Goal: Task Accomplishment & Management: Manage account settings

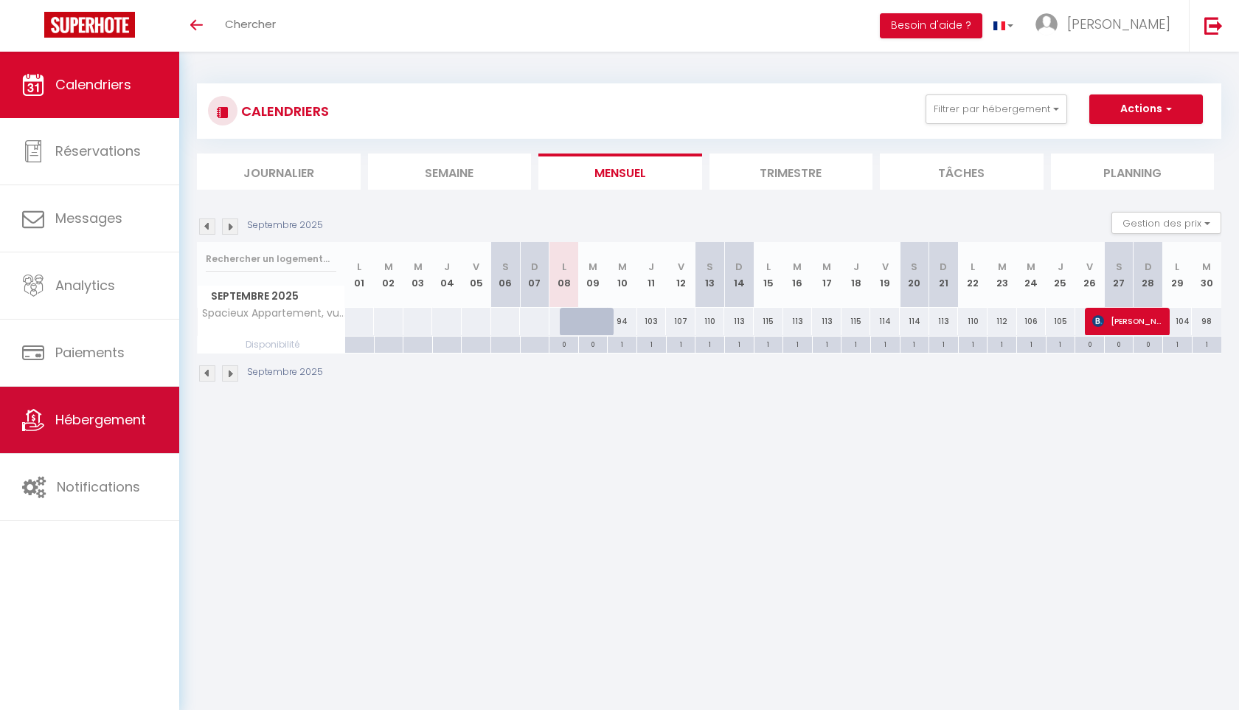
click at [99, 441] on link "Hébergement" at bounding box center [89, 420] width 179 height 66
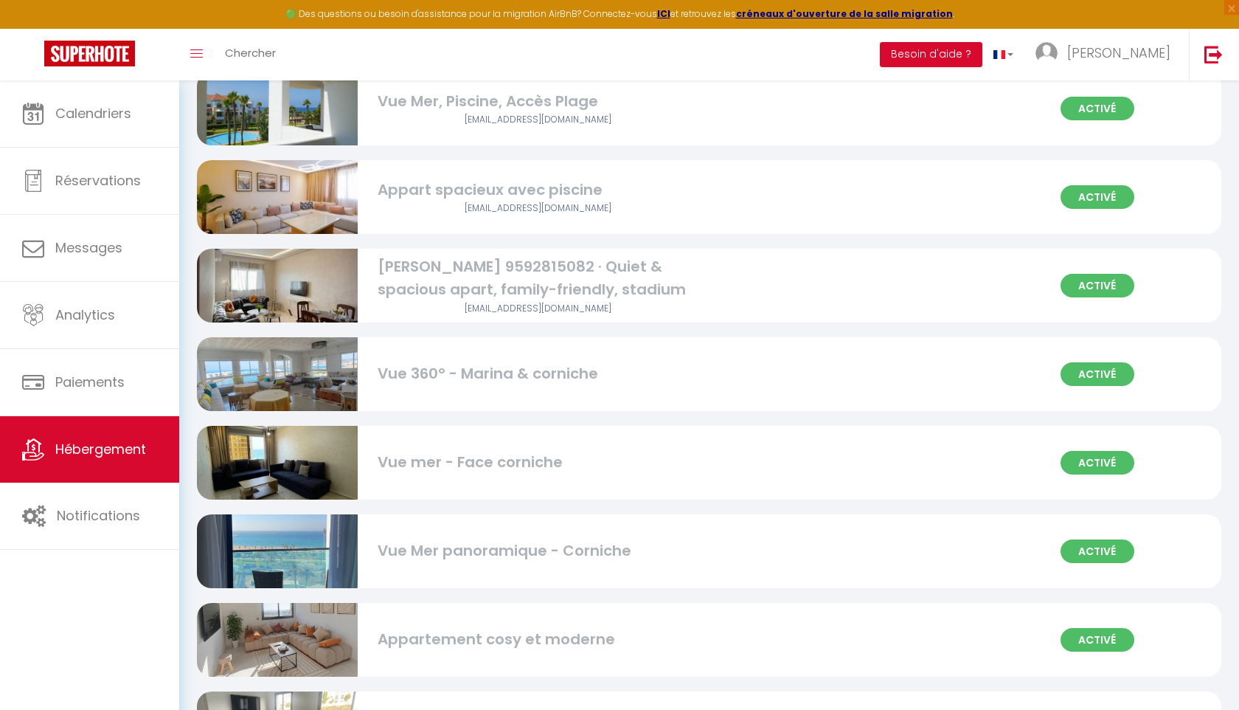
scroll to position [1242, 0]
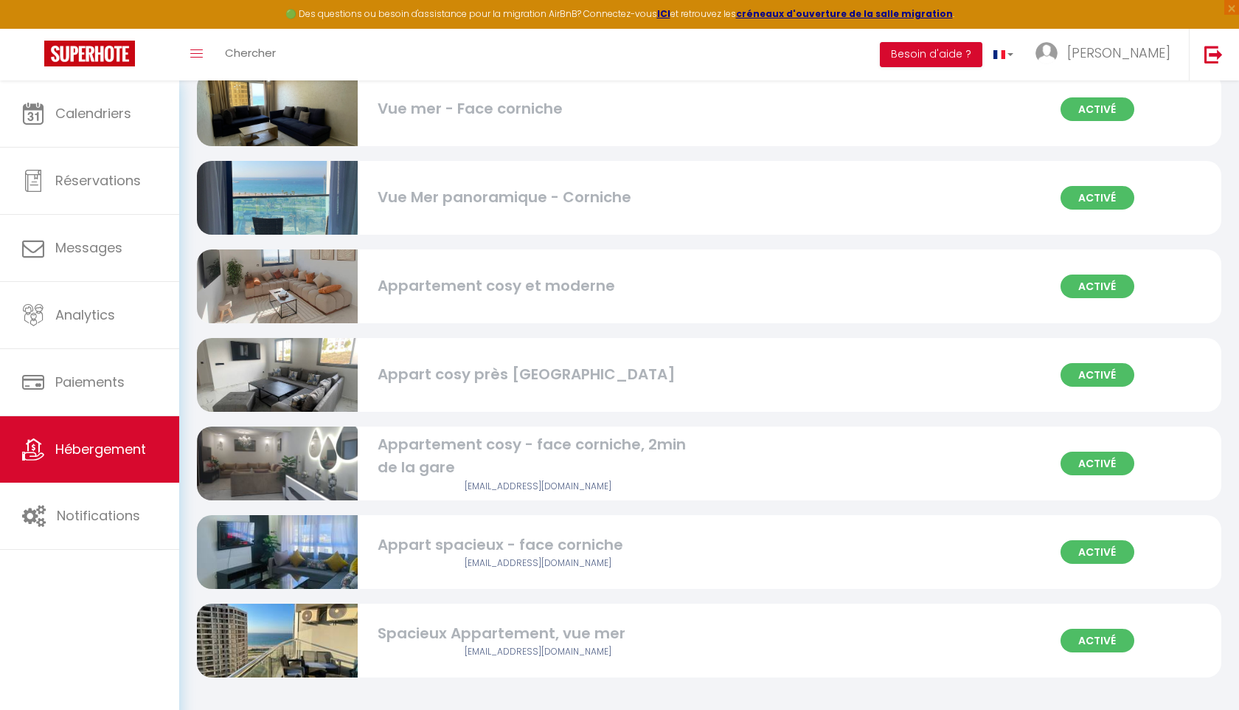
click at [364, 627] on div at bounding box center [282, 640] width 171 height 74
select select "3"
select select "2"
select select "1"
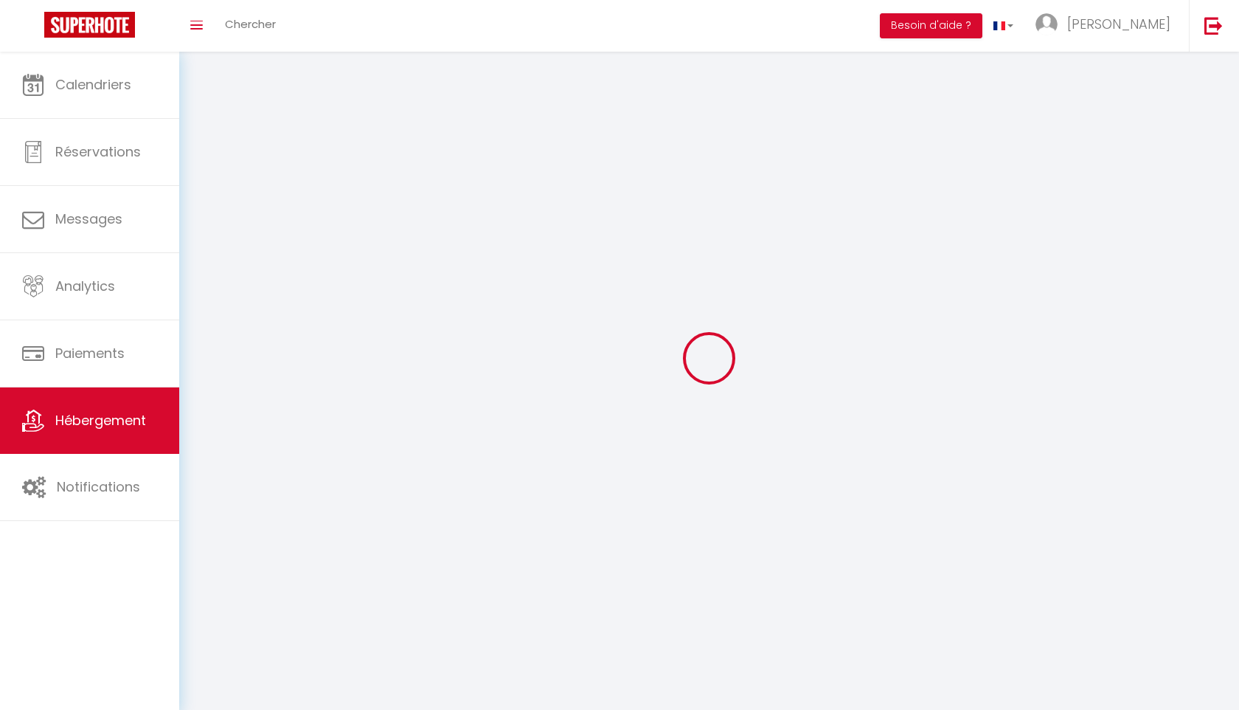
select select
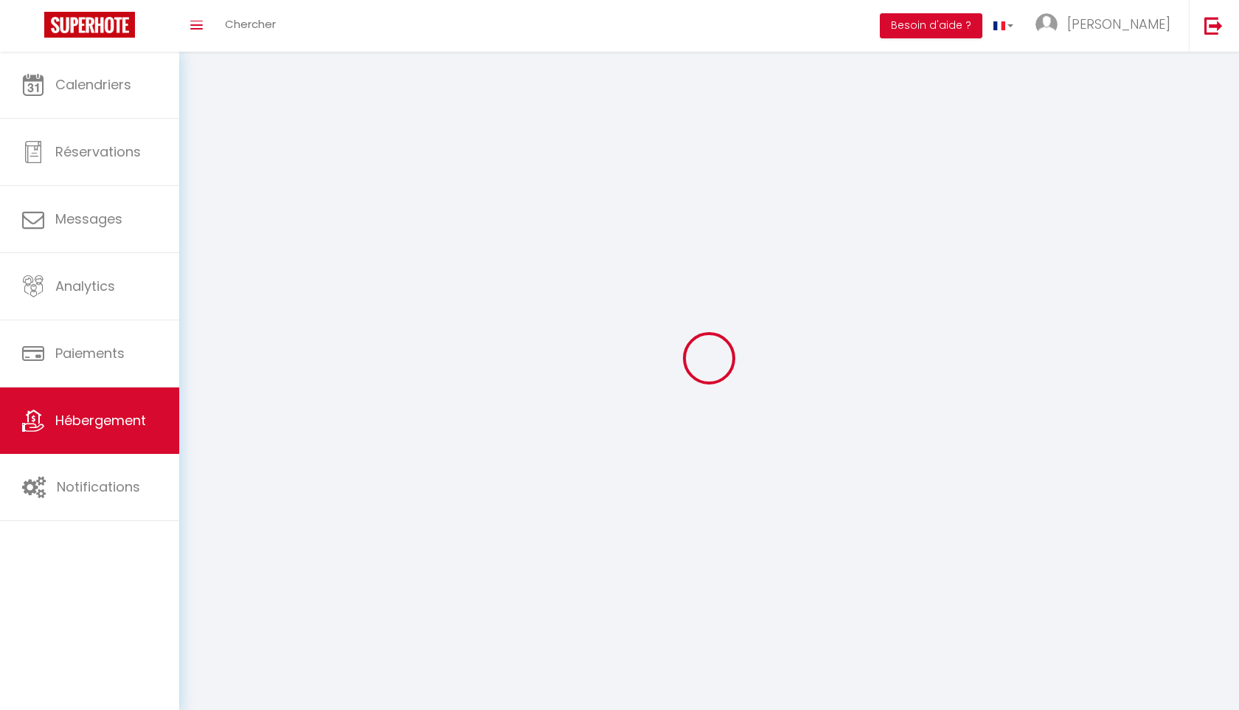
select select
checkbox input "false"
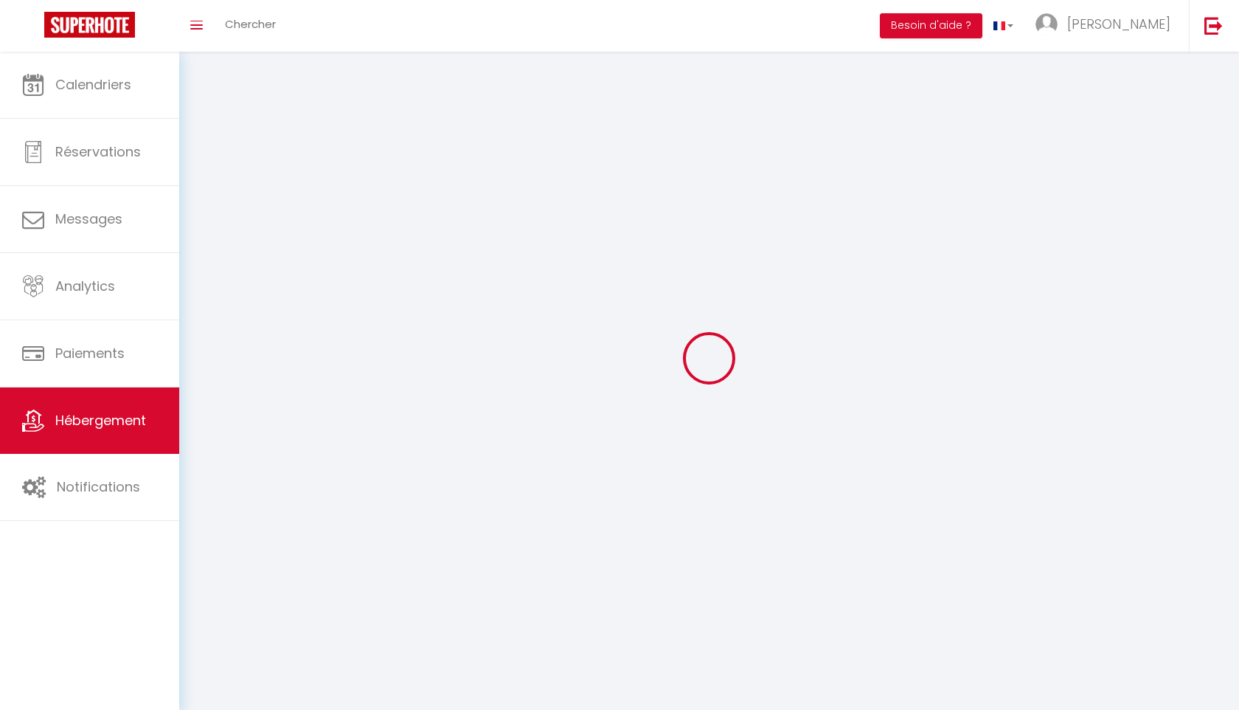
checkbox input "false"
select select
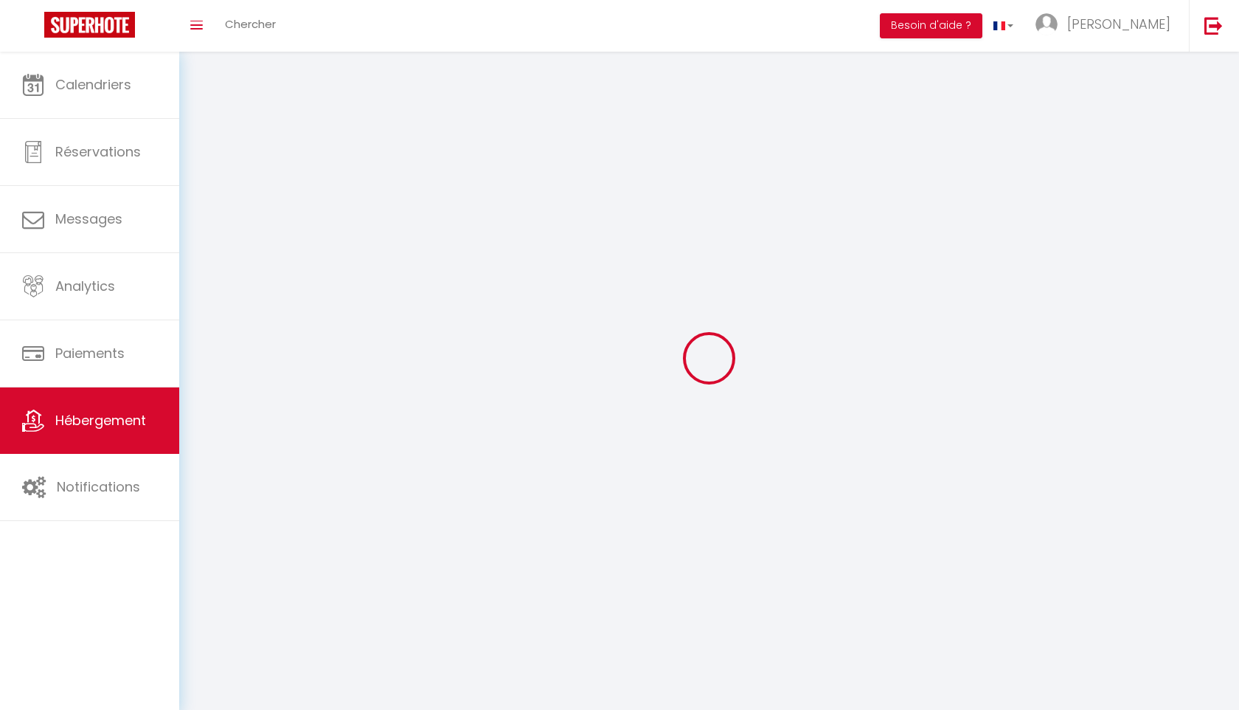
select select
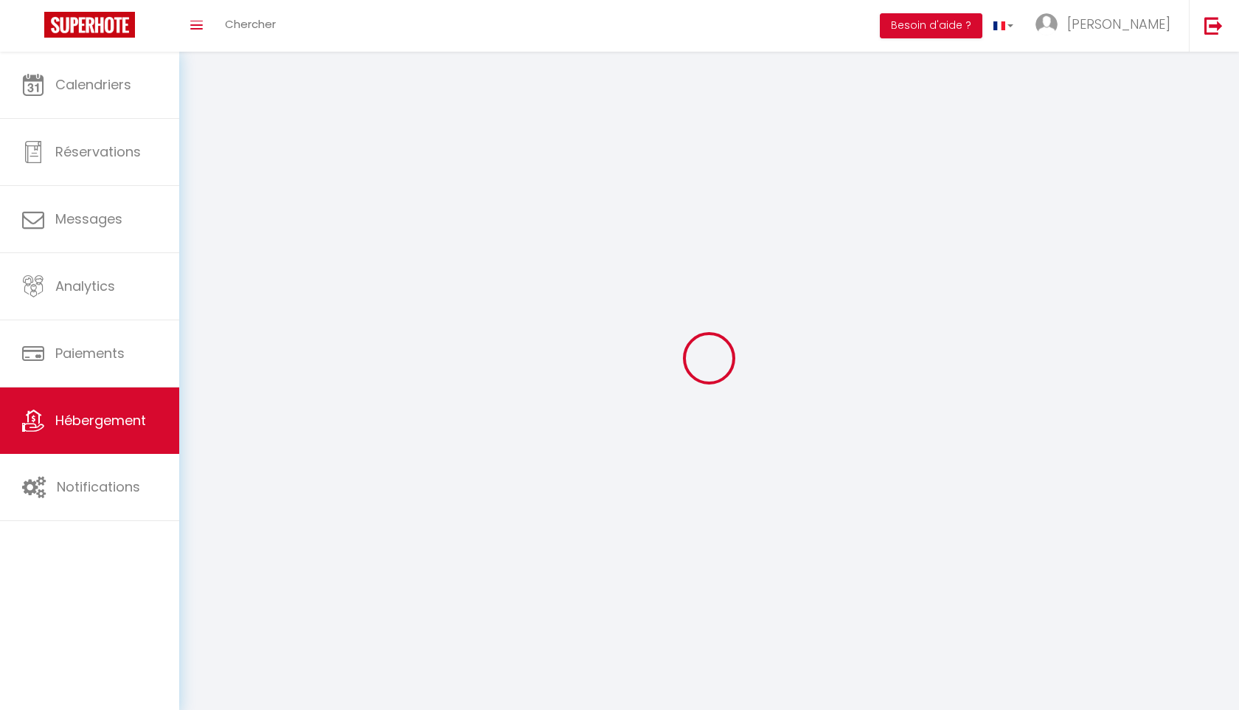
select select
checkbox input "false"
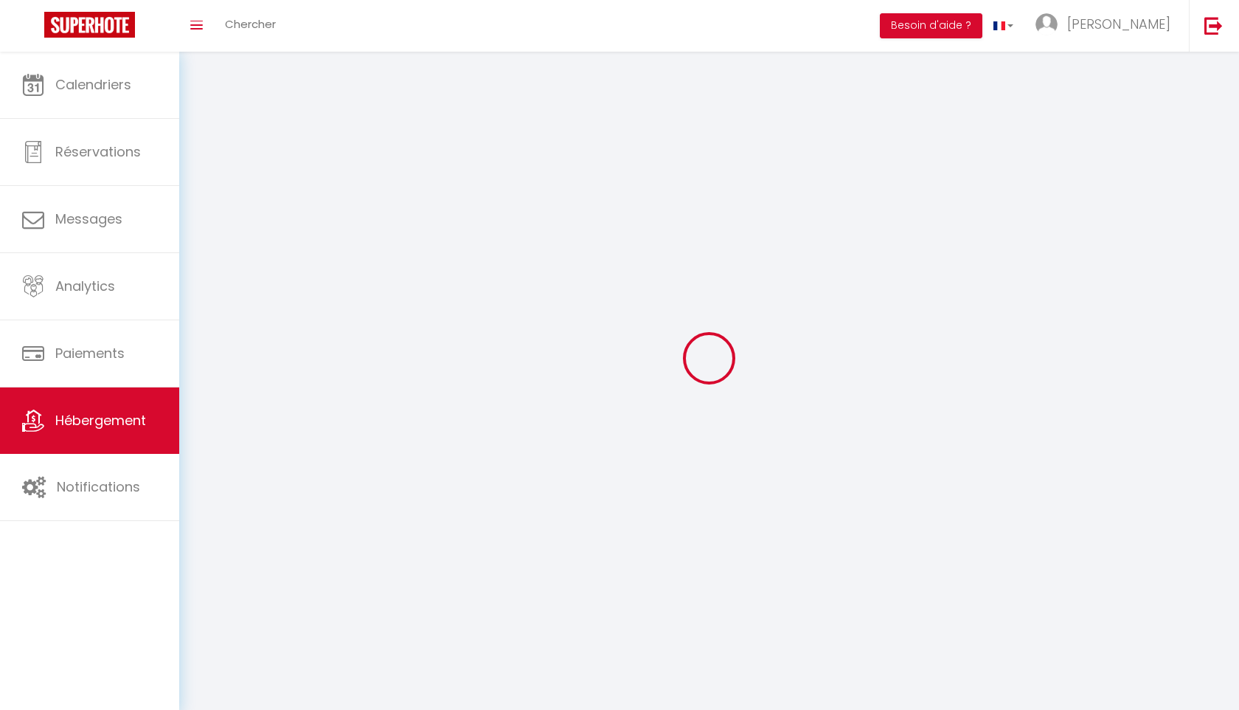
select select
select select "28"
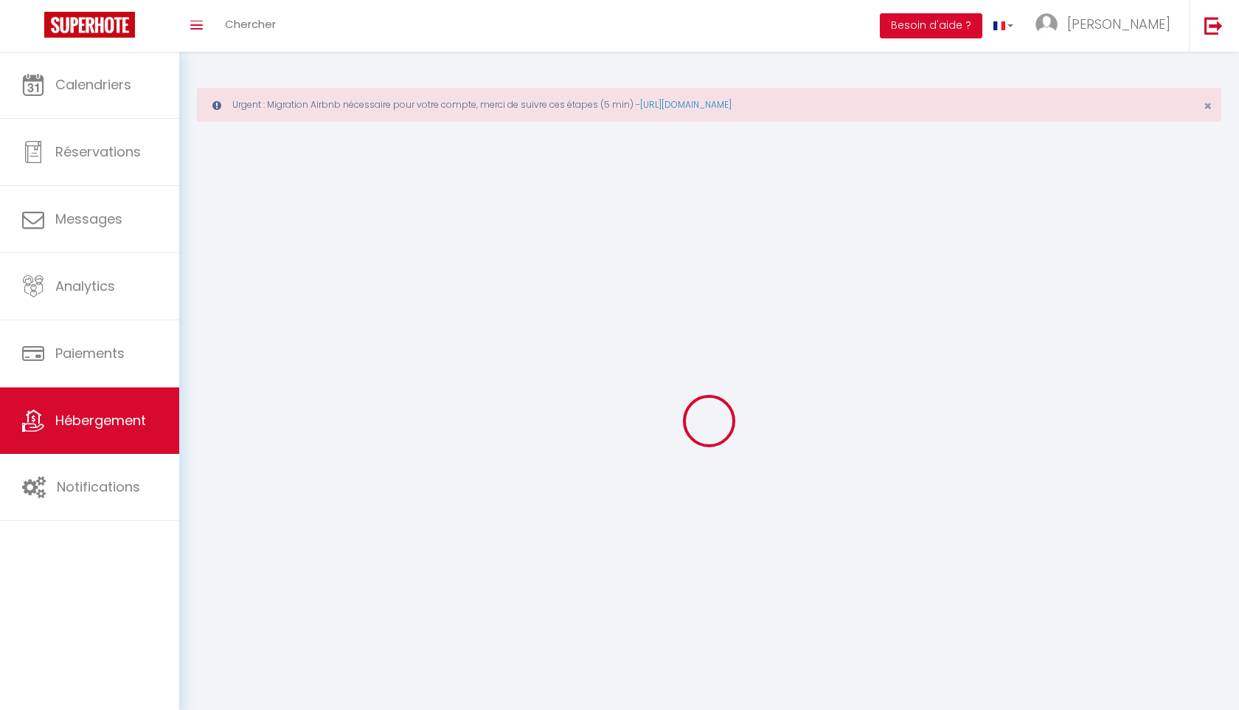
select select
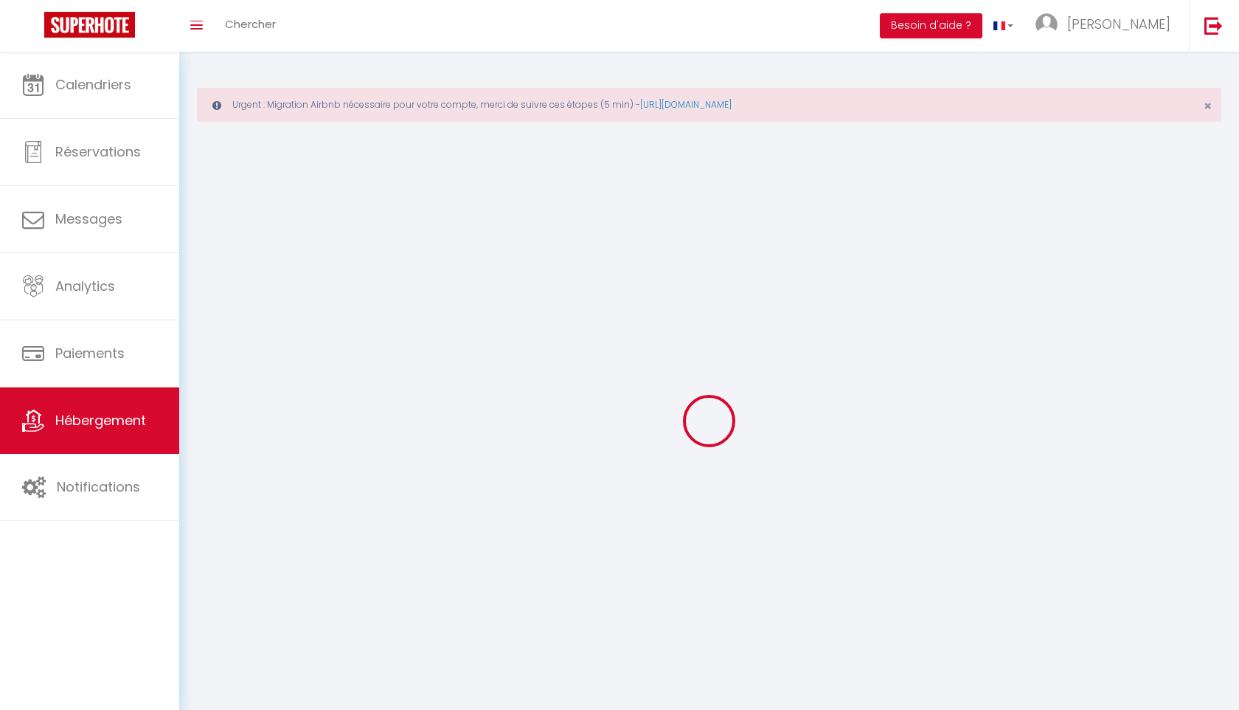
select select
checkbox input "false"
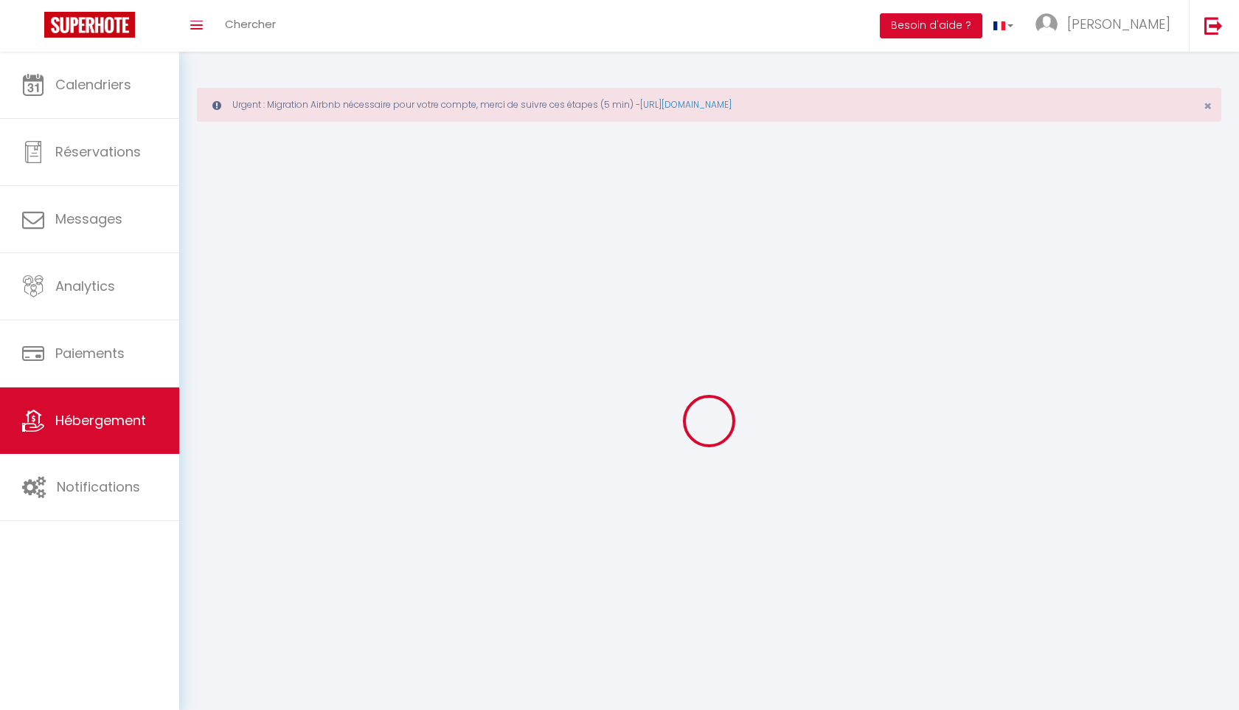
select select
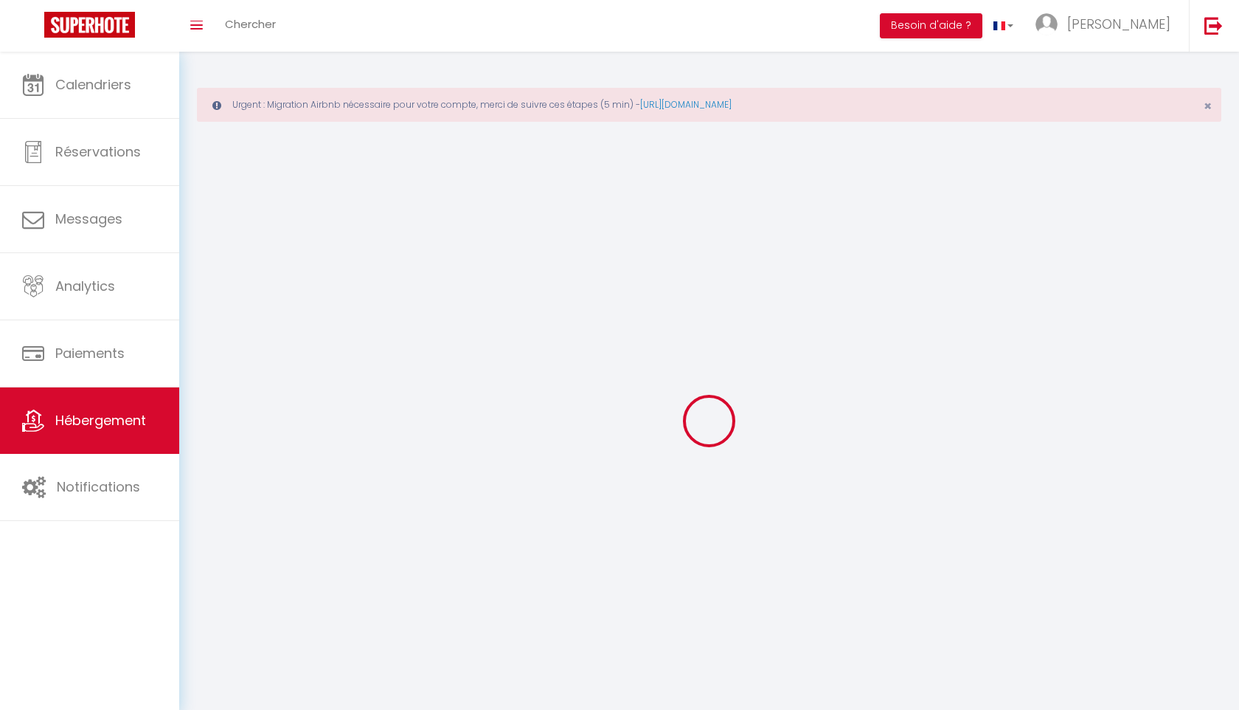
select select
checkbox input "false"
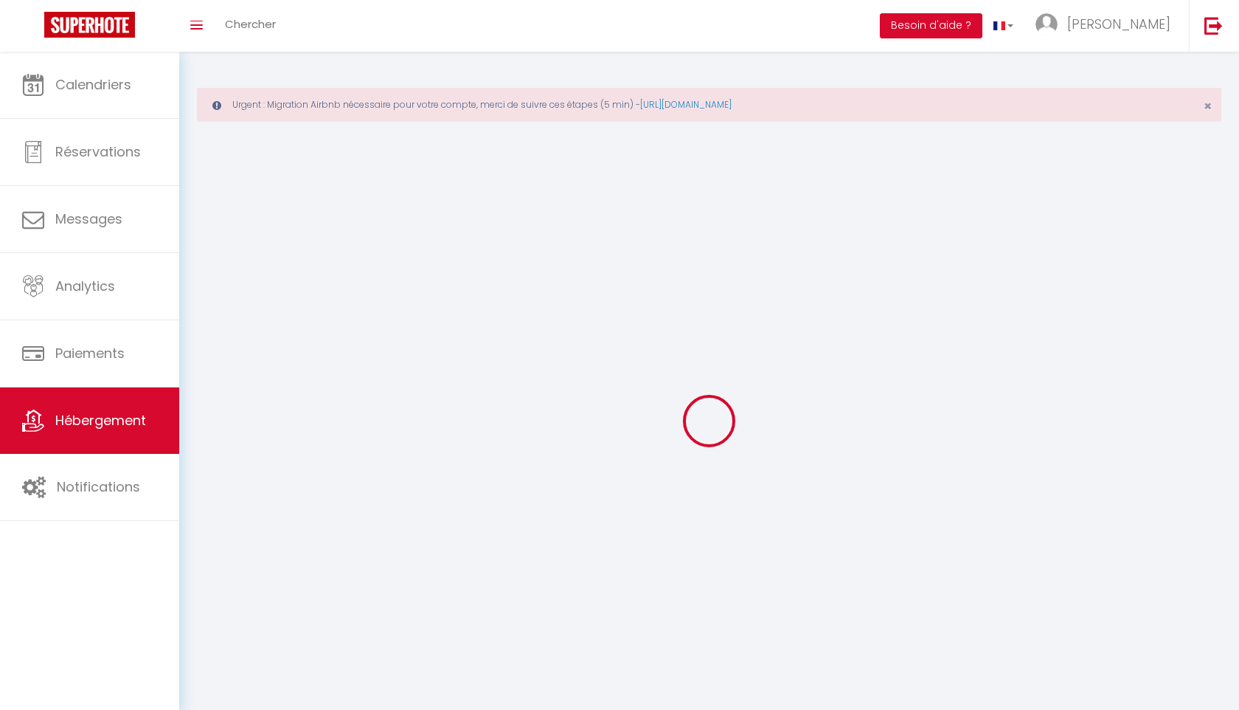
checkbox input "false"
select select
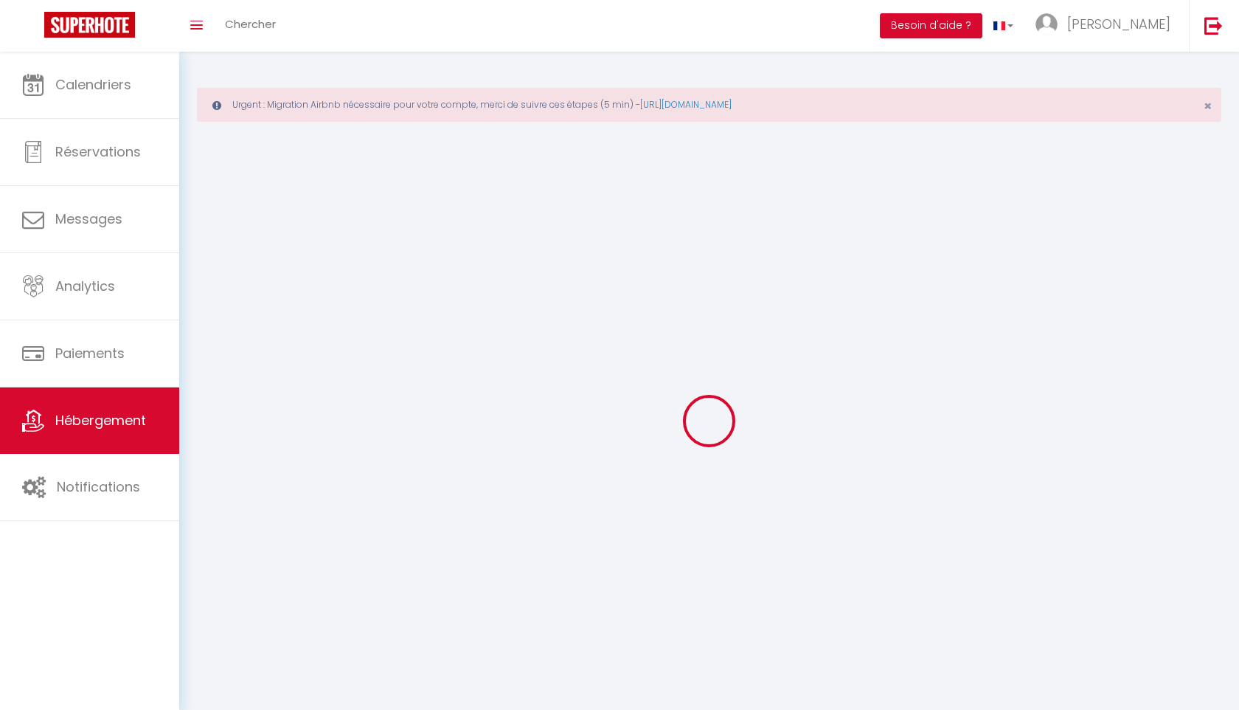
select select
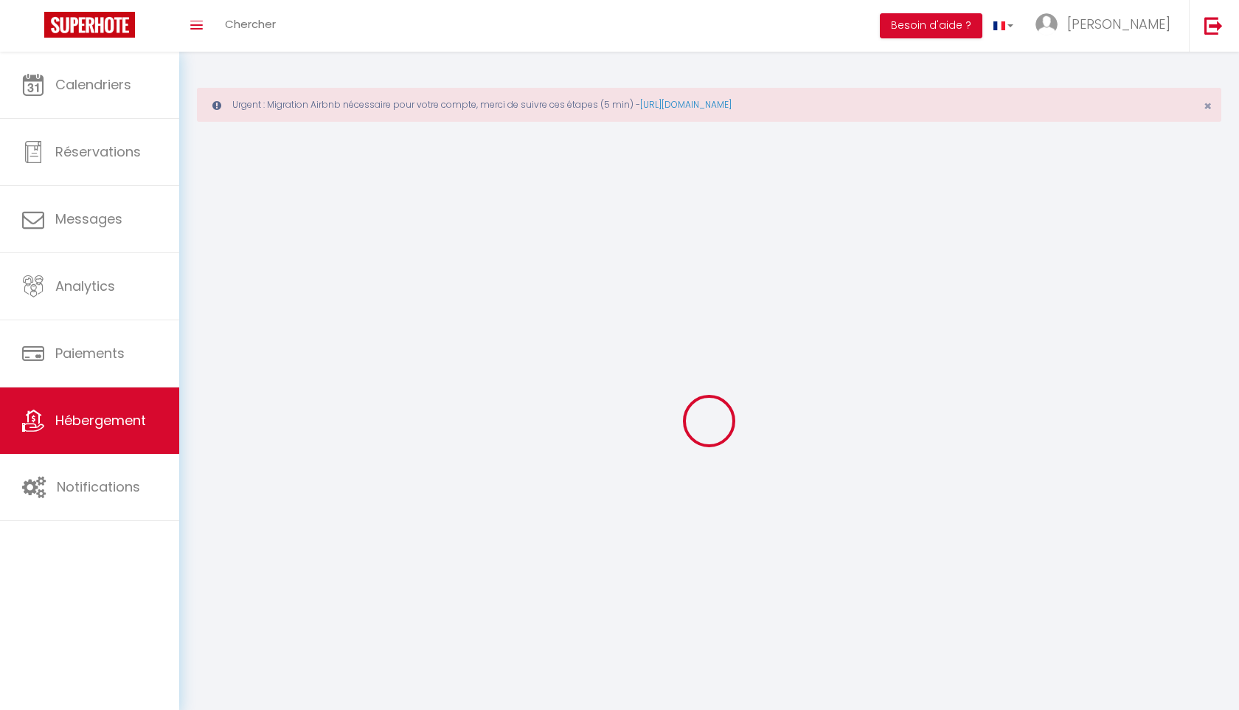
checkbox input "false"
select select
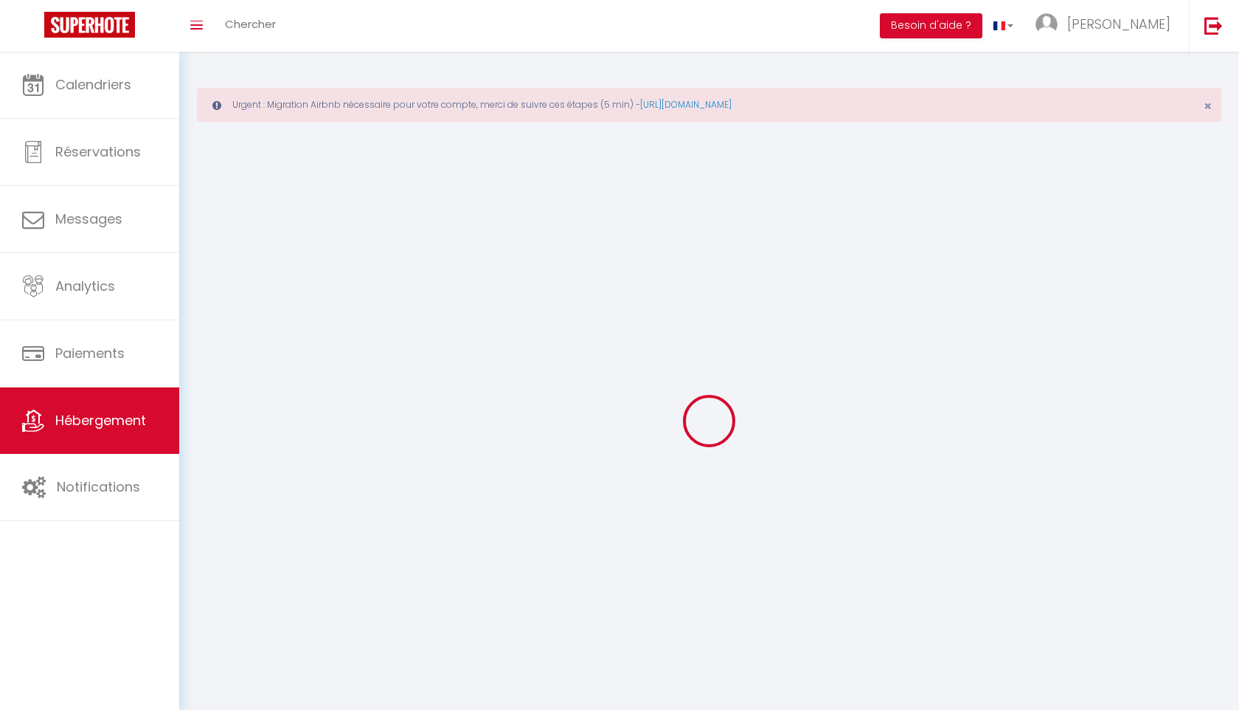
select select
select select "1"
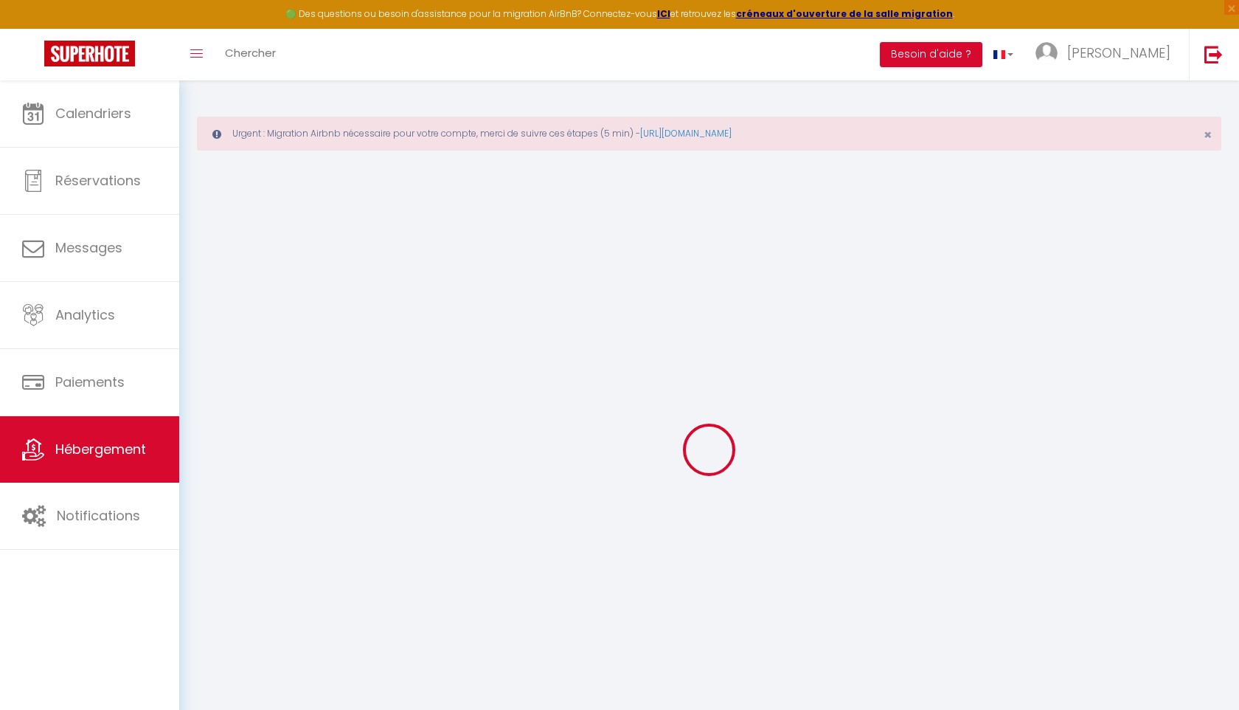
select select
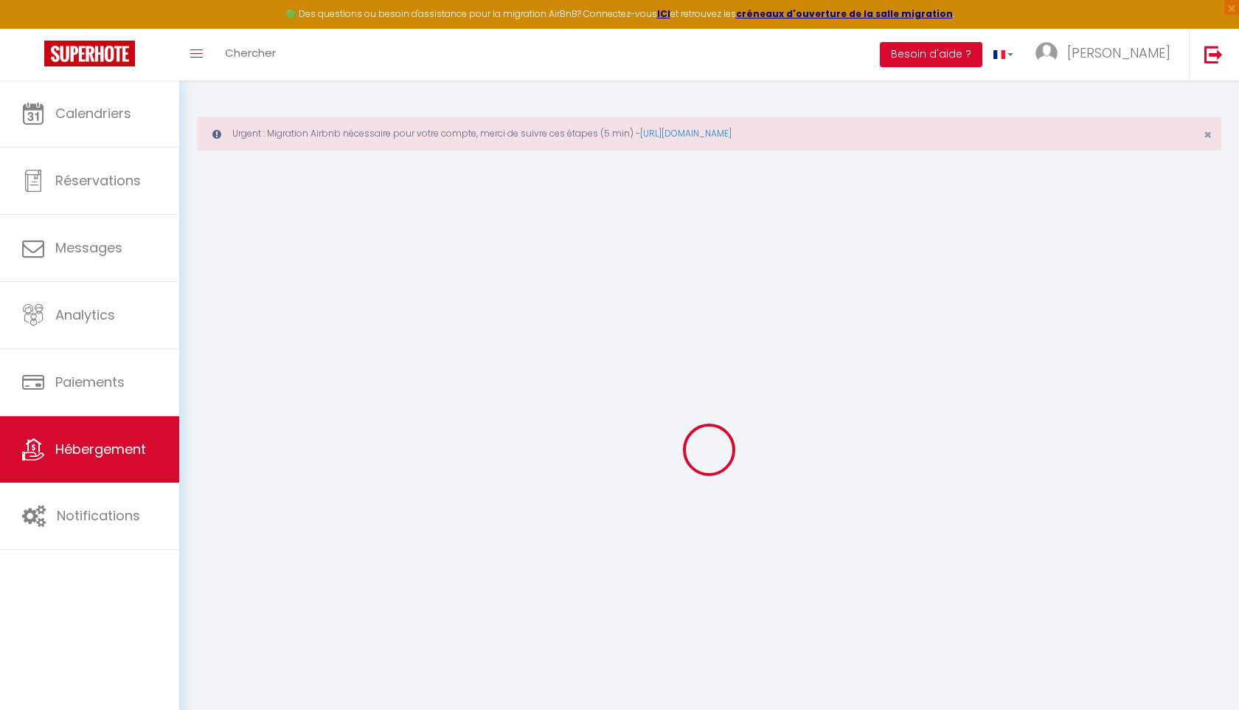
select select
checkbox input "false"
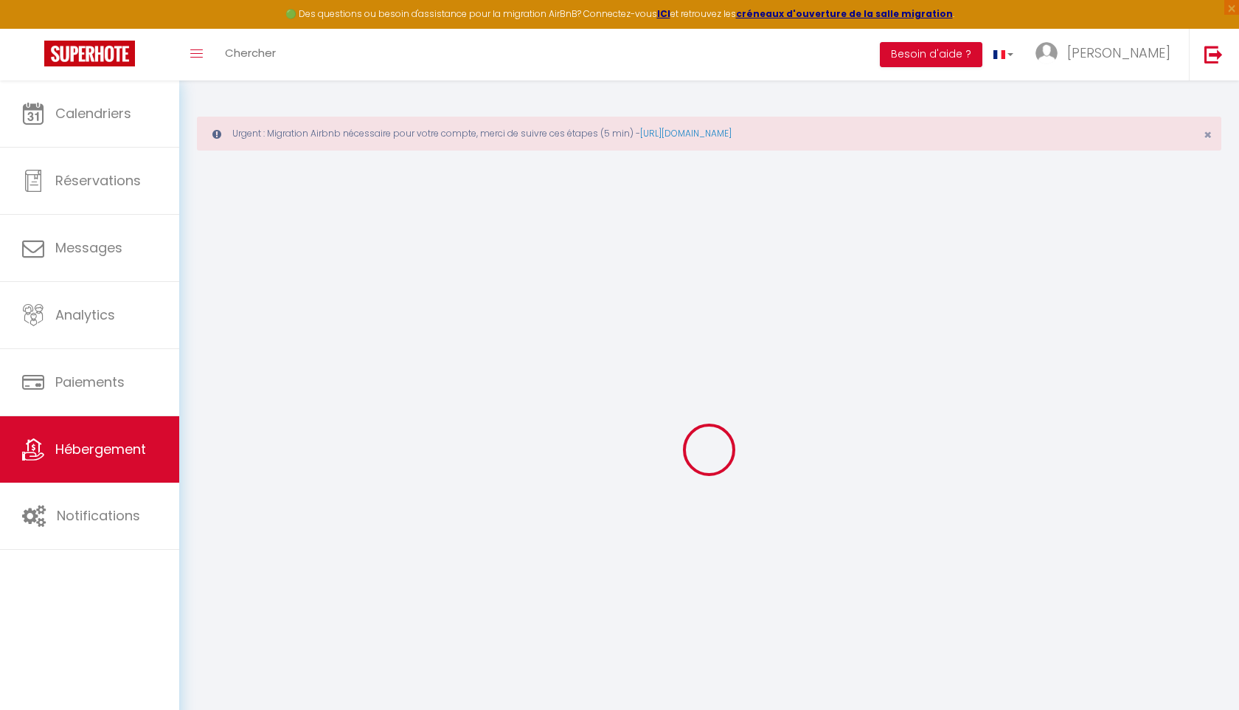
select select
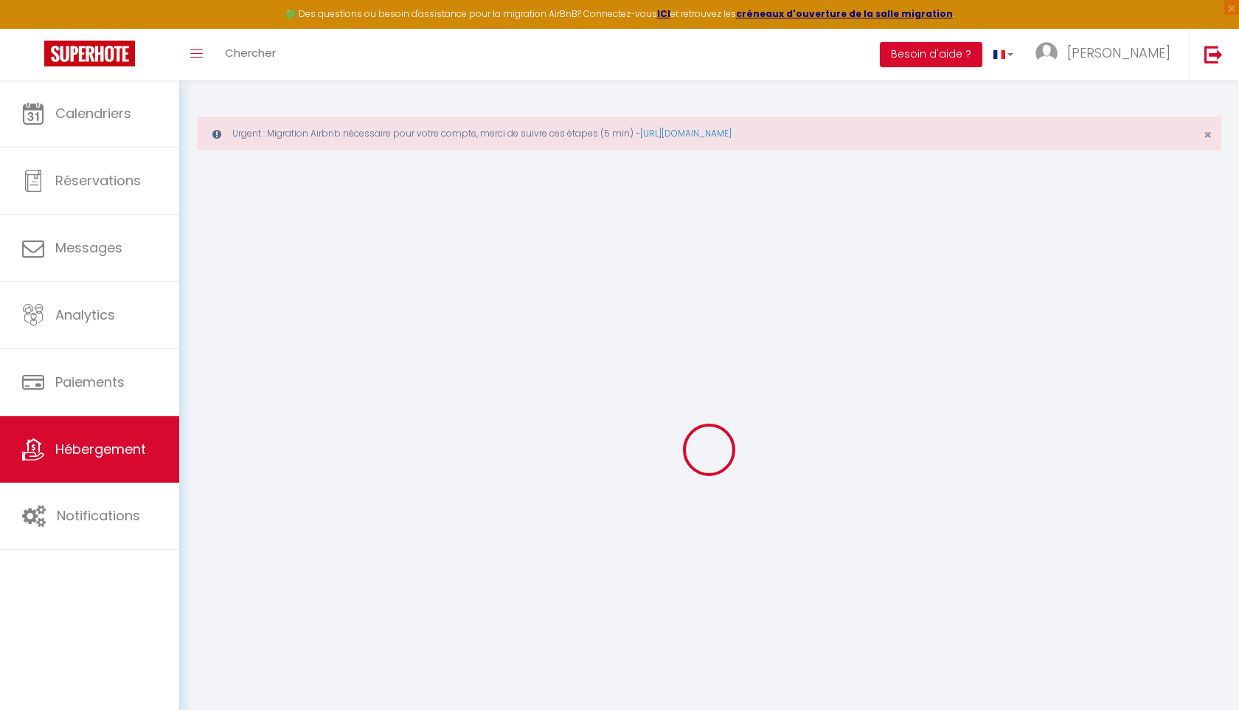
select select
checkbox input "false"
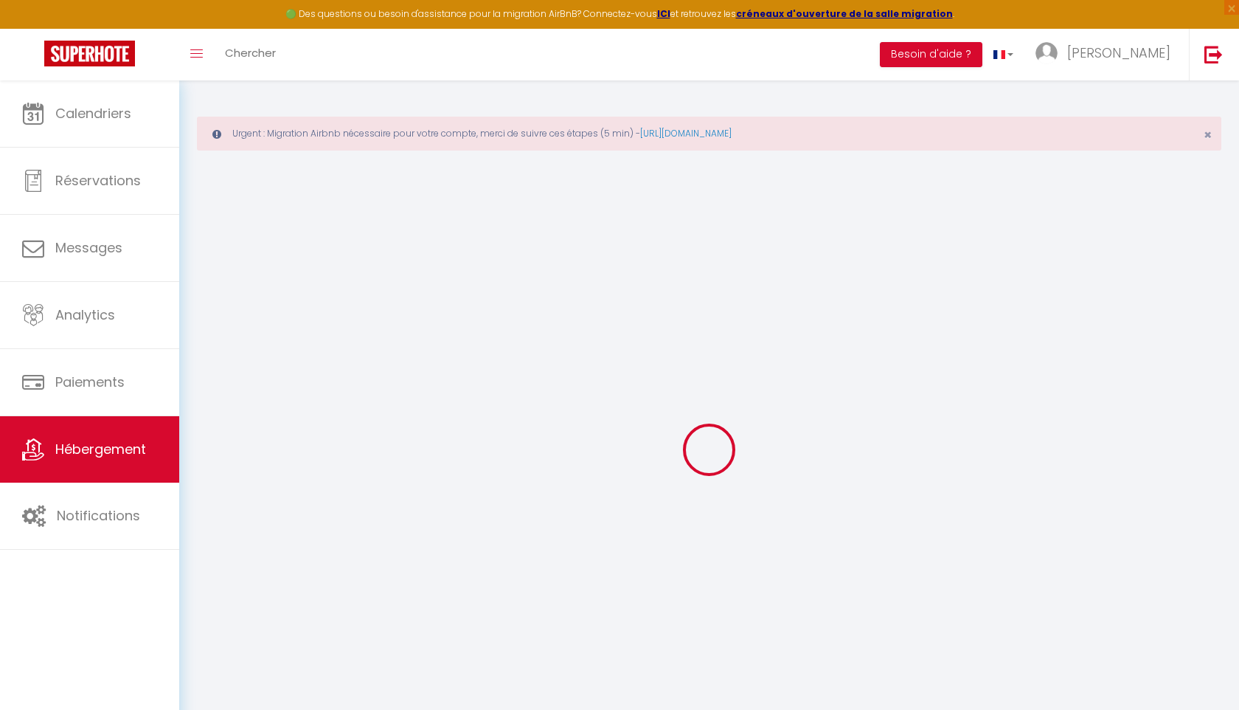
checkbox input "false"
select select
type input "Spacieux Appartement, vue mer"
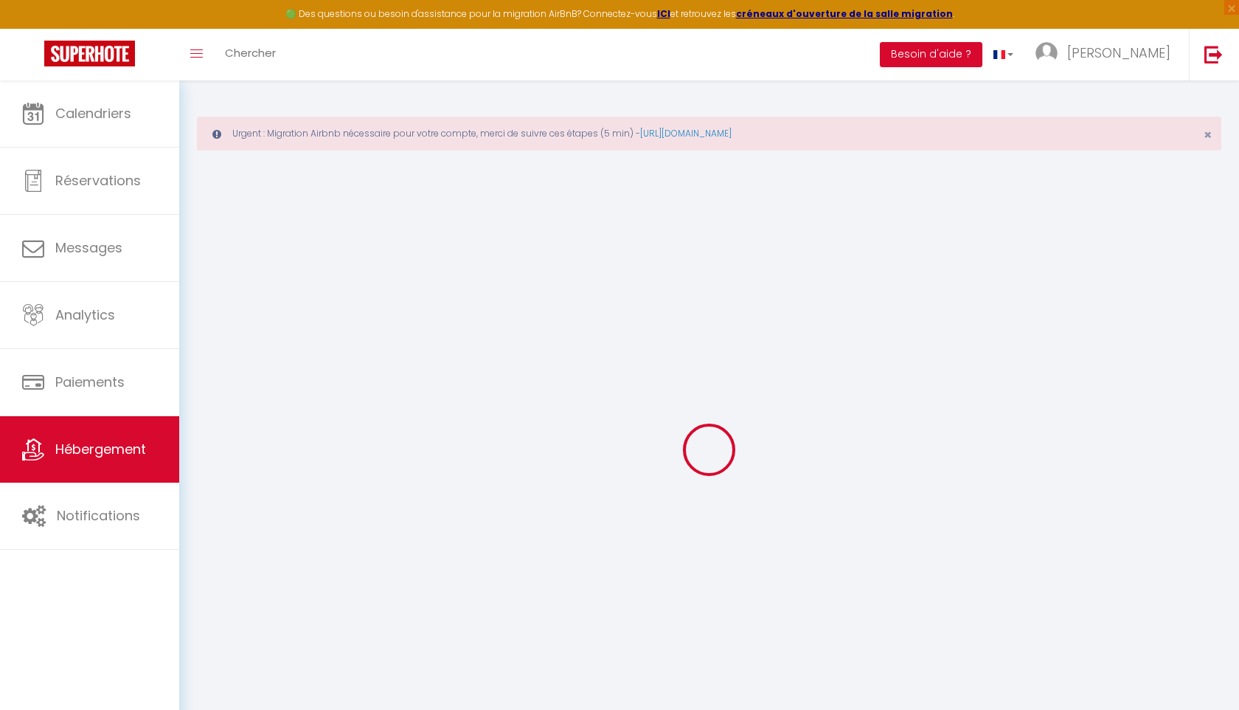
select select "6"
select select "3"
select select "2"
type input "3000"
select select
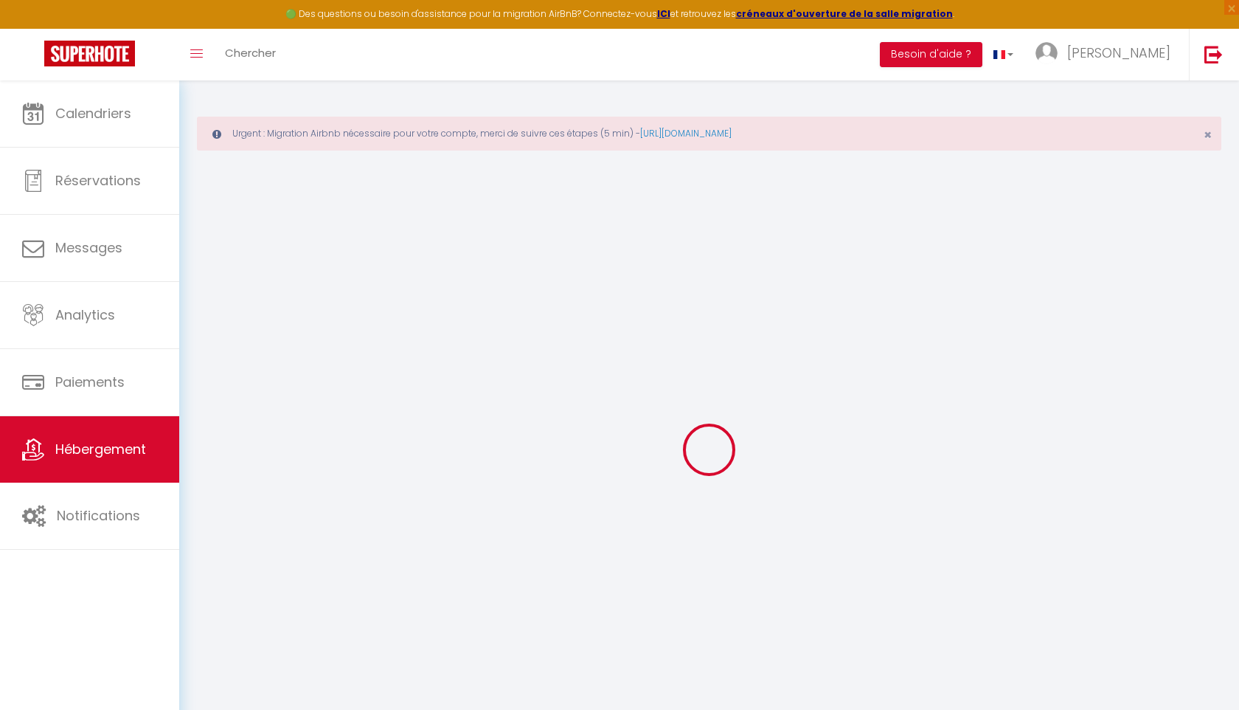
select select
type input "boulevard mohamed VI"
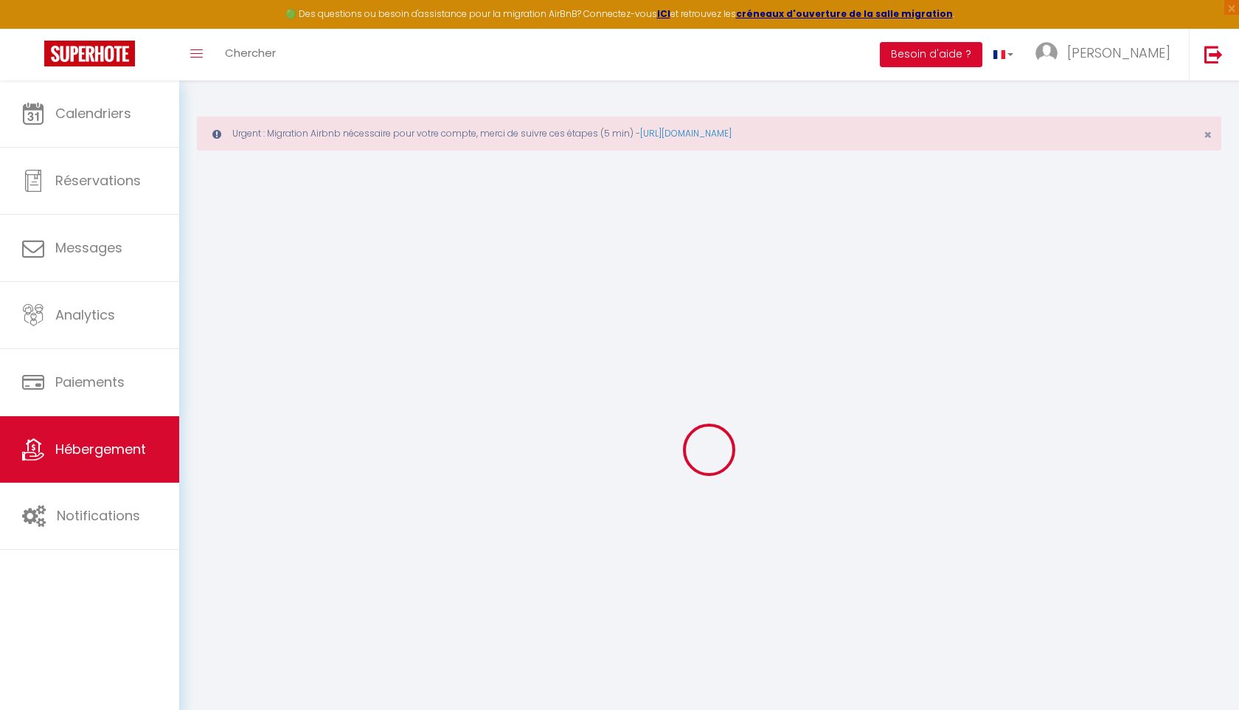
type input "90060"
type input "Tangier"
select select "146"
type input "[EMAIL_ADDRESS][DOMAIN_NAME]"
select select
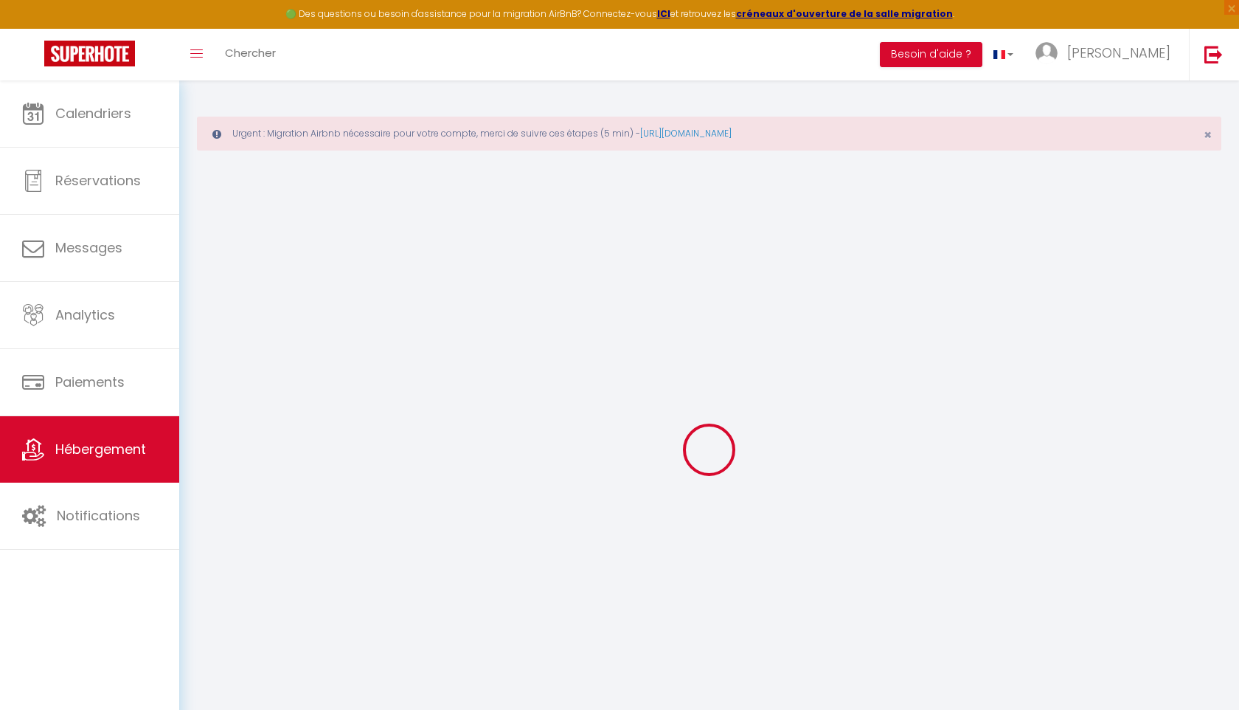
checkbox input "false"
select select
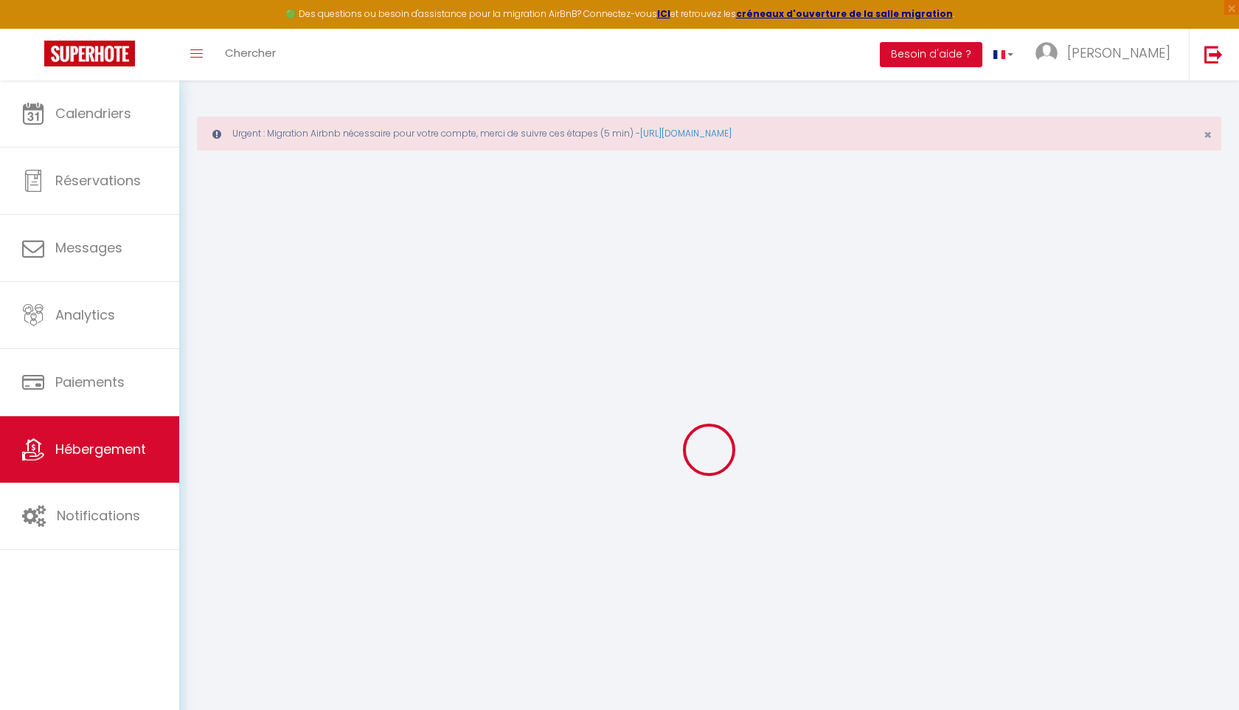
select select
type input "0"
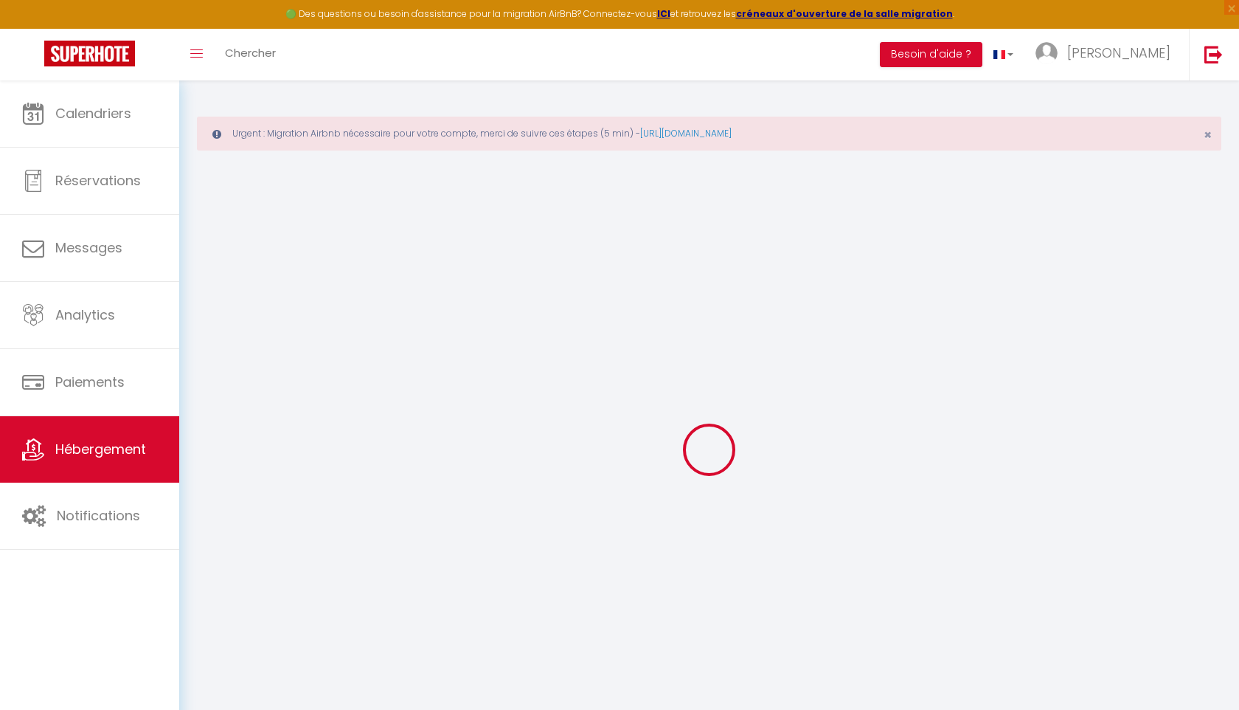
select select
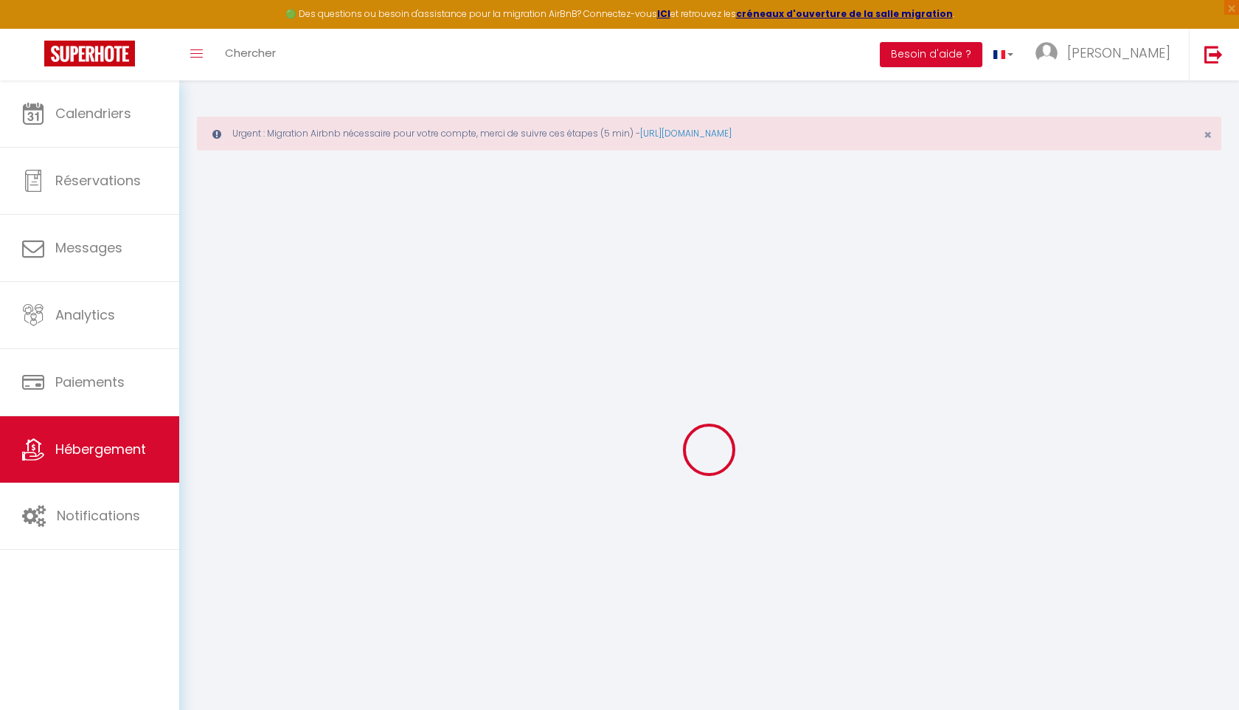
select select
checkbox input "false"
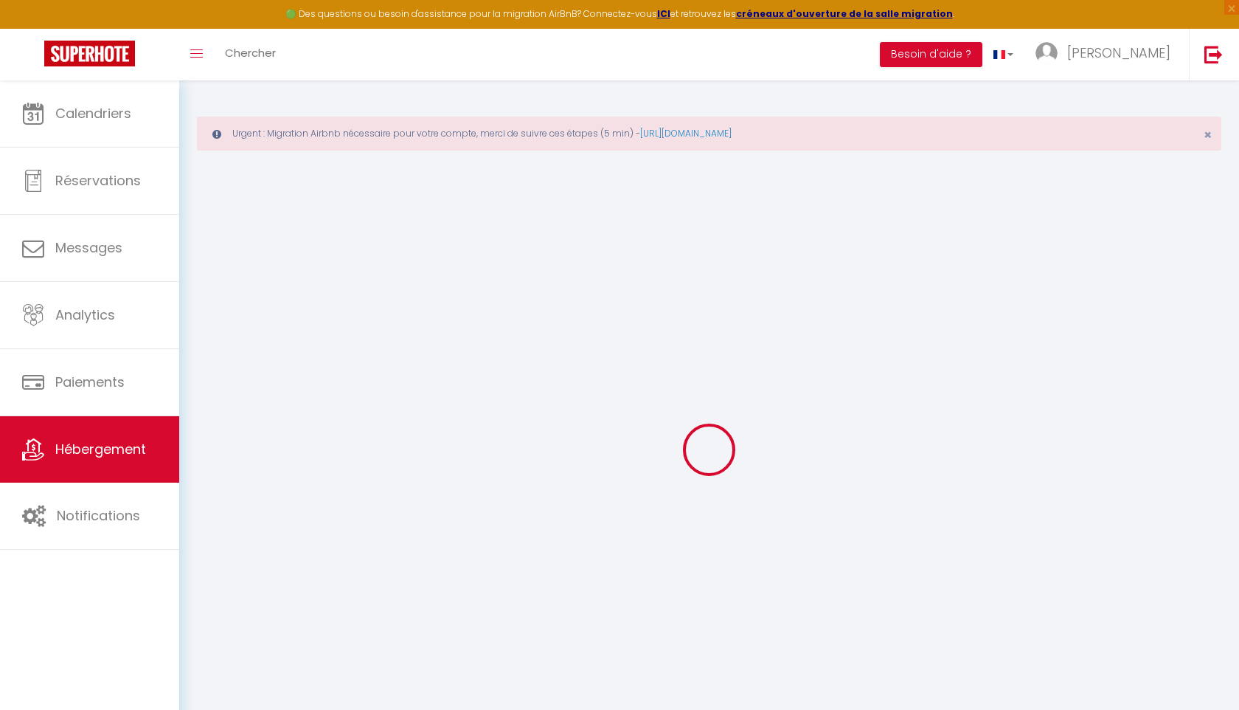
select select "+ 18 %"
select select "+ 22 %"
select select
checkbox input "false"
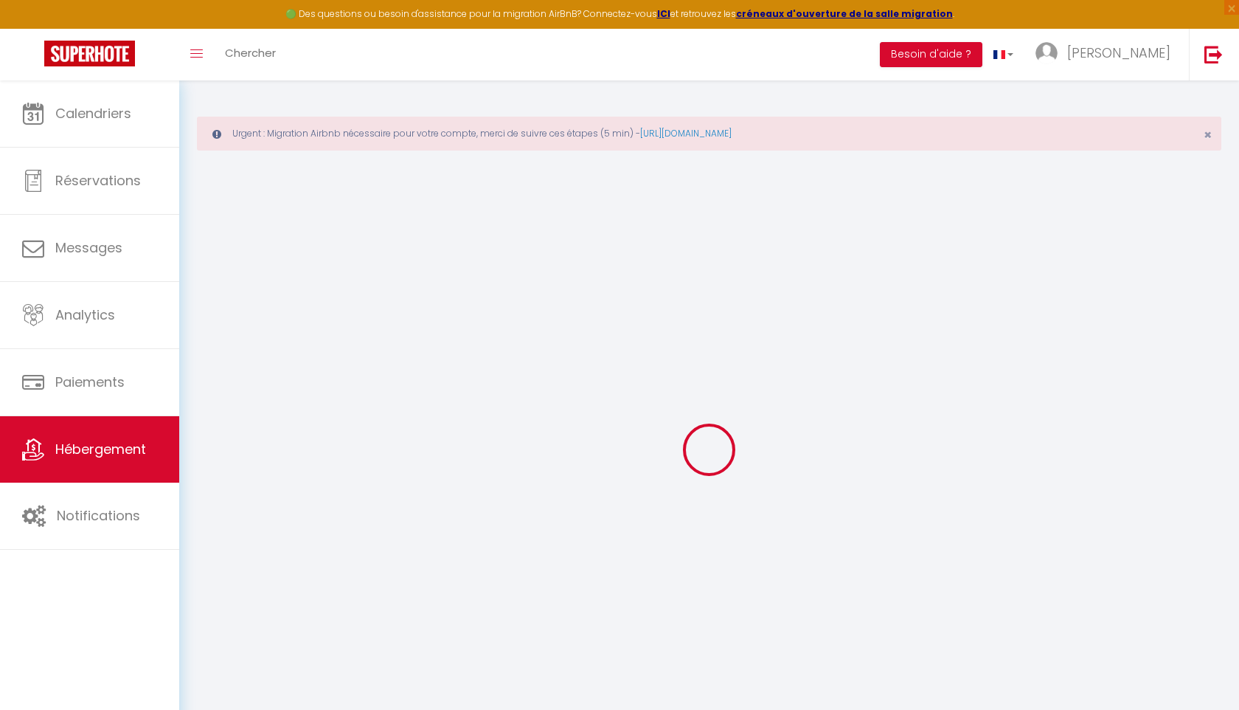
checkbox input "false"
select select "365"
select select "EUR"
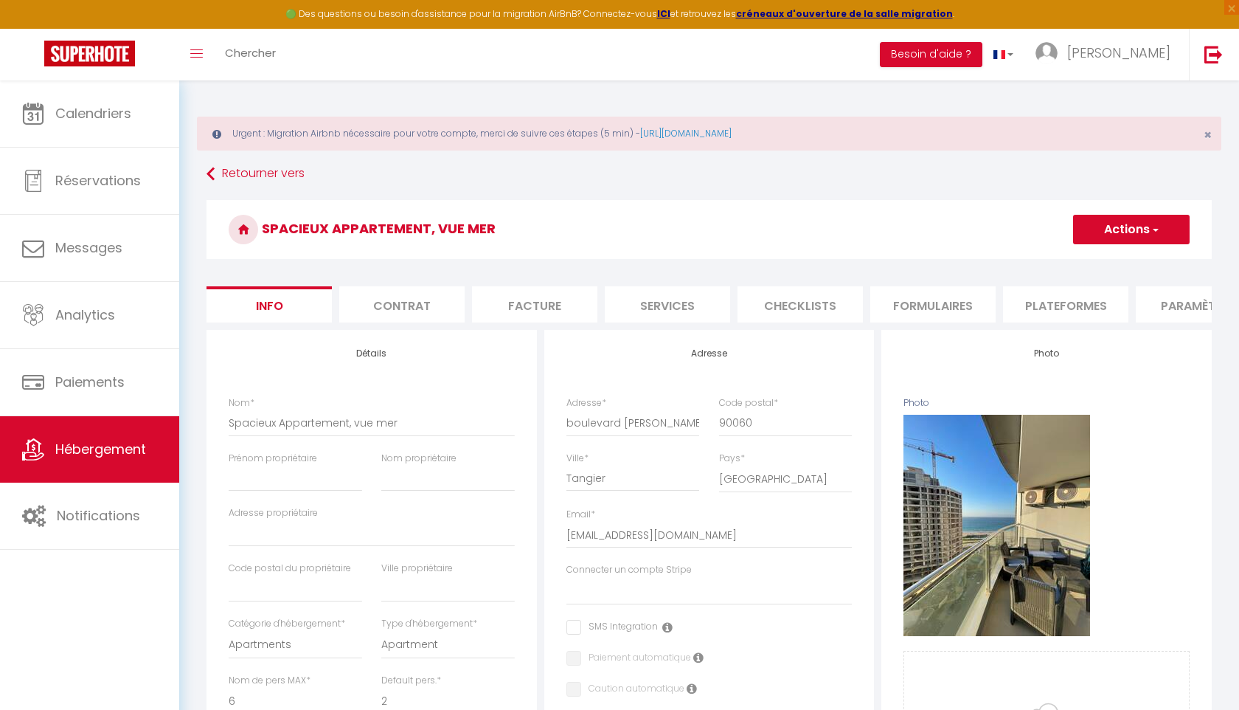
click at [1039, 309] on li "Plateformes" at bounding box center [1065, 304] width 125 height 36
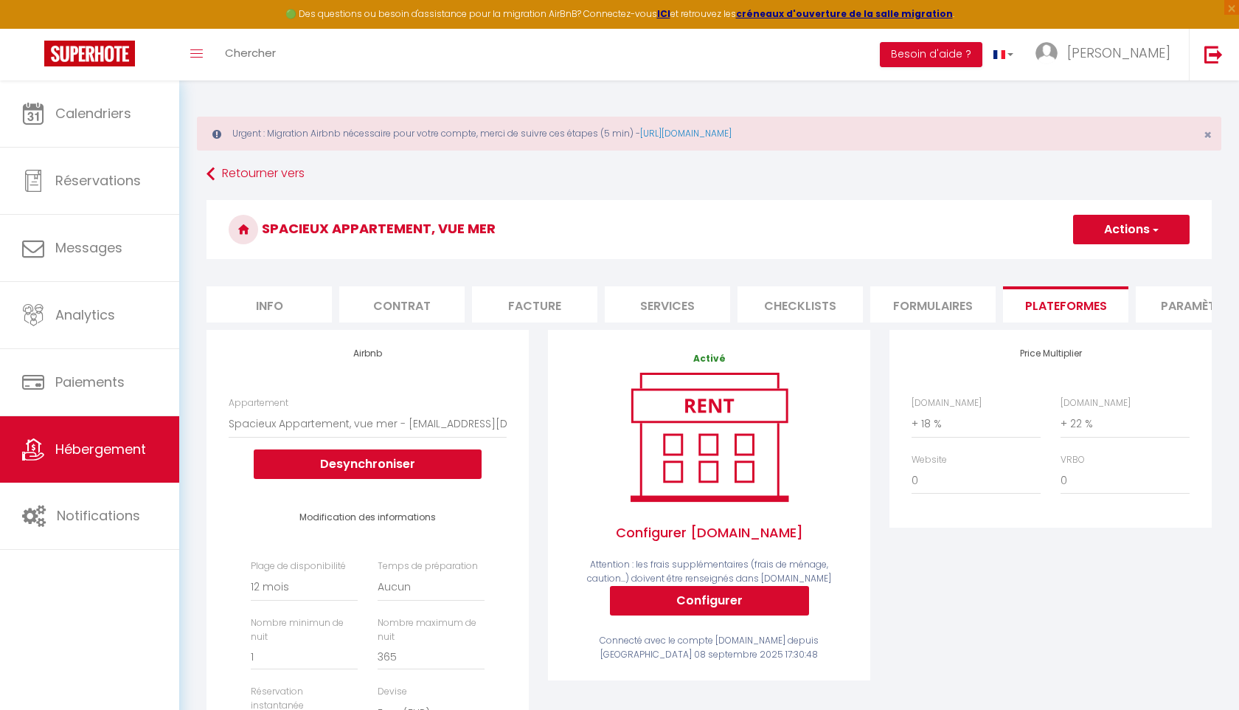
select select
click at [1136, 63] on link "[PERSON_NAME]" at bounding box center [1107, 55] width 164 height 52
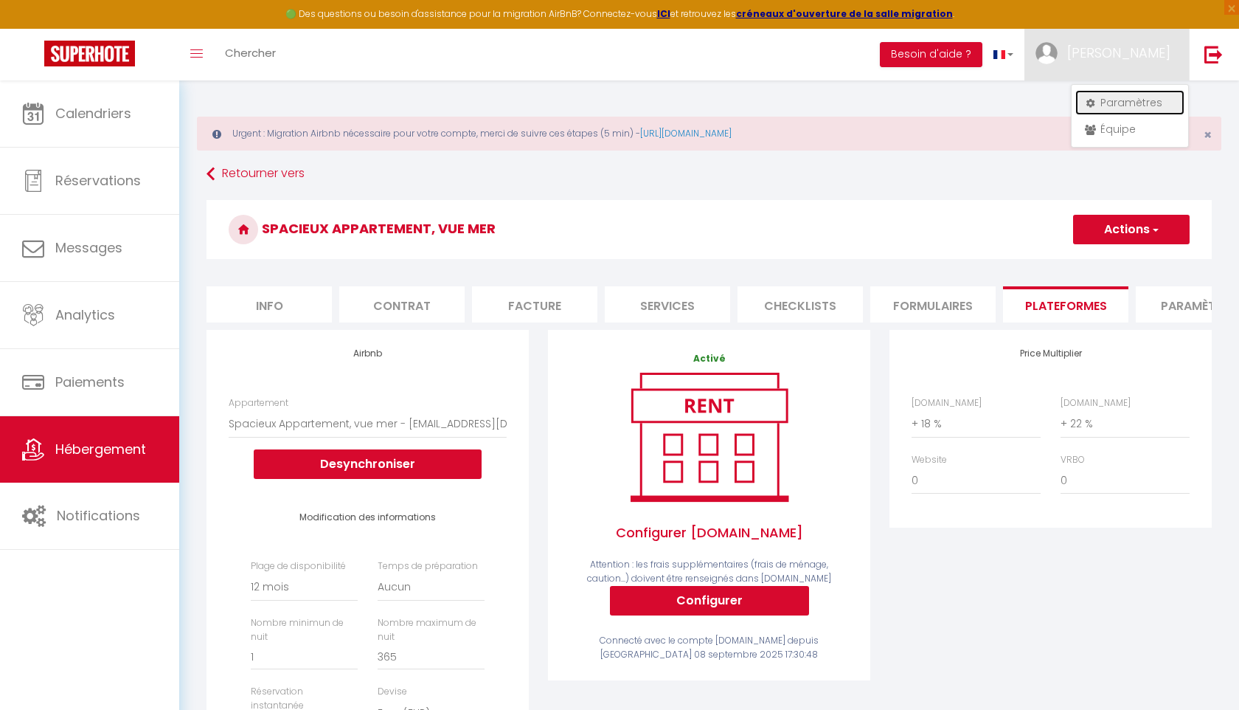
click at [1126, 108] on link "Paramètres" at bounding box center [1129, 102] width 109 height 25
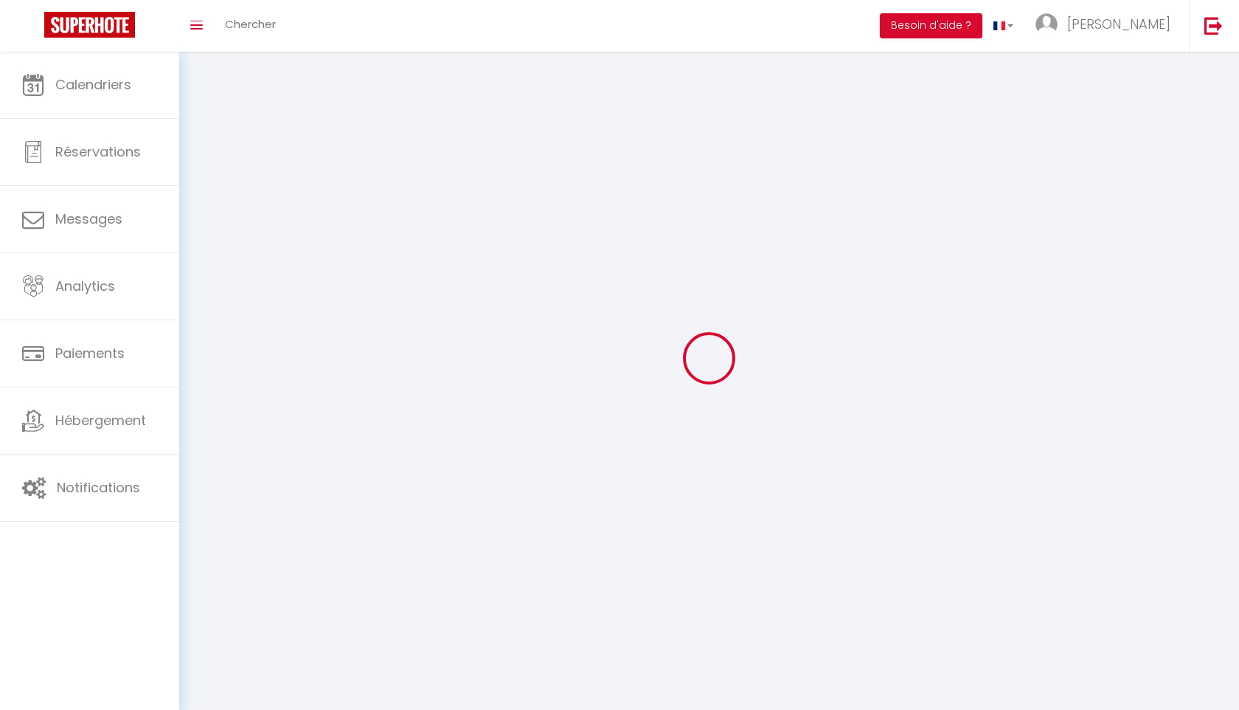
type input "[PERSON_NAME]"
type input "El Baraka"
type input "0650399475"
type input "Riad de la baie"
type input "90000"
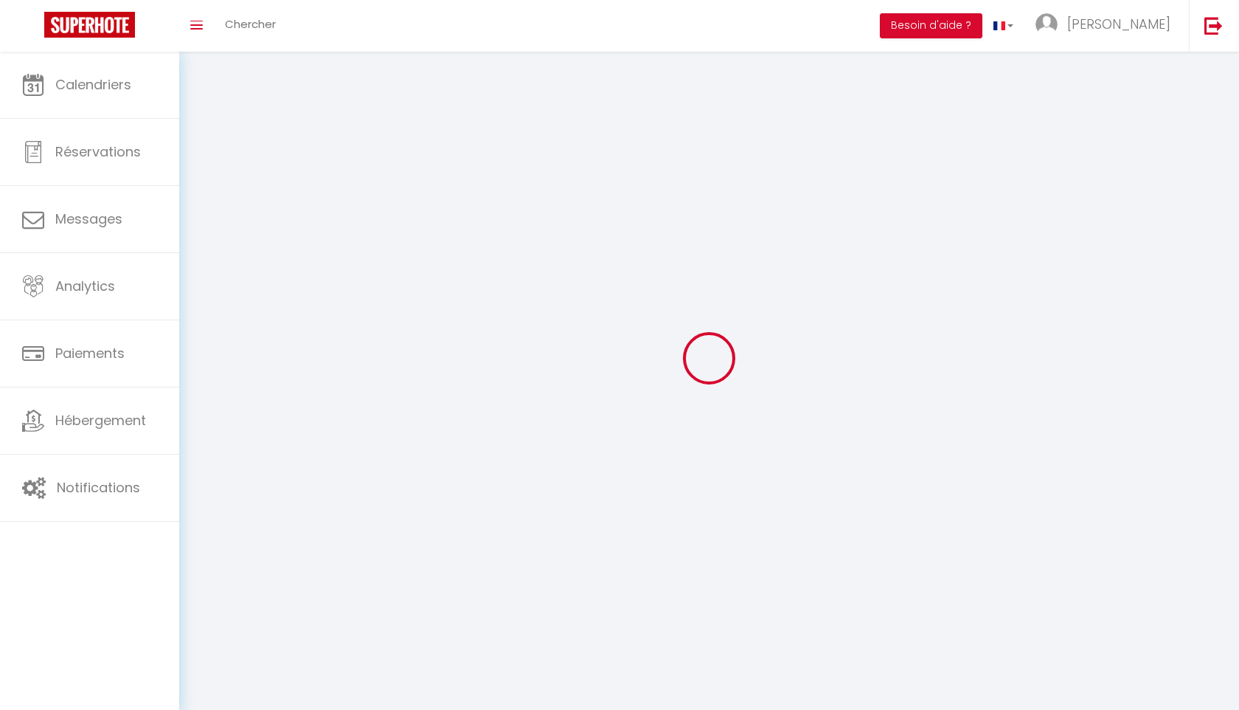
type input "Tanger"
type input "bCBIuw2pfyXYGyzgLJUU6Kiab"
type input "Y2Tn64RQUzO3BaEwhkNURKBKA"
type input "https://app.superhote.com/#/get-available-rentals/Y2Tn64RQUzO3BaEwhkNURKBKA"
select select "146"
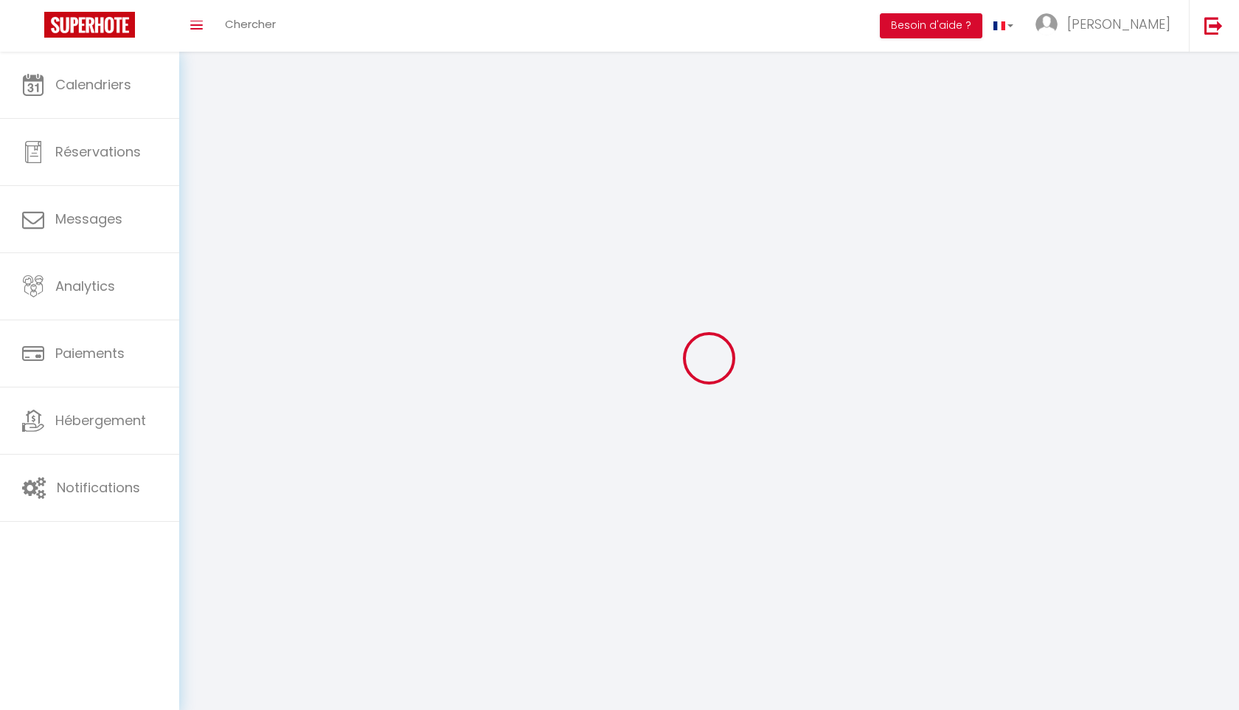
select select "28"
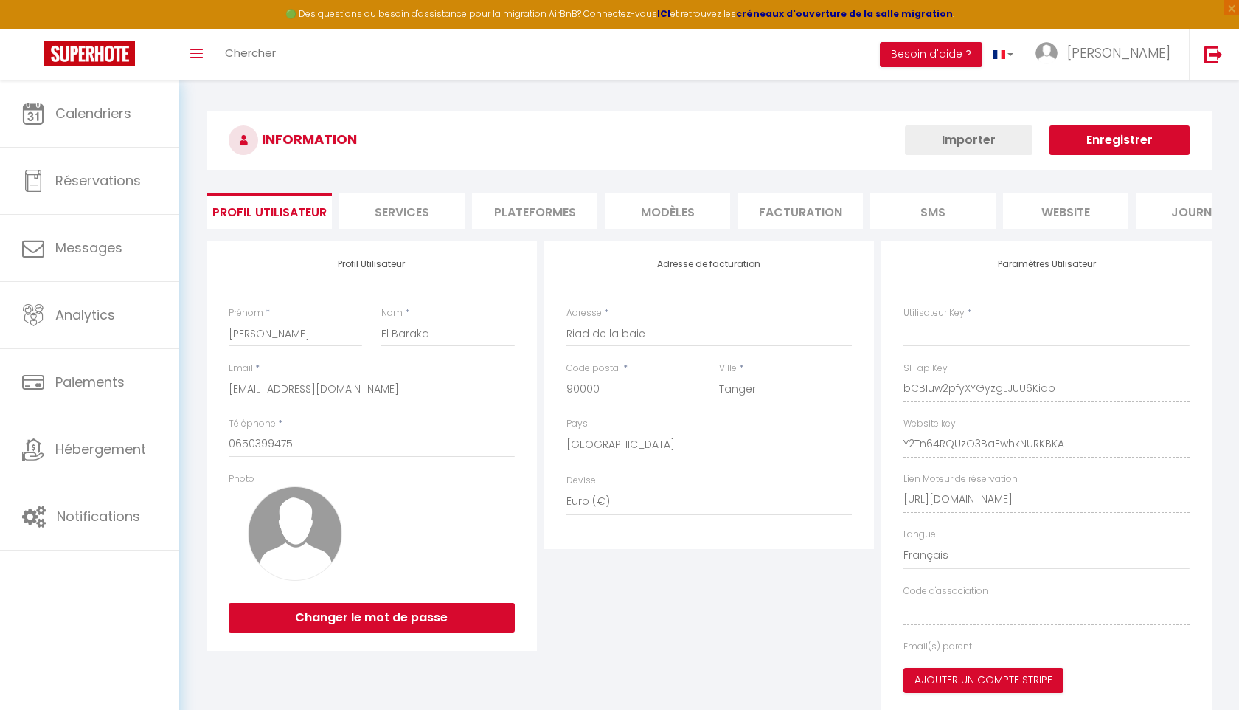
type input "bCBIuw2pfyXYGyzgLJUU6Kiab"
type input "Y2Tn64RQUzO3BaEwhkNURKBKA"
type input "https://app.superhote.com/#/get-available-rentals/Y2Tn64RQUzO3BaEwhkNURKBKA"
select select "fr"
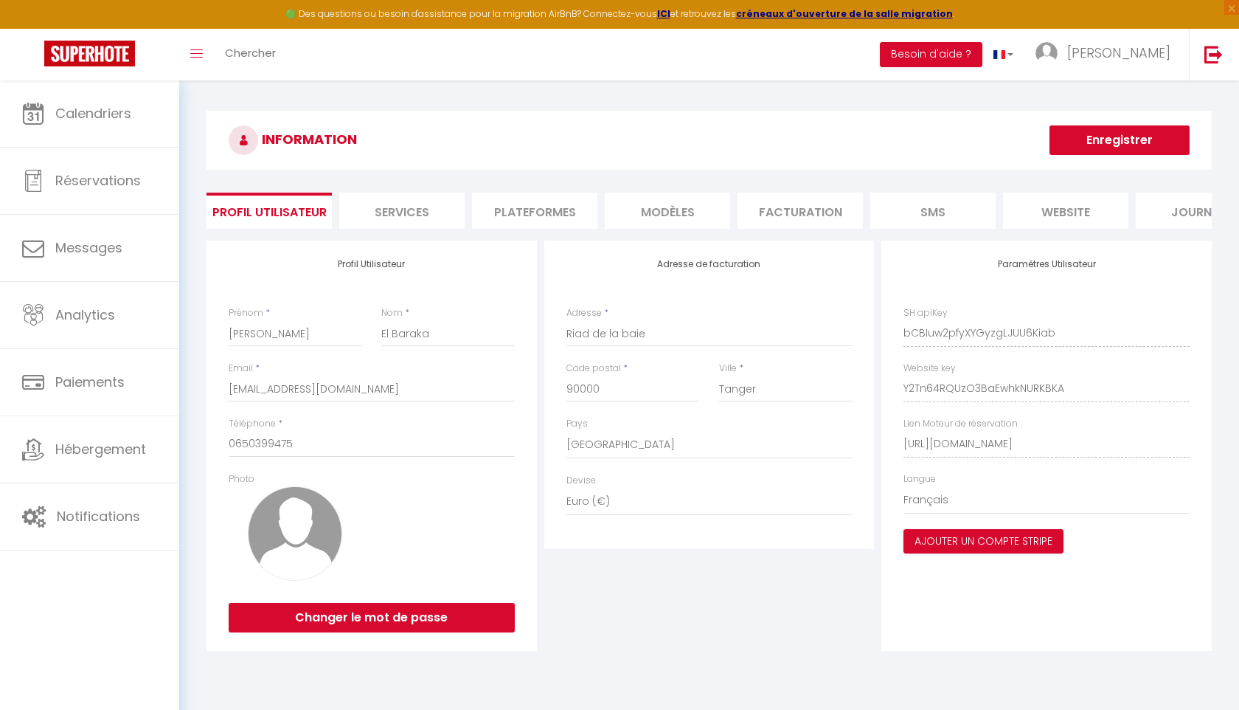
scroll to position [0, 57]
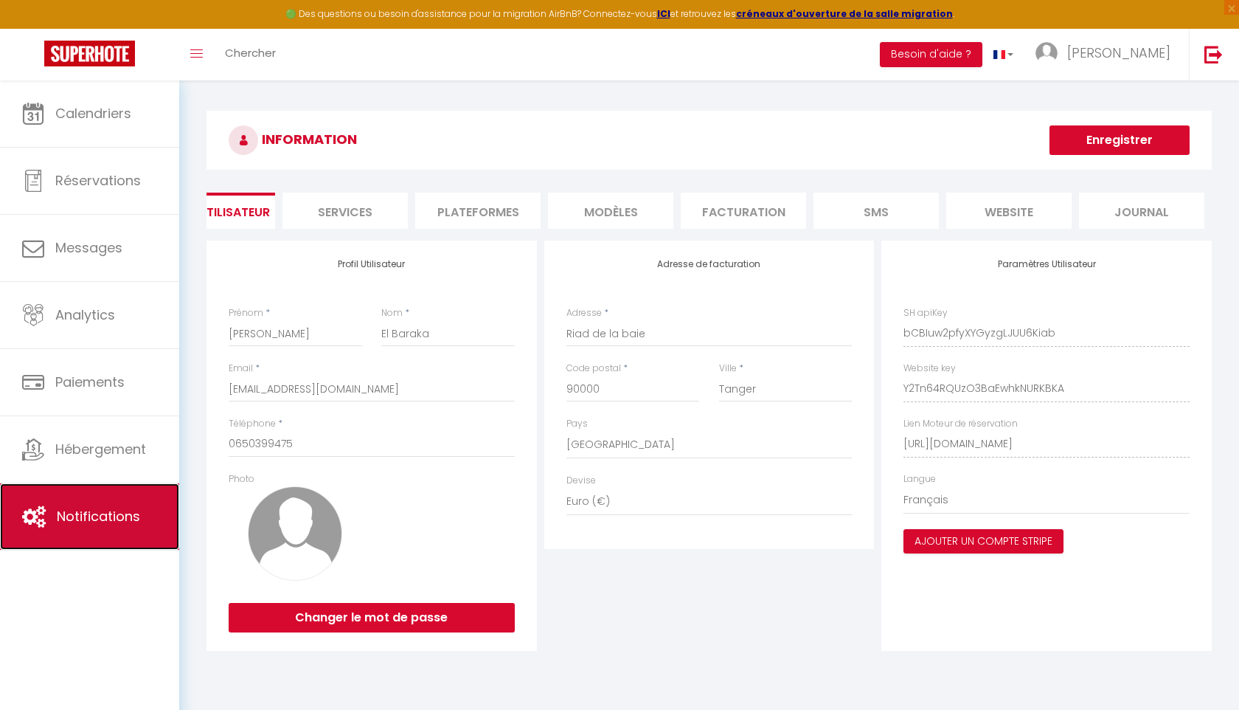
click at [112, 516] on span "Notifications" at bounding box center [98, 516] width 83 height 18
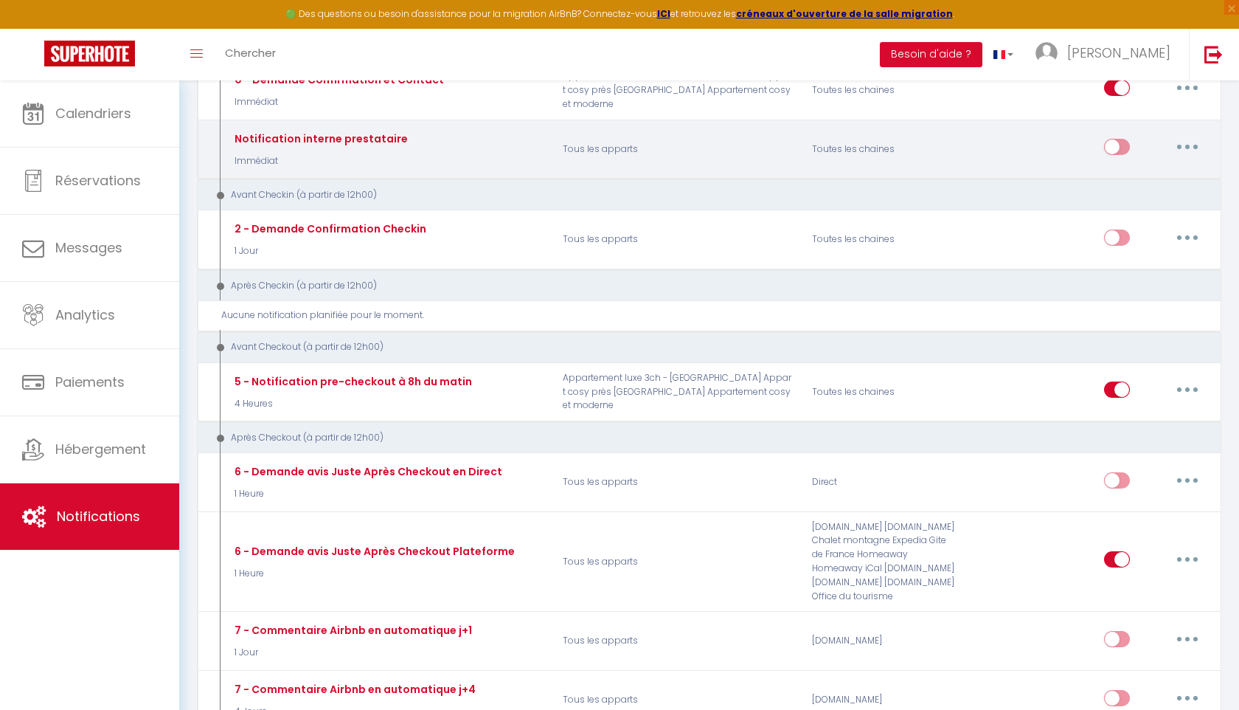
scroll to position [289, 0]
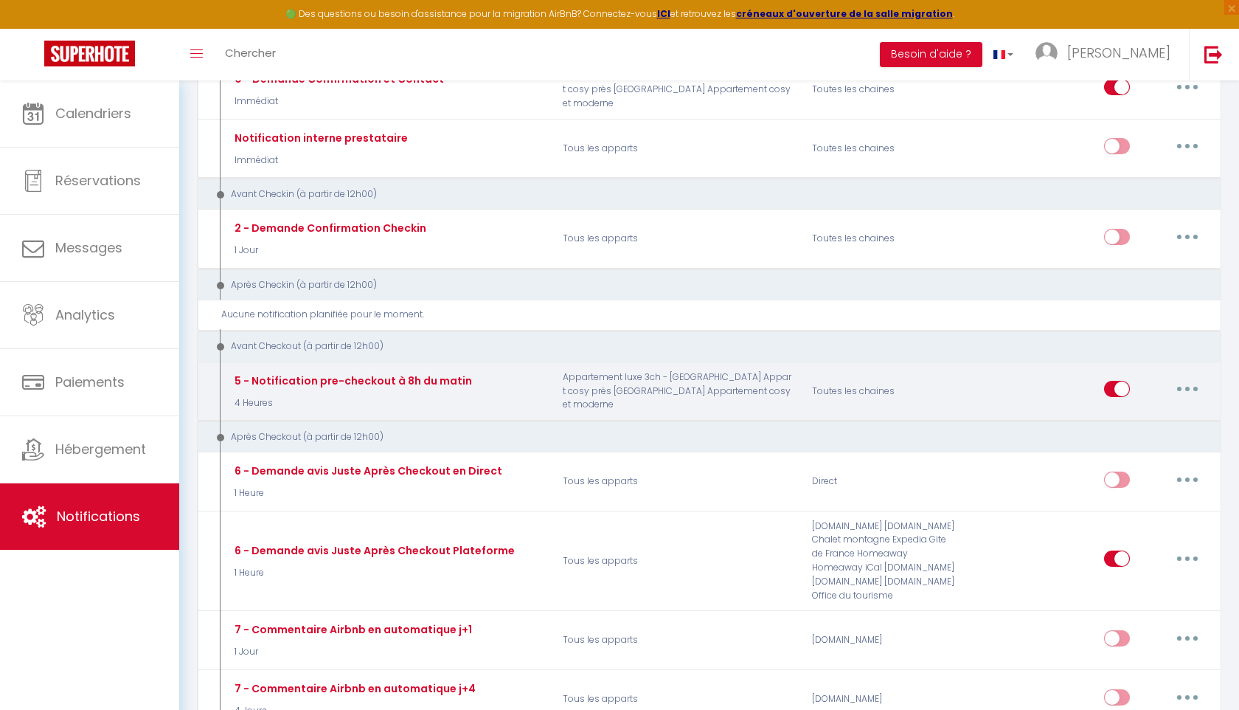
click at [1182, 389] on button "button" at bounding box center [1187, 389] width 41 height 24
click at [1151, 418] on link "Editer" at bounding box center [1149, 422] width 109 height 25
type input "5 - Notification pre-checkout à 8h du matin"
select select "4"
select select "4 Heures"
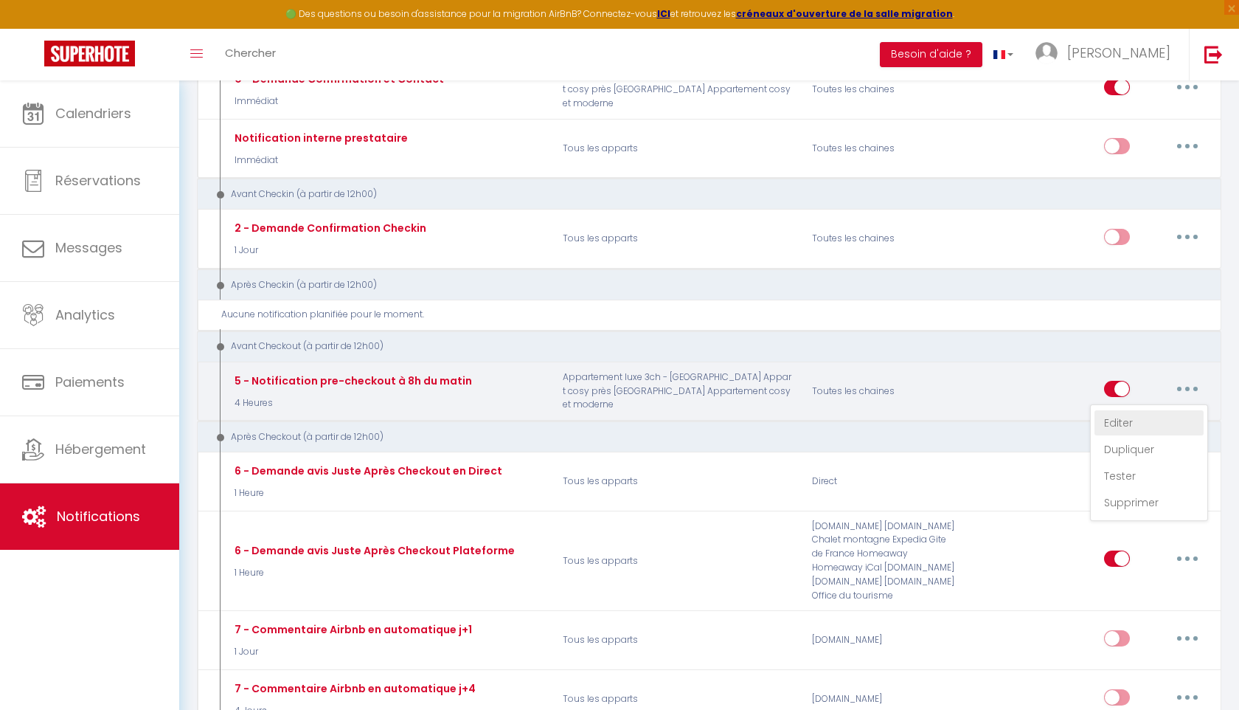
select select "if_booking_is_paid"
checkbox input "true"
checkbox input "false"
radio input "true"
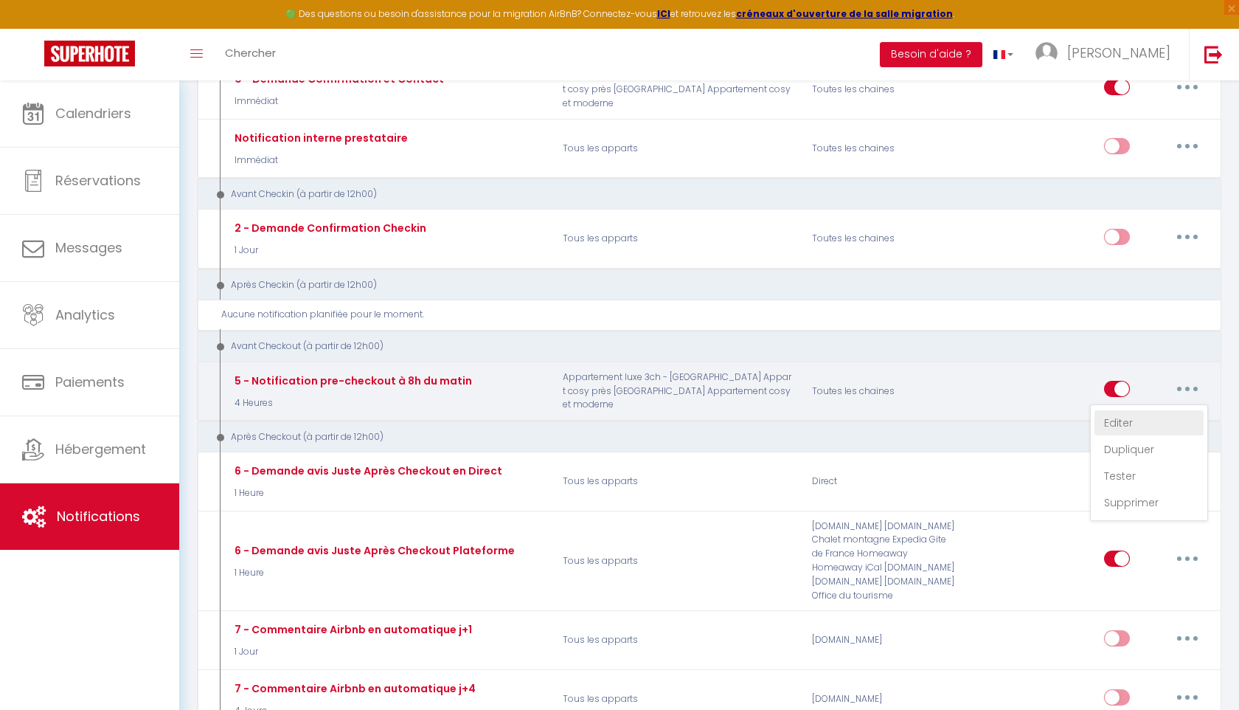
type input "Procédure pour votre départ - [RENTAL:NAME] - [GUEST:FIRST_NAME] [GUEST:NAME]"
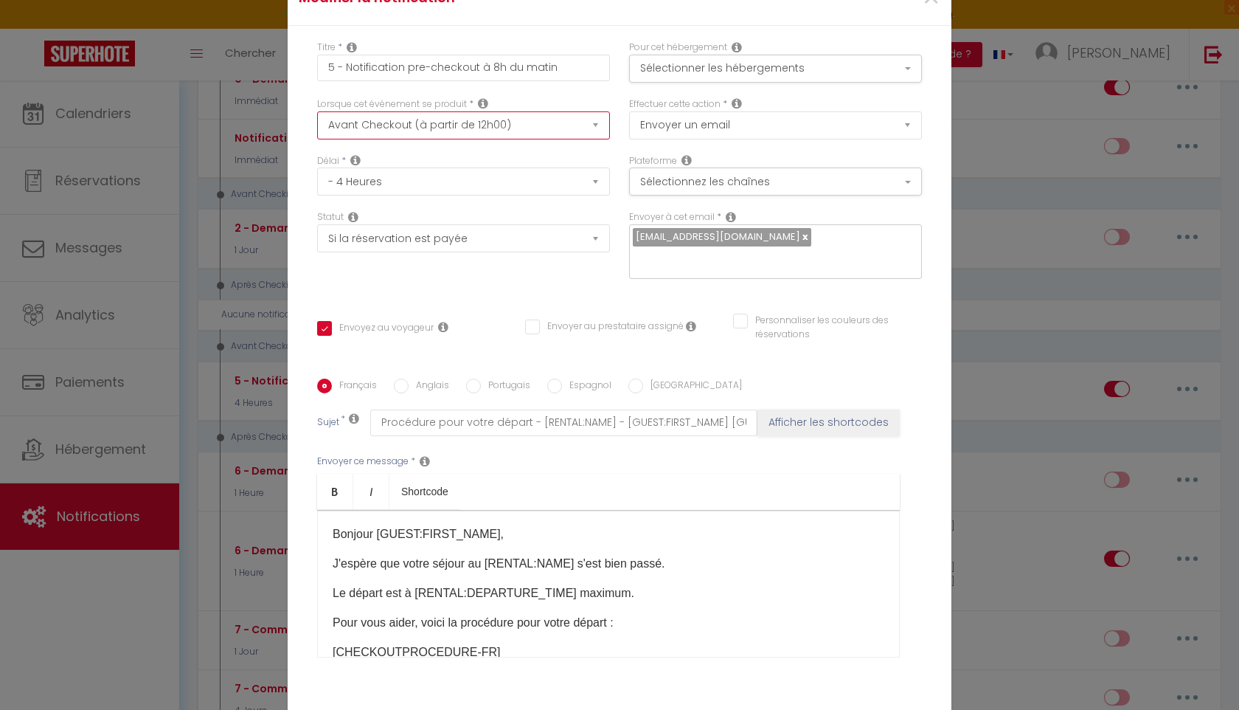
click at [571, 125] on select "Après la réservation Avant Checkin (à partir de 12h00) Après Checkin (à partir …" at bounding box center [463, 125] width 293 height 28
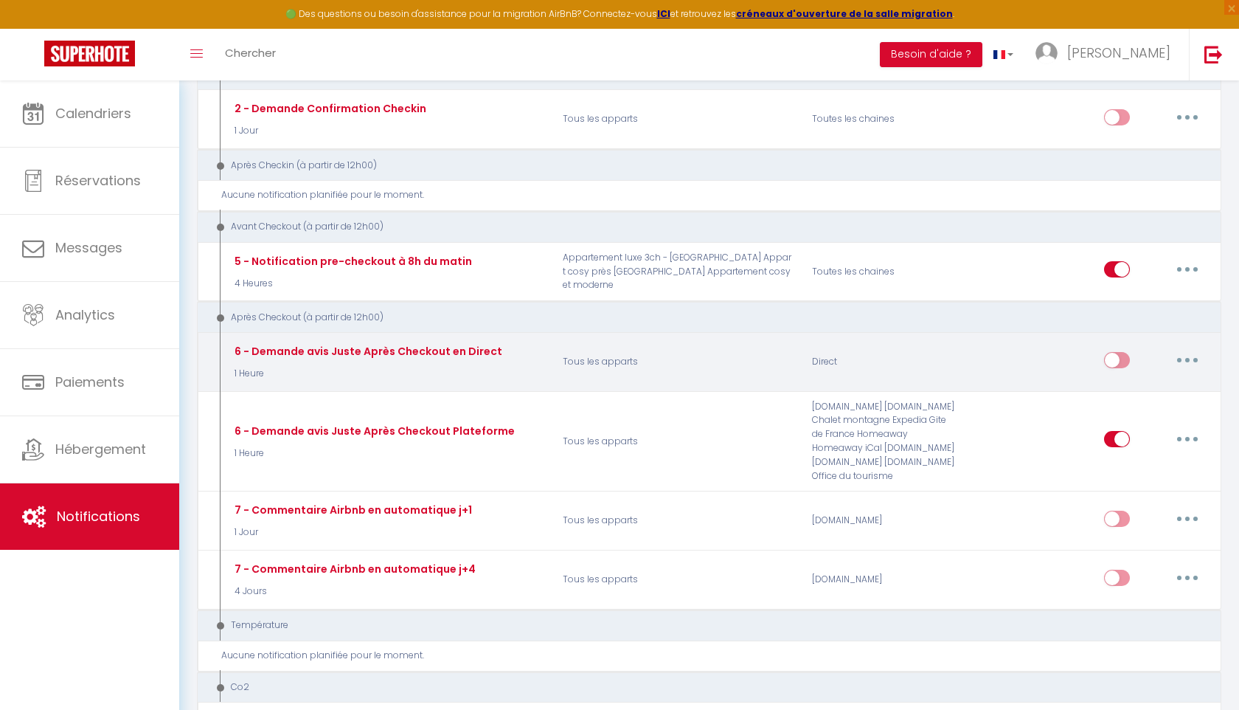
scroll to position [412, 0]
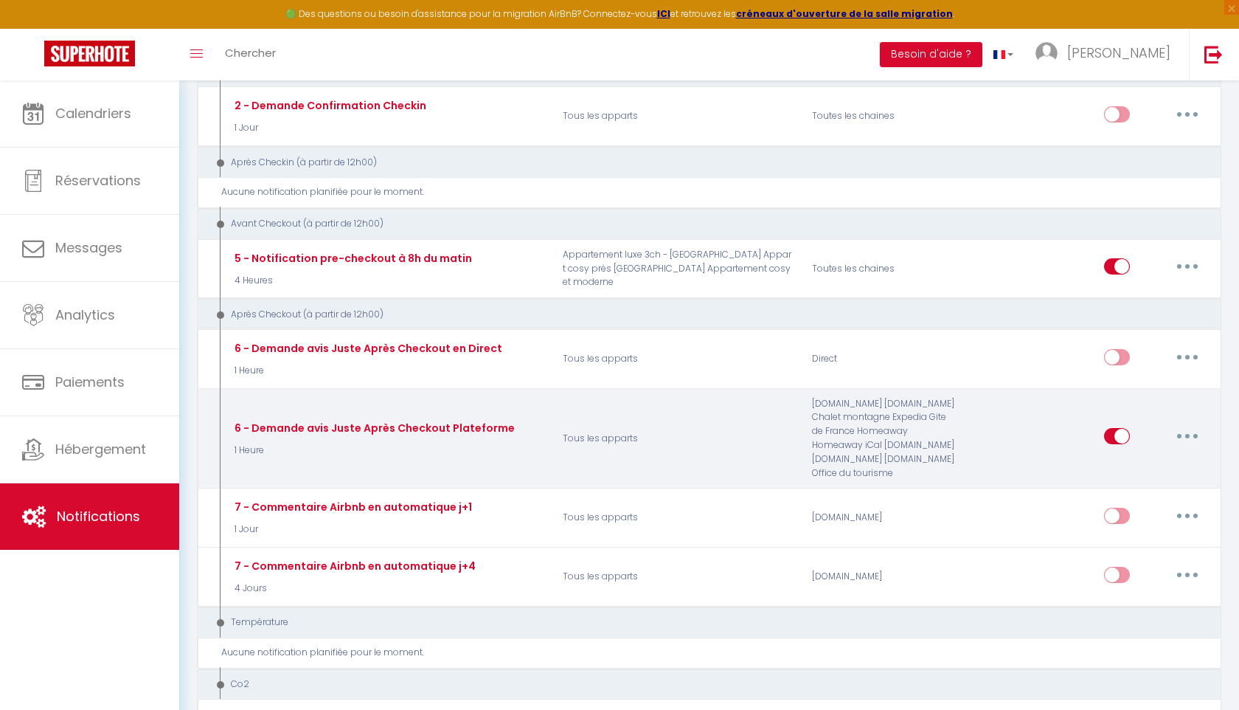
click at [1193, 430] on button "button" at bounding box center [1187, 436] width 41 height 24
click at [1154, 458] on link "Editer" at bounding box center [1149, 469] width 109 height 25
type input "6 - Demande avis Juste Après Checkout Plateforme"
select select "1 Heure"
checkbox input "true"
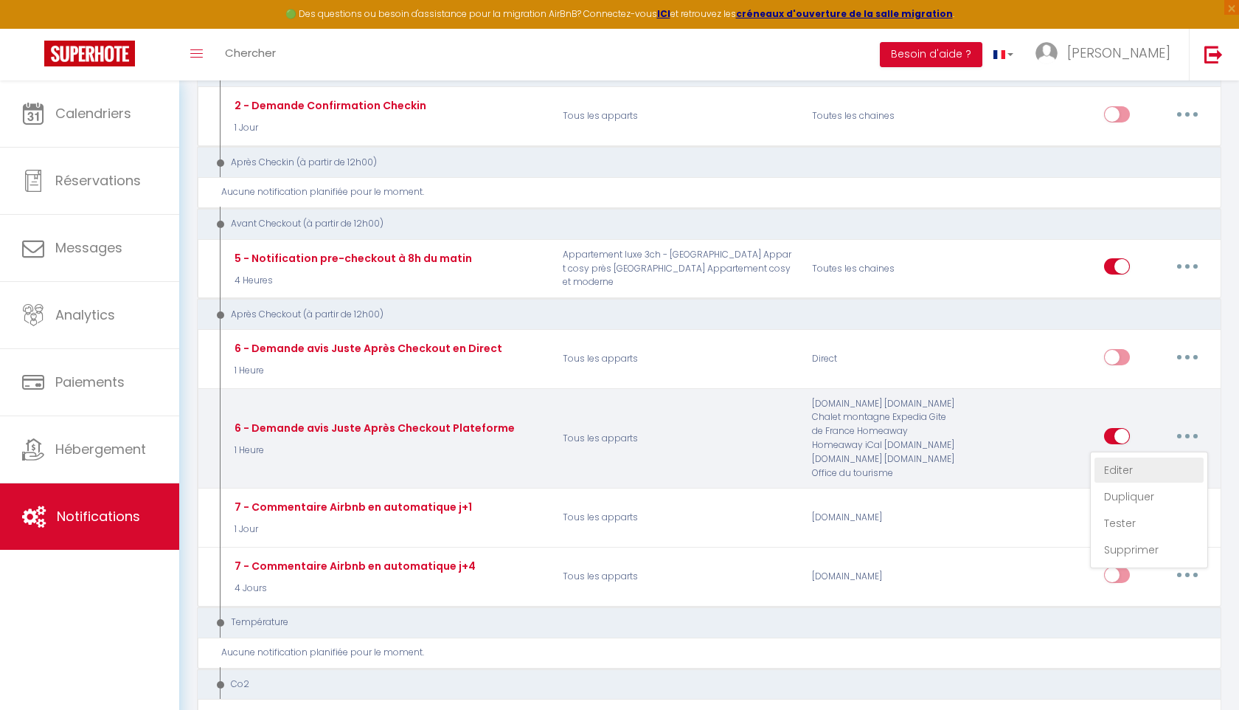
checkbox input "false"
type input "[GUEST:FIRST_NAME], voici un cadeau pour vous avant de quitter [RENTAL:CITY]"
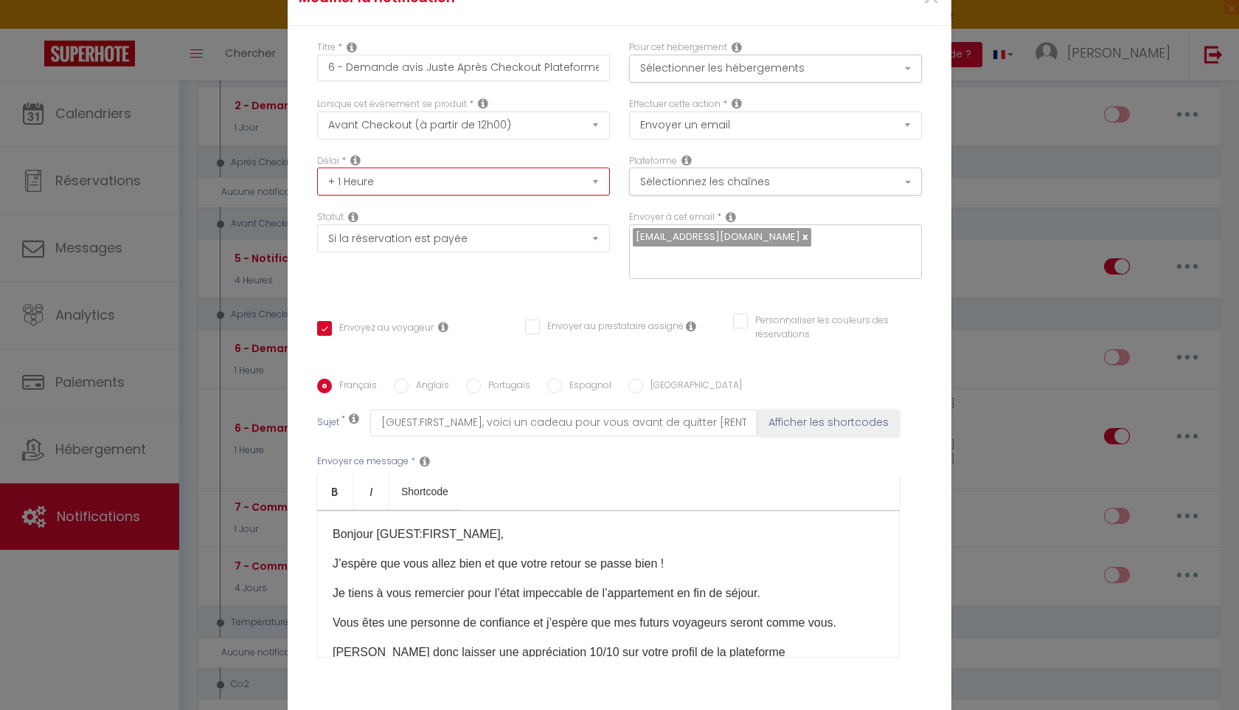
click at [515, 180] on select "Immédiat + 10 Minutes + 1 Heure + 2 Heures + 3 Heures + 4 Heures + 5 Heures + 6…" at bounding box center [463, 181] width 293 height 28
select select "3 Heures"
click at [317, 167] on select "Immédiat + 10 Minutes + 1 Heure + 2 Heures + 3 Heures + 4 Heures + 5 Heures + 6…" at bounding box center [463, 181] width 293 height 28
checkbox input "true"
checkbox input "false"
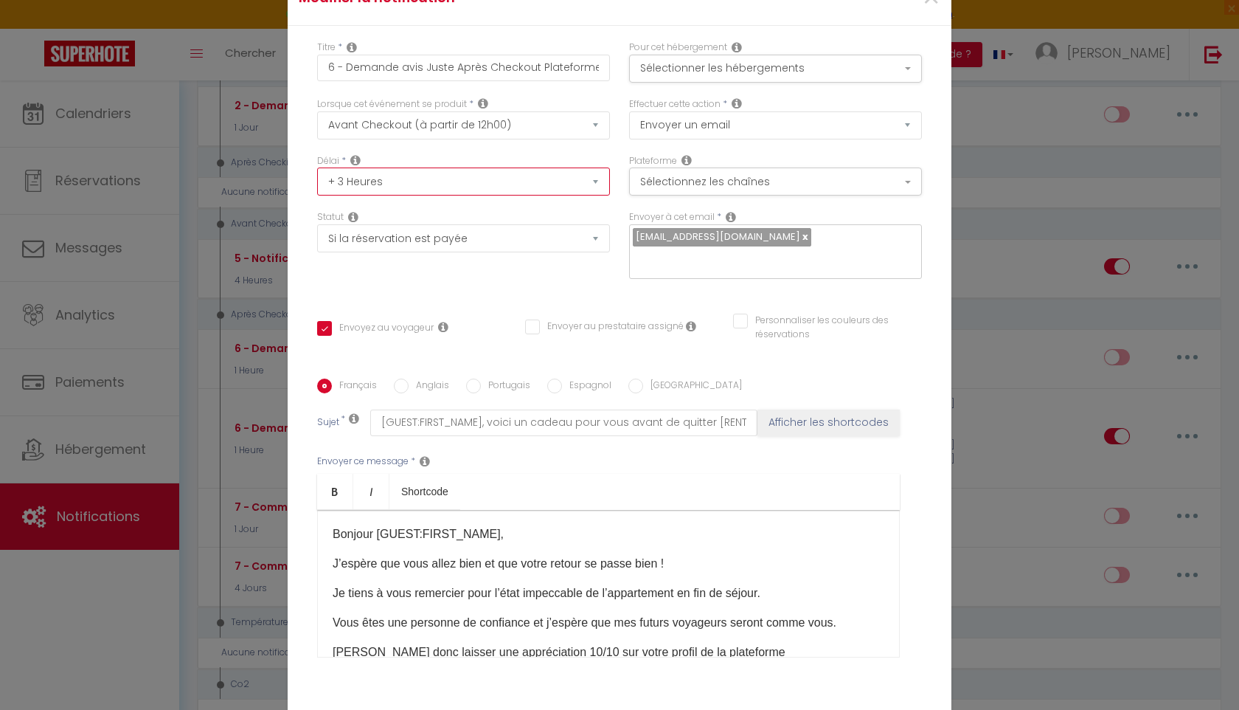
checkbox input "false"
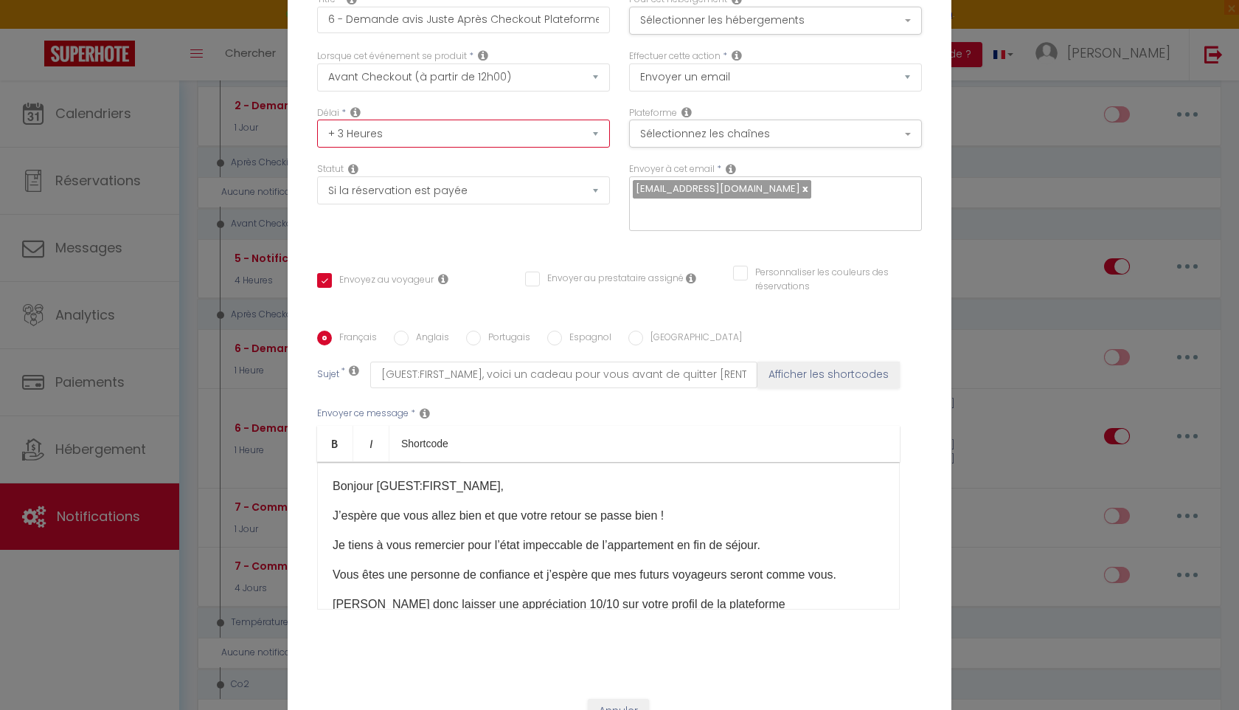
scroll to position [104, 0]
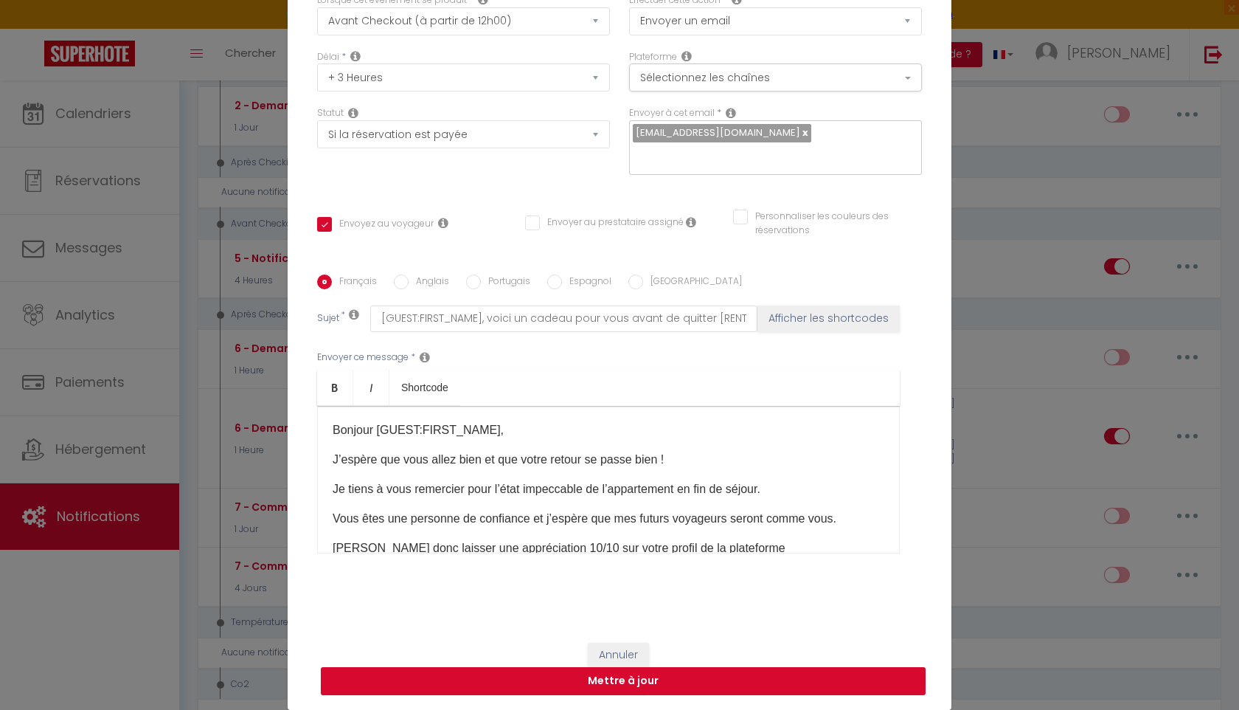
click at [690, 675] on button "Mettre à jour" at bounding box center [623, 681] width 605 height 28
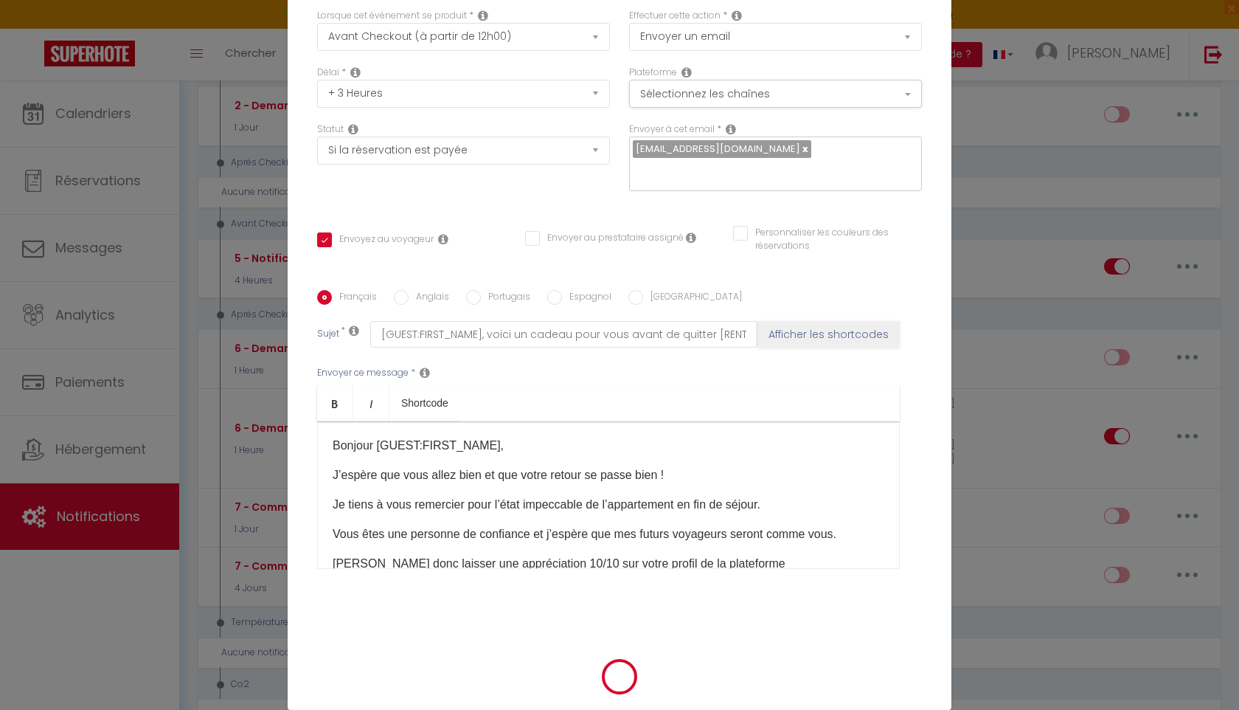
checkbox input "true"
checkbox input "false"
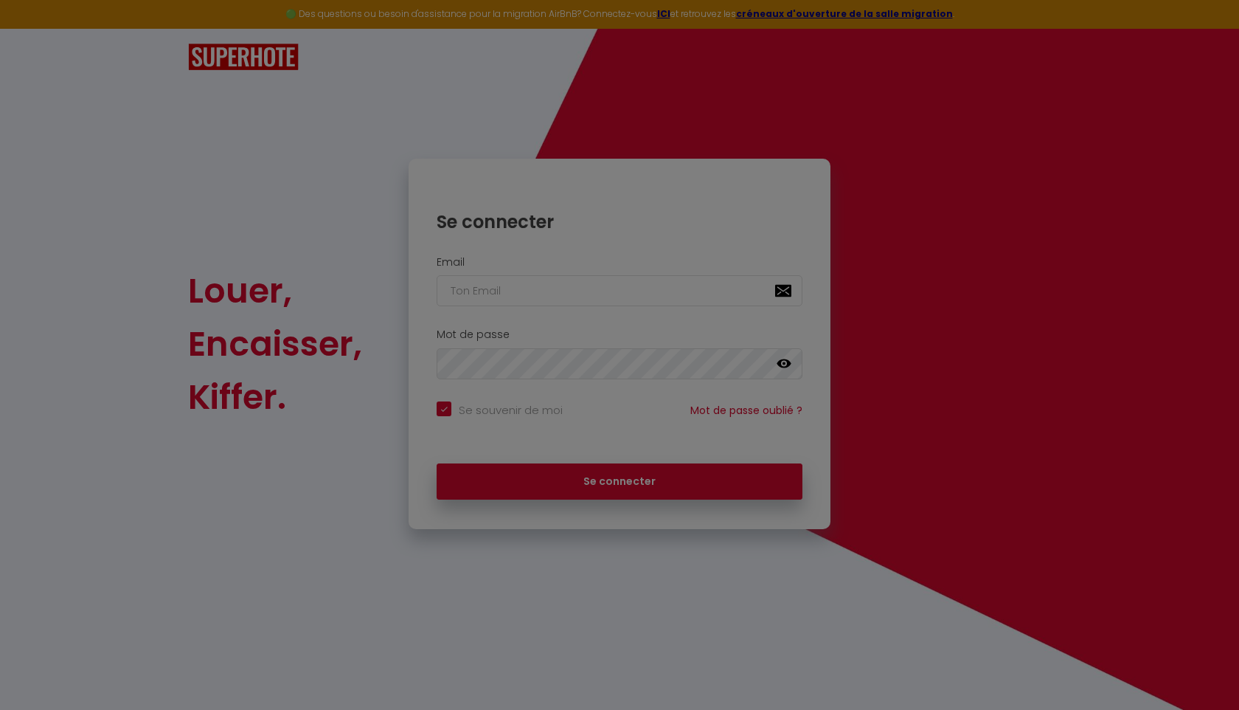
click at [938, 288] on div at bounding box center [619, 355] width 1239 height 710
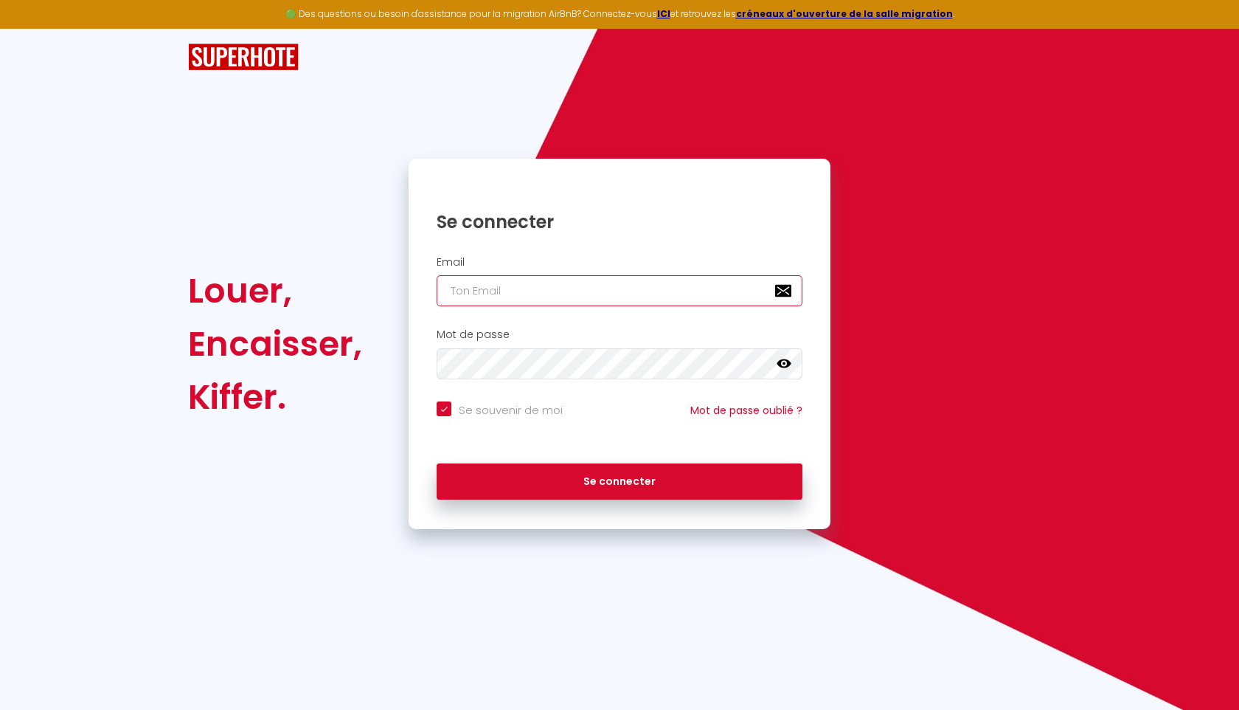
click at [626, 285] on input "email" at bounding box center [620, 290] width 366 height 31
type input "[EMAIL_ADDRESS][DOMAIN_NAME]"
click at [437, 463] on button "Se connecter" at bounding box center [620, 481] width 366 height 37
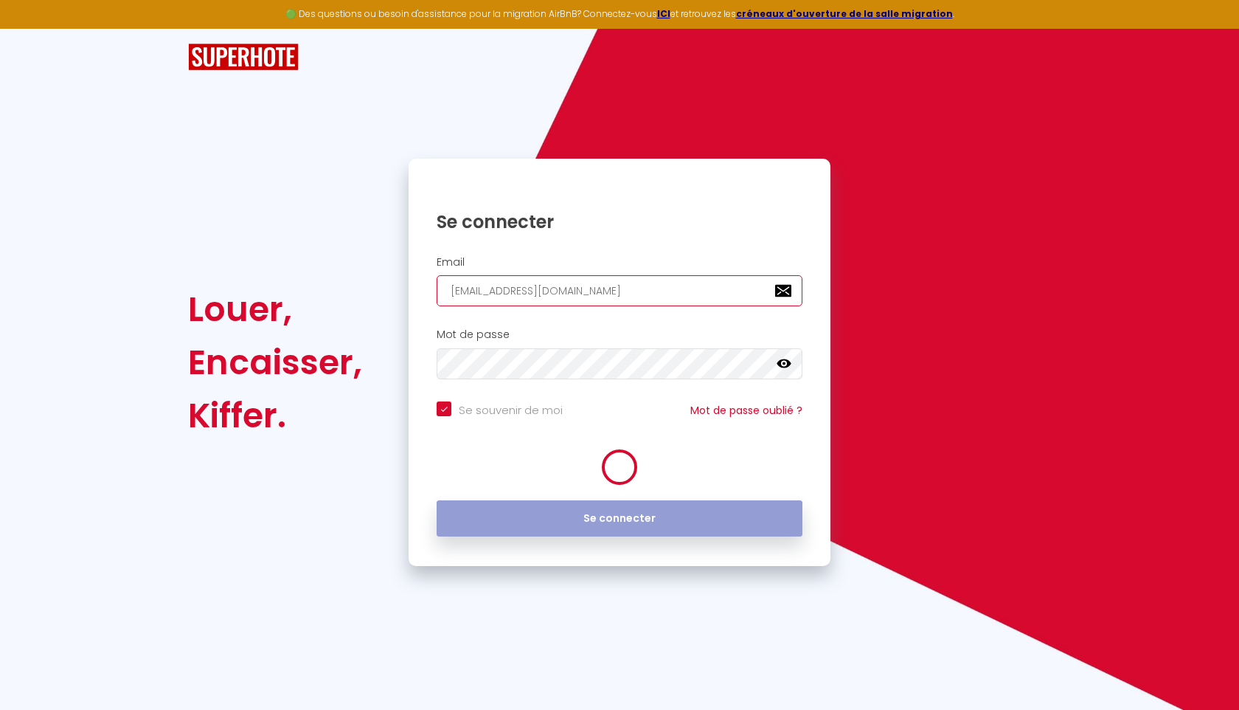
checkbox input "true"
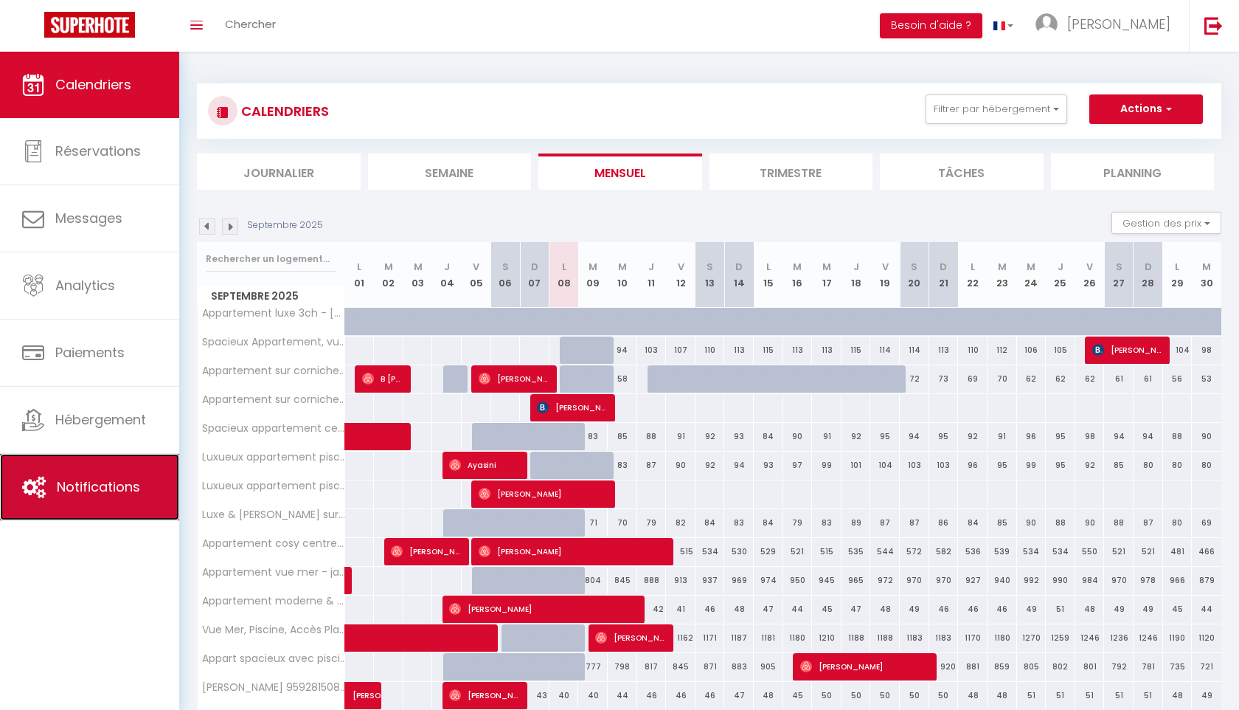
click at [106, 487] on span "Notifications" at bounding box center [98, 486] width 83 height 18
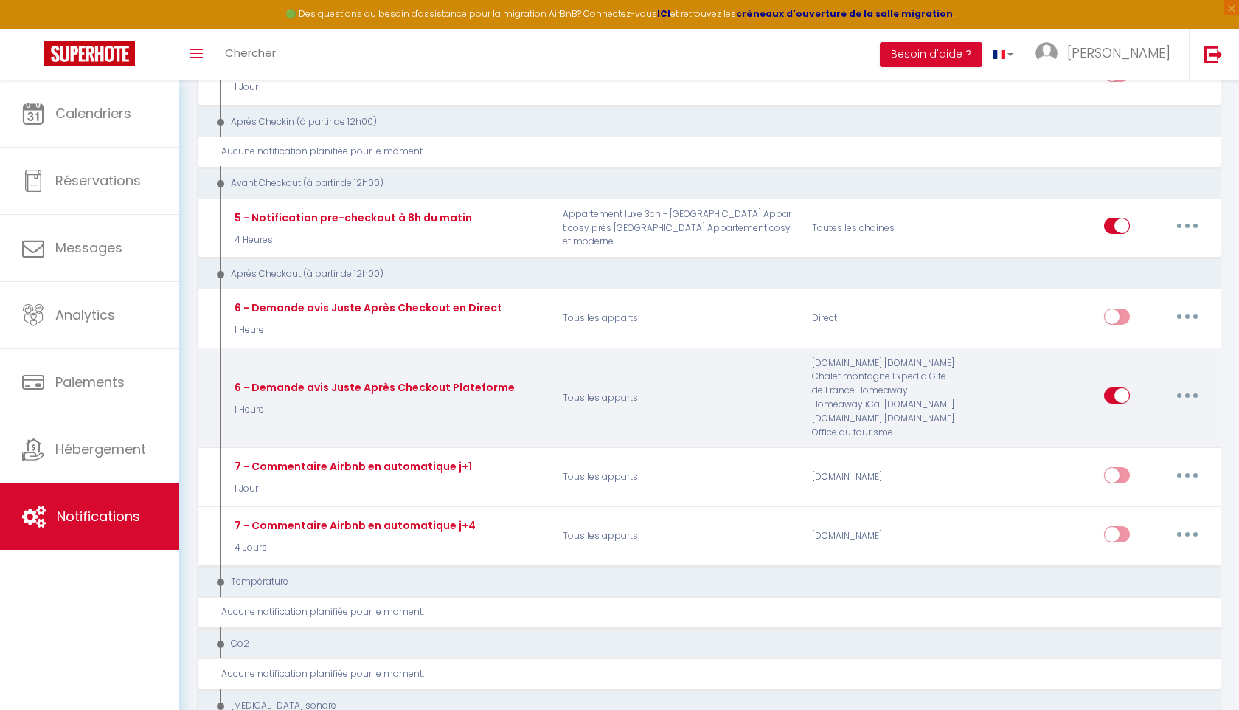
scroll to position [454, 0]
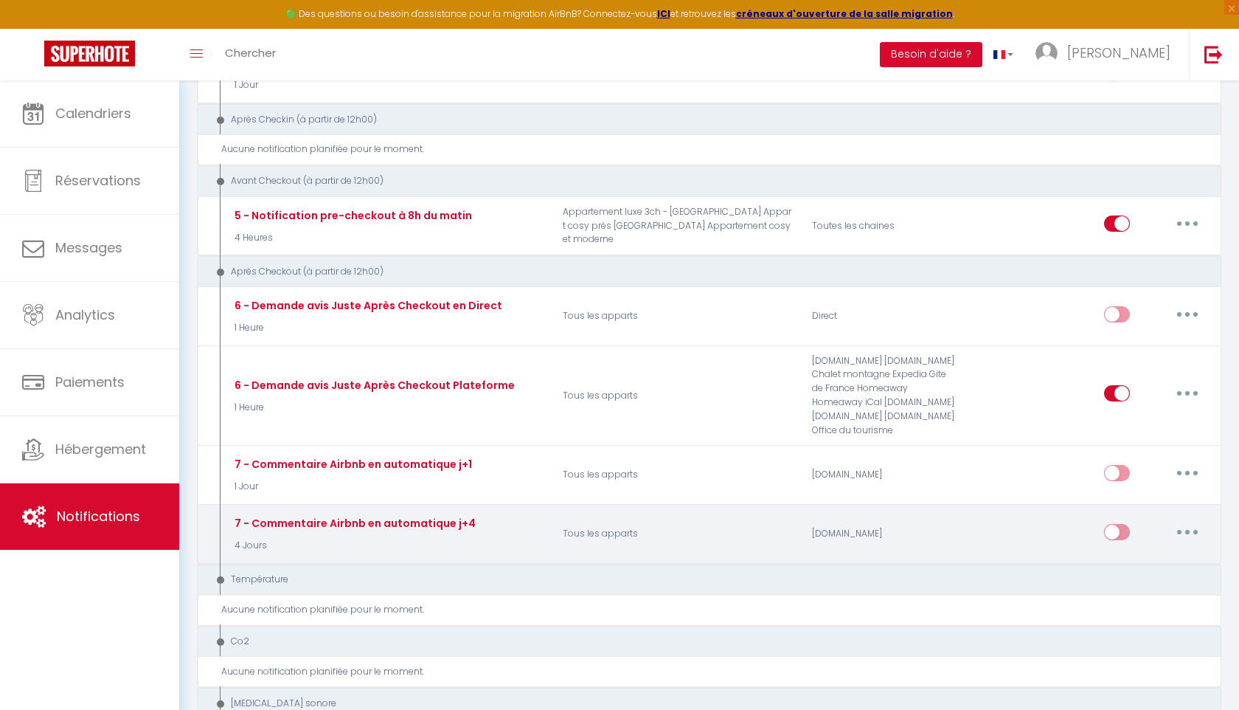
click at [1110, 524] on input "checkbox" at bounding box center [1117, 535] width 26 height 22
checkbox input "true"
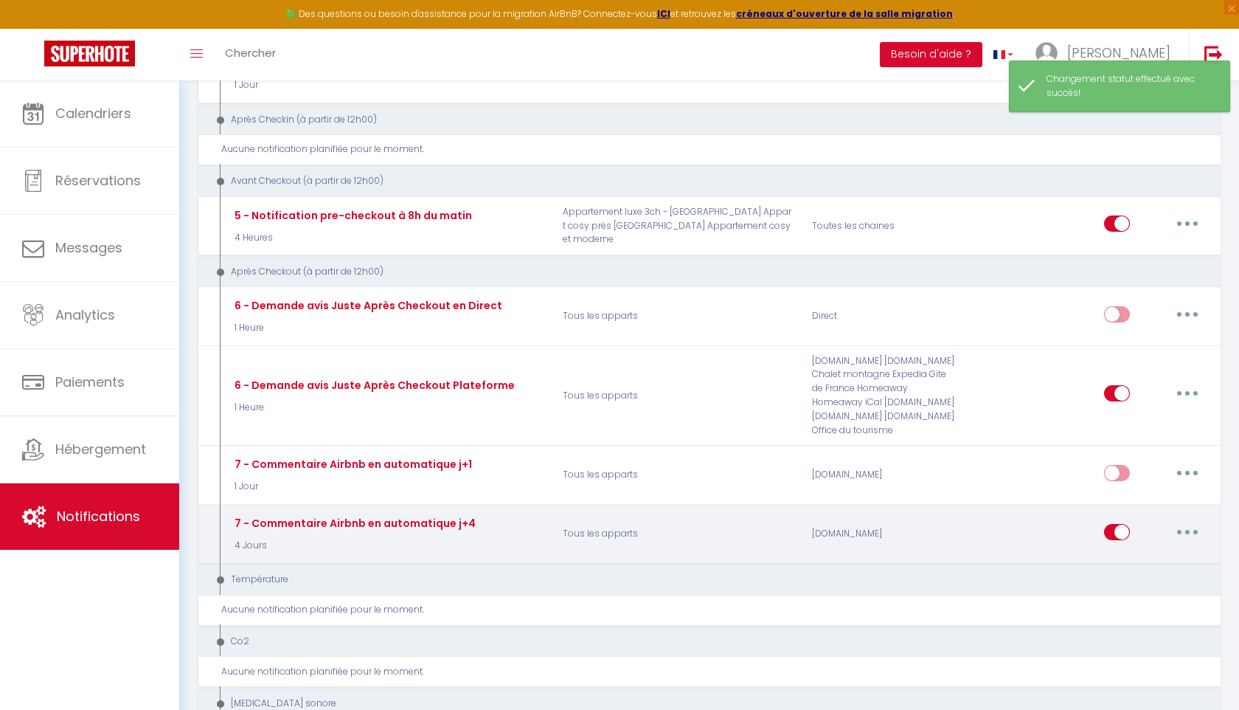
click at [1185, 520] on button "button" at bounding box center [1187, 532] width 41 height 24
click at [1143, 557] on link "Editer" at bounding box center [1149, 564] width 109 height 25
type input "7 - Commentaire Airbnb en automatique j+4"
select select "5"
select select "4 Jours"
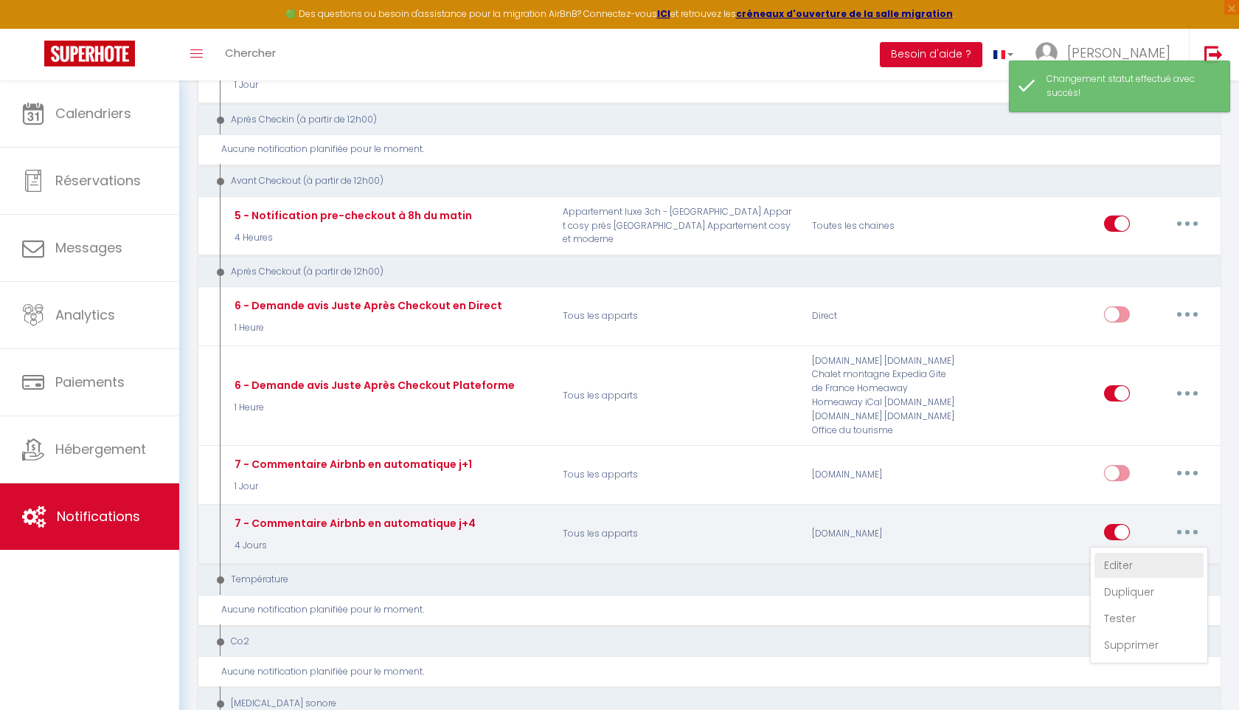
select select
checkbox input "false"
radio input "true"
select select "review"
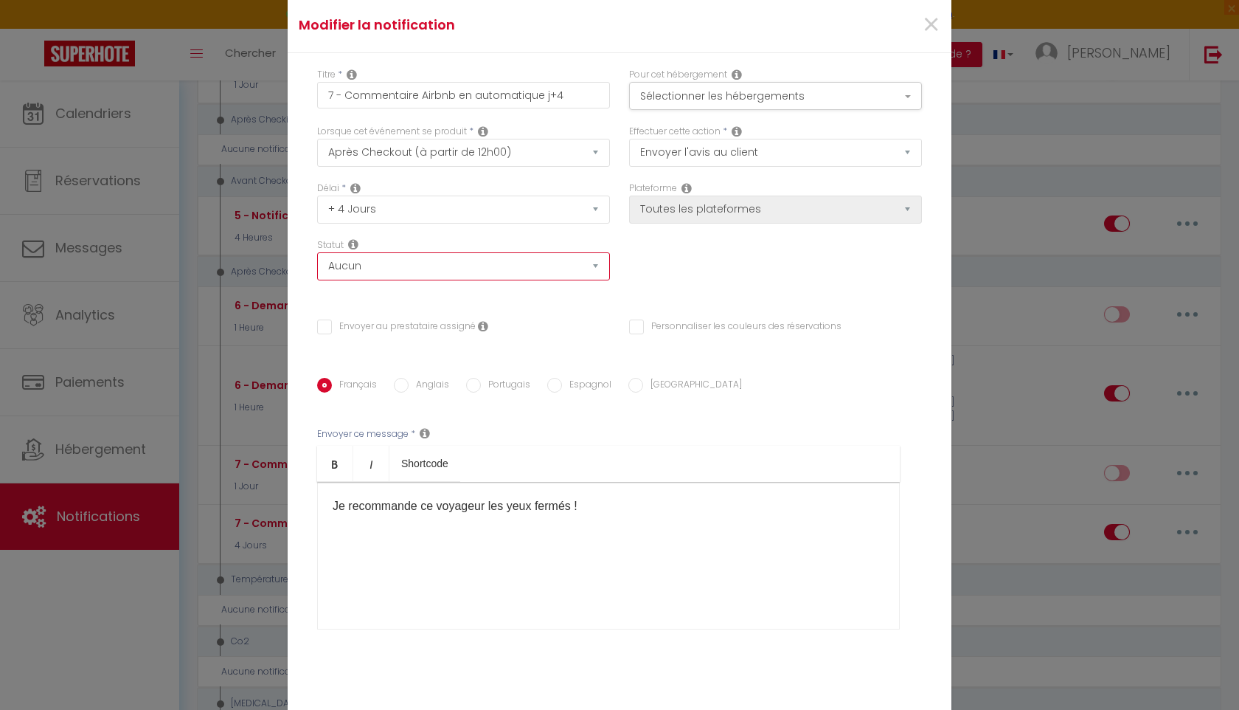
click at [538, 267] on select "Aucun Si la réservation est payée Si réservation non payée Si la caution a été …" at bounding box center [463, 266] width 293 height 28
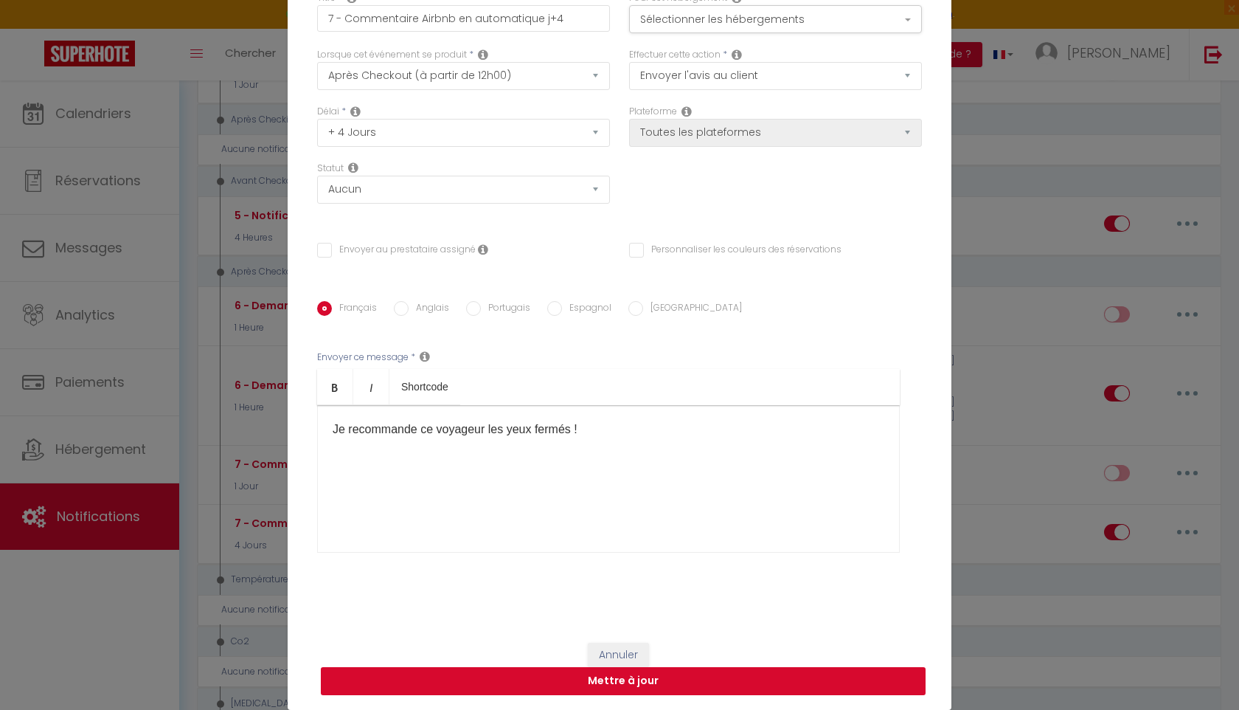
click at [663, 685] on button "Mettre à jour" at bounding box center [623, 681] width 605 height 28
checkbox input "false"
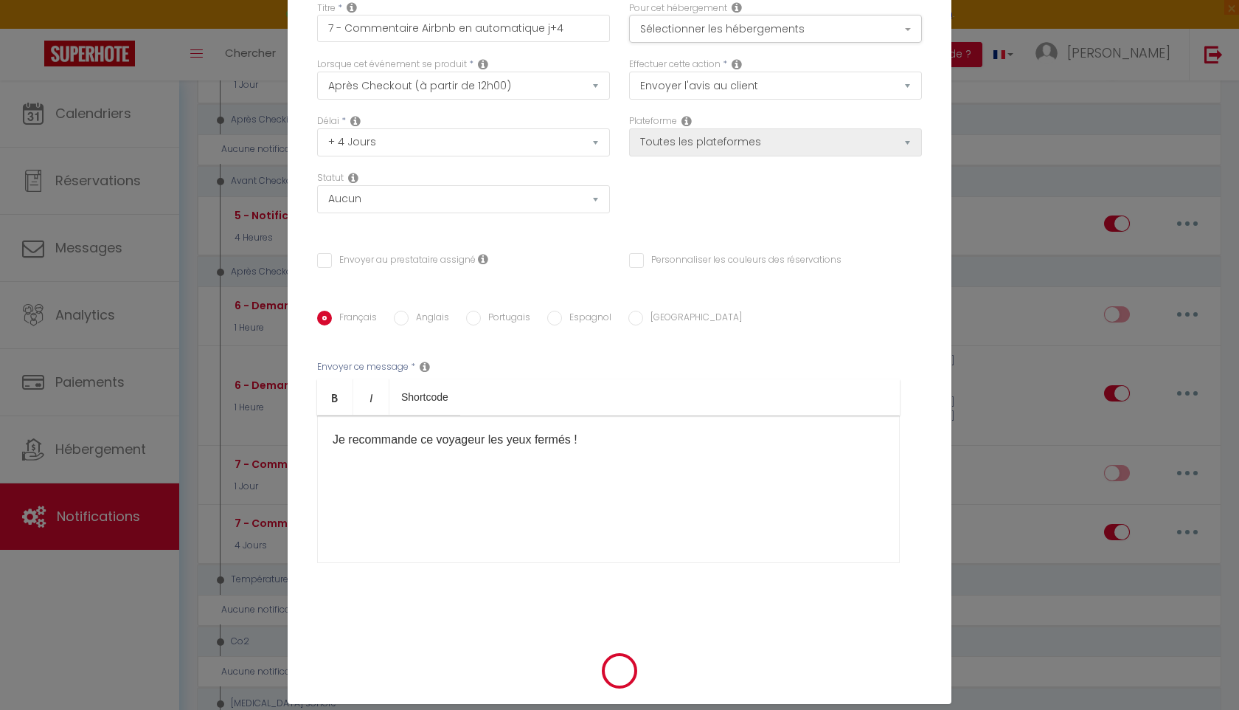
scroll to position [75, 0]
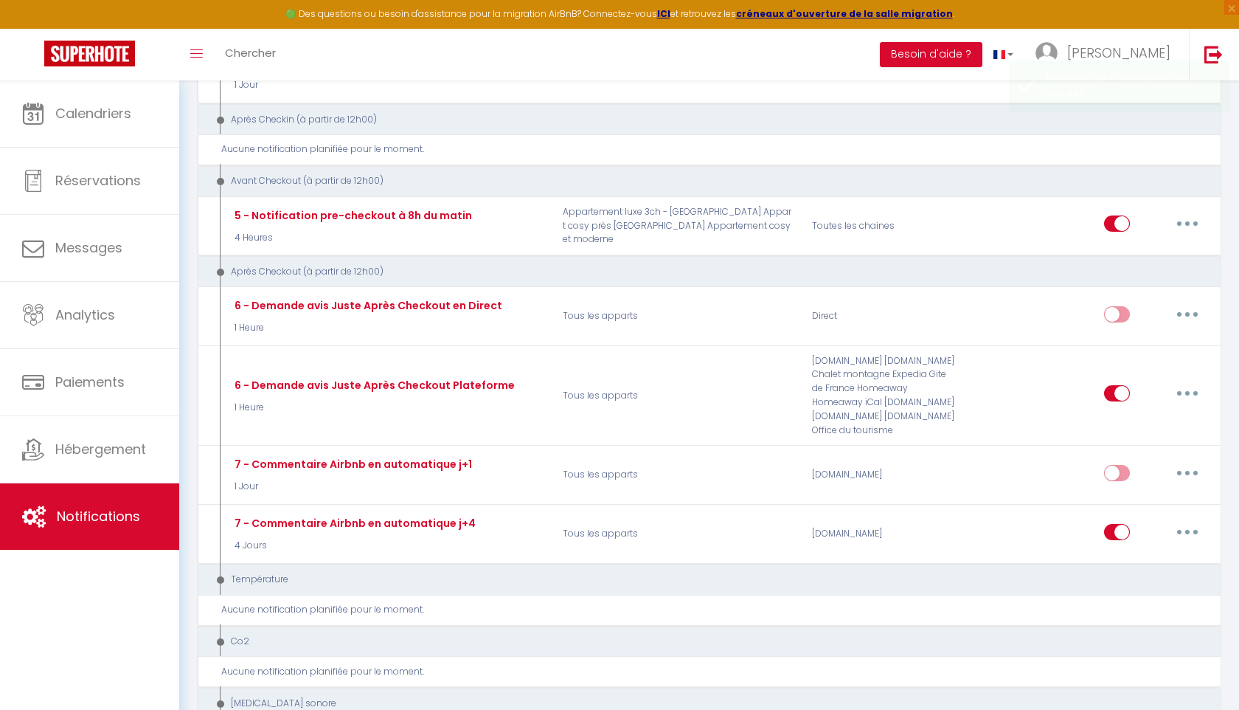
checkbox input "true"
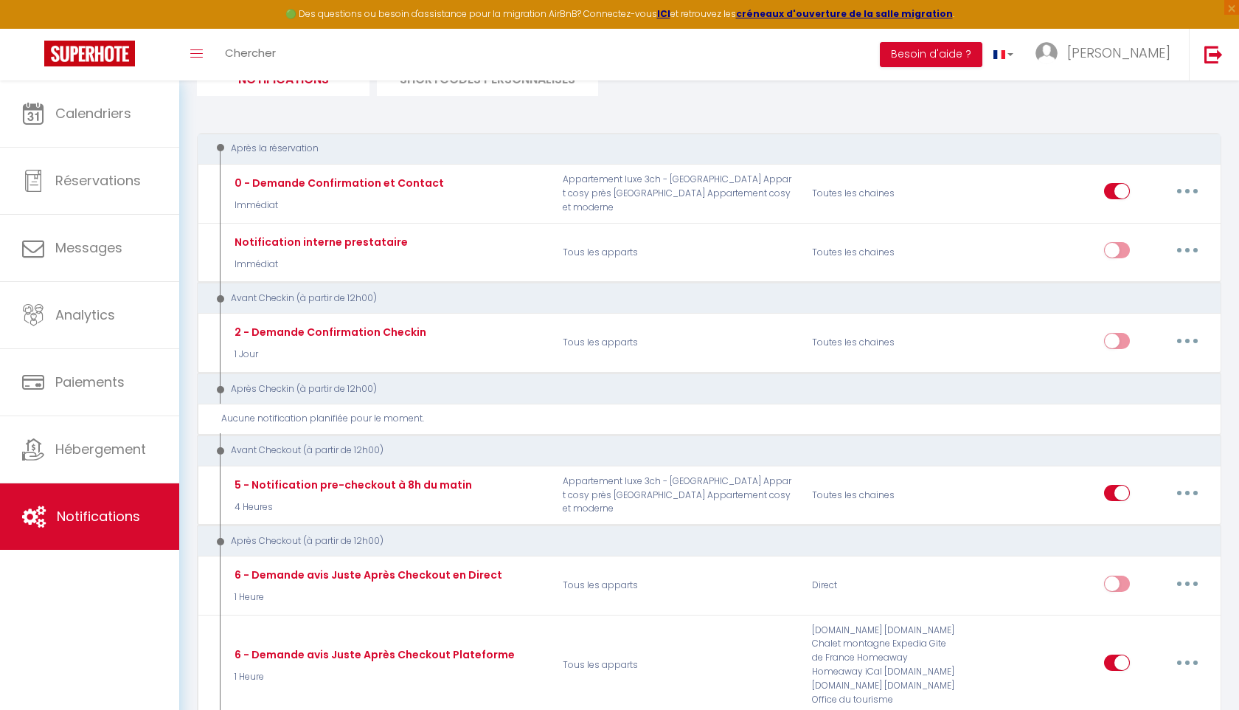
scroll to position [0, 0]
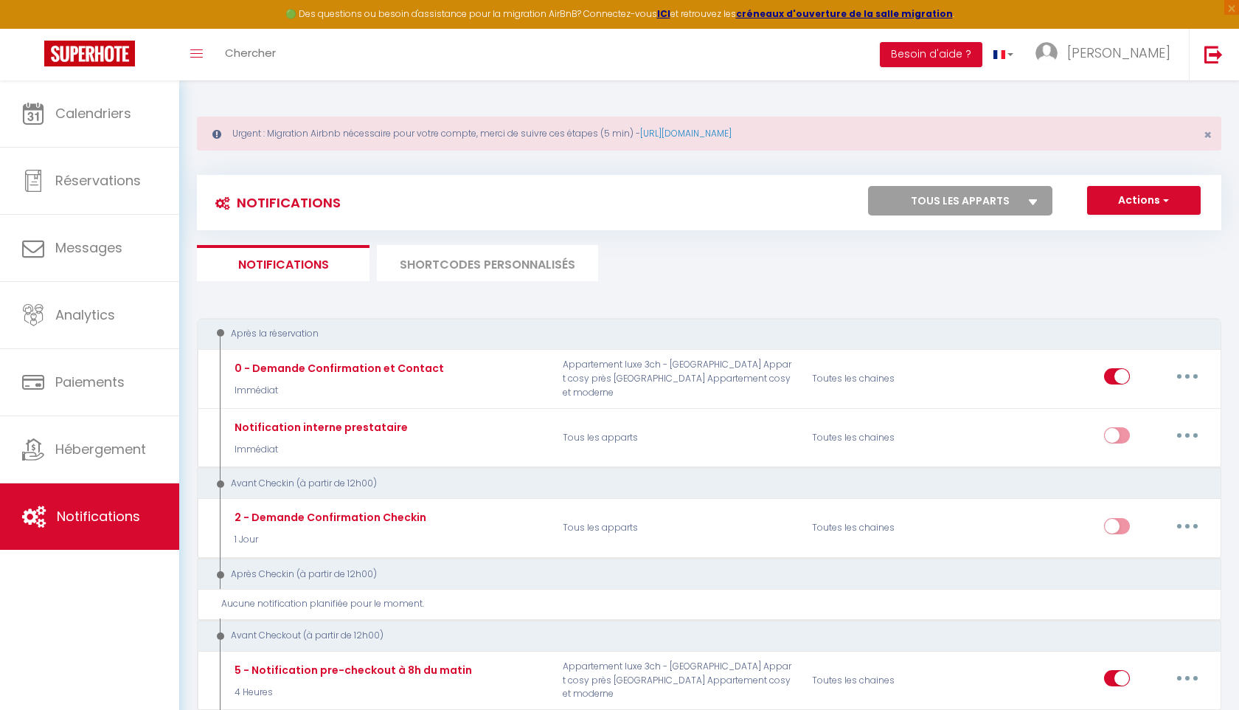
click at [470, 274] on li "SHORTCODES PERSONNALISÉS" at bounding box center [487, 263] width 221 height 36
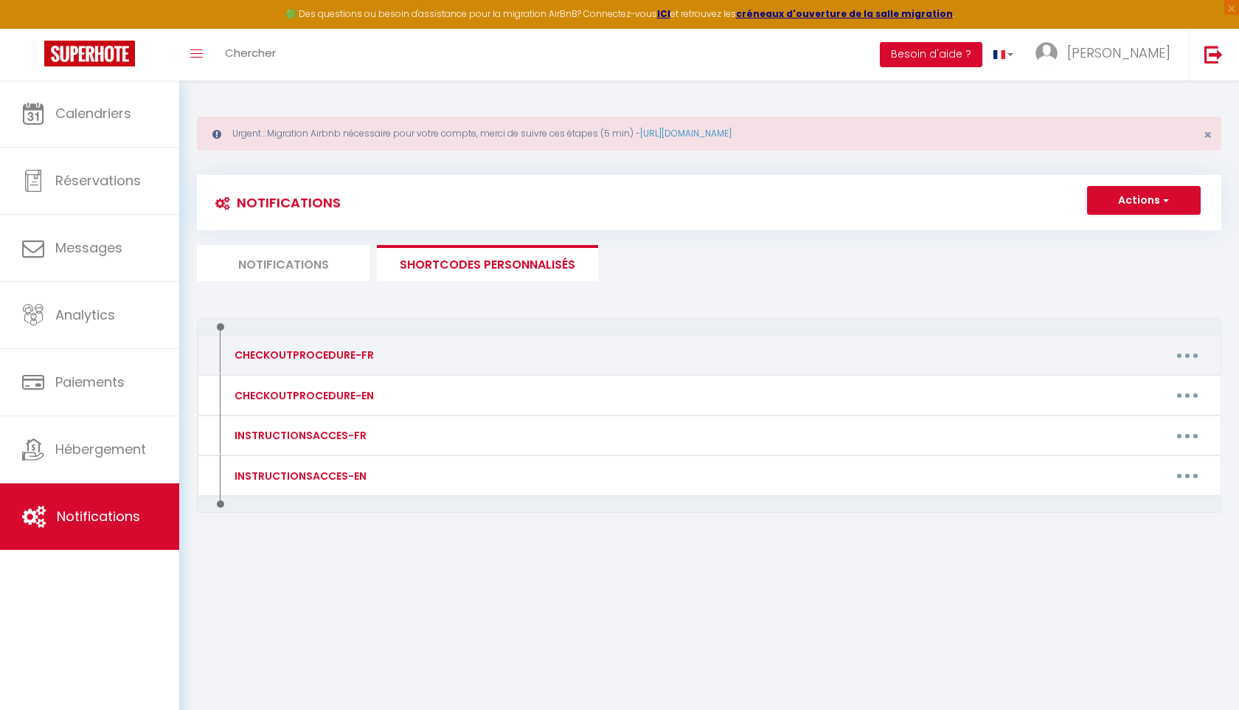
click at [1191, 358] on button "button" at bounding box center [1187, 355] width 41 height 24
click at [1134, 396] on link "Editer" at bounding box center [1149, 388] width 109 height 25
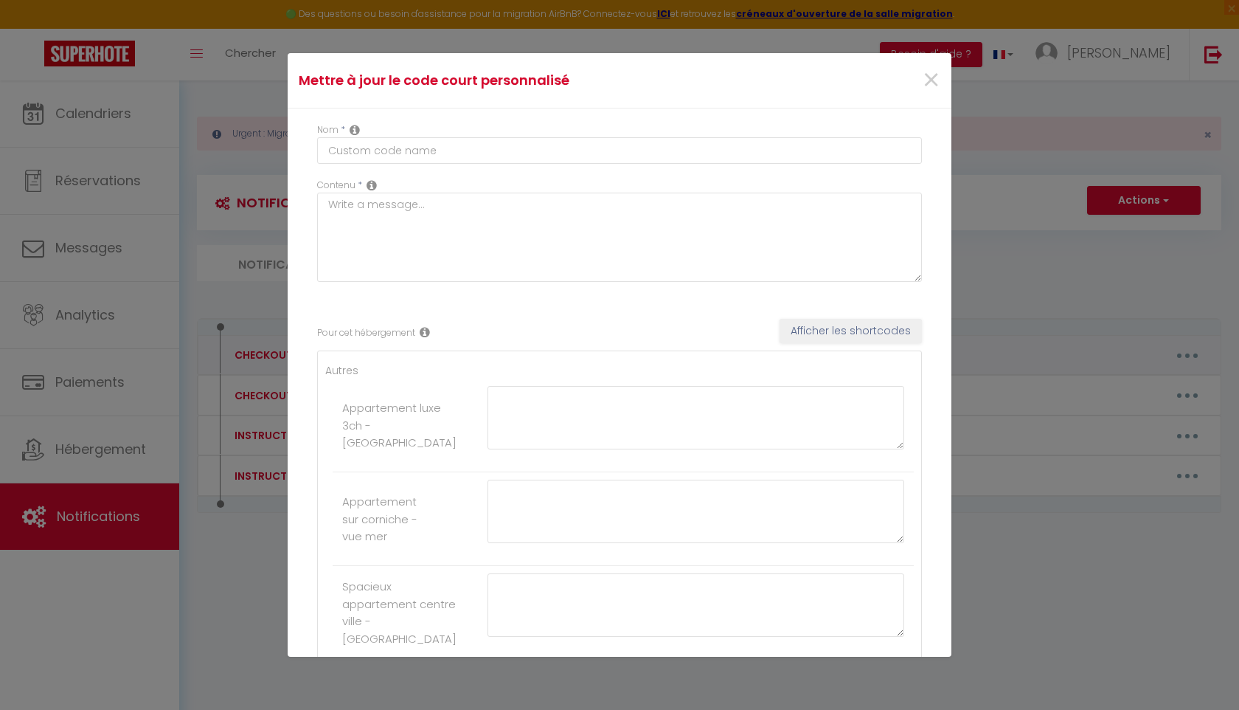
type input "CHECKOUTPROCEDURE-FR"
type textarea "1 - Faire la vaisselle et jeter les poubelles 2 - Éteindre toute les lumières e…"
click at [929, 82] on span "×" at bounding box center [931, 80] width 18 height 44
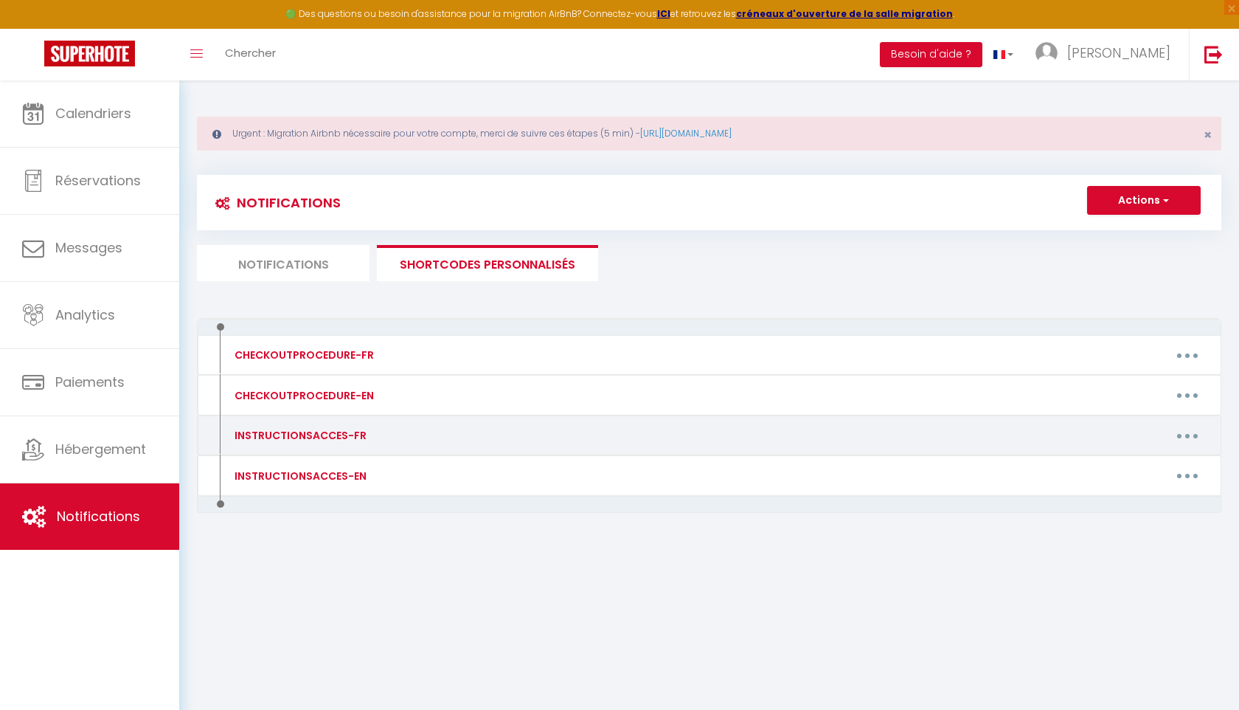
click at [1180, 436] on button "button" at bounding box center [1187, 435] width 41 height 24
click at [1151, 465] on link "Editer" at bounding box center [1149, 469] width 109 height 25
type input "INSTRUCTIONSACCES-FR"
type textarea "Il ne vous reste plus qu’à venir avec vos valises, en effet tout est fourni dan…"
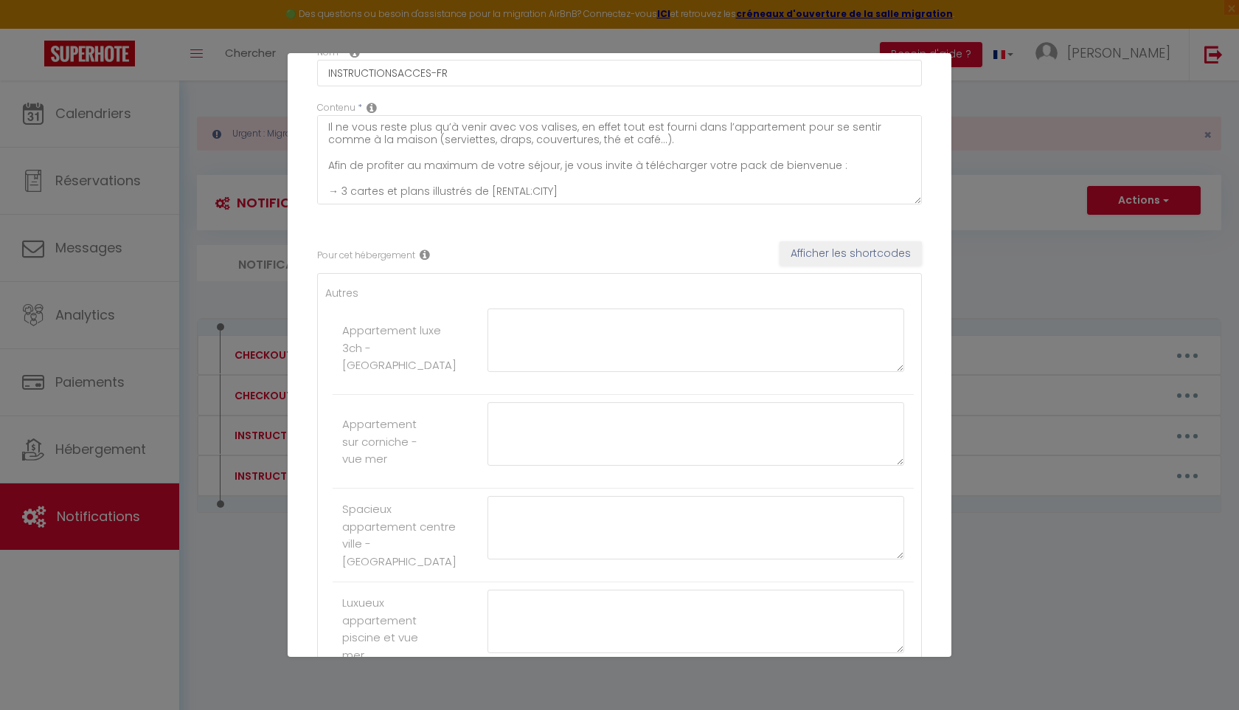
scroll to position [117, 0]
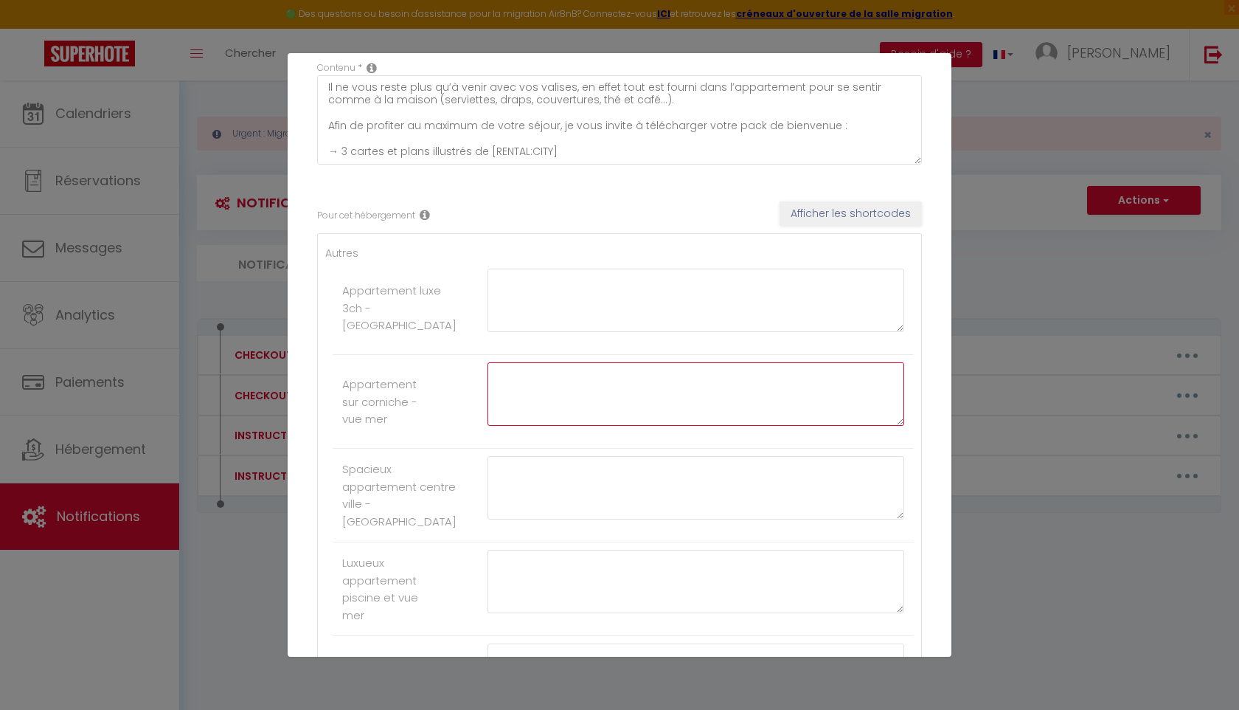
click at [572, 398] on textarea at bounding box center [696, 393] width 417 height 63
paste textarea "Bonjour nous sommes ravis de vous accueillir [DATE] au sein de notre appartemen…"
type textarea "Bonjour nous sommes ravis de vous accueillir [DATE] au sein de notre appartemen…"
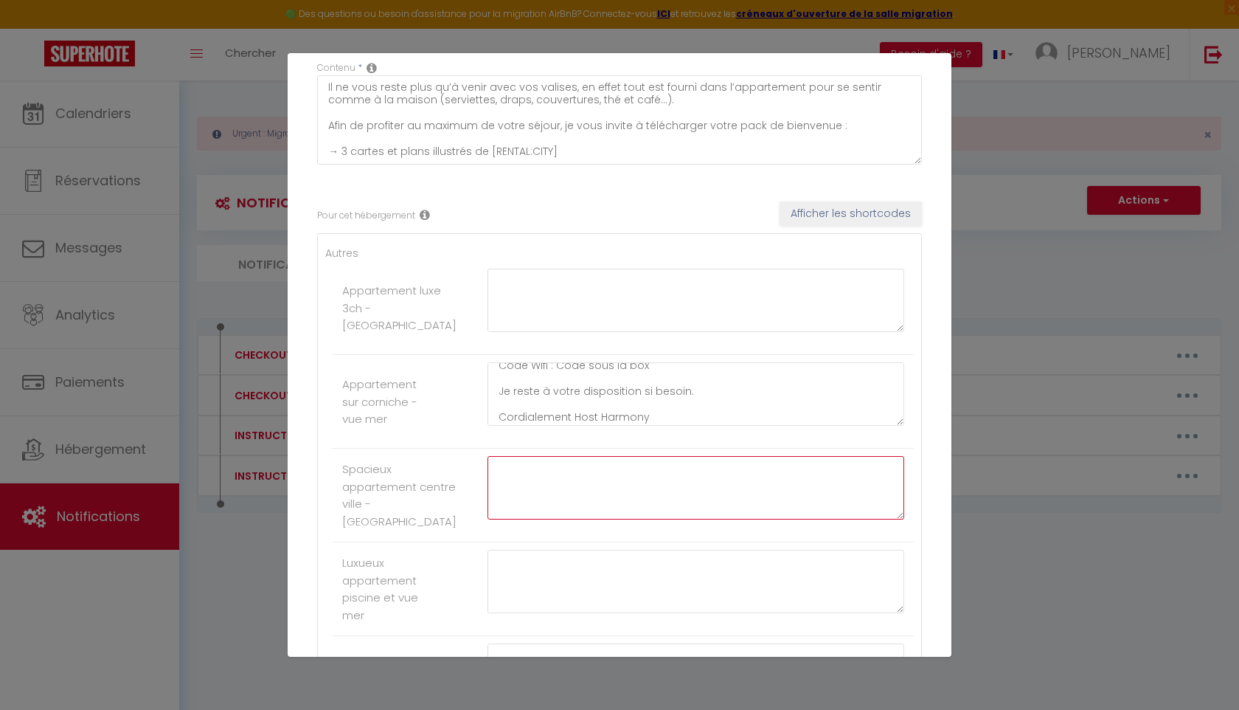
click at [595, 483] on textarea at bounding box center [696, 487] width 417 height 63
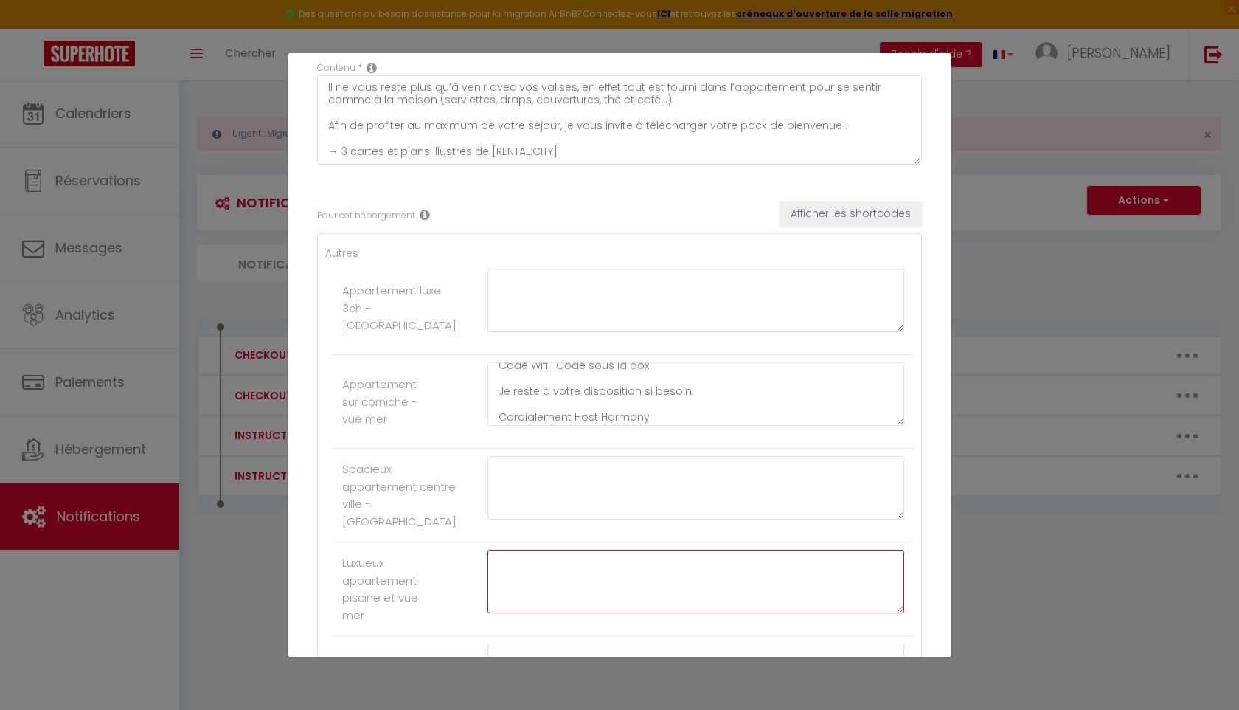
click at [548, 586] on textarea at bounding box center [696, 581] width 417 height 63
paste textarea "Bonjour, voici la localisation exacte [URL][DOMAIN_NAME] Concernant le parking …"
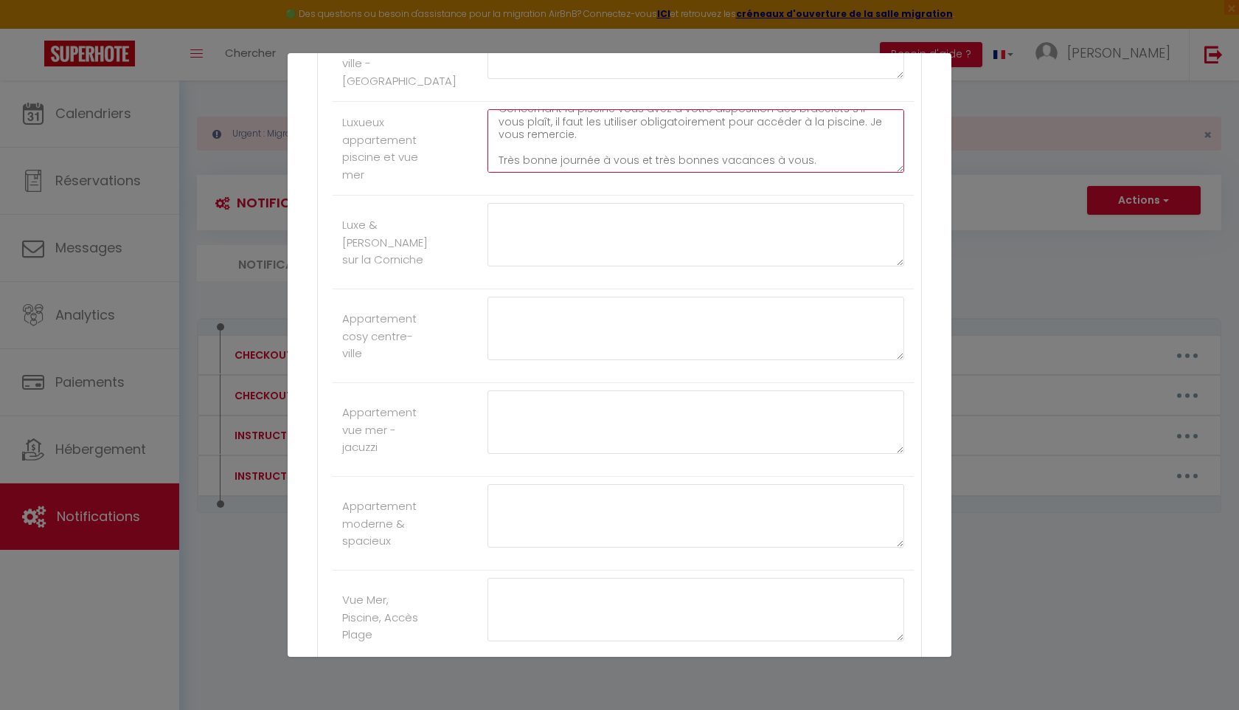
scroll to position [552, 0]
type textarea "Bonjour, voici la localisation exacte [URL][DOMAIN_NAME] Concernant le parking …"
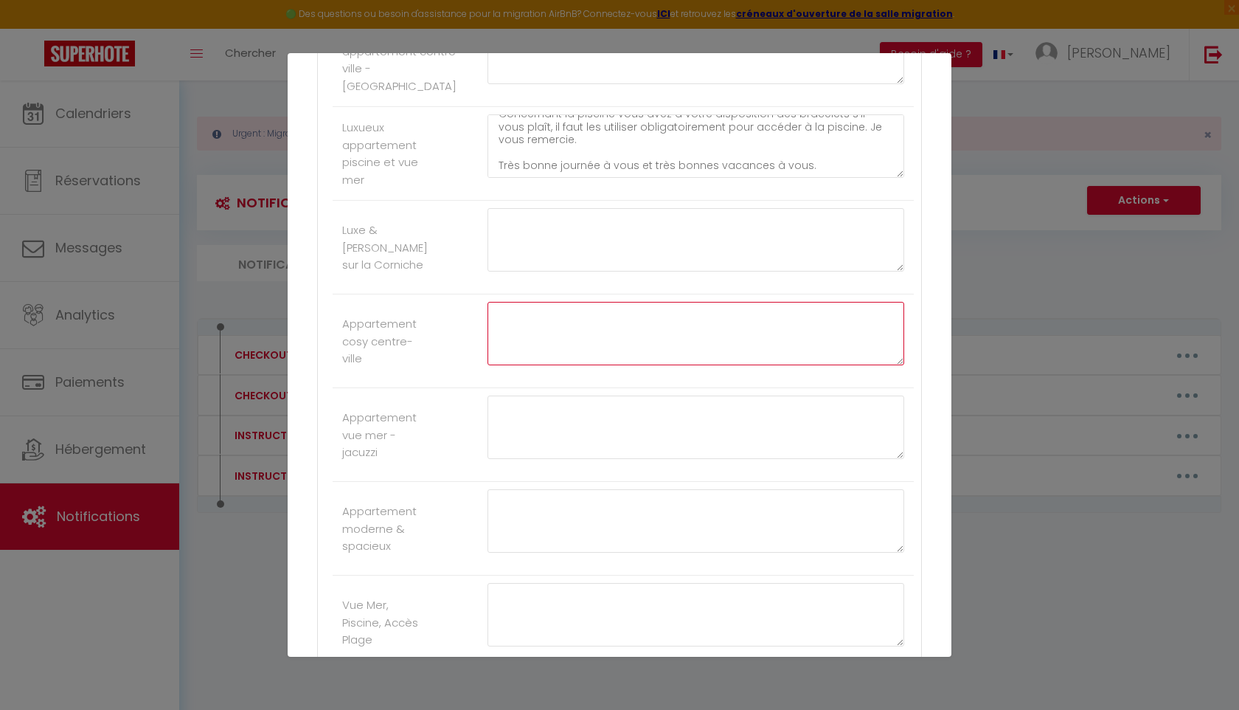
click at [562, 356] on textarea at bounding box center [696, 333] width 417 height 63
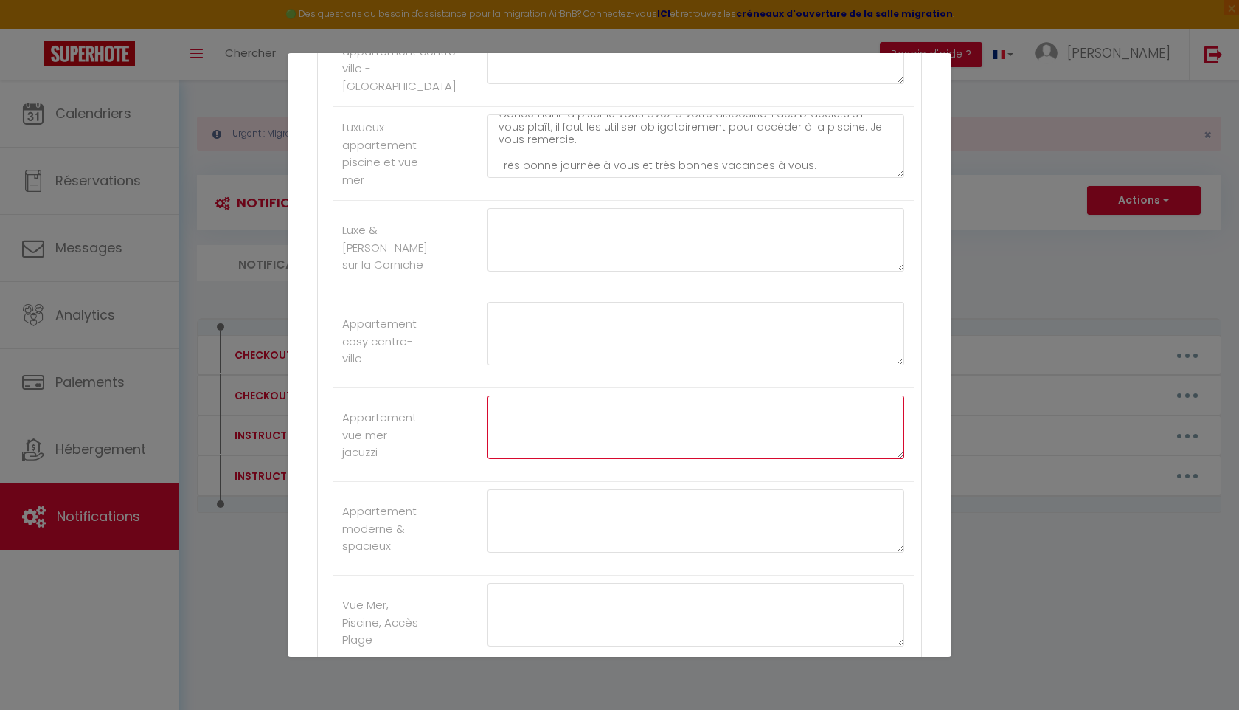
click at [560, 437] on textarea at bounding box center [696, 426] width 417 height 63
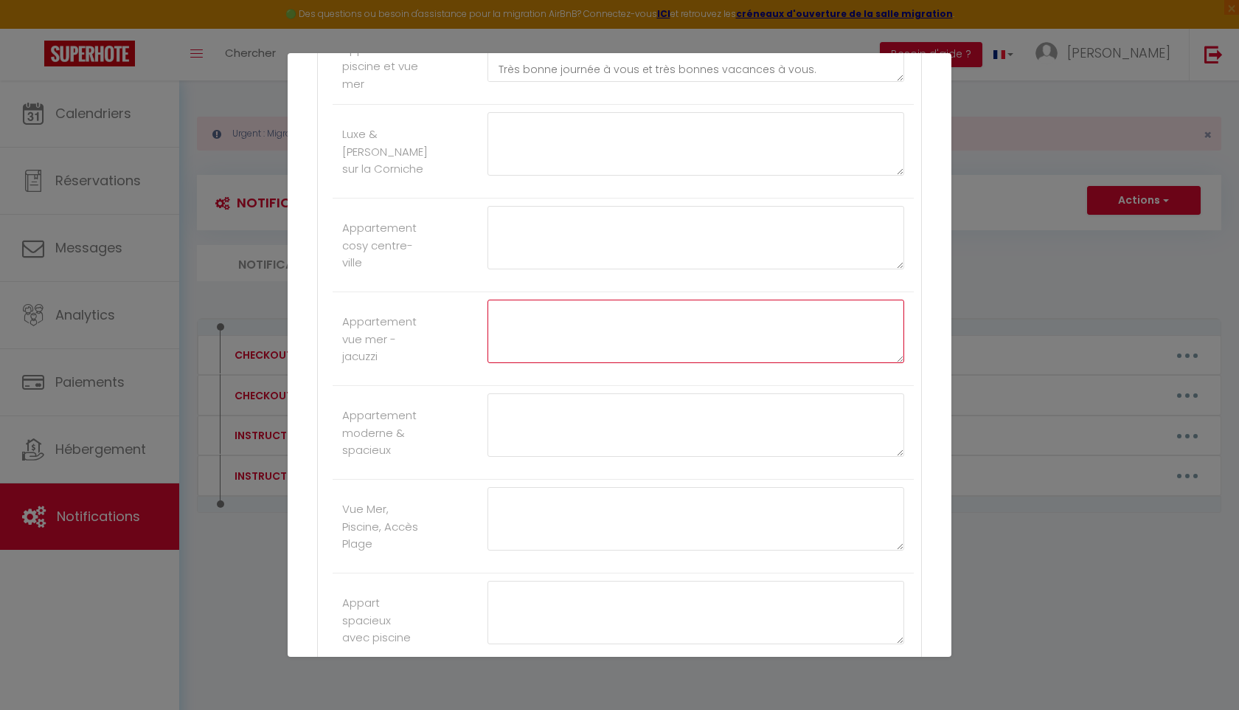
scroll to position [654, 0]
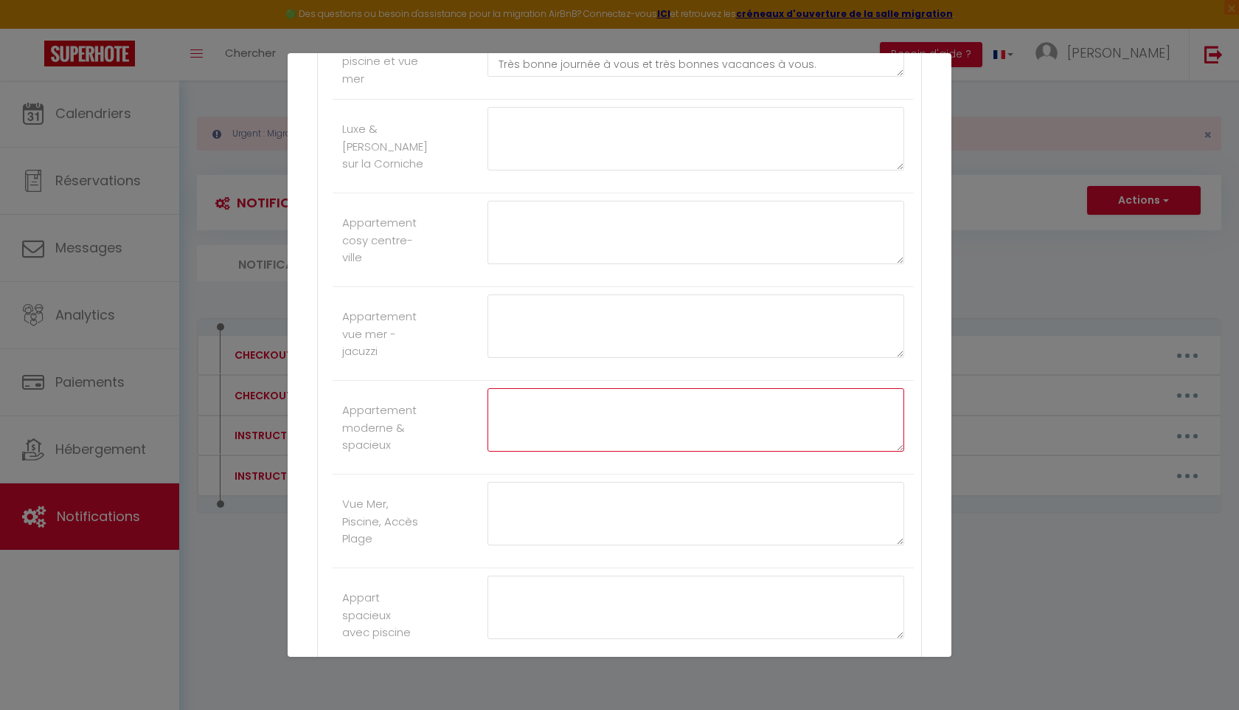
click at [557, 434] on textarea at bounding box center [696, 419] width 417 height 63
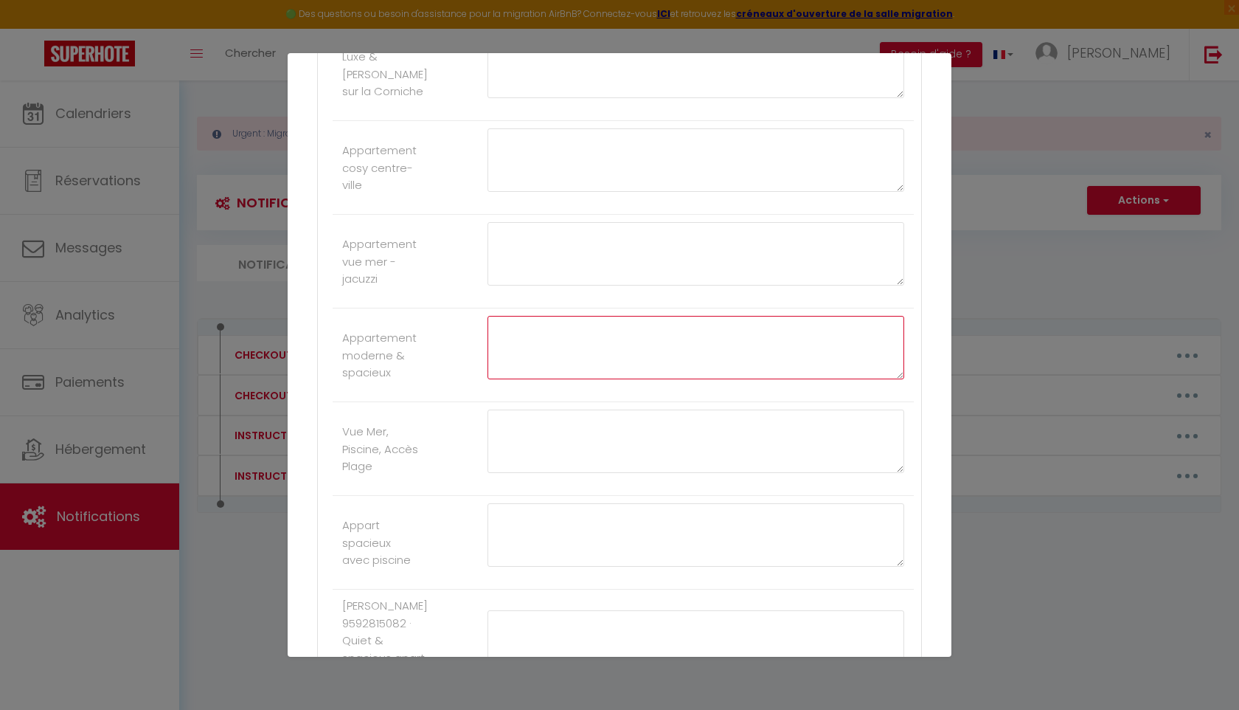
scroll to position [743, 0]
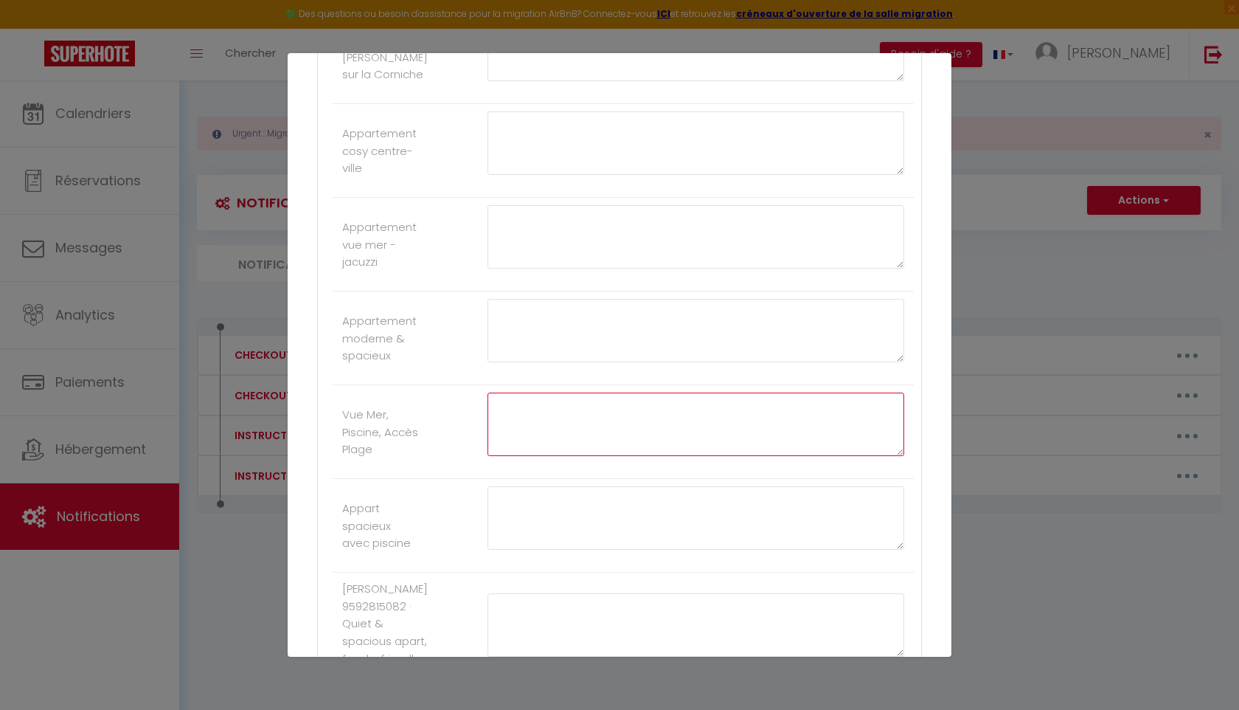
click at [547, 429] on textarea at bounding box center [696, 423] width 417 height 63
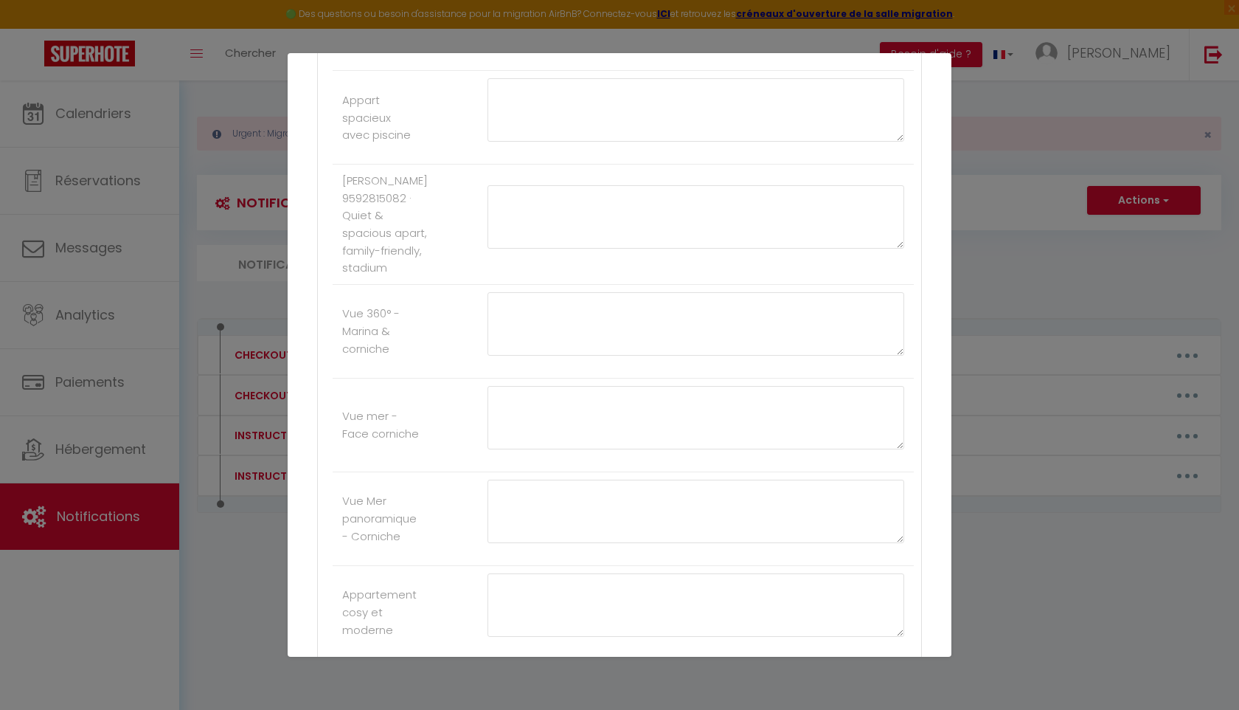
scroll to position [1153, 0]
click at [522, 238] on textarea at bounding box center [696, 214] width 417 height 63
paste textarea "Bonjour, Voici la localisation 😁 [URL][DOMAIN_NAME] L’adresse c’est : [PERSON_N…"
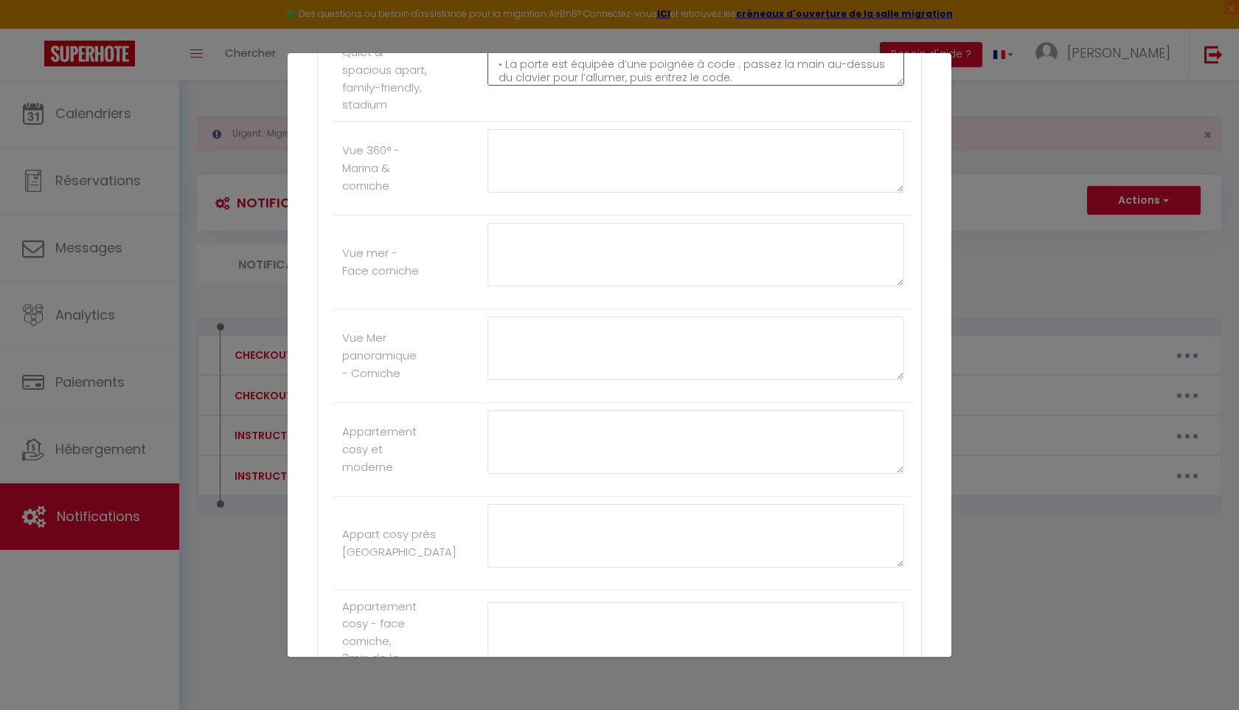
type textarea "Bonjour, Voici la localisation 😁 [URL][DOMAIN_NAME] L’adresse c’est : [PERSON_N…"
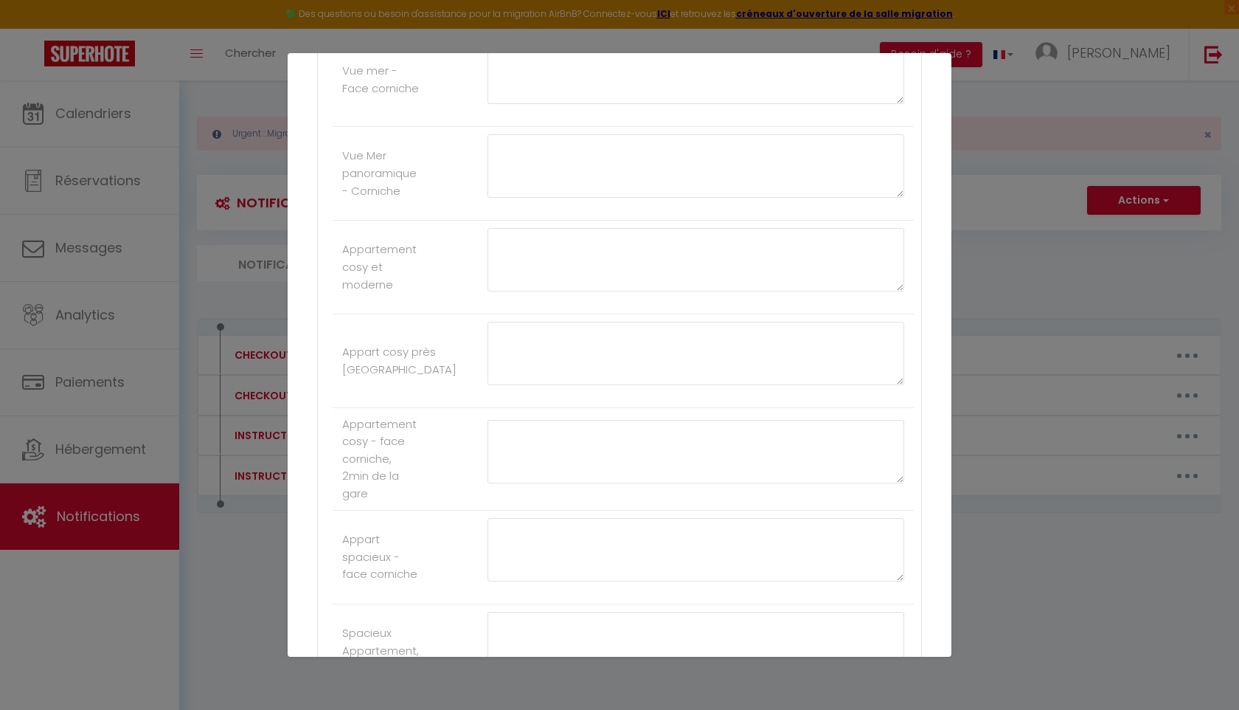
scroll to position [1497, 0]
click at [575, 482] on textarea at bounding box center [696, 449] width 417 height 63
paste textarea "[URL][DOMAIN_NAME] Voici la localisation exacte Résidence [PERSON_NAME] 2 Vous …"
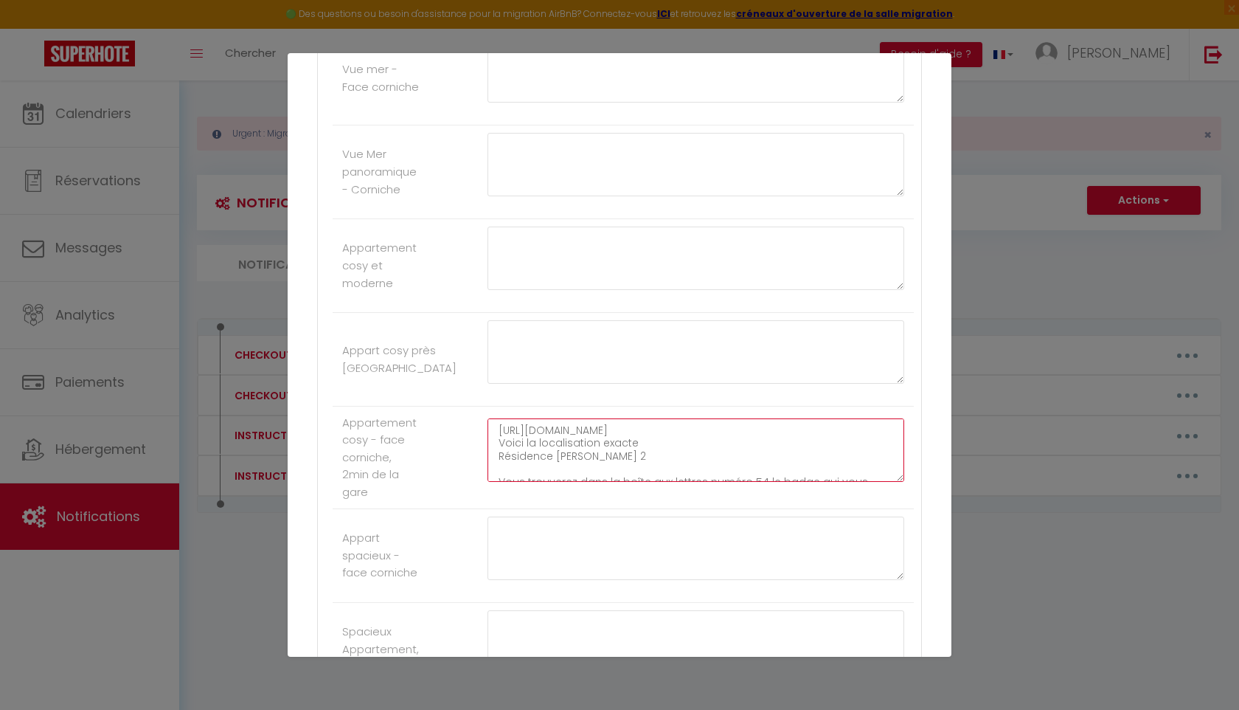
scroll to position [137, 0]
click at [603, 482] on textarea "[URL][DOMAIN_NAME] Voici la localisation exacte Résidence [PERSON_NAME] 2 Vous …" at bounding box center [696, 449] width 417 height 63
drag, startPoint x: 619, startPoint y: 482, endPoint x: 499, endPoint y: 471, distance: 120.7
click at [499, 471] on textarea "[URL][DOMAIN_NAME] Voici la localisation exacte Résidence [PERSON_NAME] 2 Vous …" at bounding box center [696, 449] width 417 height 63
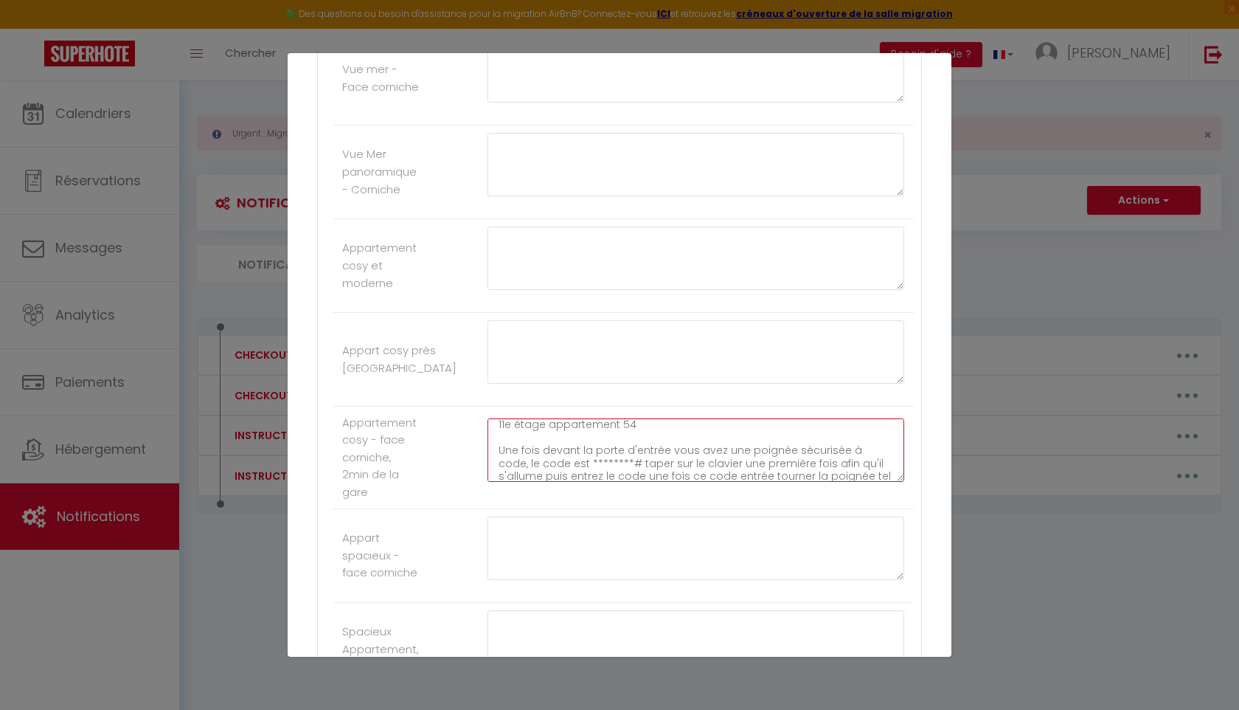
scroll to position [103, 0]
click at [874, 482] on textarea "[URL][DOMAIN_NAME] Voici la localisation exacte Résidence [PERSON_NAME] 2 Vous …" at bounding box center [696, 449] width 417 height 63
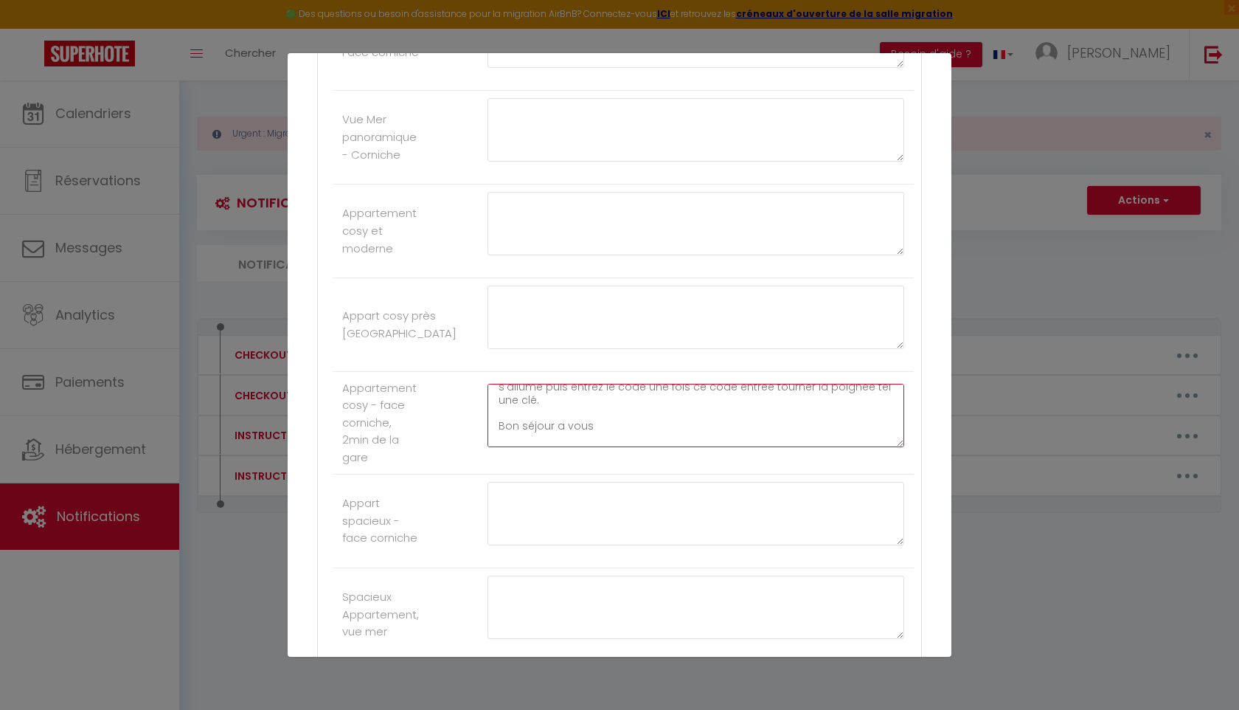
scroll to position [1534, 0]
type textarea "[URL][DOMAIN_NAME] Voici la localisation exacte Résidence [PERSON_NAME] 2 Vous …"
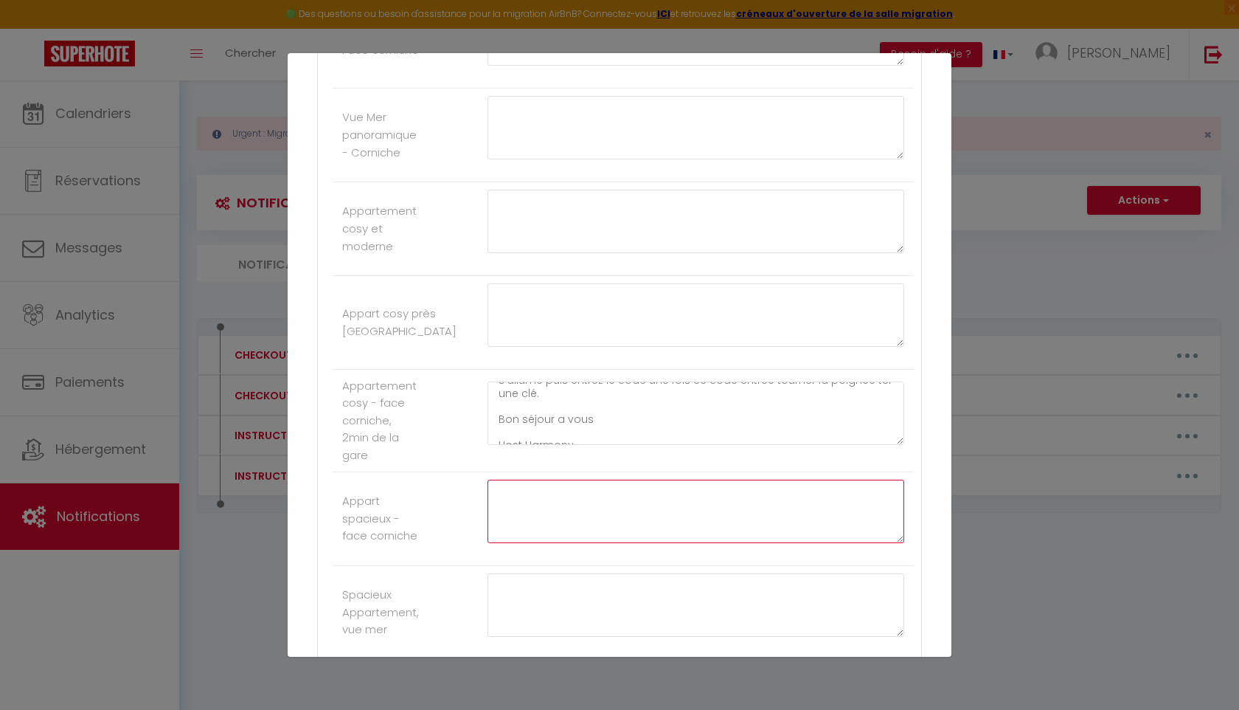
click at [576, 543] on textarea at bounding box center [696, 510] width 417 height 63
paste textarea "[URL][DOMAIN_NAME] Voici la localisation exacte Résidence [PERSON_NAME] 2 Vous …"
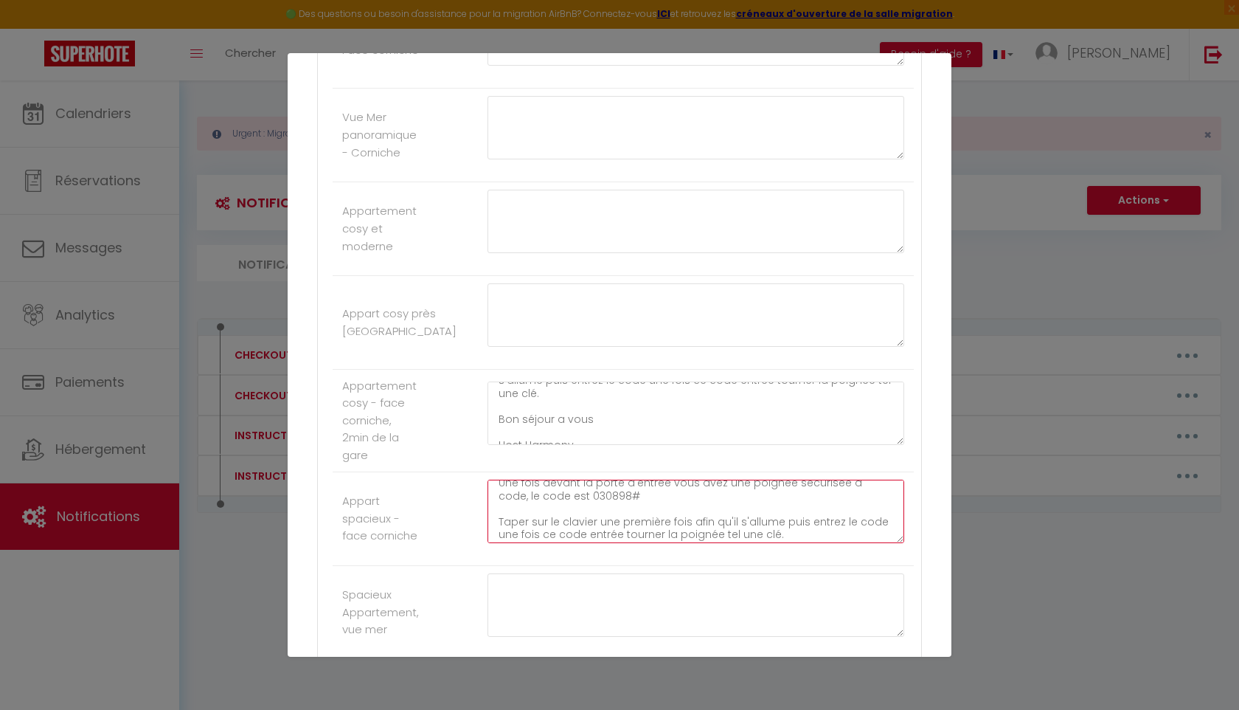
click at [585, 541] on textarea "[URL][DOMAIN_NAME] Voici la localisation exacte Résidence [PERSON_NAME] 2 Vous …" at bounding box center [696, 510] width 417 height 63
click at [788, 543] on textarea "[URL][DOMAIN_NAME] Voici la localisation exacte Résidence [PERSON_NAME] 2 Vous …" at bounding box center [696, 510] width 417 height 63
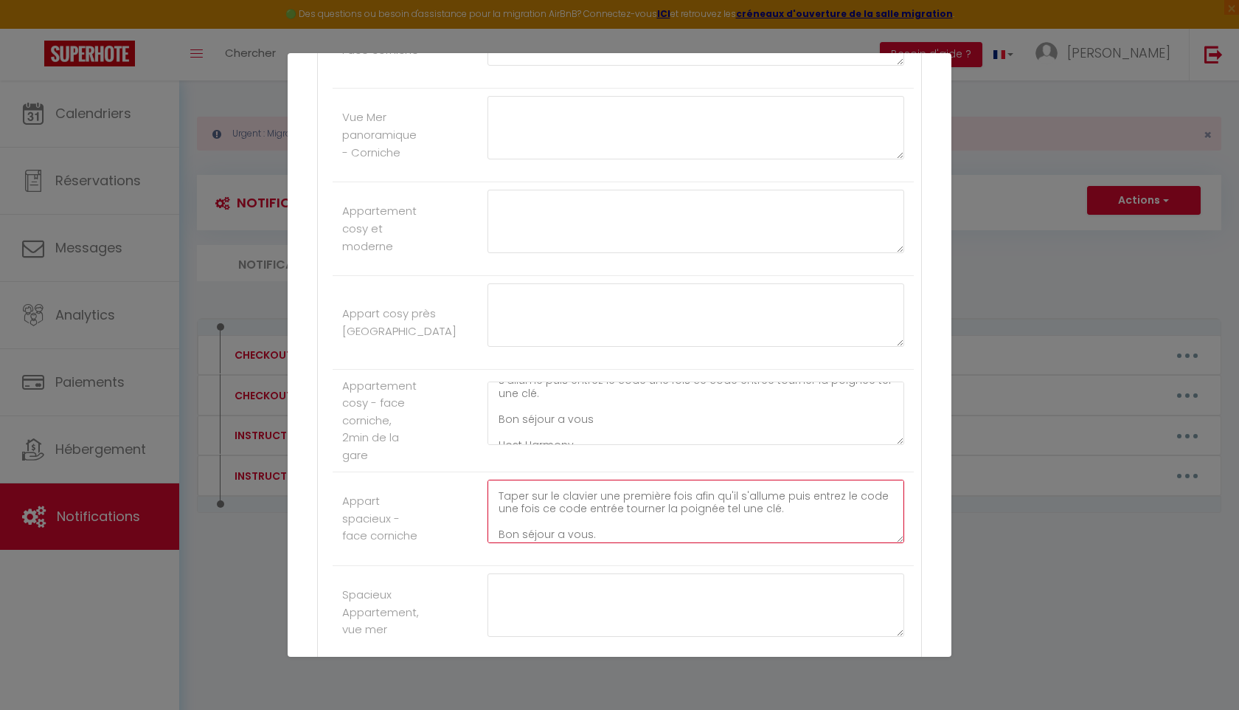
scroll to position [163, 0]
click at [592, 543] on textarea "[URL][DOMAIN_NAME] Voici la localisation exacte Résidence [PERSON_NAME] 2 Vous …" at bounding box center [696, 510] width 417 height 63
type textarea "[URL][DOMAIN_NAME] Voici la localisation exacte Résidence [PERSON_NAME] 2 Vous …"
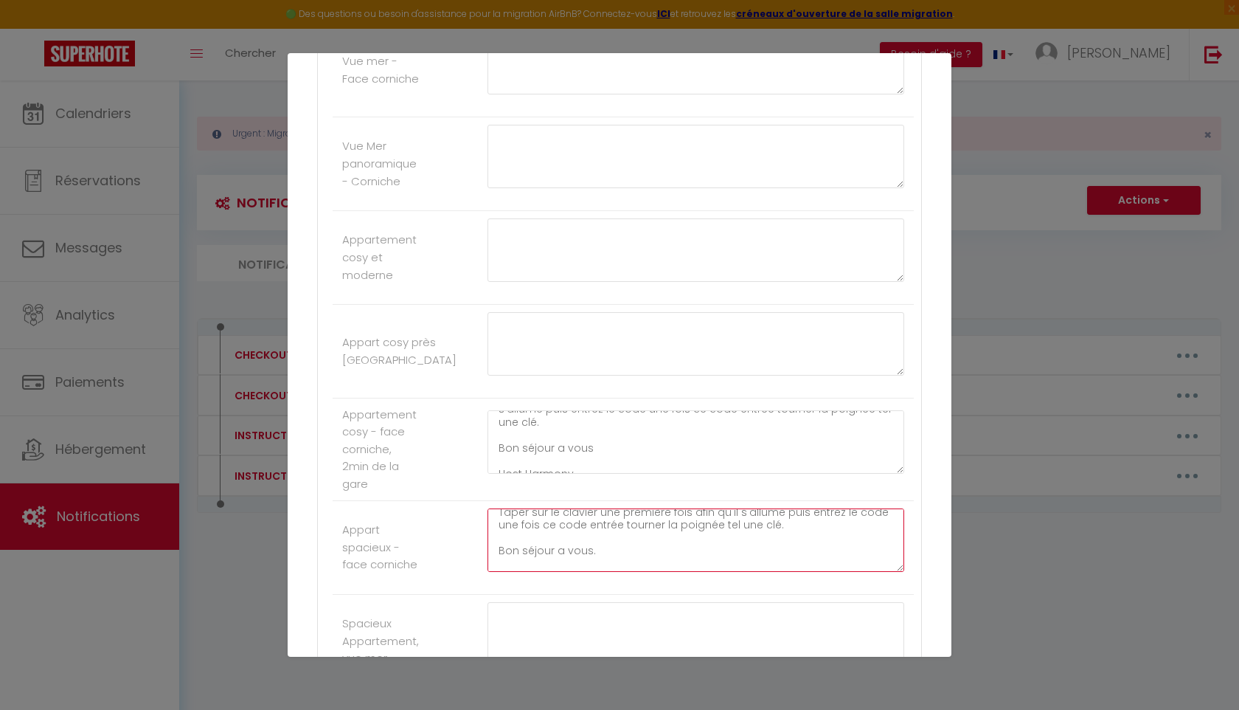
scroll to position [1492, 0]
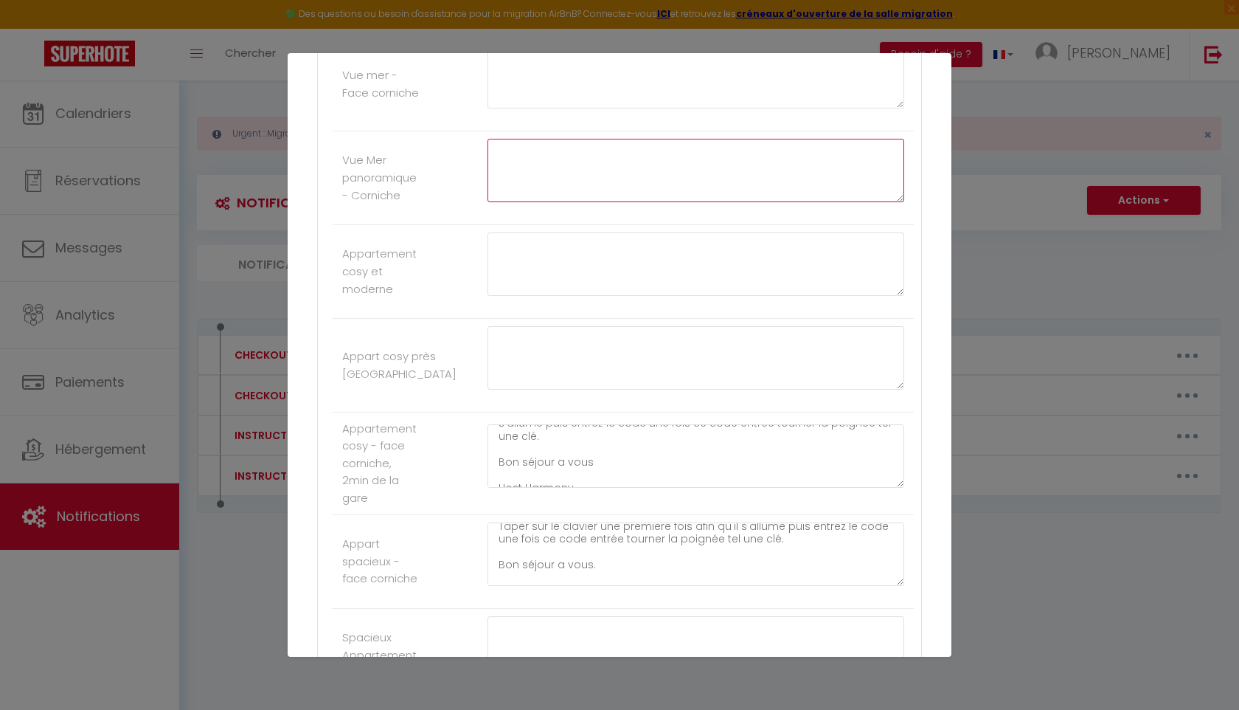
click at [533, 202] on textarea at bounding box center [696, 170] width 417 height 63
paste textarea "Bonjour nous sommes ravis de vous accueillir [DATE] au sein de notre appartemen…"
type textarea "Bonjour nous sommes ravis de vous accueillir [DATE] au sein de notre appartemen…"
drag, startPoint x: 671, startPoint y: 233, endPoint x: 494, endPoint y: 181, distance: 184.6
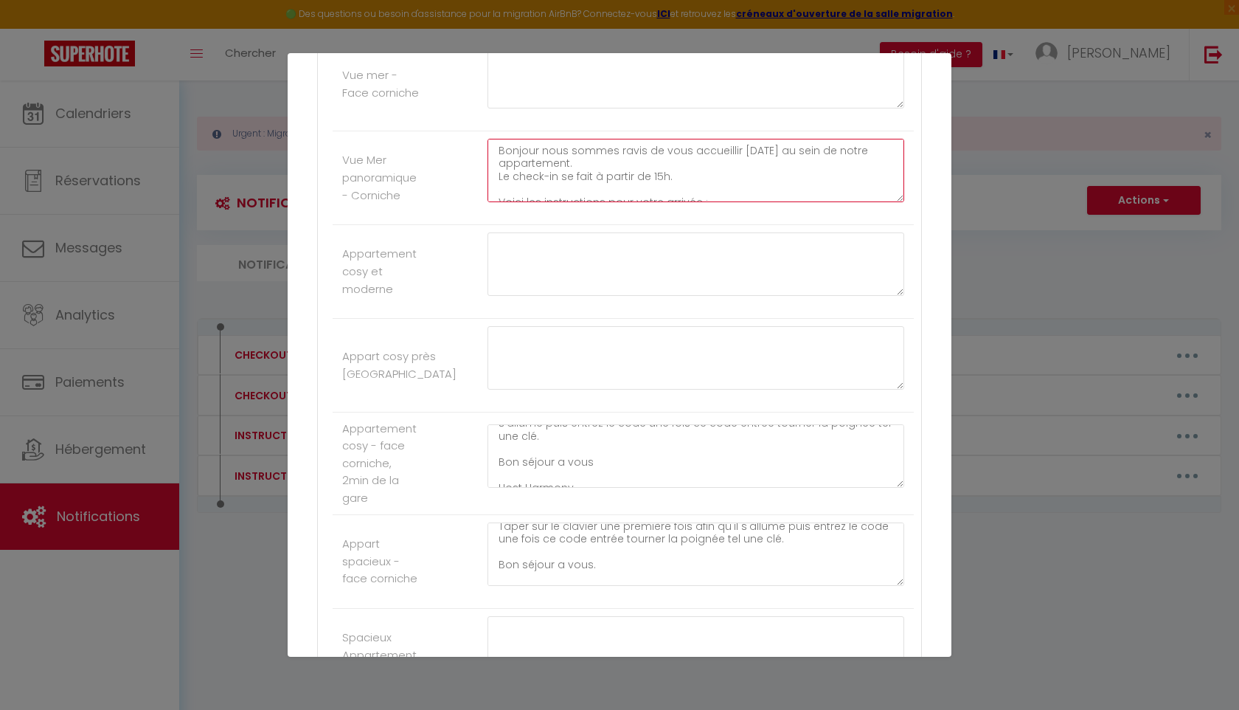
click at [494, 181] on li "Vue Mer panoramique - Corniche Bonjour nous sommes ravis de vous accueillir [DA…" at bounding box center [623, 178] width 581 height 94
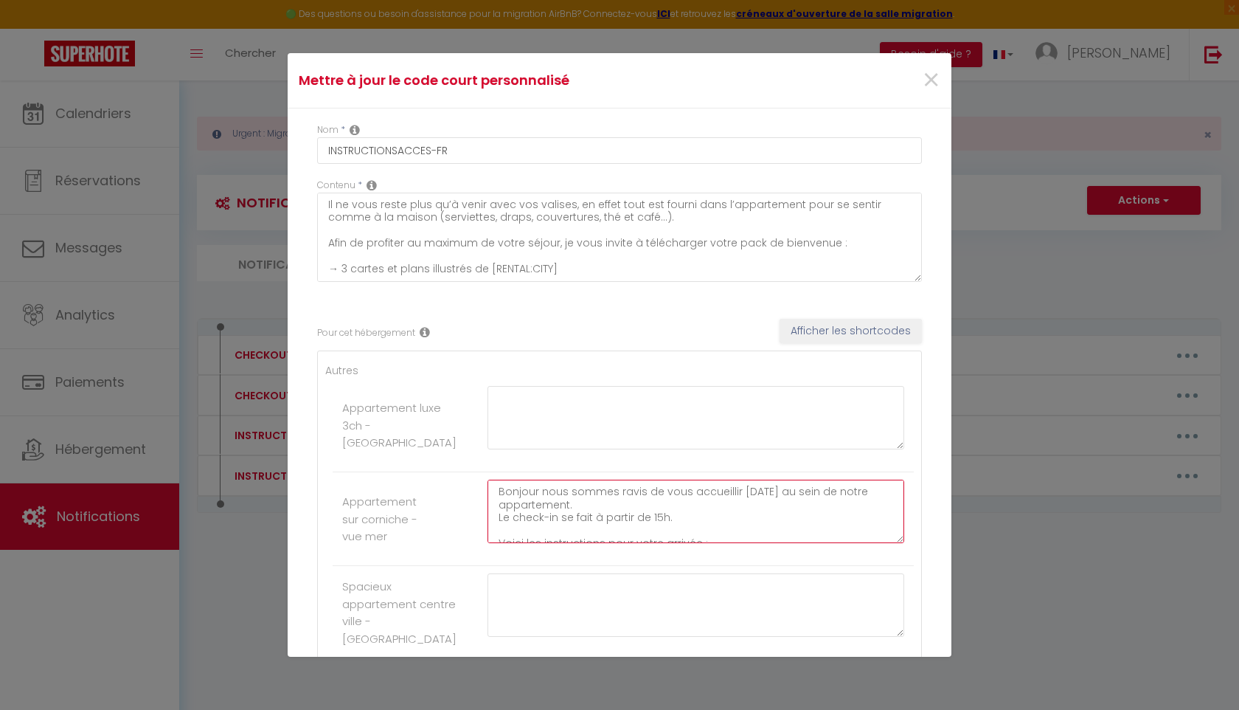
drag, startPoint x: 656, startPoint y: 533, endPoint x: 485, endPoint y: 472, distance: 181.8
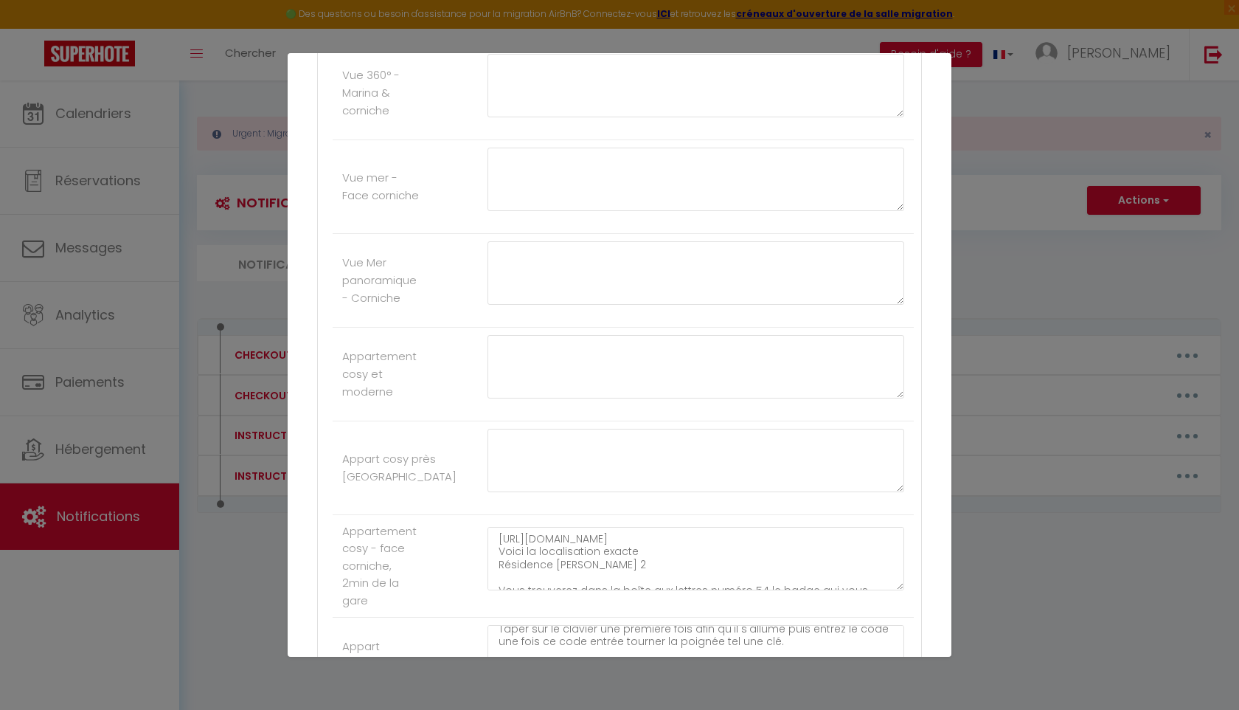
scroll to position [1384, 0]
click at [536, 216] on textarea at bounding box center [696, 184] width 417 height 63
paste textarea "Bonjour nous sommes ravis de vous accueillir [DATE] au sein de notre appartemen…"
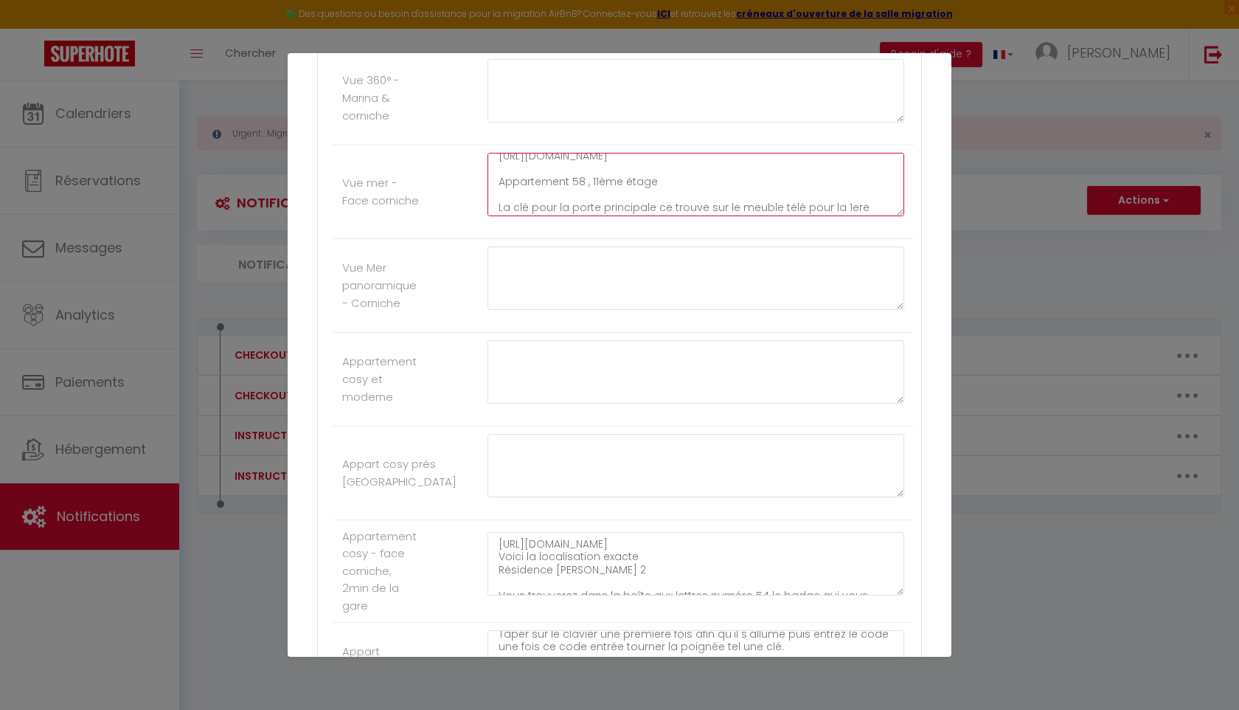
scroll to position [125, 0]
click at [583, 213] on textarea "Bonjour nous sommes ravis de vous accueillir [DATE] au sein de notre appartemen…" at bounding box center [696, 184] width 417 height 63
click at [595, 214] on textarea "Bonjour nous sommes ravis de vous accueillir [DATE] au sein de notre appartemen…" at bounding box center [696, 184] width 417 height 63
drag, startPoint x: 693, startPoint y: 231, endPoint x: 693, endPoint y: 220, distance: 11.1
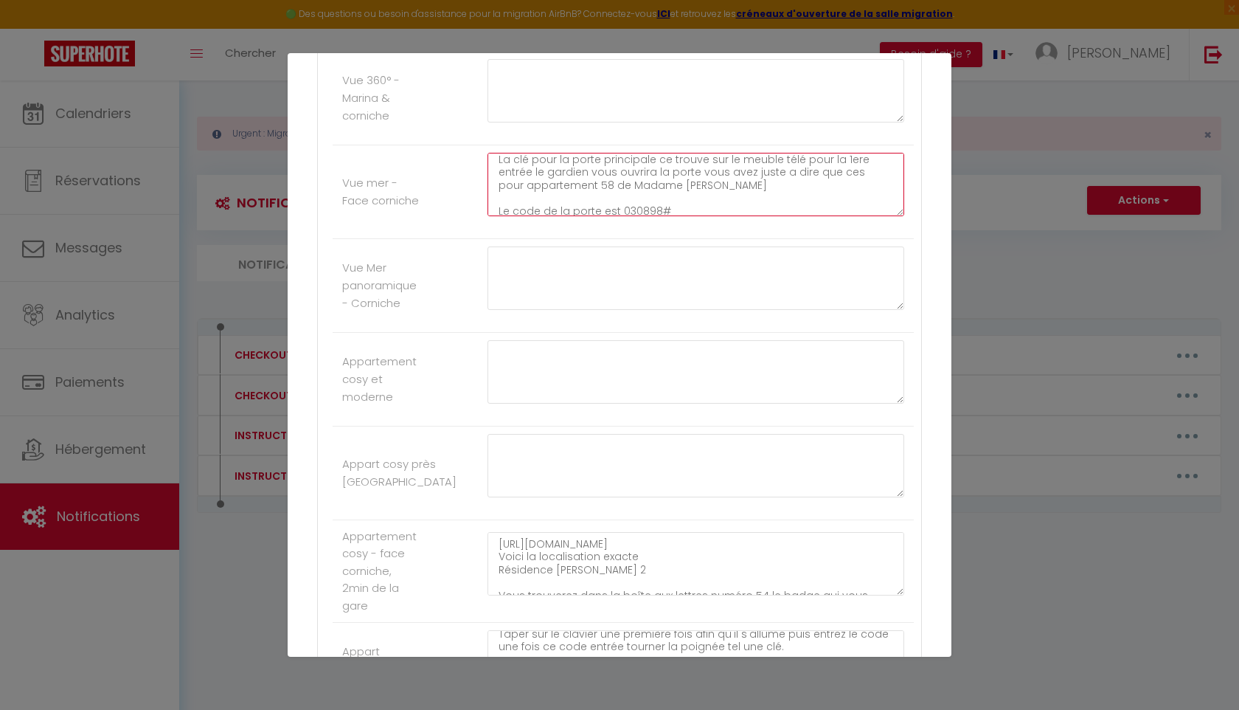
click at [693, 216] on textarea "Bonjour nous sommes ravis de vous accueillir [DATE] au sein de notre appartemen…" at bounding box center [696, 184] width 417 height 63
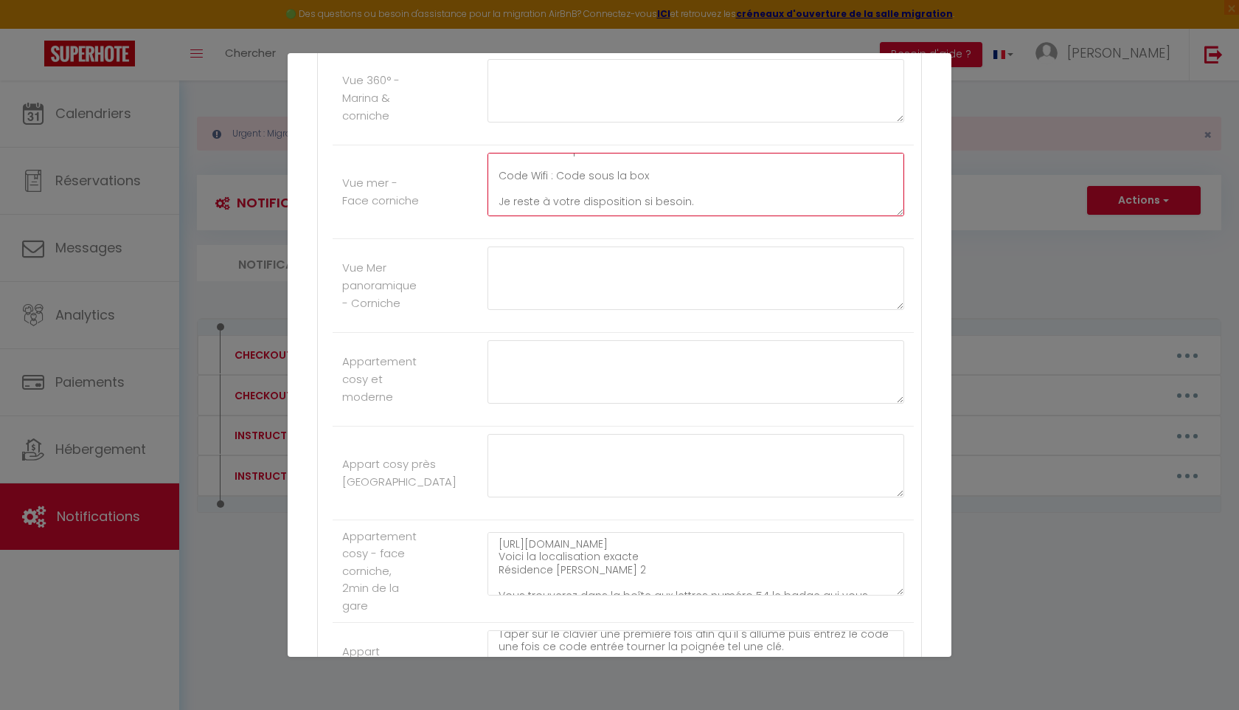
scroll to position [184, 0]
click at [546, 216] on textarea "Bonjour nous sommes ravis de vous accueillir [DATE] au sein de notre appartemen…" at bounding box center [696, 184] width 417 height 63
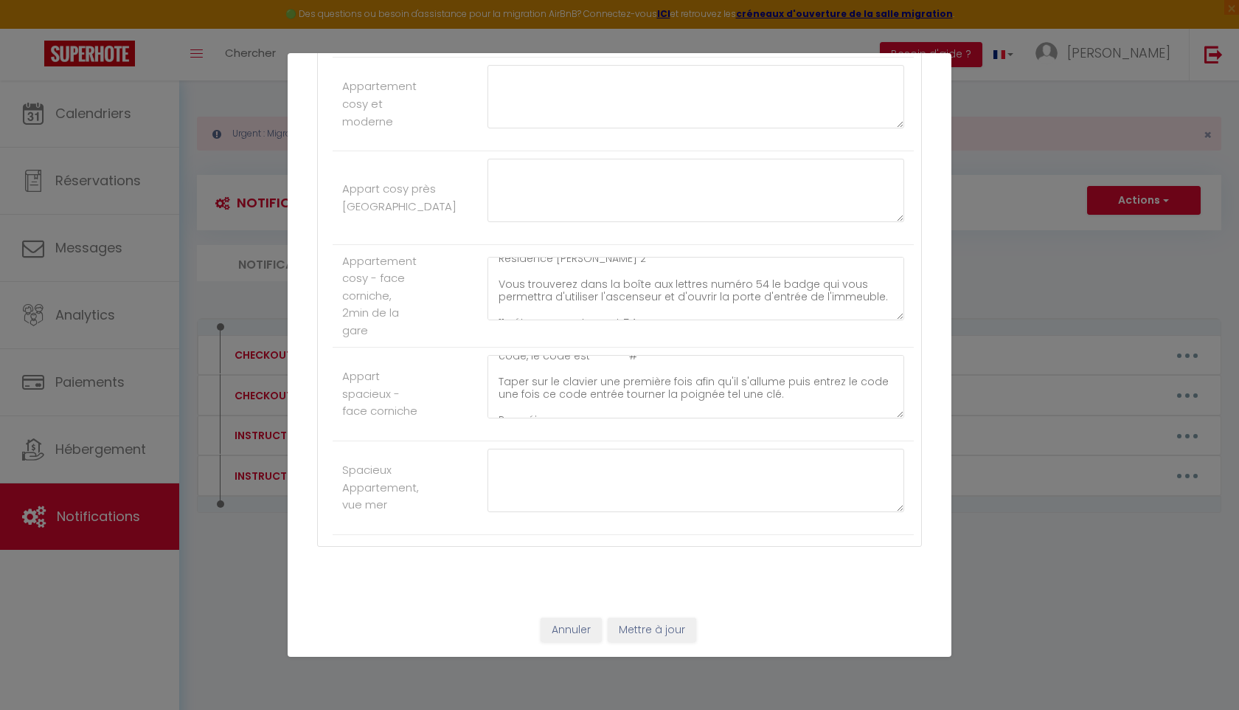
scroll to position [138, 0]
drag, startPoint x: 499, startPoint y: 420, endPoint x: 800, endPoint y: 434, distance: 301.3
click at [800, 418] on textarea "[URL][DOMAIN_NAME] Voici la localisation exacte Résidence [PERSON_NAME] 2 Vous …" at bounding box center [696, 386] width 417 height 63
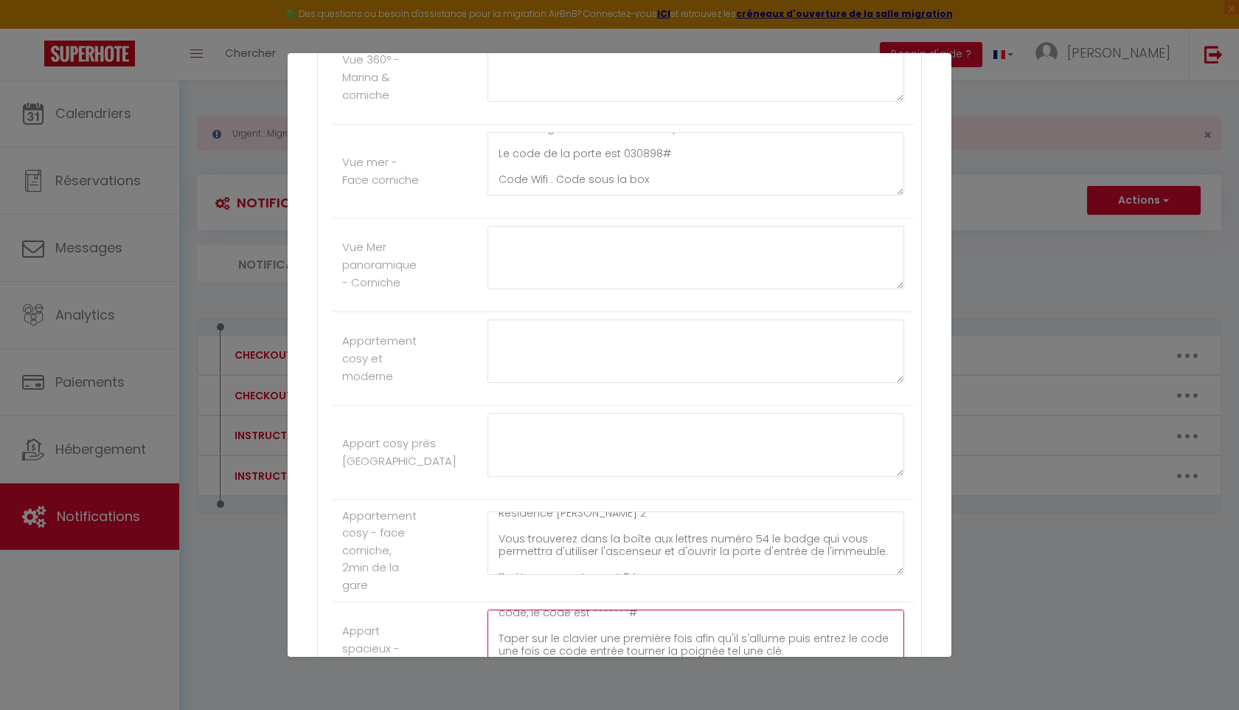
scroll to position [1396, 0]
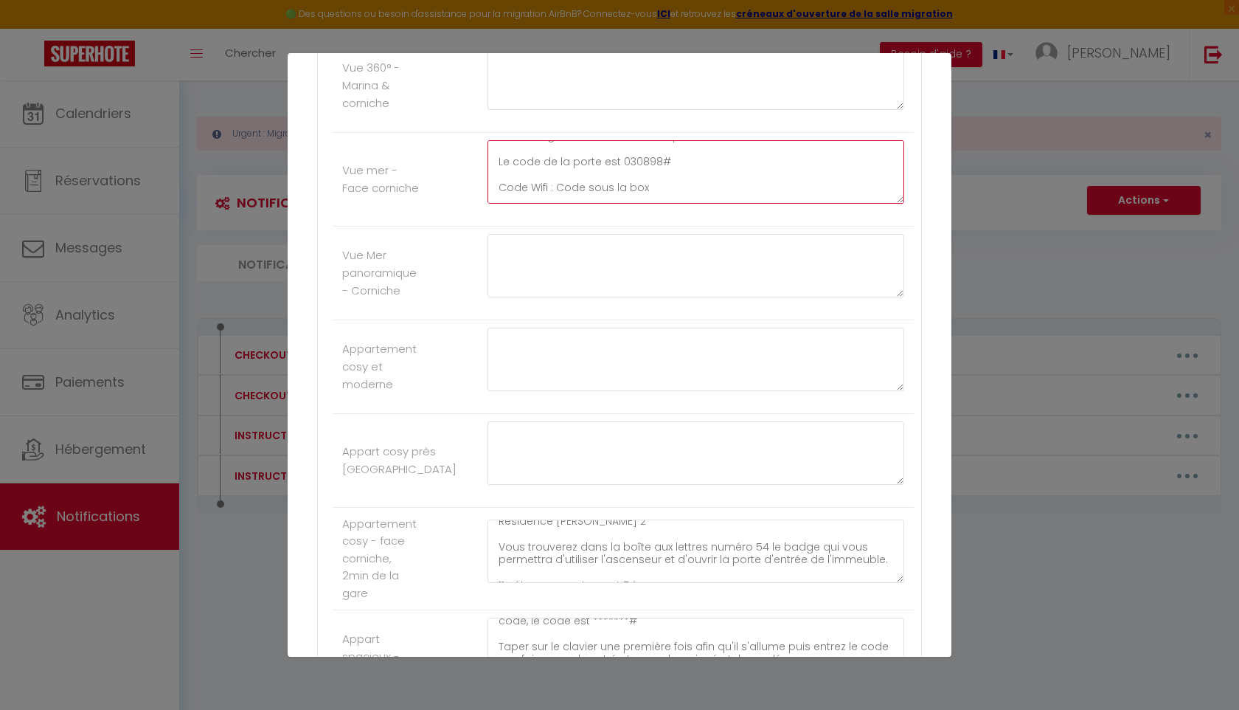
click at [631, 204] on textarea "Bonjour nous sommes ravis de vous accueillir [DATE] au sein de notre appartemen…" at bounding box center [696, 171] width 417 height 63
paste textarea "Taper sur le clavier une première fois afin qu'il s'allume puis entrez le code …"
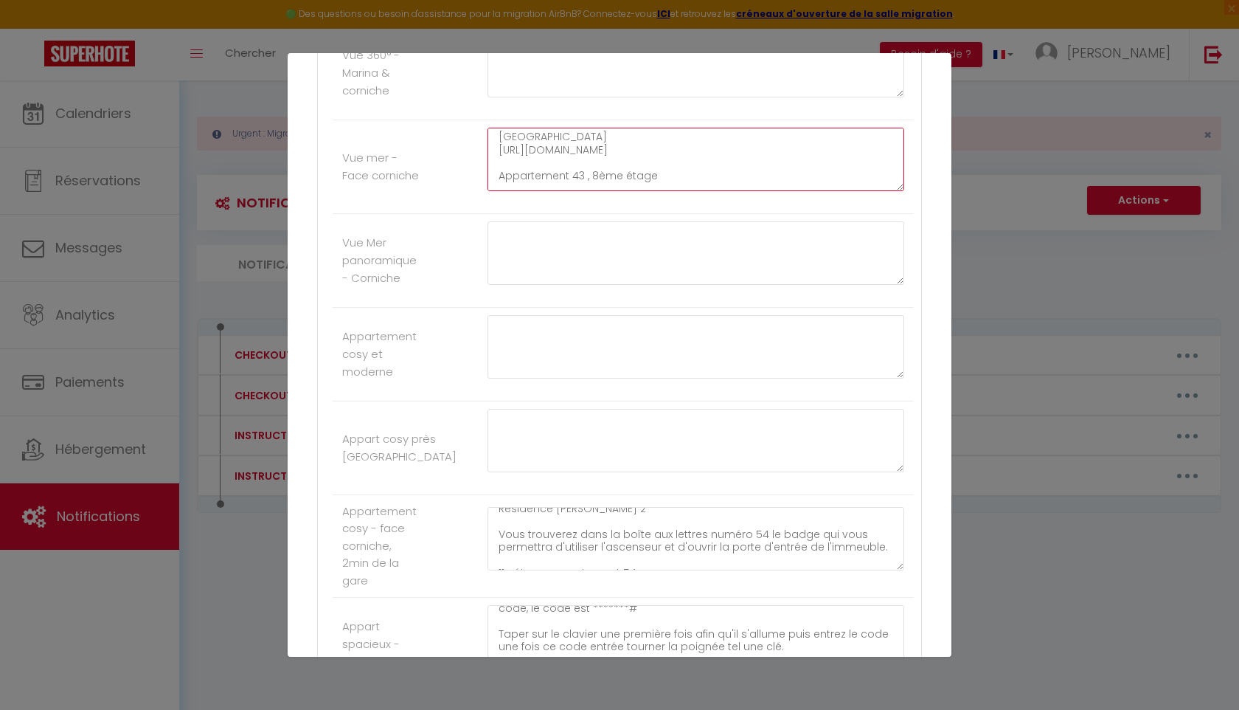
scroll to position [96, 0]
click at [732, 191] on textarea "Bonjour nous sommes ravis de vous accueillir [DATE] au sein de notre appartemen…" at bounding box center [696, 159] width 417 height 63
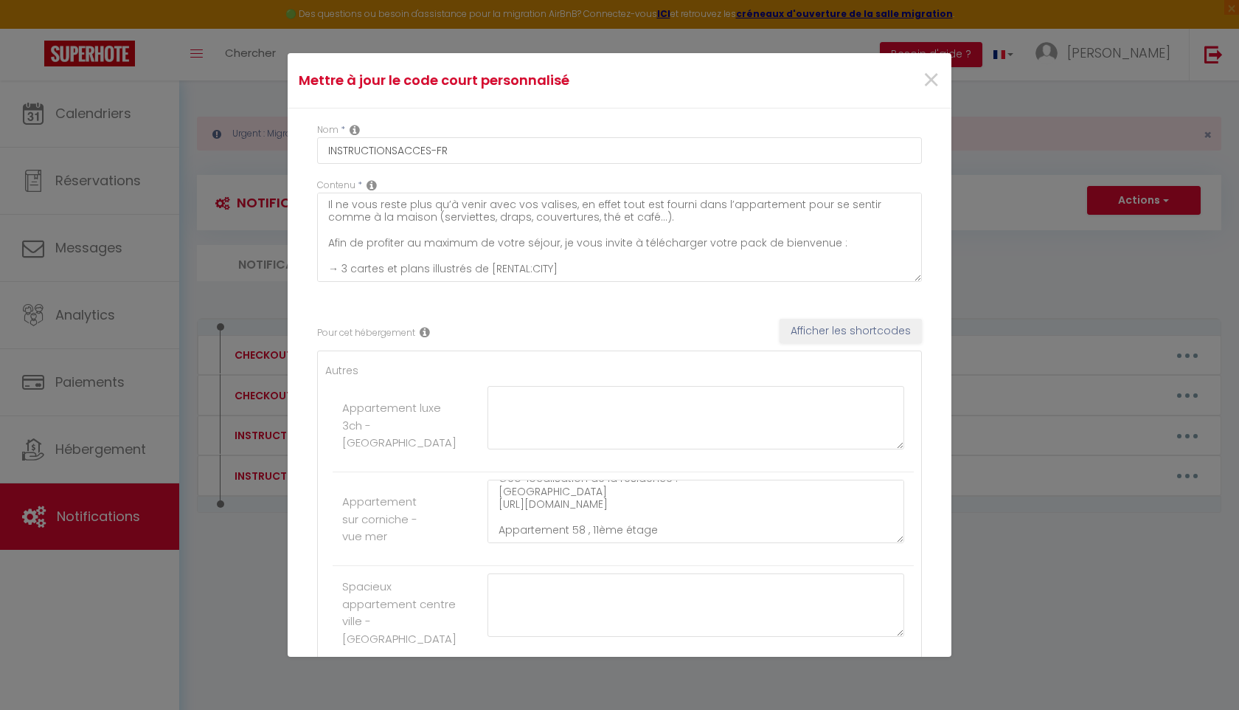
scroll to position [97, 0]
type textarea "Bonjour nous sommes ravis de vous accueillir [DATE] au sein de notre appartemen…"
click at [729, 500] on textarea "Bonjour nous sommes ravis de vous accueillir [DATE] au sein de notre appartemen…" at bounding box center [696, 510] width 417 height 63
type textarea "Bonjour nous sommes ravis de vous accueillir [DATE] au sein de notre appartemen…"
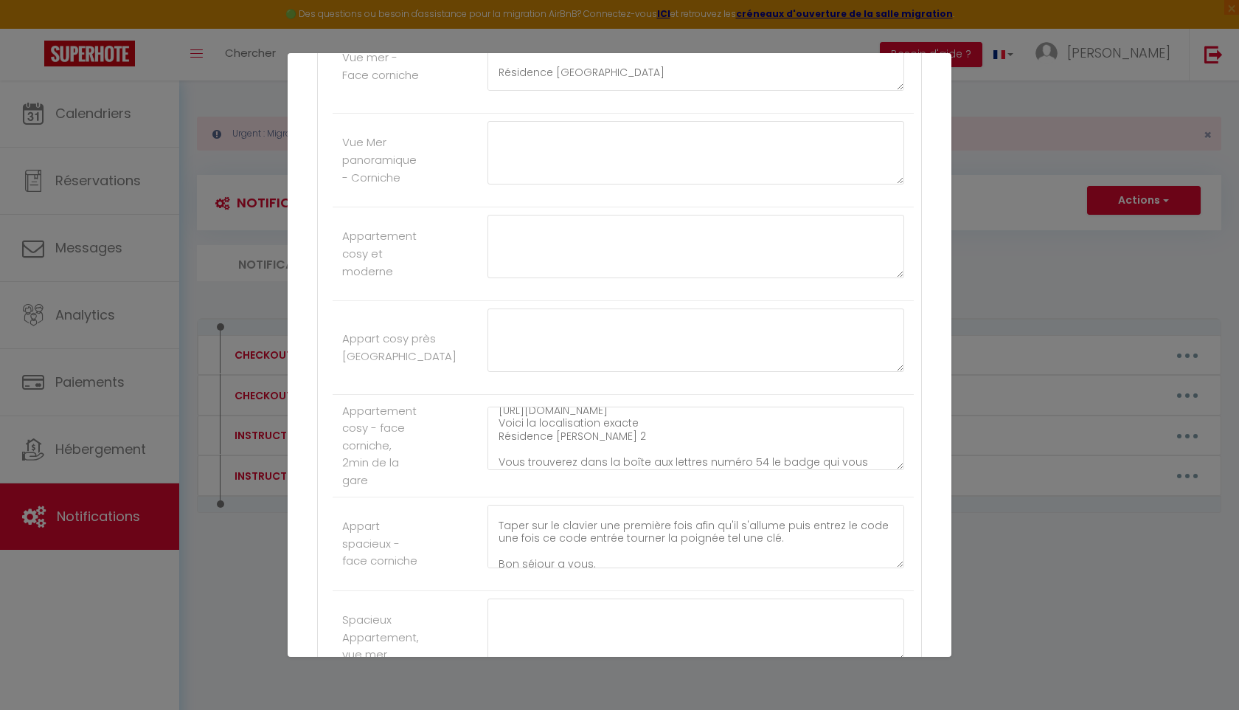
scroll to position [0, 0]
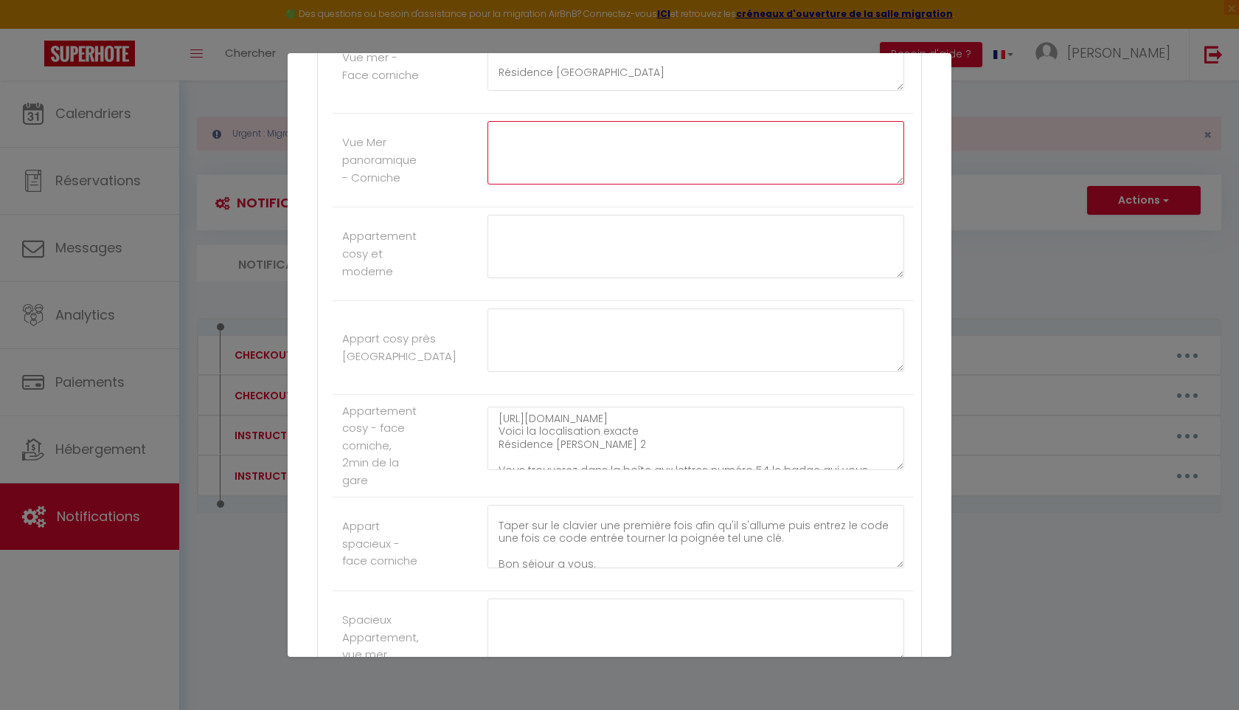
click at [570, 178] on textarea at bounding box center [696, 152] width 417 height 63
paste textarea "Aleykoum salam voici la localisation😁 [URL][DOMAIN_NAME] Résidence blue bay. Un…"
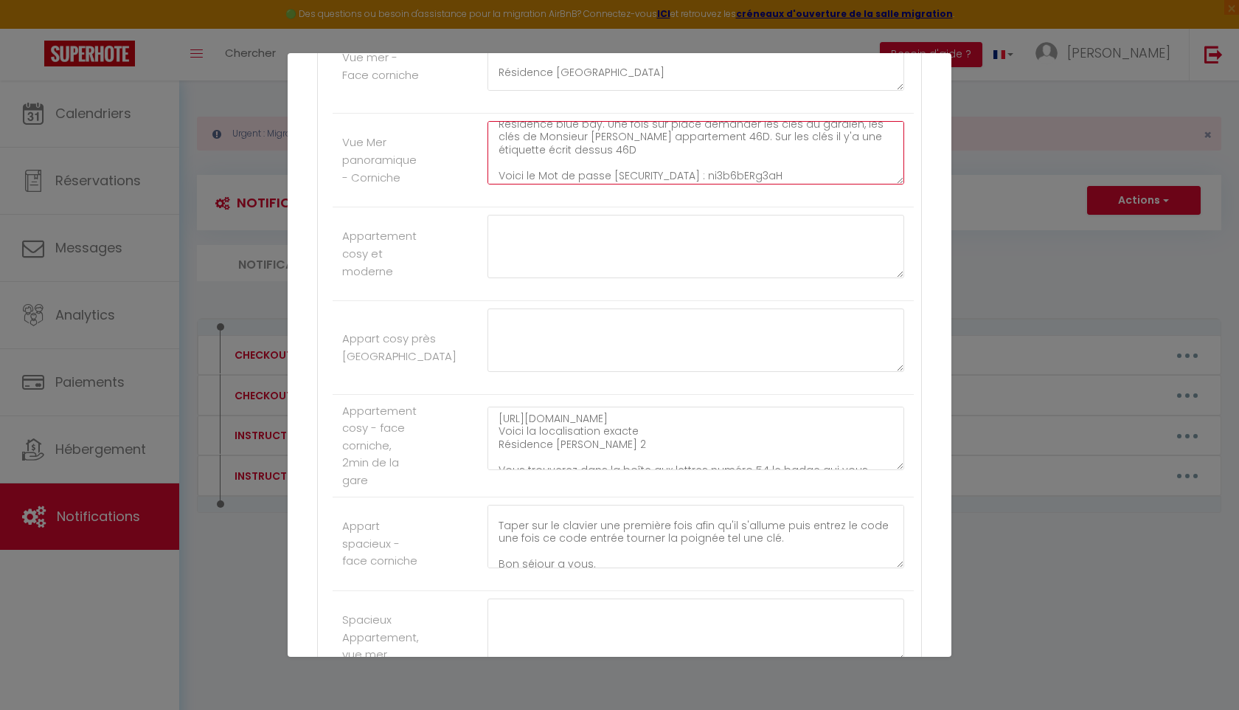
scroll to position [38, 0]
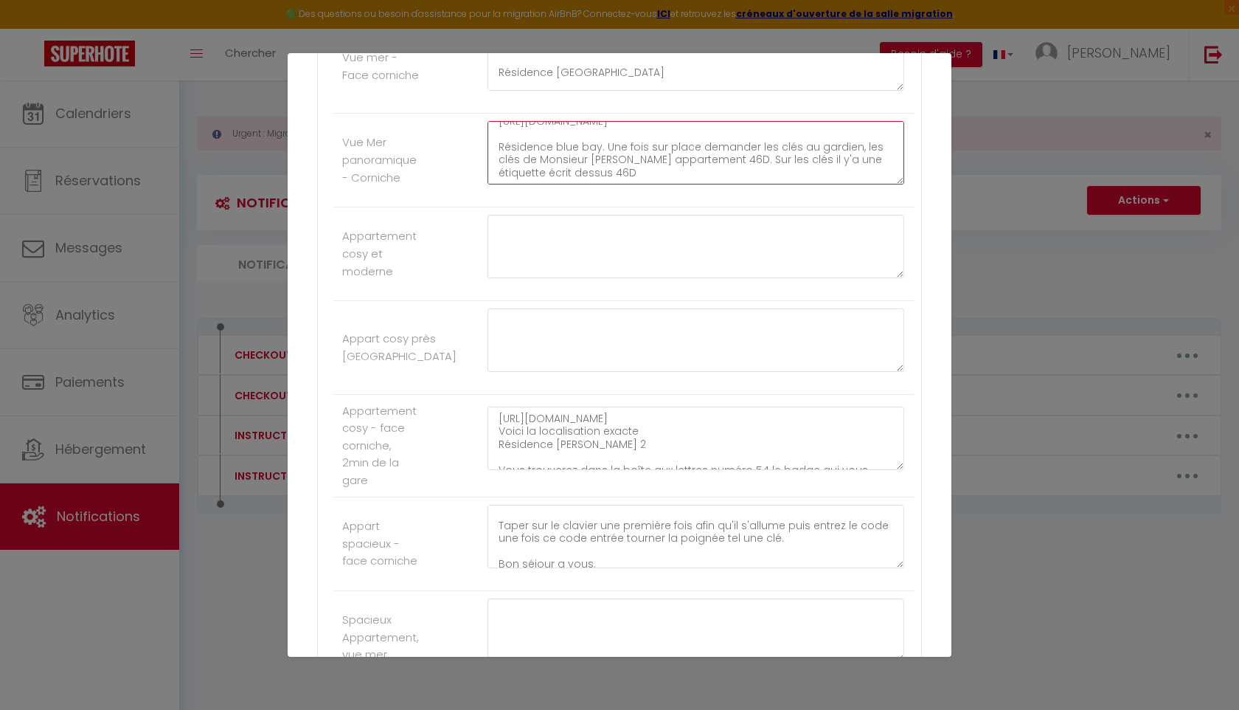
click at [567, 184] on textarea "Aleykoum salam voici la localisation😁 [URL][DOMAIN_NAME] Résidence blue bay. Un…" at bounding box center [696, 152] width 417 height 63
click at [605, 184] on textarea "Aleykoum salam voici la localisation😁 [URL][DOMAIN_NAME] Résidence blue bay. Un…" at bounding box center [696, 152] width 417 height 63
click at [561, 184] on textarea "Aleykoum salam voici la localisation😁 [URL][DOMAIN_NAME] Résidence blue bay Une…" at bounding box center [696, 152] width 417 height 63
click at [584, 184] on textarea "Aleykoum salam voici la localisation😁 [URL][DOMAIN_NAME] Résidence Blue bay Une…" at bounding box center [696, 152] width 417 height 63
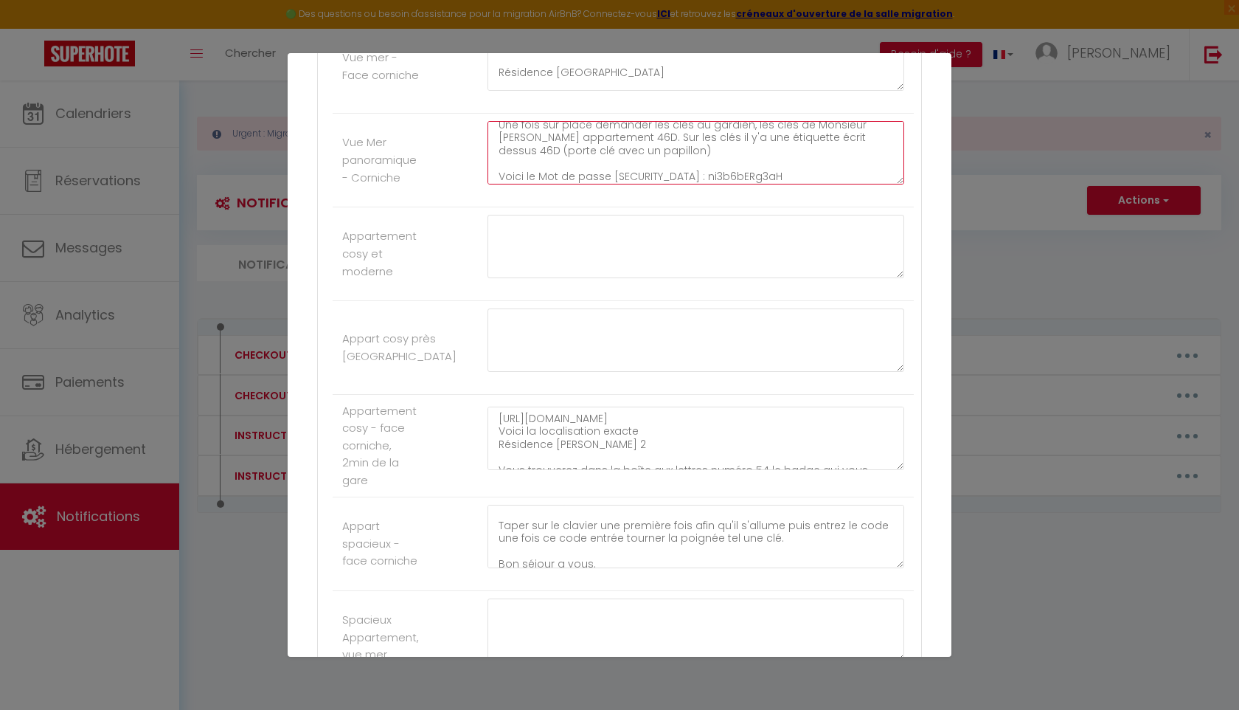
scroll to position [90, 0]
click at [724, 184] on textarea "Aleykoum salam voici la localisation😁 [URL][DOMAIN_NAME] Résidence [GEOGRAPHIC_…" at bounding box center [696, 152] width 417 height 63
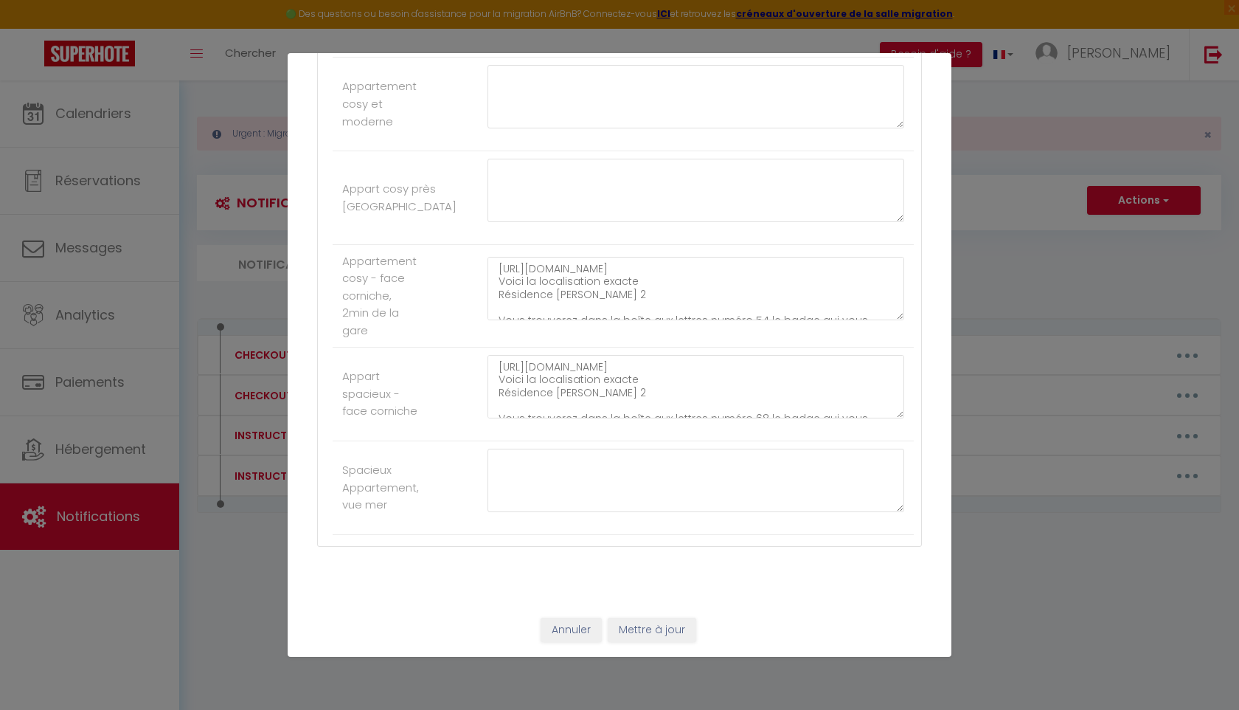
scroll to position [1690, 0]
type textarea "Aleykoum salam voici la localisation😁 [URL][DOMAIN_NAME] Résidence [GEOGRAPHIC_…"
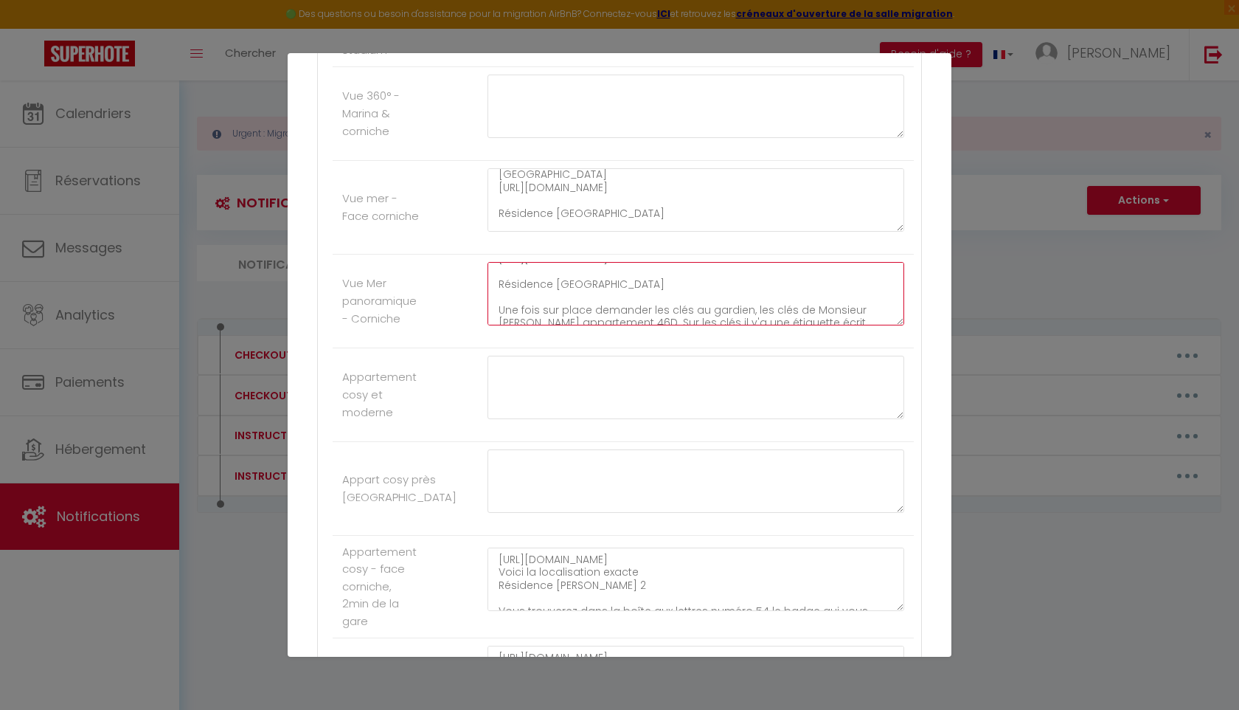
scroll to position [0, 0]
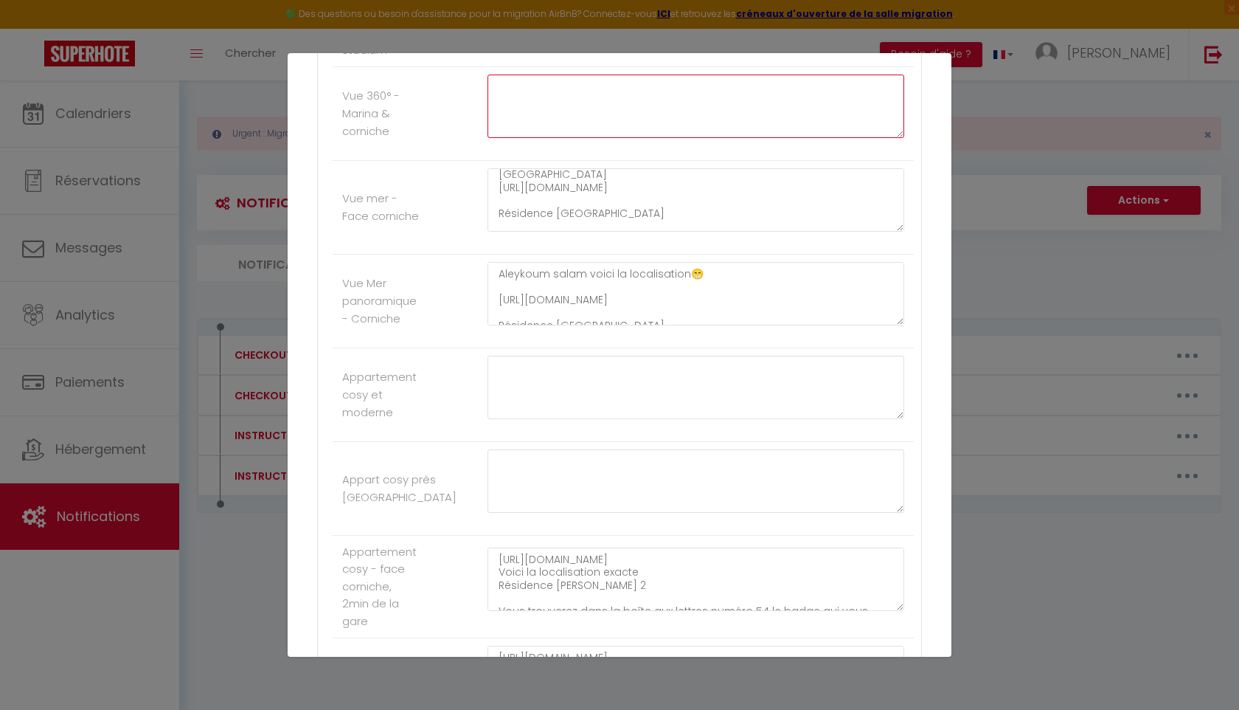
click at [500, 135] on textarea at bounding box center [696, 106] width 417 height 63
paste textarea "[PERSON_NAME] aleykoum vous allez bien ? 😊 [URL][DOMAIN_NAME] Résidence Cosab 3…"
click at [703, 135] on textarea "[PERSON_NAME] aleykoum vous allez bien ? 😊 [URL][DOMAIN_NAME] Résidence Cosab 3…" at bounding box center [696, 106] width 417 height 63
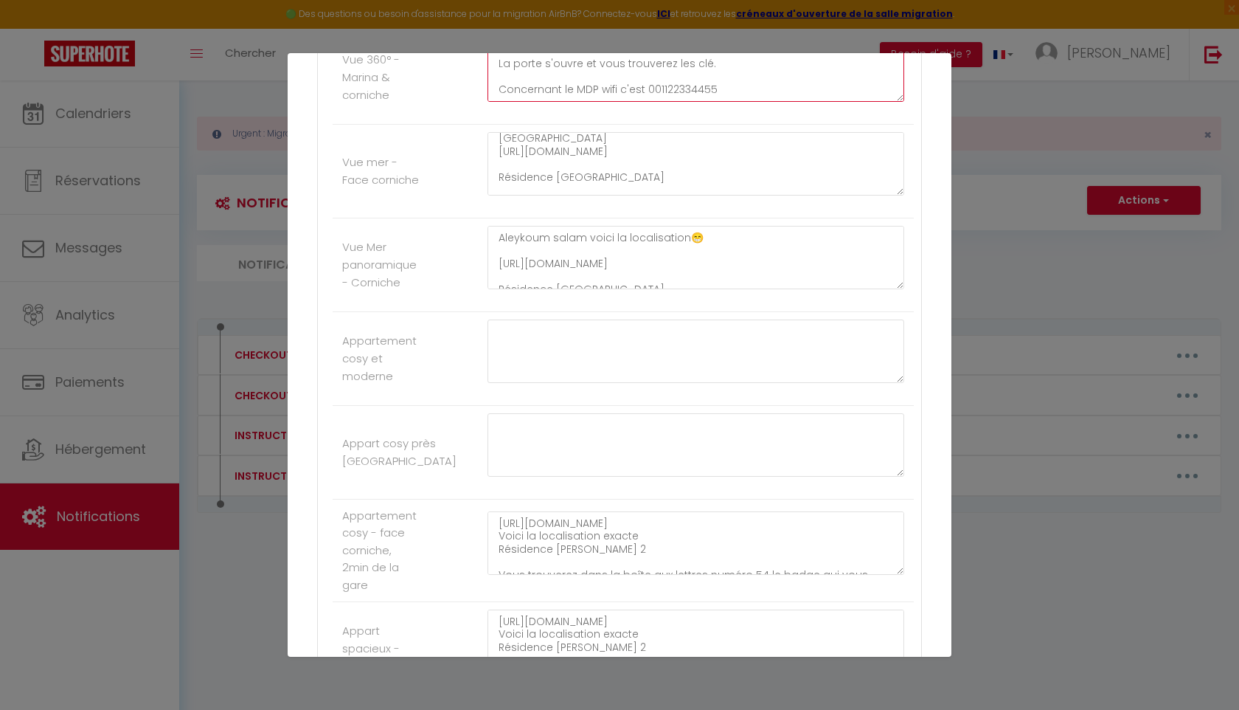
scroll to position [1407, 0]
click at [730, 99] on textarea "[PERSON_NAME] aleykoum vous allez bien ? 😊 [URL][DOMAIN_NAME] Résidence Cosab 3…" at bounding box center [696, 66] width 417 height 63
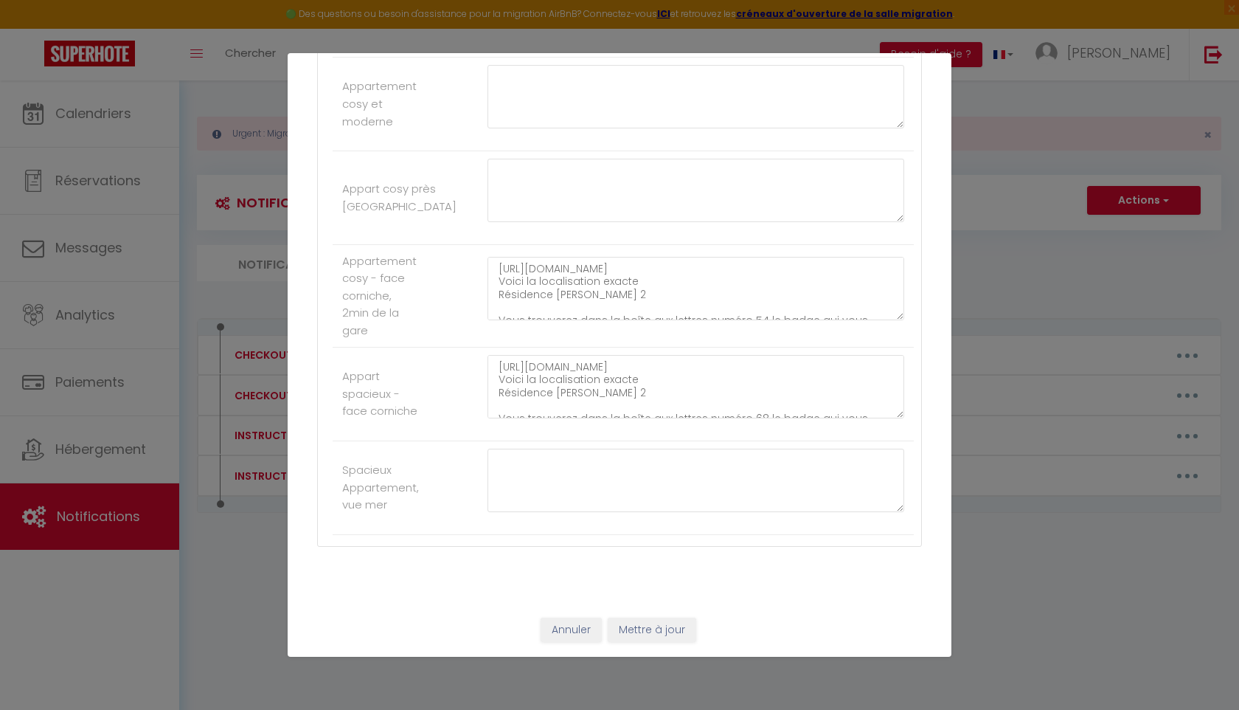
type textarea "[PERSON_NAME] aleykoum vous allez bien ? 😊 [URL][DOMAIN_NAME] Résidence Cosab 3…"
click at [662, 623] on button "Mettre à jour" at bounding box center [652, 629] width 89 height 25
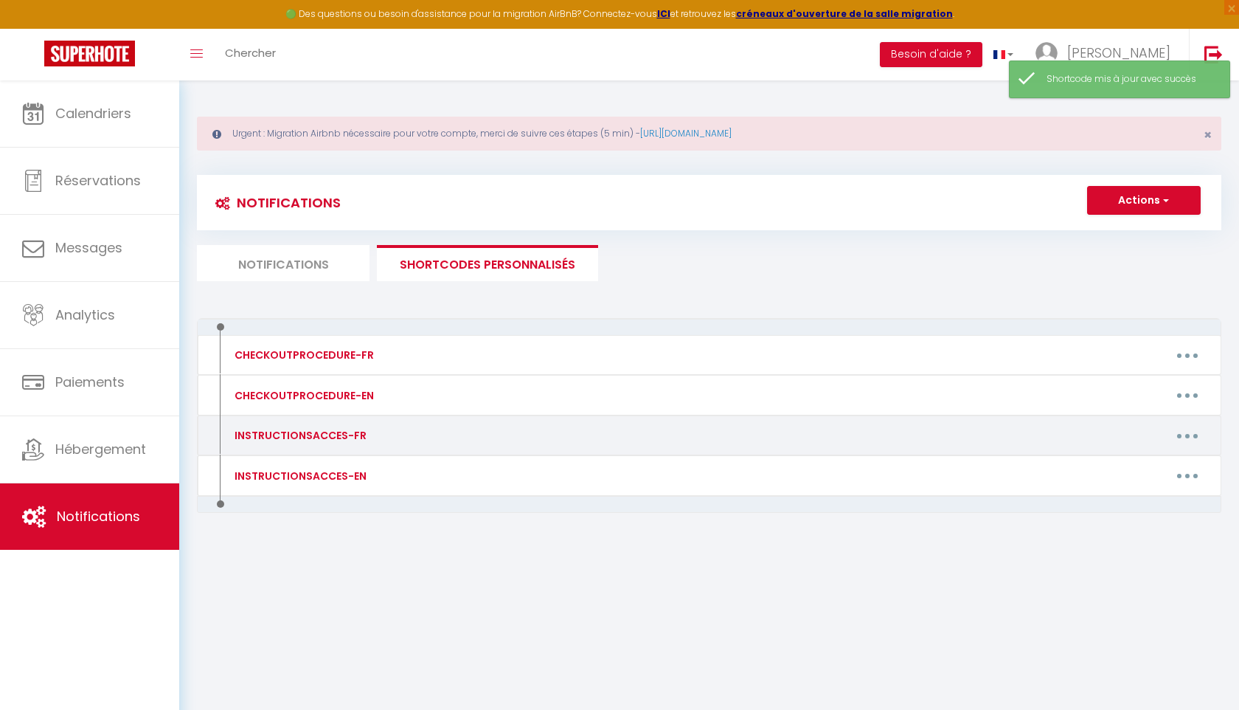
click at [1191, 429] on button "button" at bounding box center [1187, 435] width 41 height 24
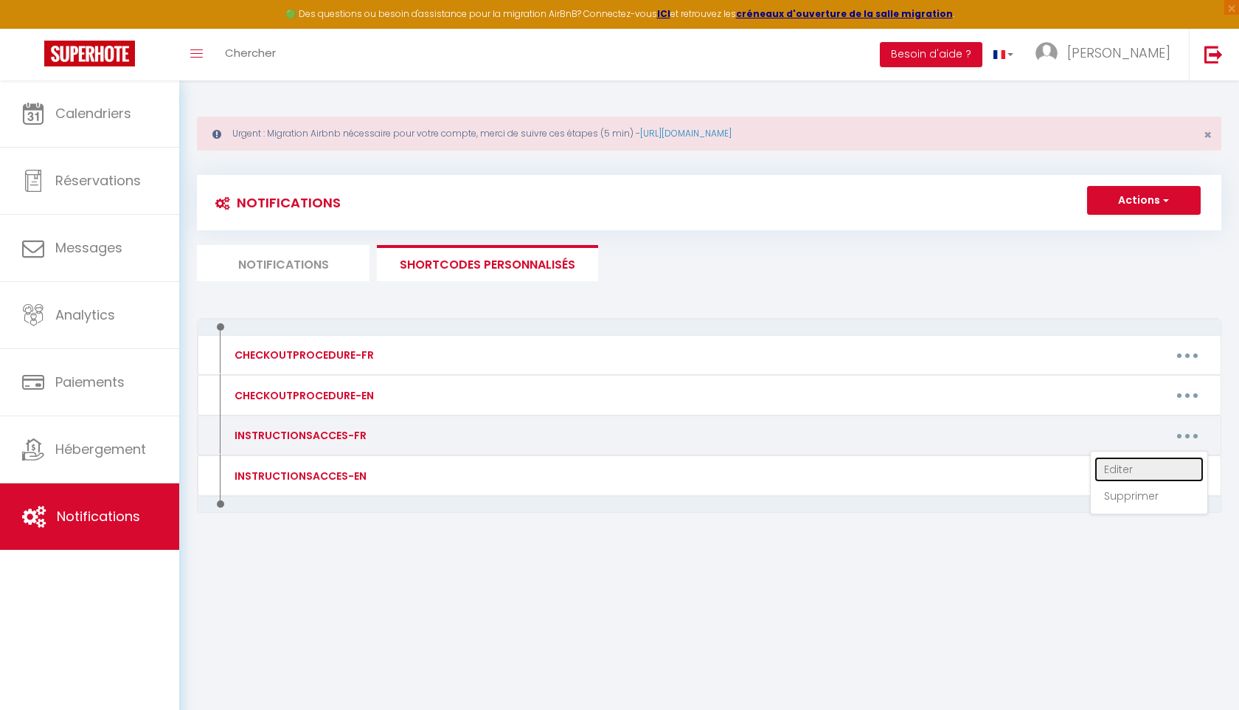
click at [1156, 463] on link "Editer" at bounding box center [1149, 469] width 109 height 25
type input "INSTRUCTIONSACCES-FR"
type textarea "Il ne vous reste plus qu’à venir avec vos valises, en effet tout est fourni dan…"
type textarea "Bonjour nous sommes ravis de vous accueillir [DATE] au sein de notre appartemen…"
type textarea "Bonjour, voici la localisation exacte [URL][DOMAIN_NAME] Concernant le parking …"
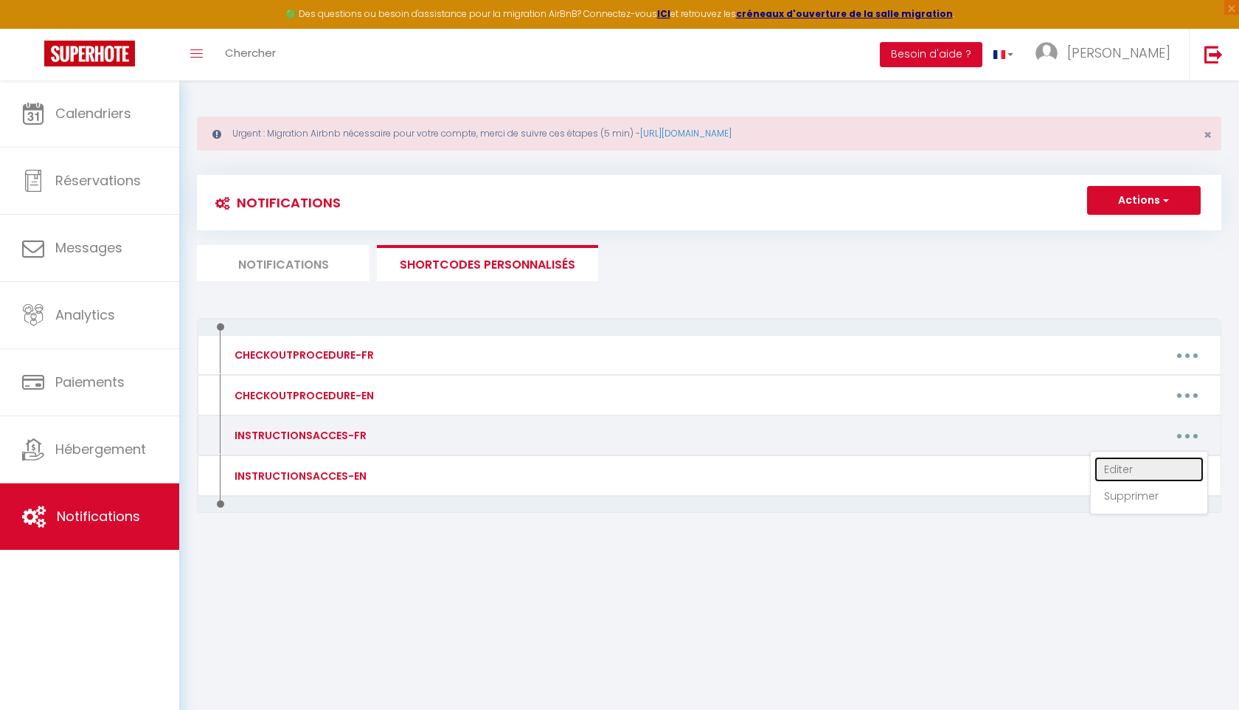
type textarea "Bonjour, Voici la localisation 😁 [URL][DOMAIN_NAME] L’adresse c’est : [PERSON_N…"
type textarea "[PERSON_NAME] aleykoum vous allez bien ? 😊 [URL][DOMAIN_NAME] Résidence Cosab 3…"
type textarea "Bonjour nous sommes ravis de vous accueillir [DATE] au sein de notre appartemen…"
type textarea "Aleykoum salam voici la localisation😁 [URL][DOMAIN_NAME] Résidence [GEOGRAPHIC_…"
type textarea "[URL][DOMAIN_NAME] Voici la localisation exacte Résidence [PERSON_NAME] 2 Vous …"
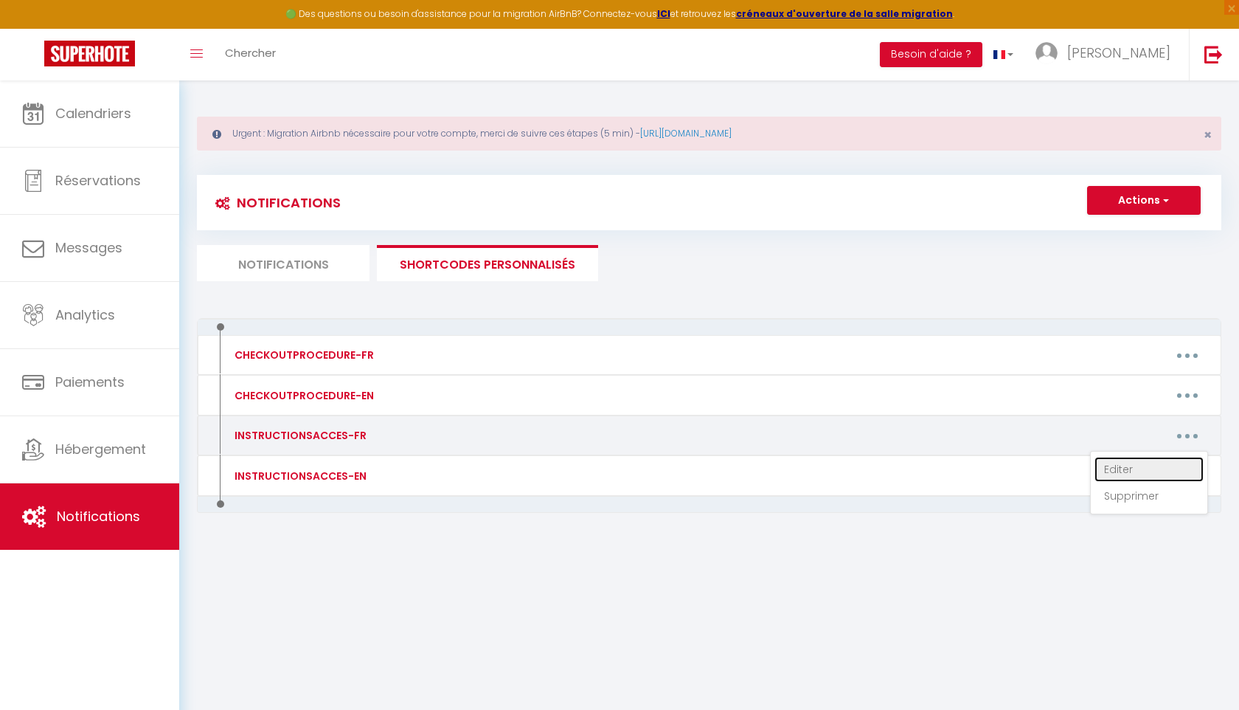
type textarea "[URL][DOMAIN_NAME] Voici la localisation exacte Résidence [PERSON_NAME] 2 Vous …"
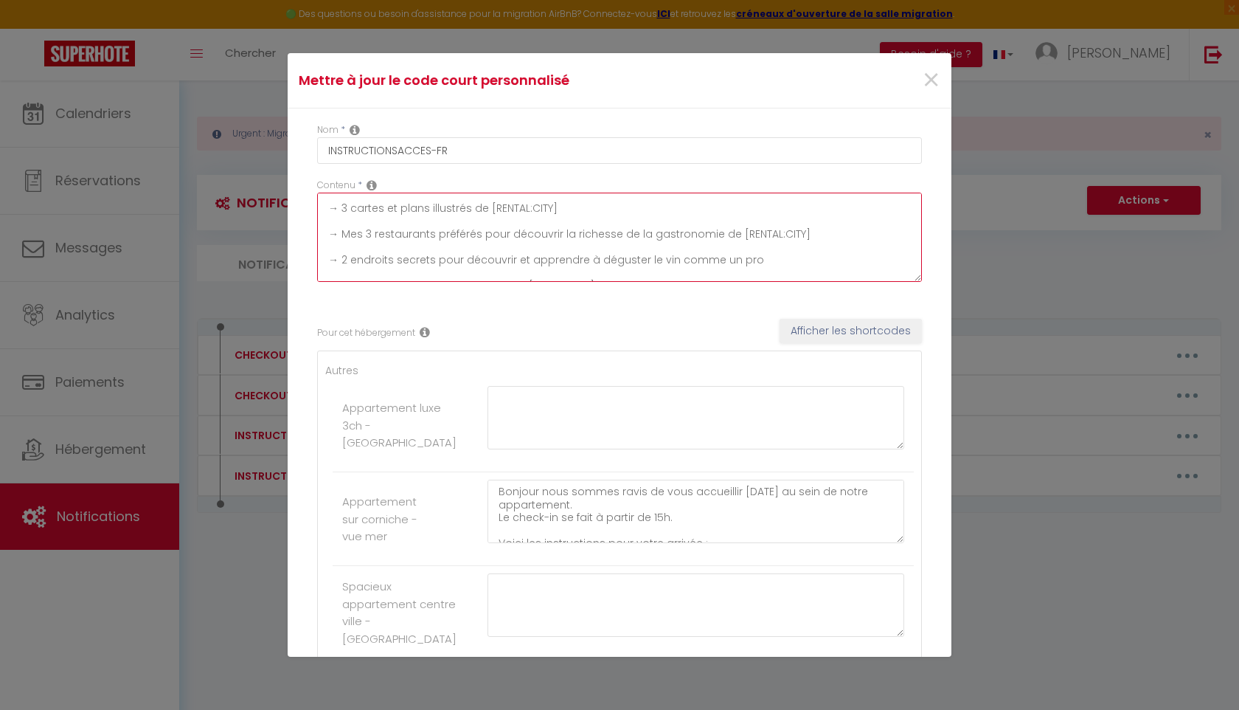
scroll to position [0, 0]
drag, startPoint x: 842, startPoint y: 269, endPoint x: 279, endPoint y: 174, distance: 571.4
click at [279, 174] on div "Mettre à jour le code court personnalisé × Nom * INSTRUCTIONSACCES-FR Contenu *…" at bounding box center [619, 355] width 1239 height 710
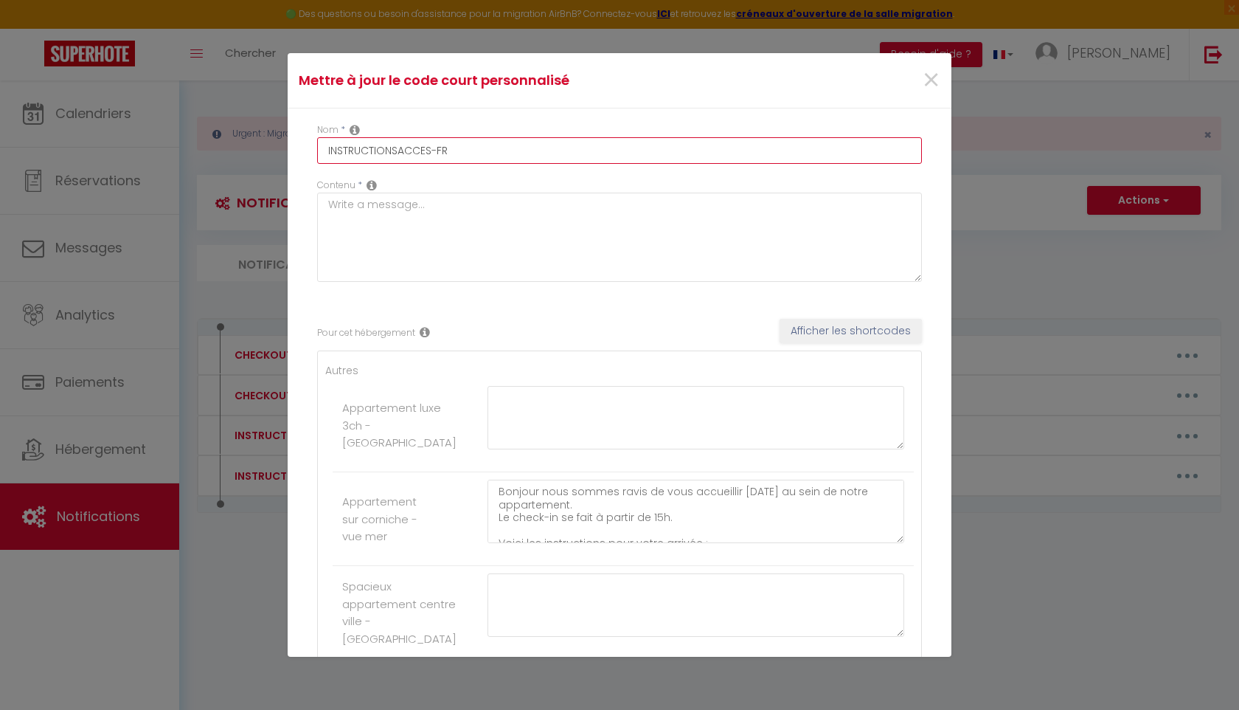
click at [469, 148] on input "INSTRUCTIONSACCES-FR" at bounding box center [619, 150] width 605 height 27
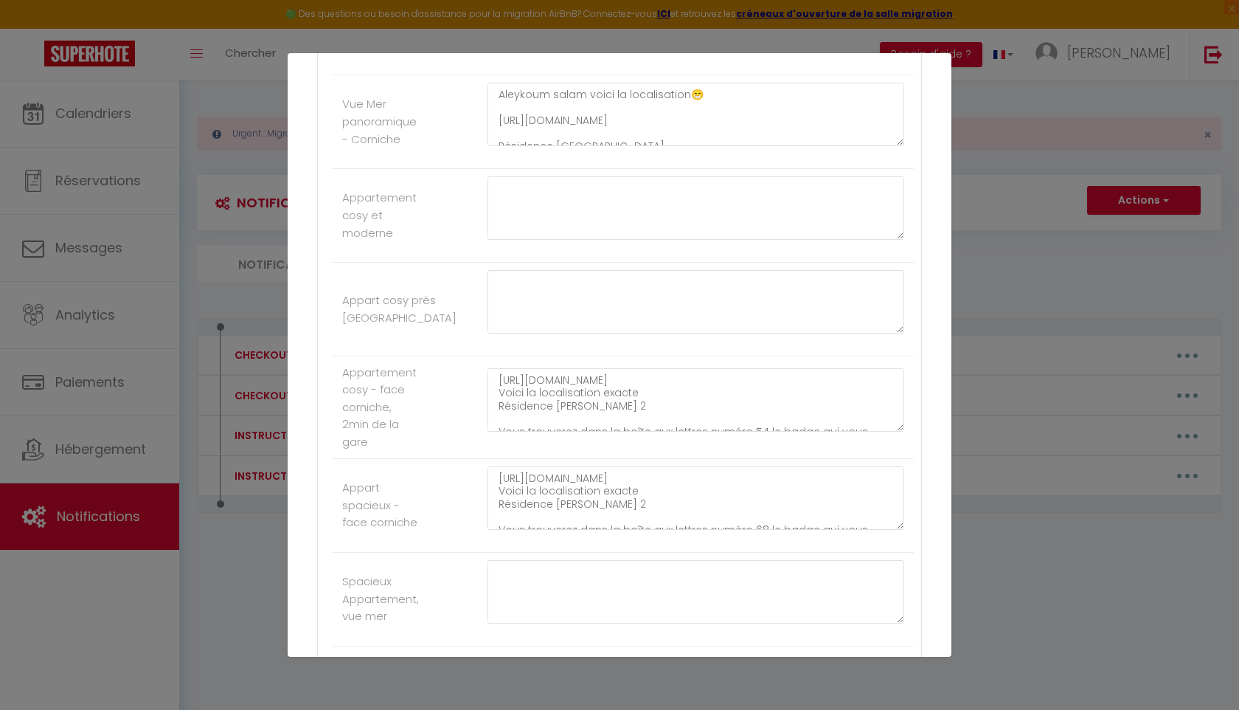
scroll to position [1697, 0]
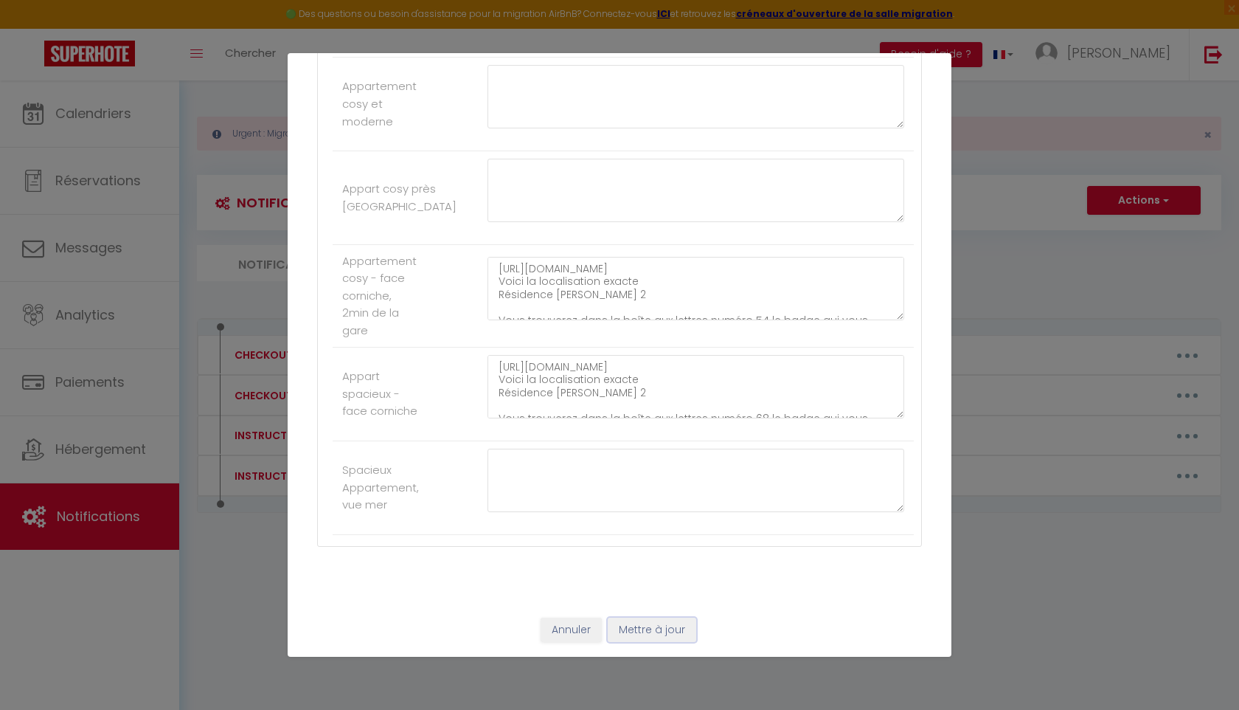
click at [644, 639] on button "Mettre à jour" at bounding box center [652, 629] width 89 height 25
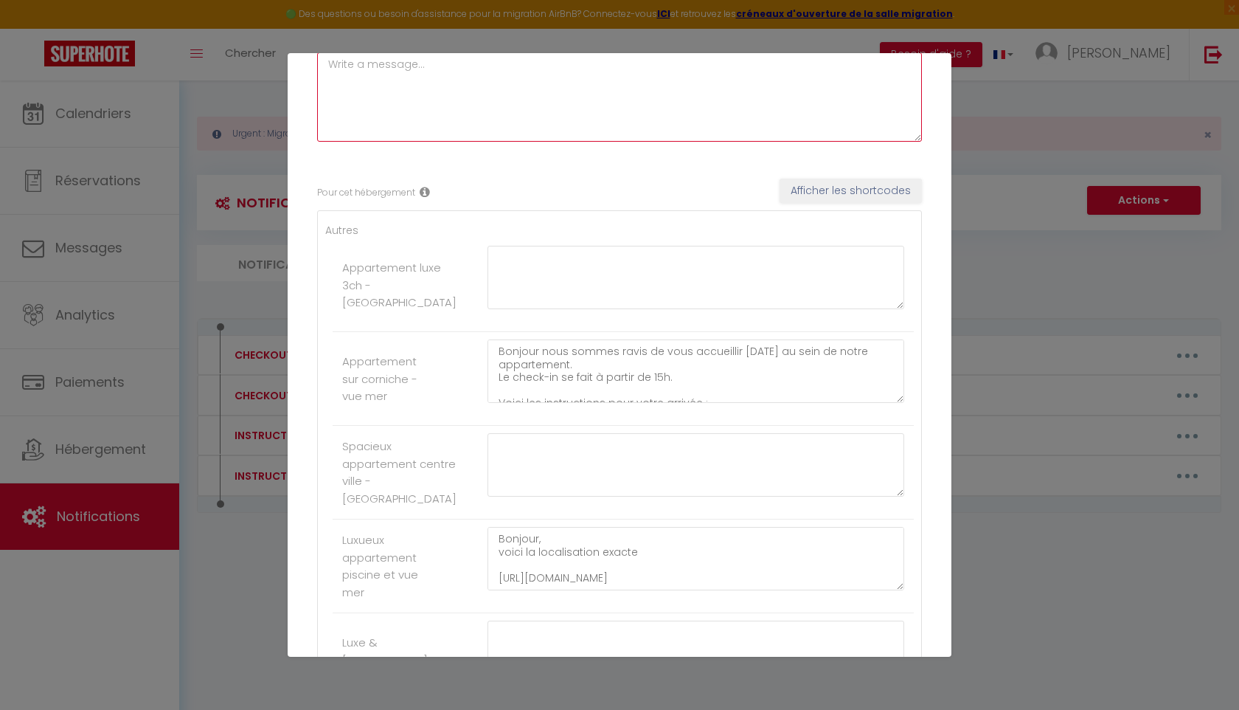
scroll to position [0, 0]
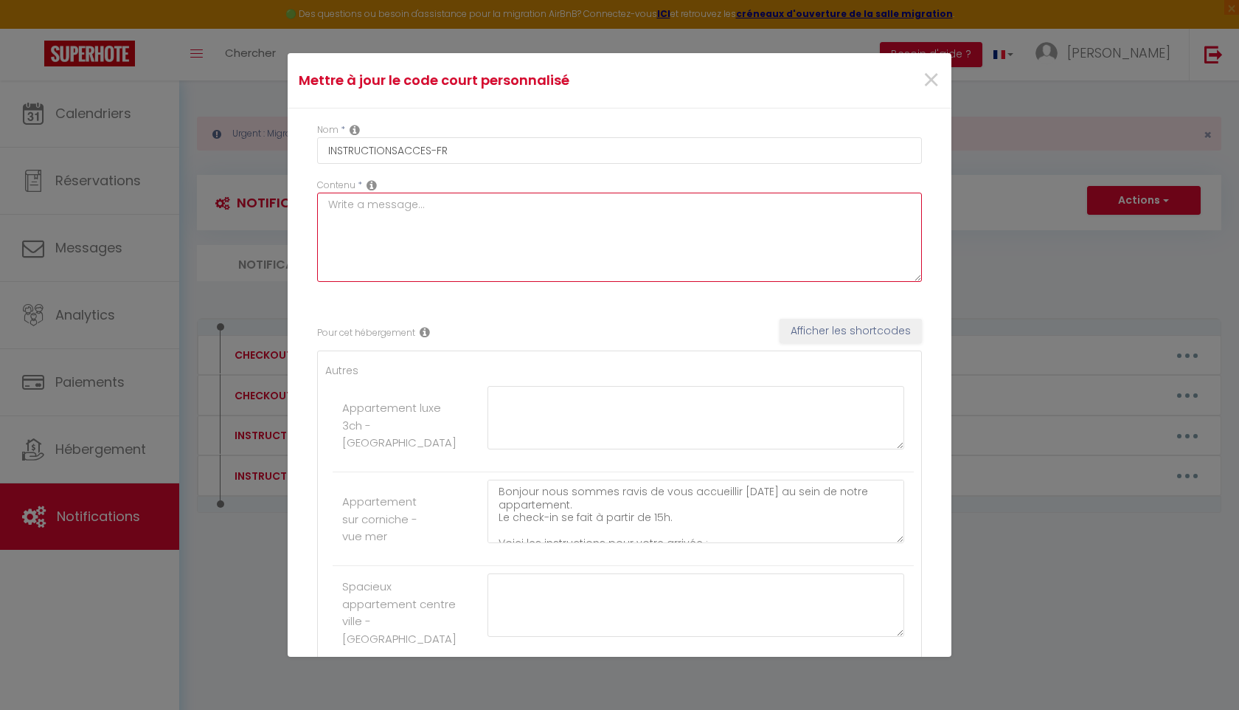
click at [547, 225] on textarea at bounding box center [619, 237] width 605 height 89
type textarea "B"
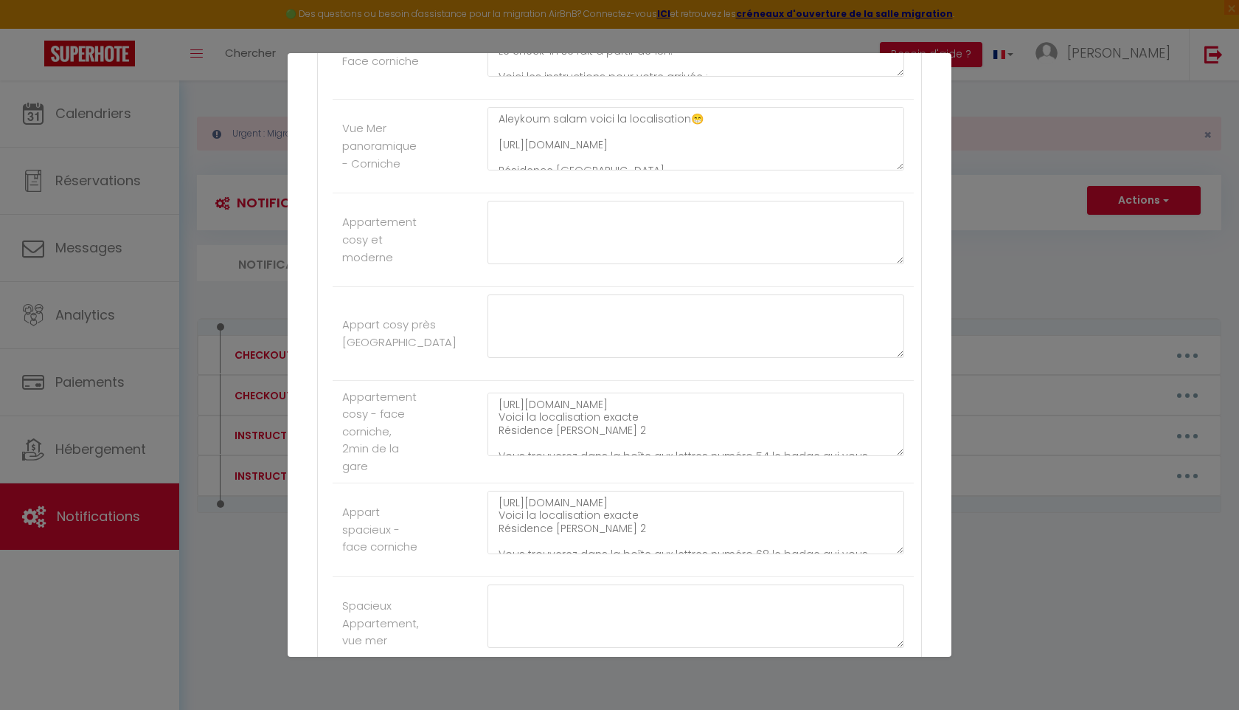
scroll to position [1703, 0]
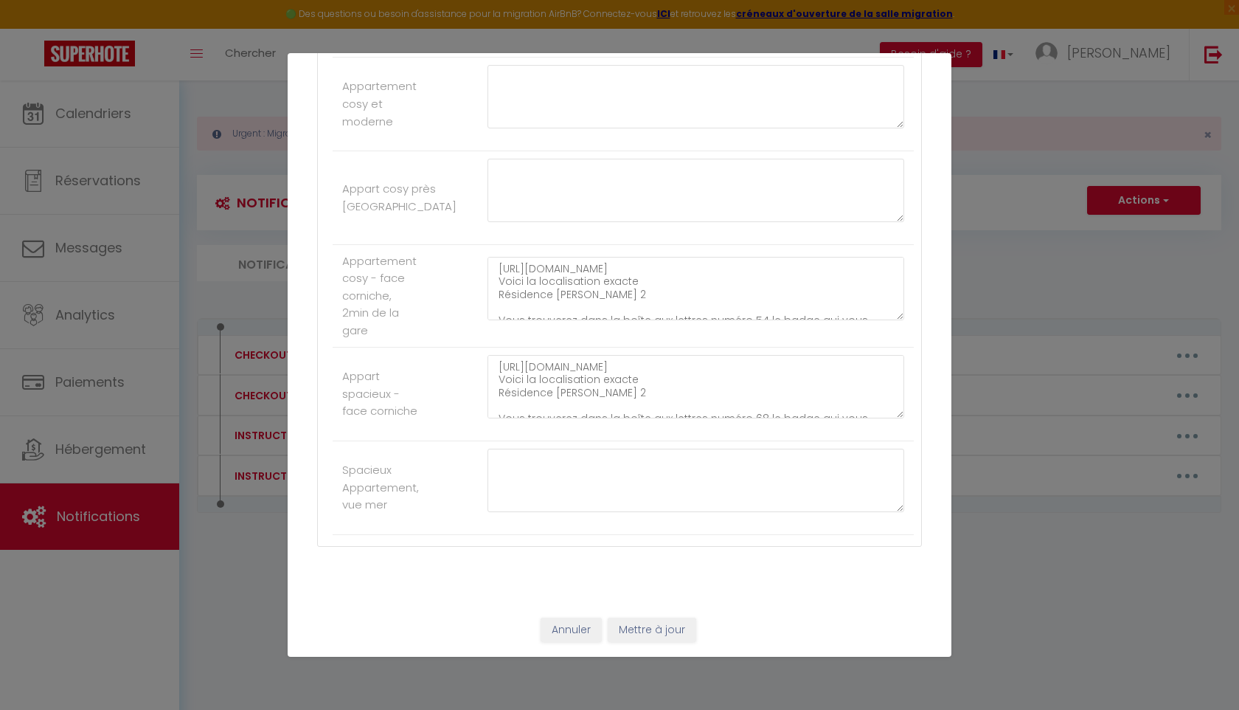
type textarea "Les instructions d’arrivées :"
click at [636, 631] on button "Mettre à jour" at bounding box center [652, 629] width 89 height 25
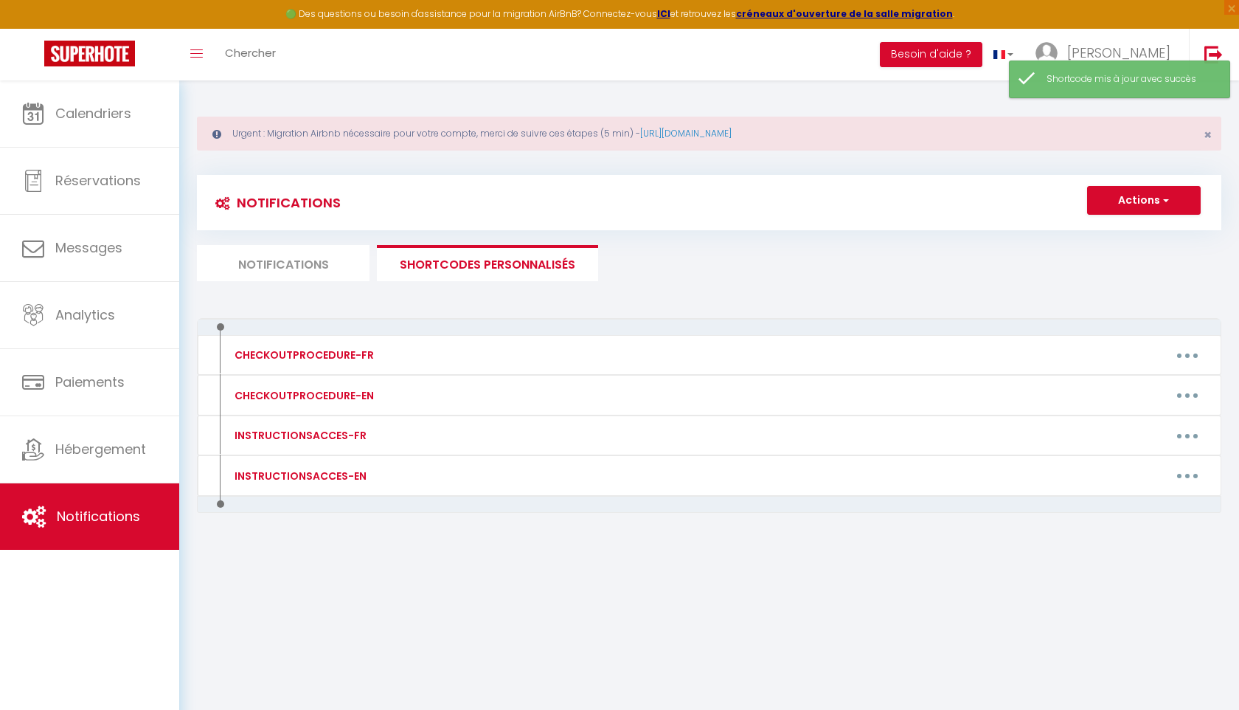
click at [310, 261] on li "Notifications" at bounding box center [283, 263] width 173 height 36
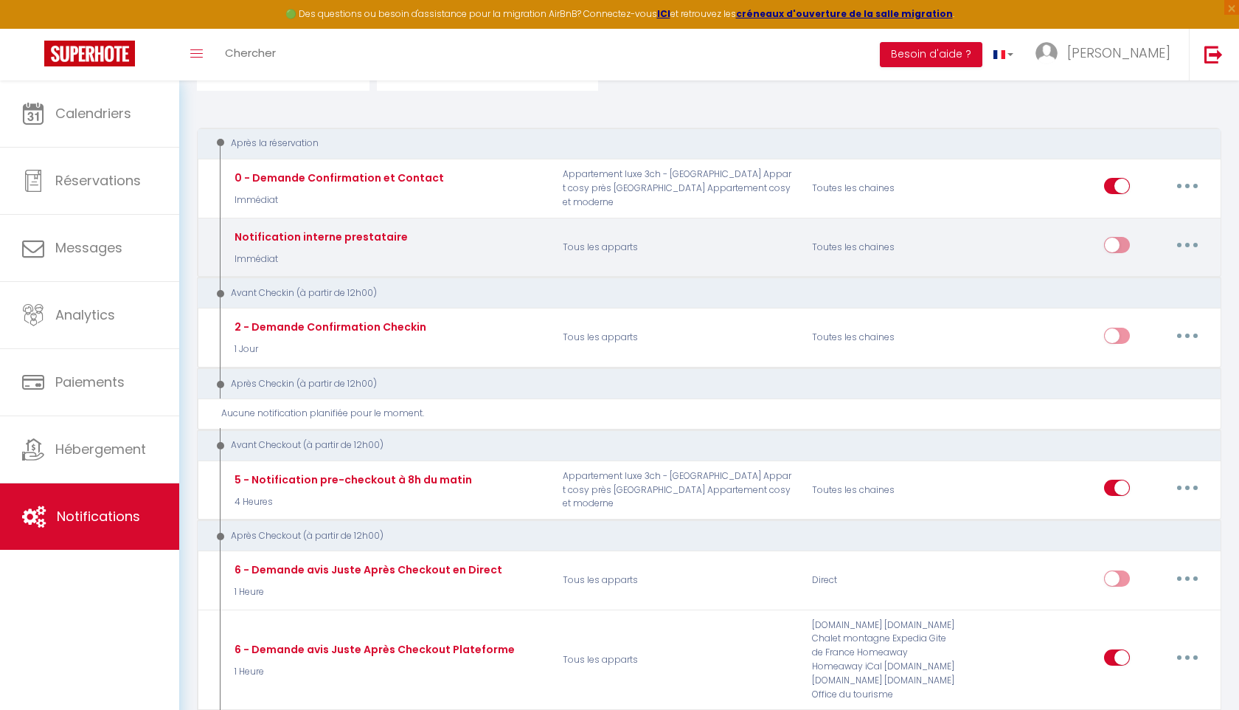
scroll to position [192, 0]
click at [1188, 241] on icon "button" at bounding box center [1187, 243] width 4 height 4
click at [1161, 271] on link "Editer" at bounding box center [1149, 277] width 109 height 25
type input "Notification interne prestataire"
select select "Immédiat"
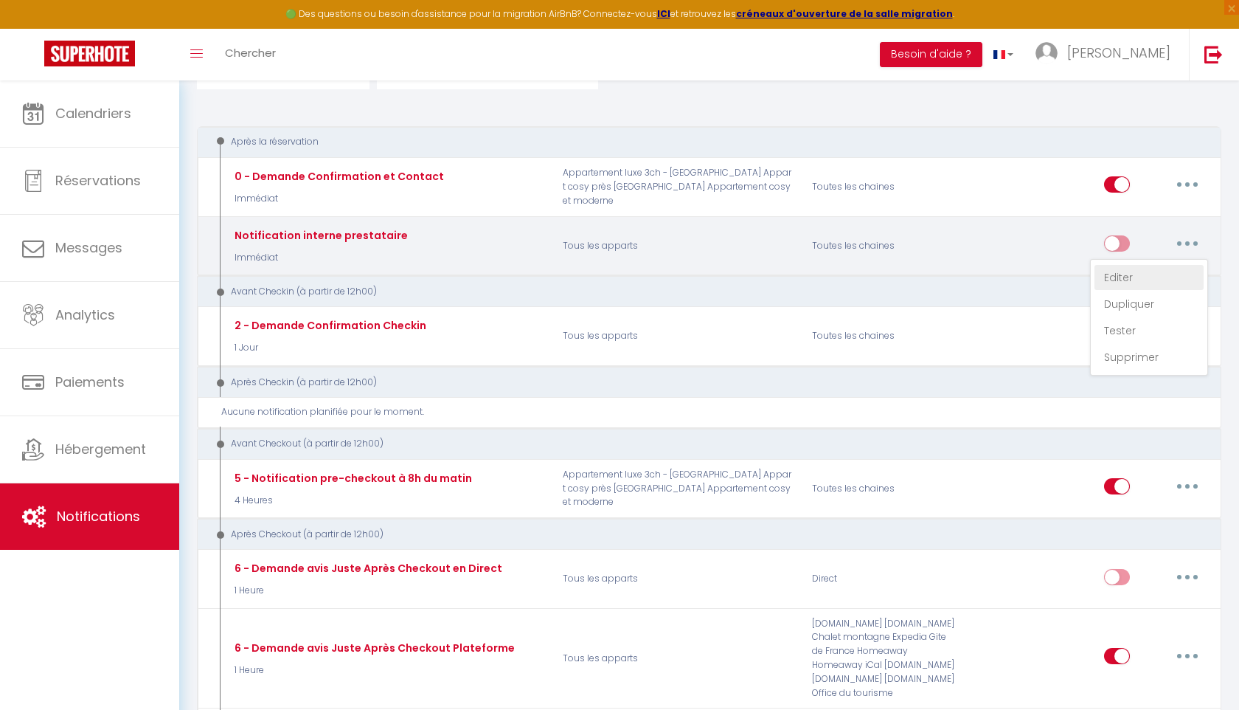
select select
checkbox input "false"
radio input "true"
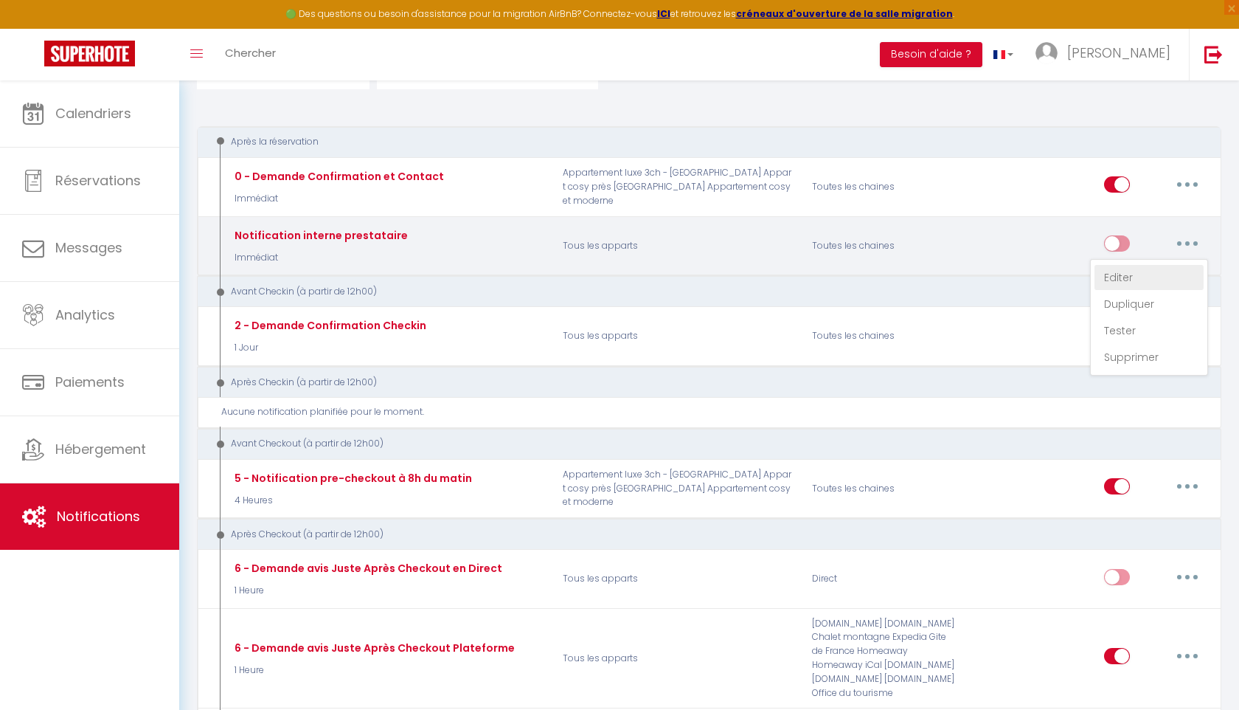
type input "Nouvelle réservation - [RENTAL:NAME] - [GUEST:NAME] - [CHECKING:DD-MM-YYYY] au …"
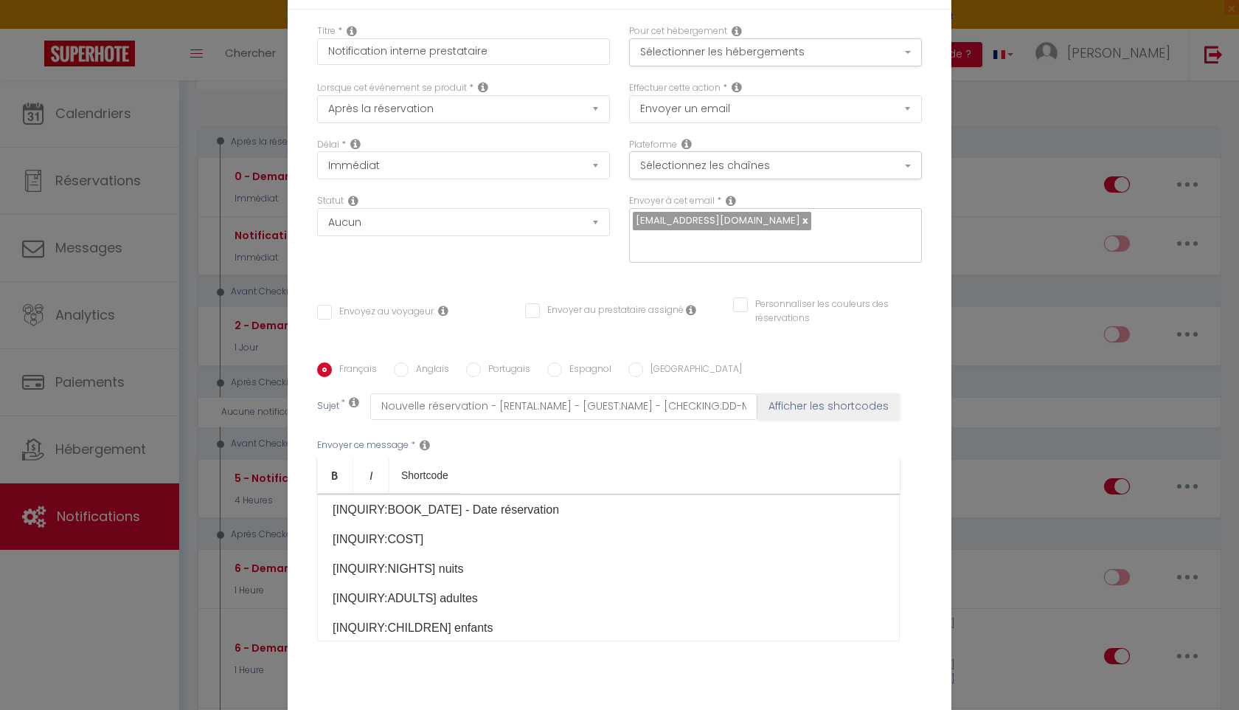
scroll to position [0, 0]
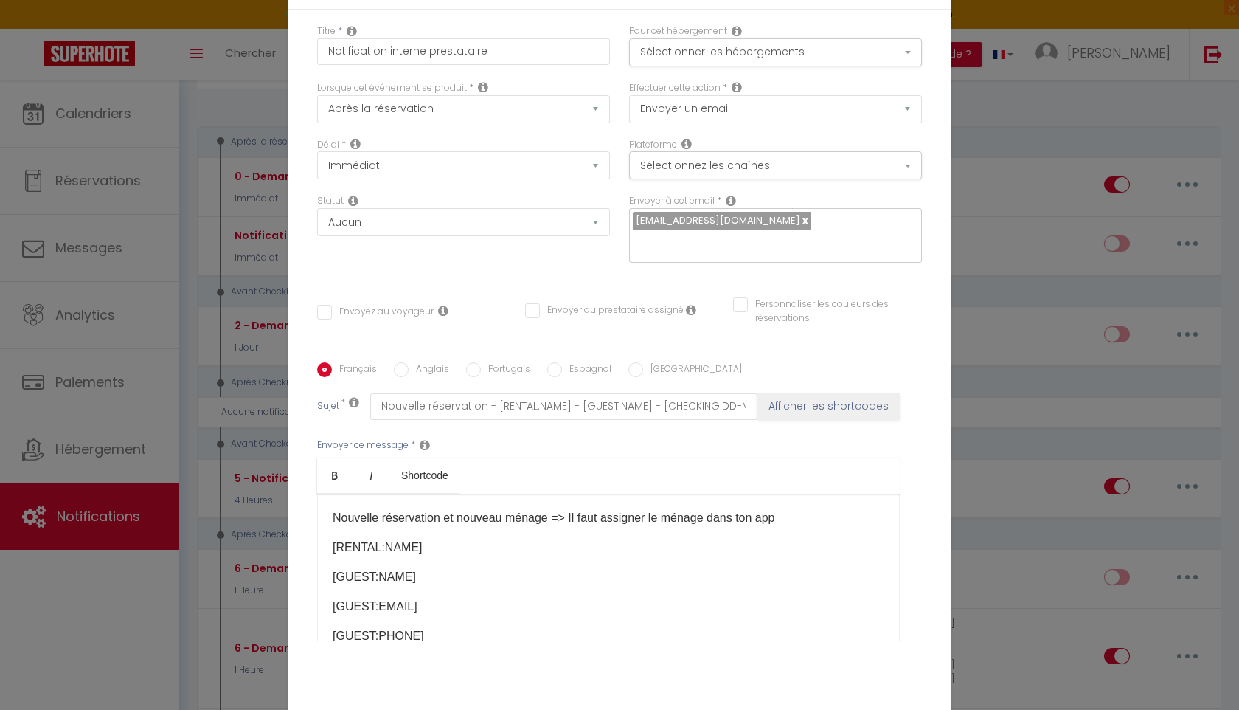
click at [1006, 280] on div "Modifier la notification × Titre * Notification interne prestataire Pour cet hé…" at bounding box center [619, 355] width 1239 height 710
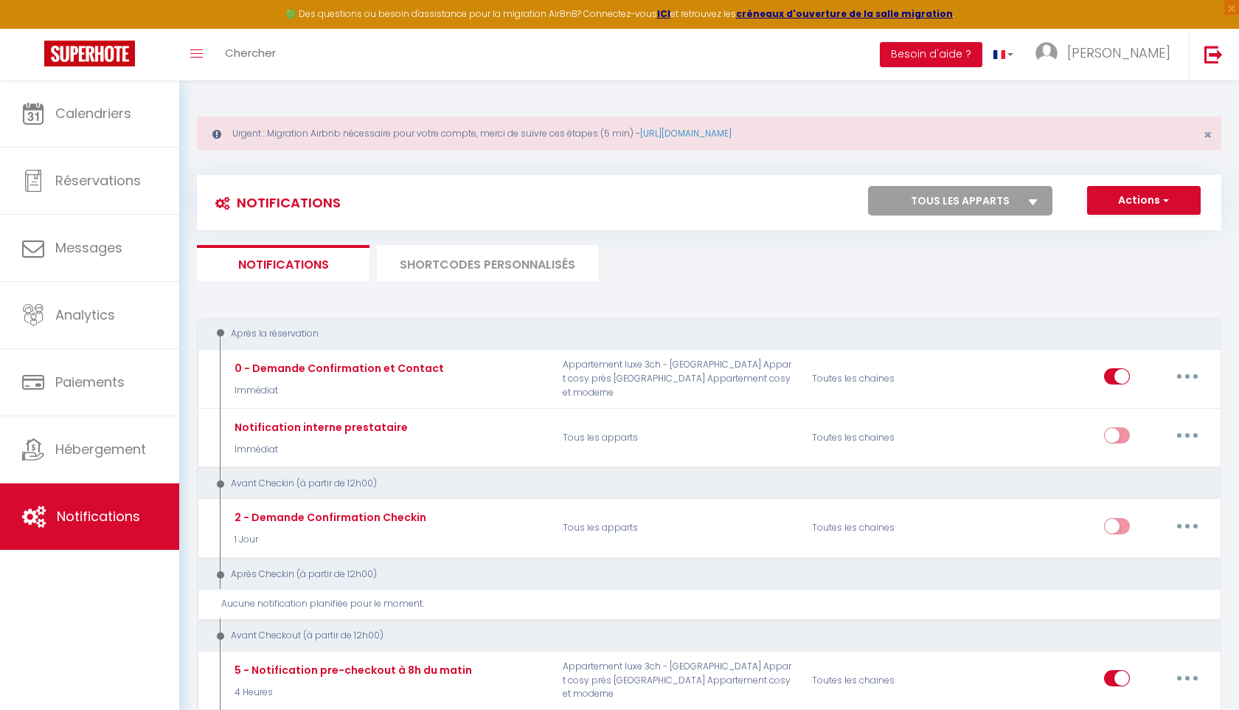
click at [1037, 199] on icon at bounding box center [1033, 202] width 9 height 6
click at [1037, 199] on select "Tous les apparts Appartement luxe 3ch - [GEOGRAPHIC_DATA] Appartement sur corni…" at bounding box center [960, 201] width 184 height 30
click at [1112, 190] on button "Actions" at bounding box center [1144, 201] width 114 height 30
click at [1116, 232] on link "Nouvelle Notification" at bounding box center [1123, 232] width 153 height 19
checkbox input "false"
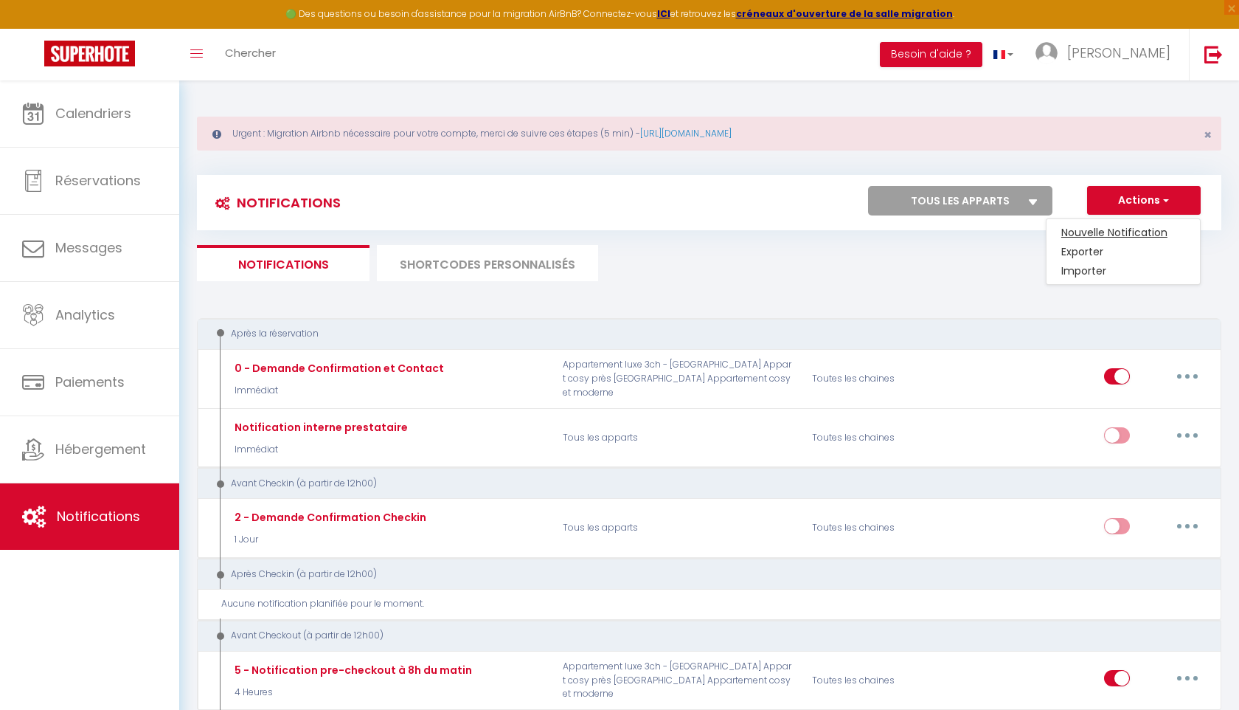
checkbox input "false"
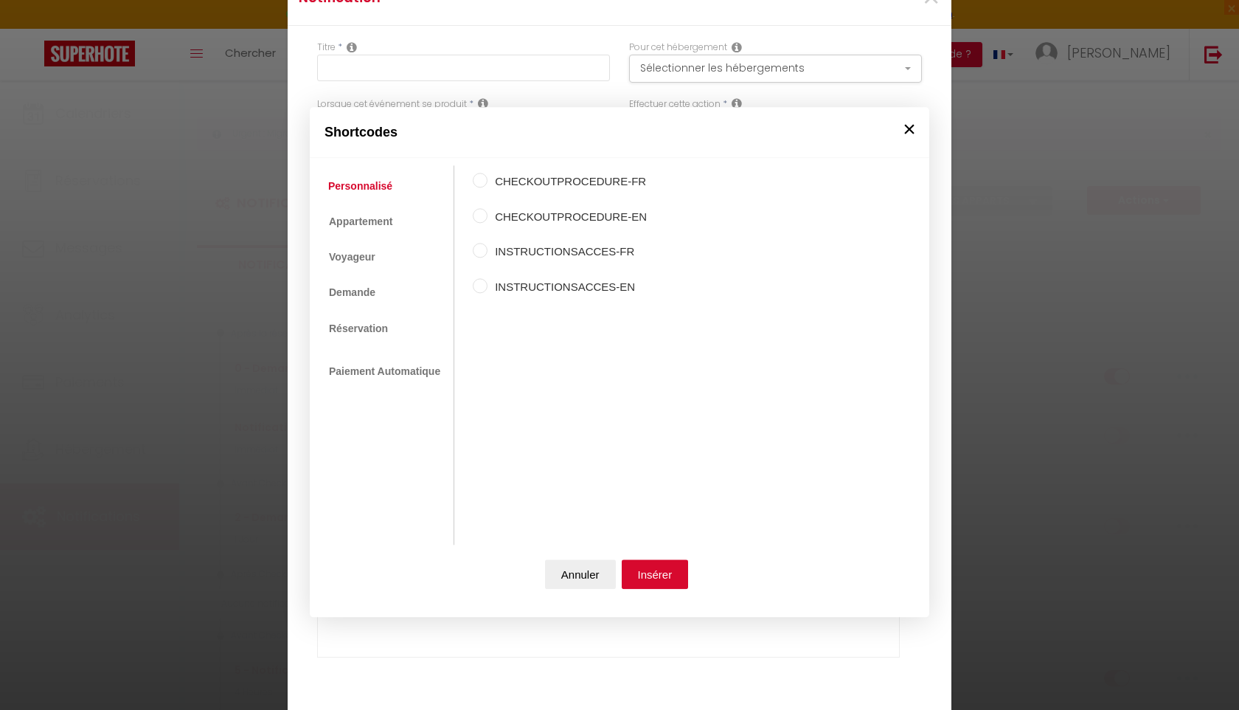
click at [916, 128] on button "×" at bounding box center [909, 129] width 22 height 30
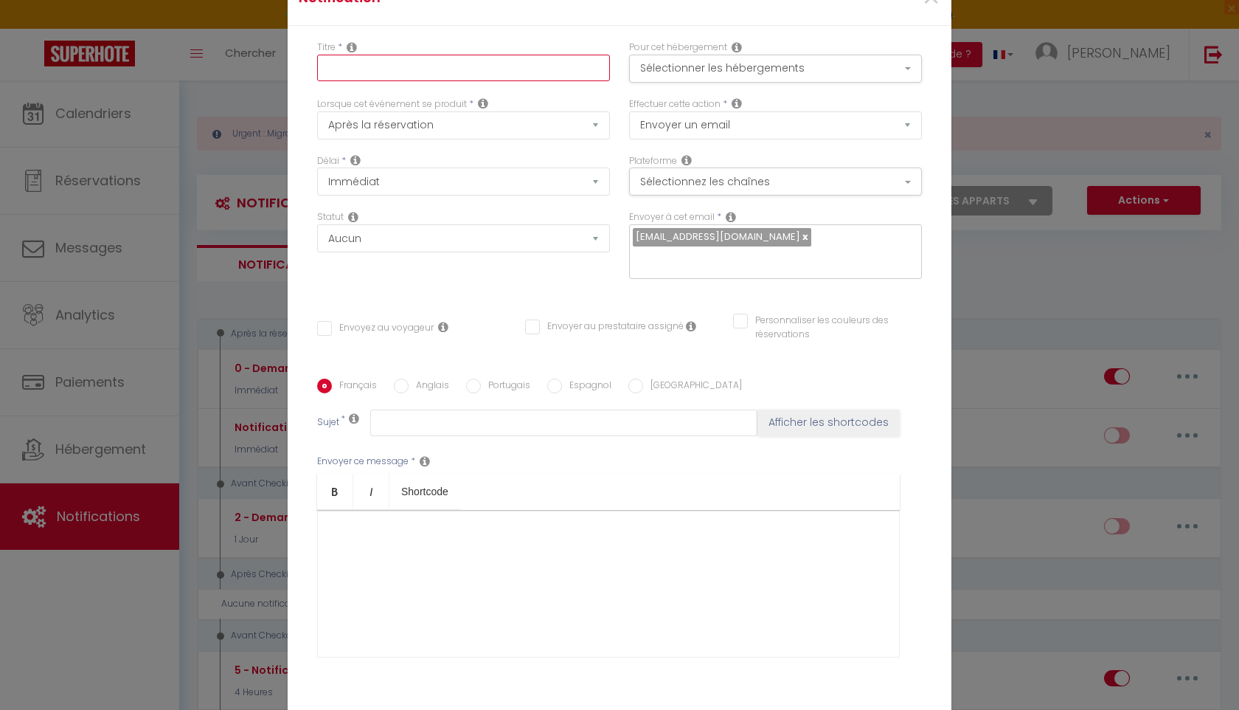
click at [434, 69] on input "text" at bounding box center [463, 68] width 293 height 27
type input "I"
checkbox input "false"
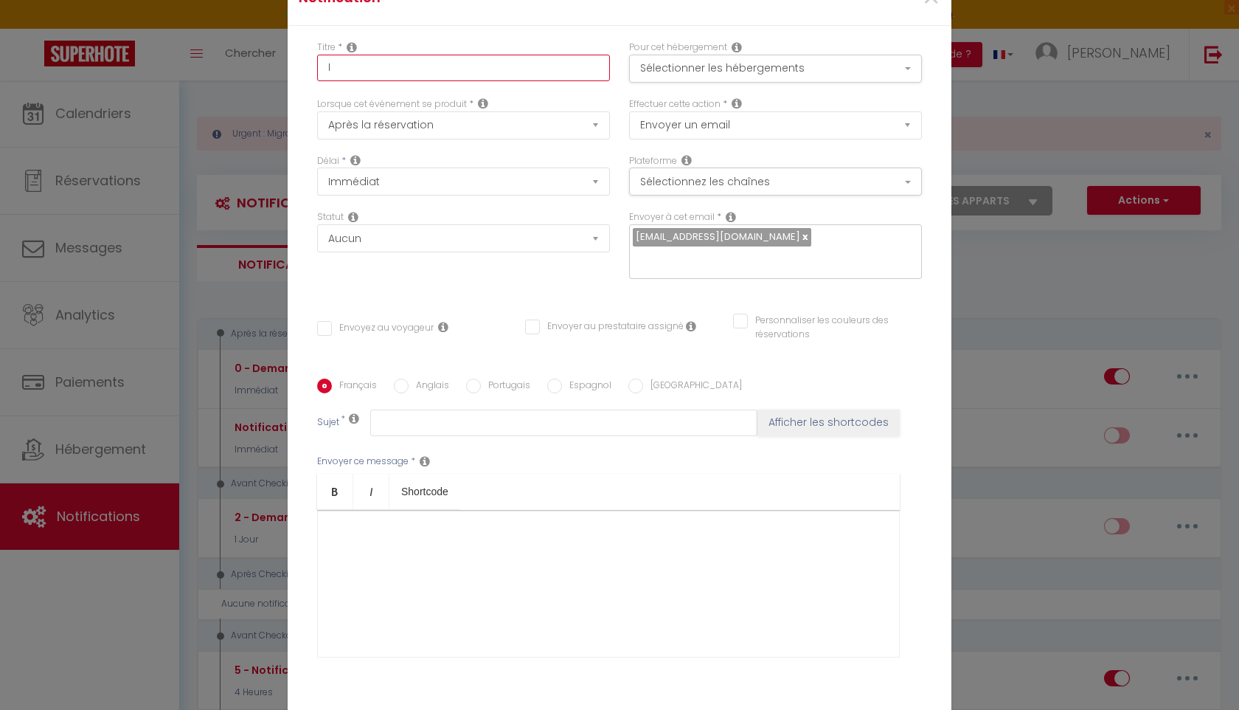
type input "In"
checkbox input "false"
type input "Ins"
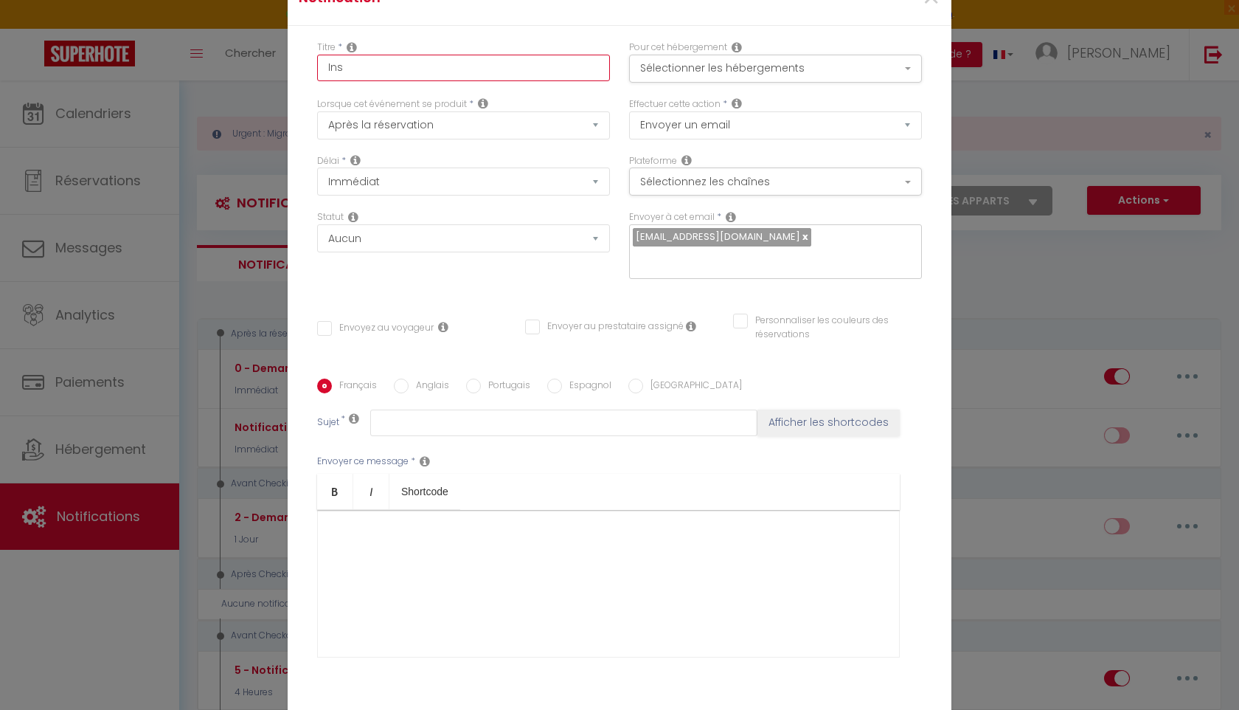
checkbox input "false"
type input "Inst"
checkbox input "false"
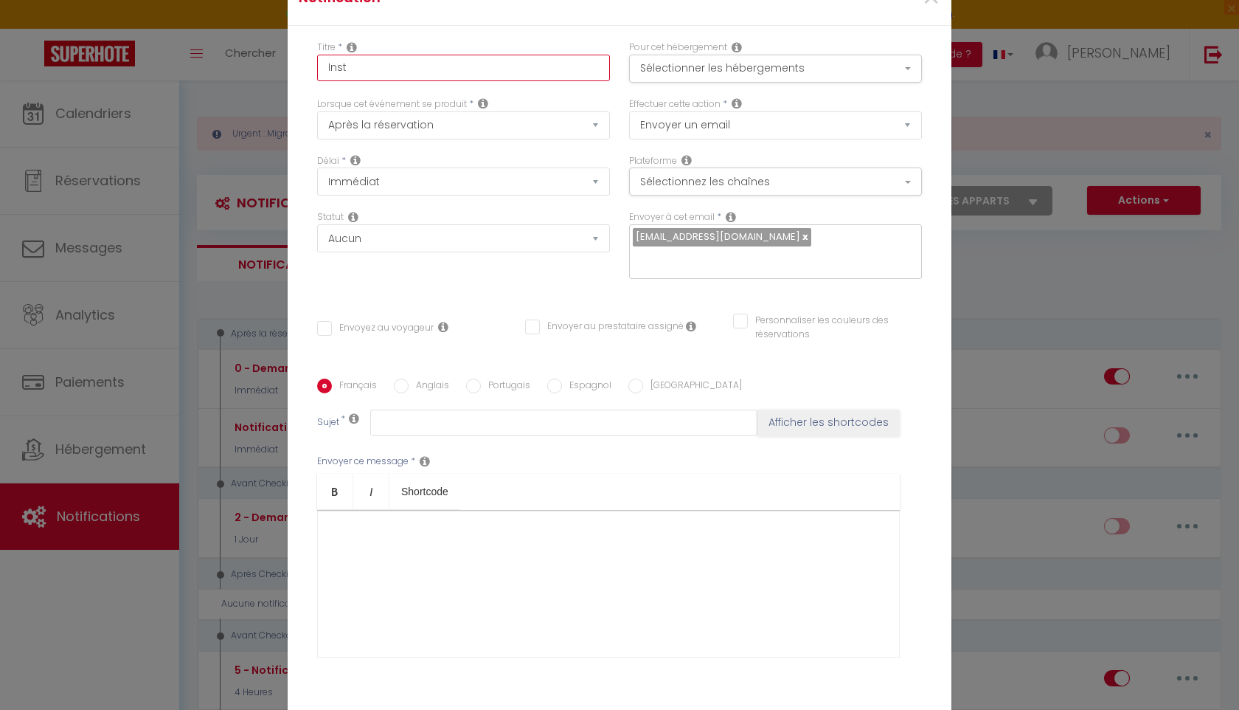
checkbox input "false"
type input "Instr"
checkbox input "false"
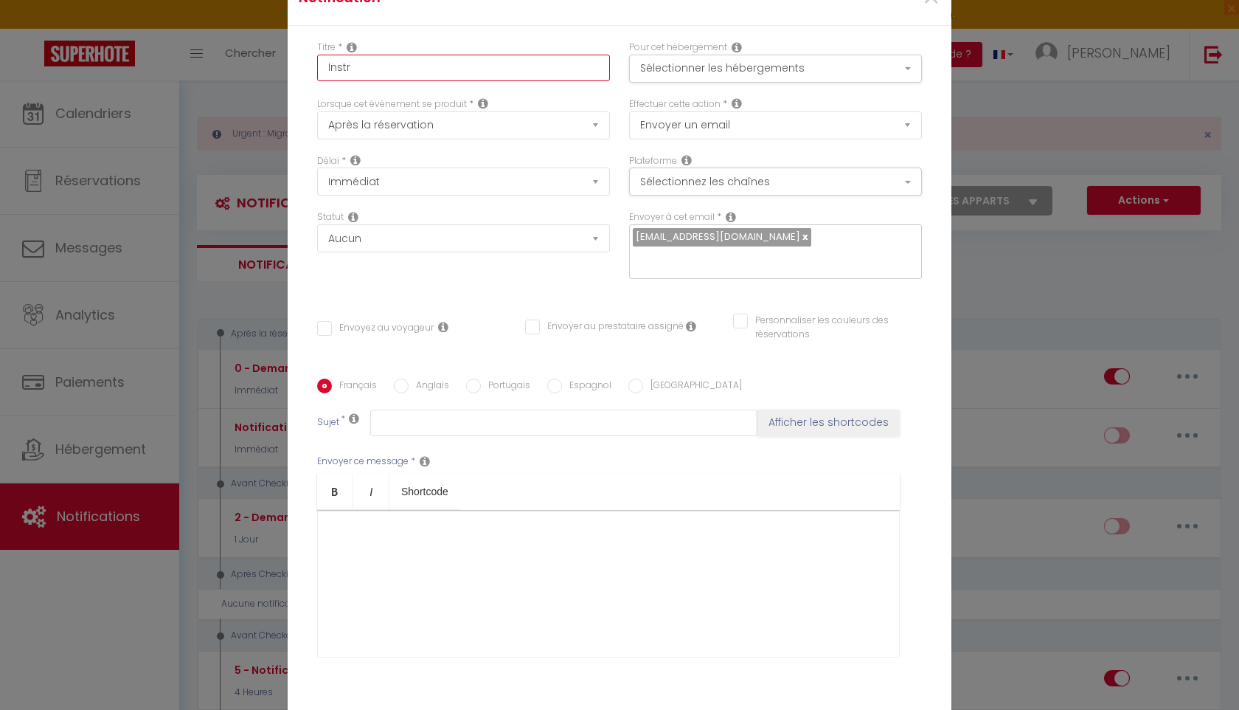
checkbox input "false"
type input "Instru"
checkbox input "false"
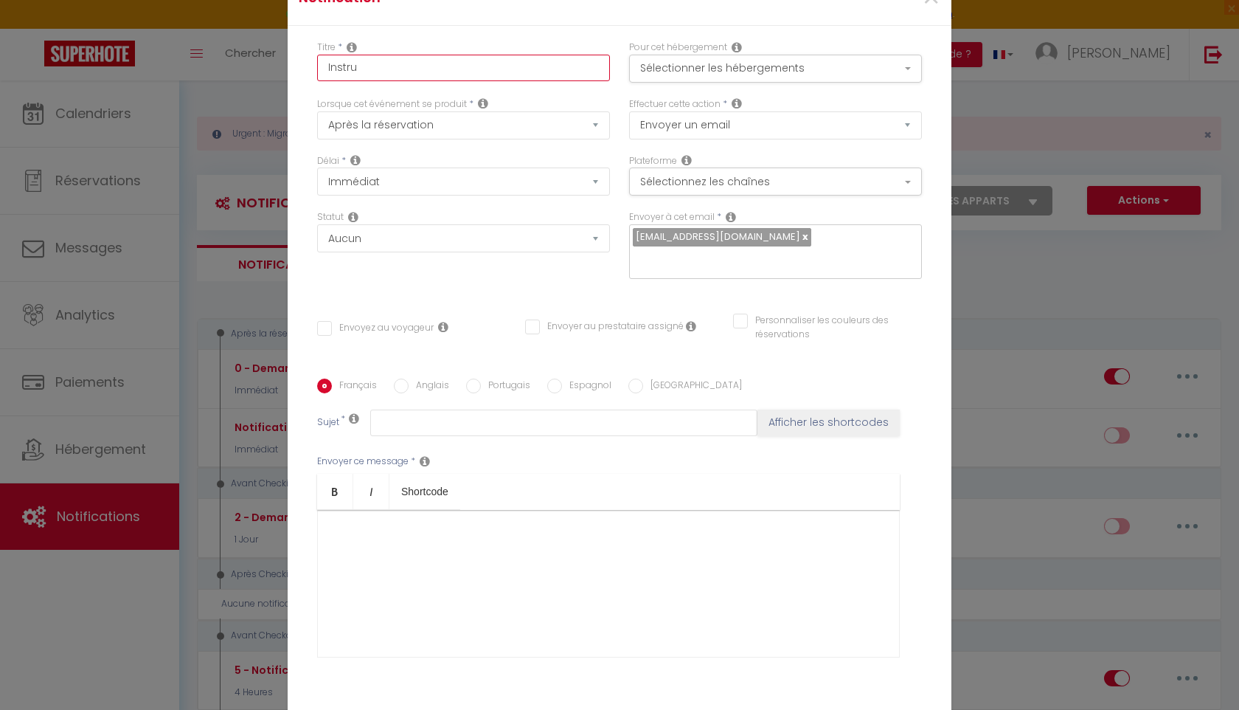
type input "Instruc"
checkbox input "false"
type input "Instruct"
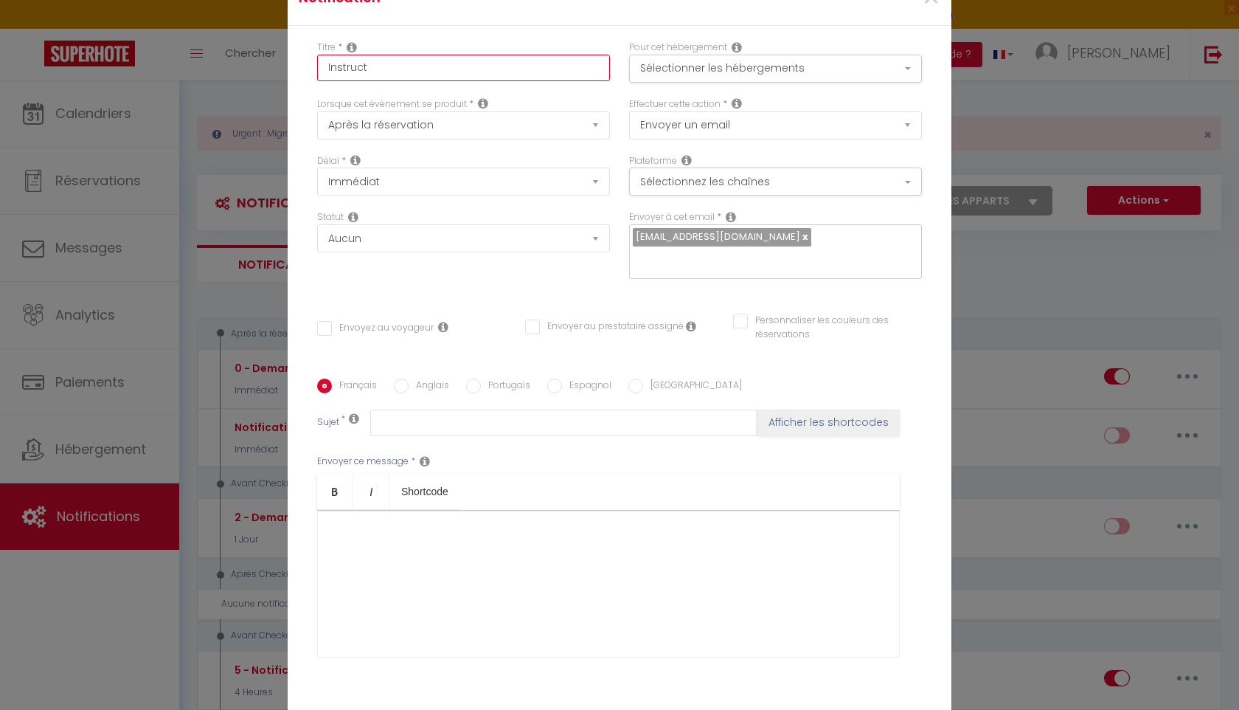
checkbox input "false"
type input "Instructi"
checkbox input "false"
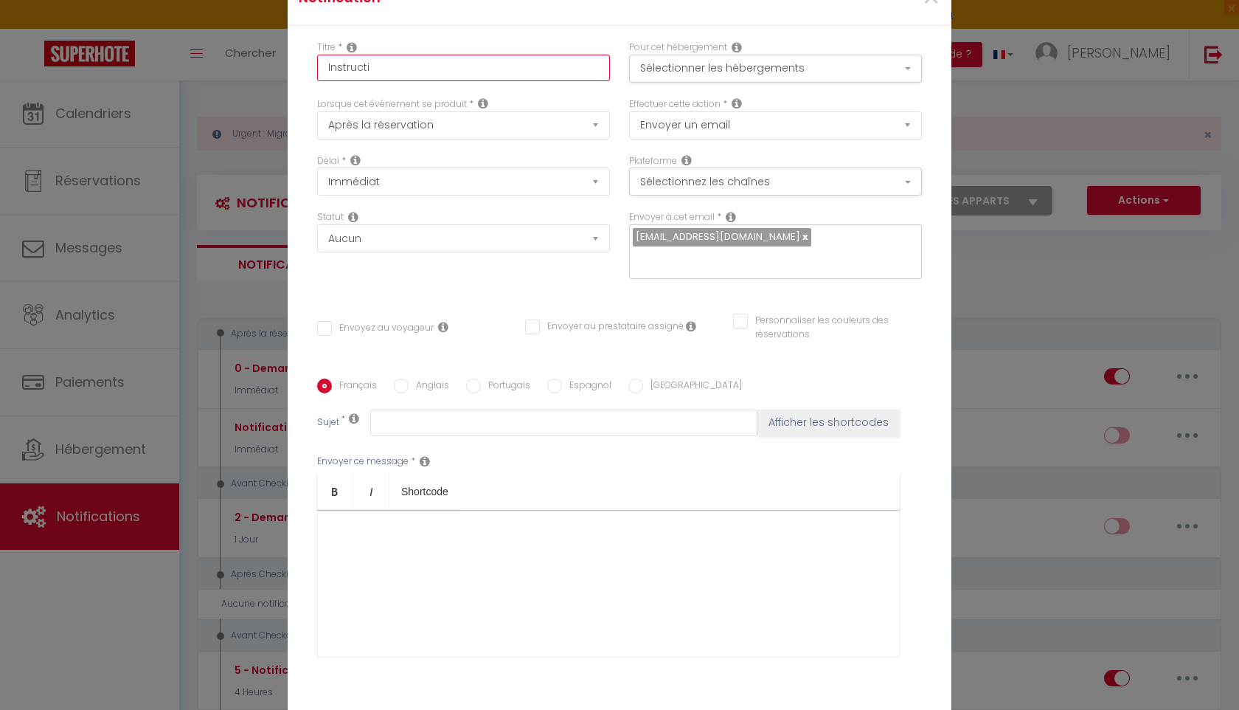
checkbox input "false"
type input "Instructio"
checkbox input "false"
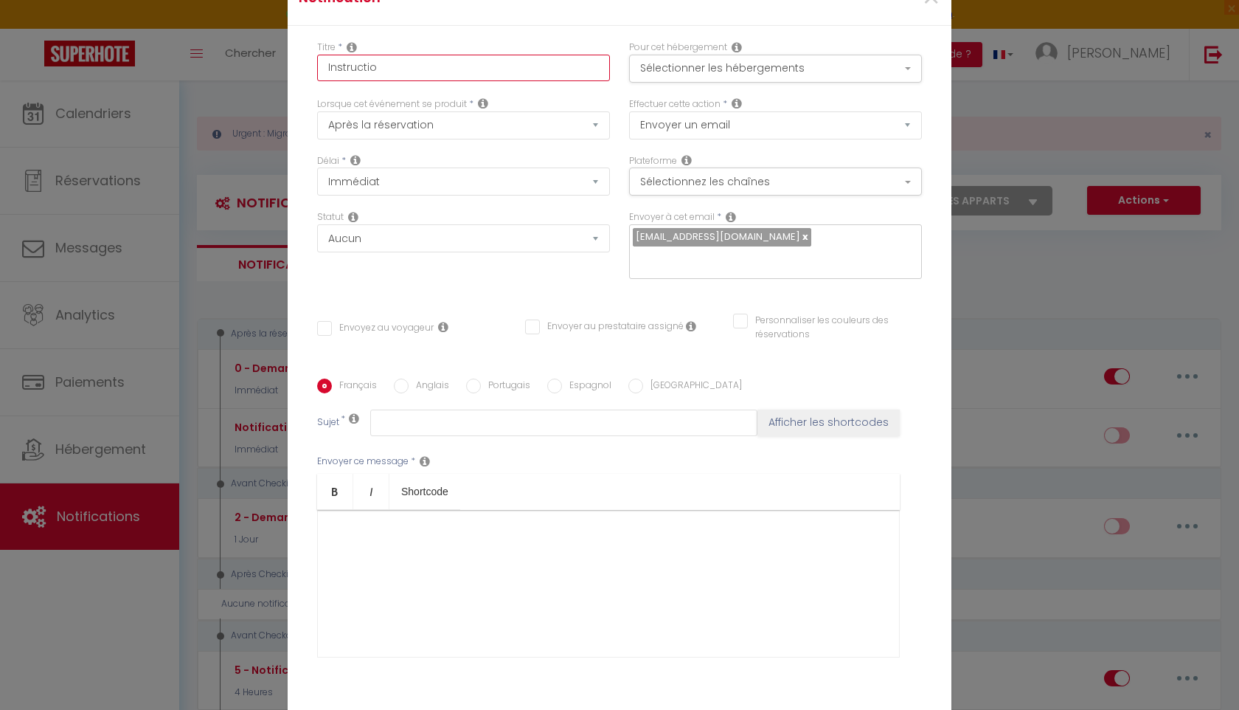
checkbox input "false"
type input "Instructions"
checkbox input "false"
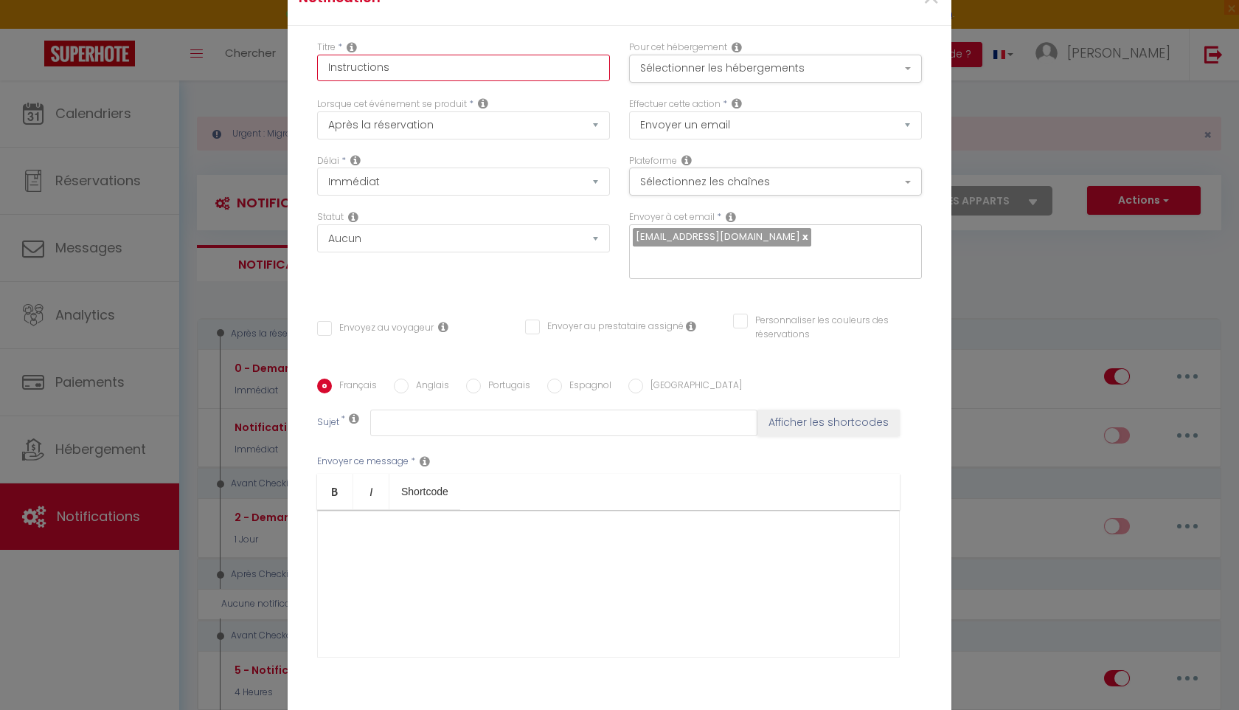
type input "Instructions d"
checkbox input "false"
type input "Instructions d'"
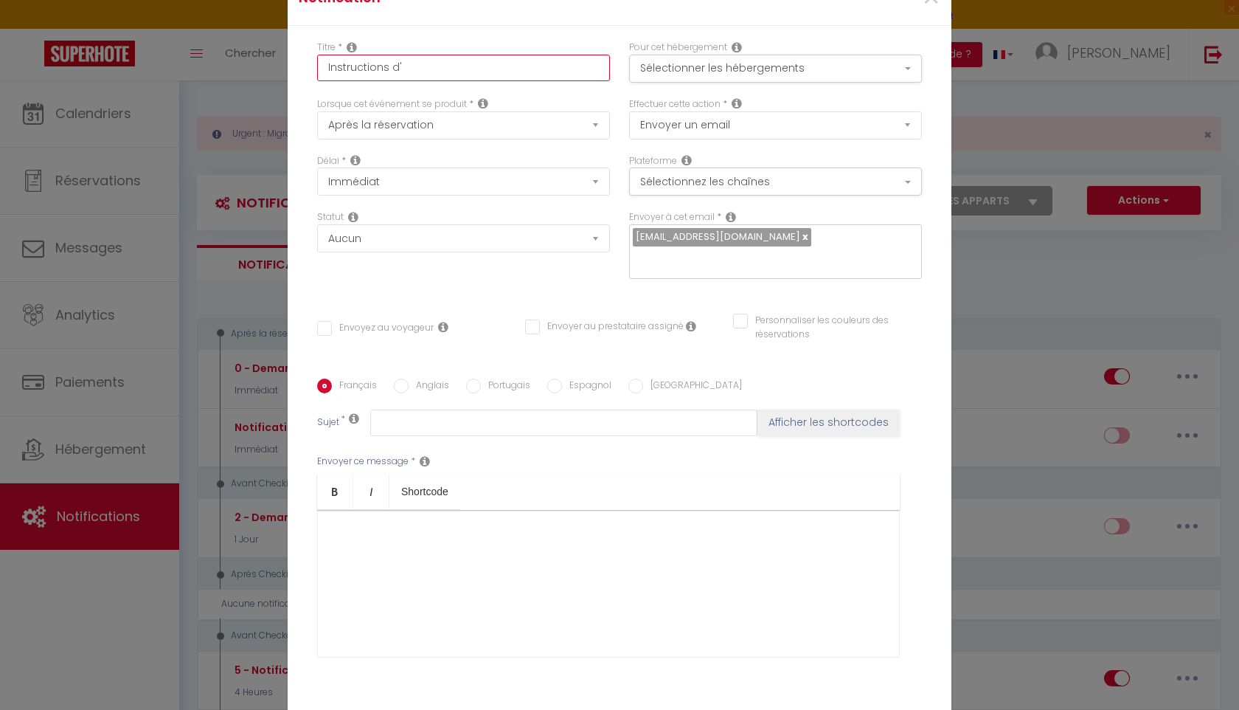
checkbox input "false"
type input "Instructions d'a"
checkbox input "false"
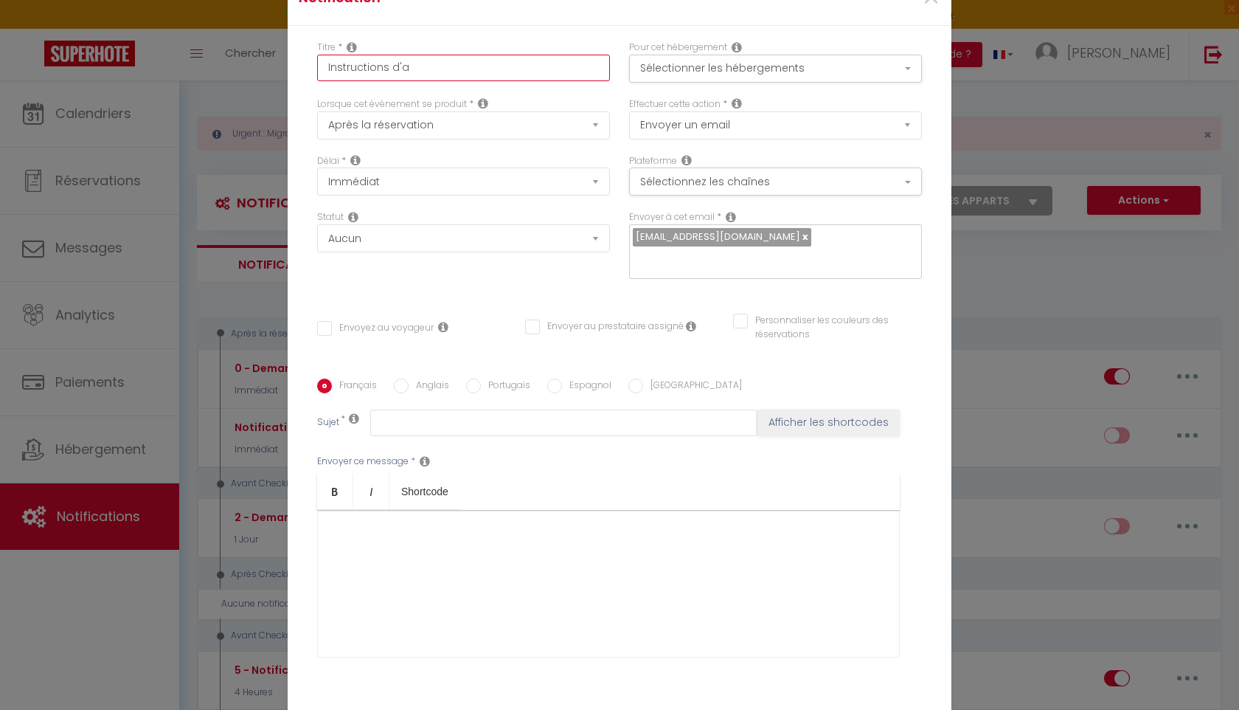
checkbox input "false"
type input "Instructions d'ar"
checkbox input "false"
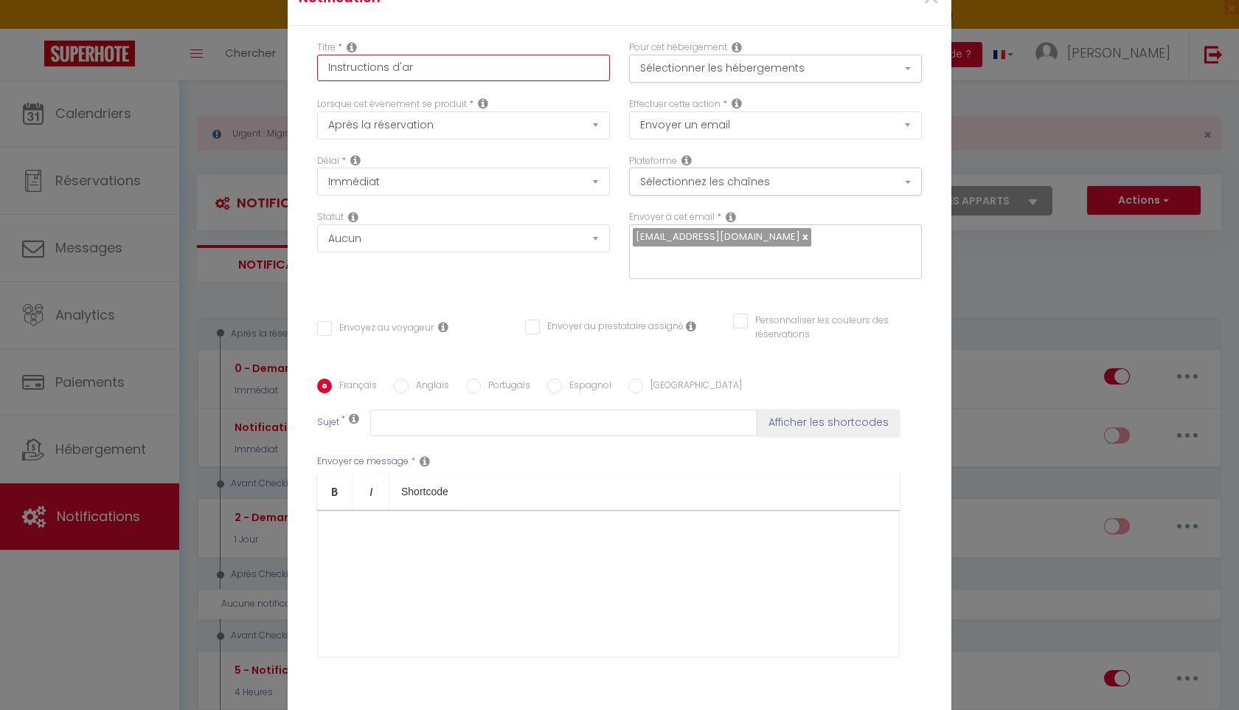
checkbox input "false"
type input "Instructions d'arr"
checkbox input "false"
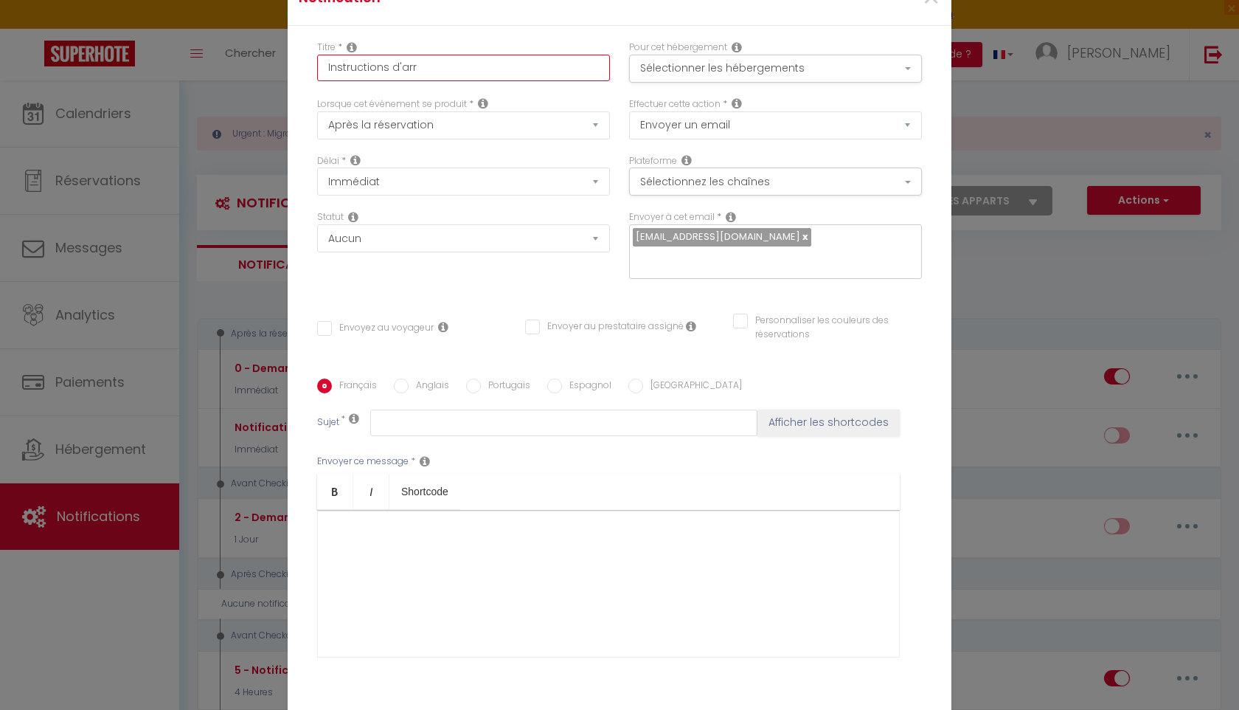
type input "Instructions d'arri"
checkbox input "false"
type input "Instructions d'arriv"
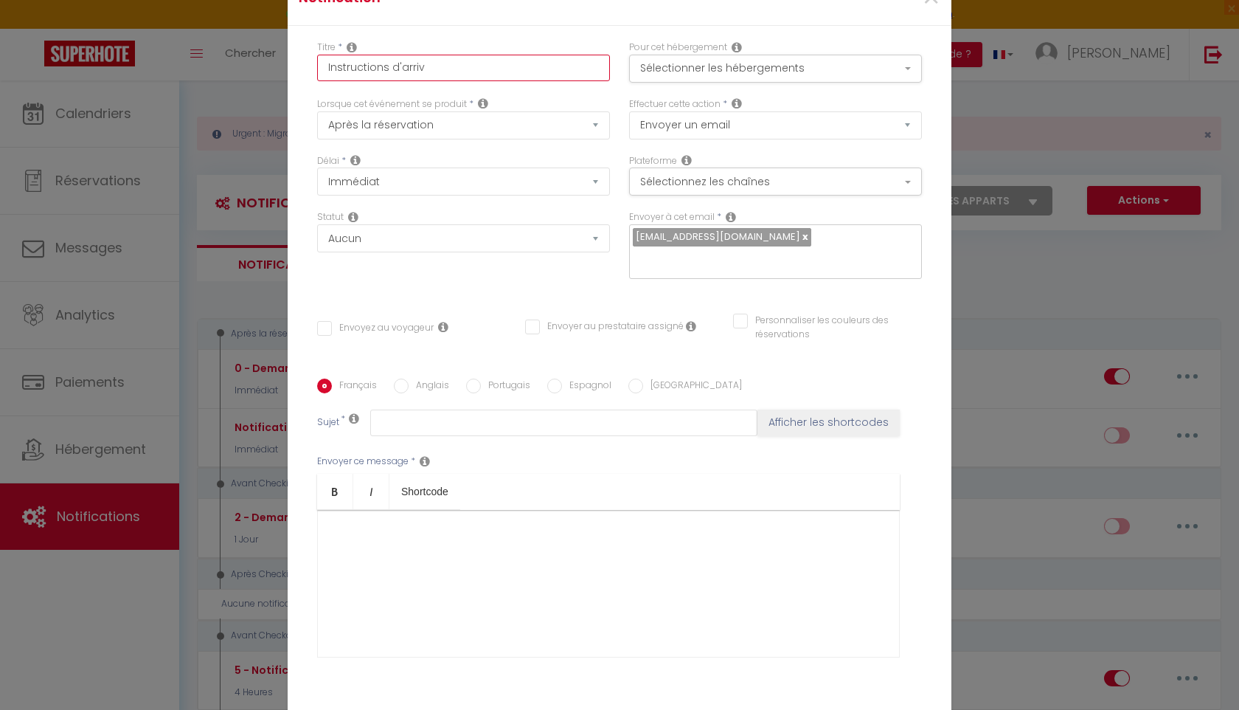
checkbox input "false"
type input "Instructions d'arrivé"
checkbox input "false"
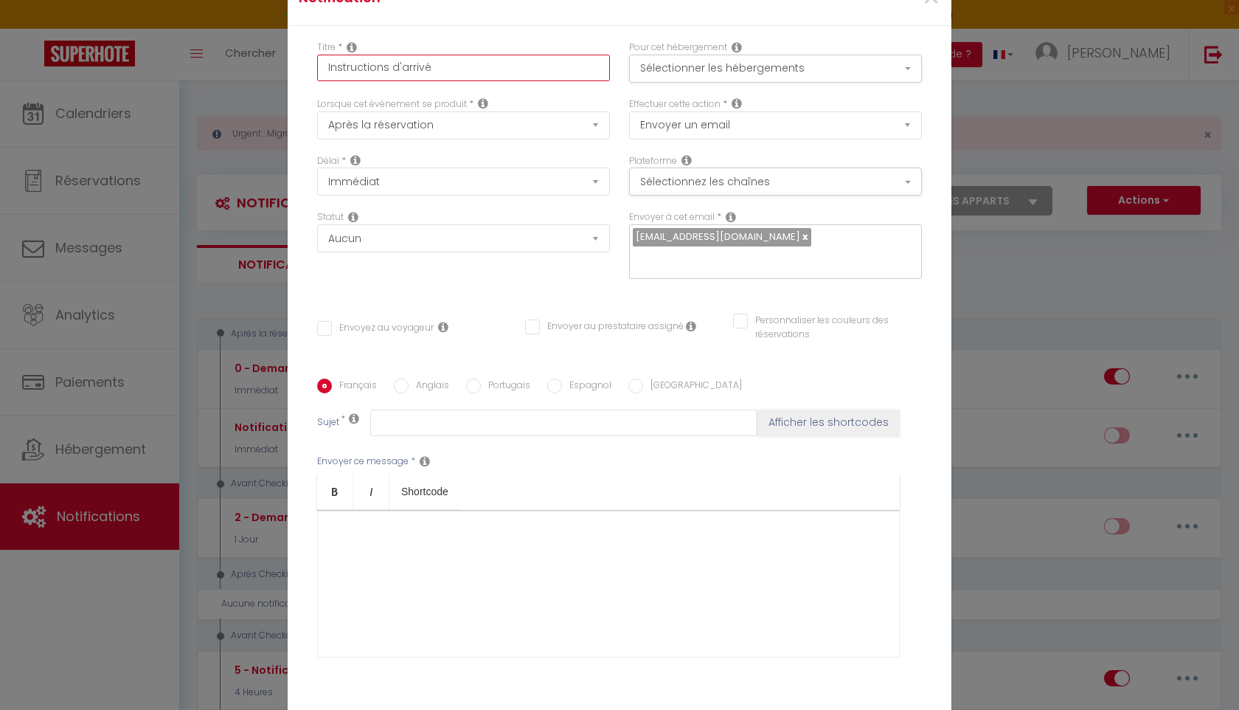
checkbox input "false"
type input "Instructions d’arrivée"
checkbox input "false"
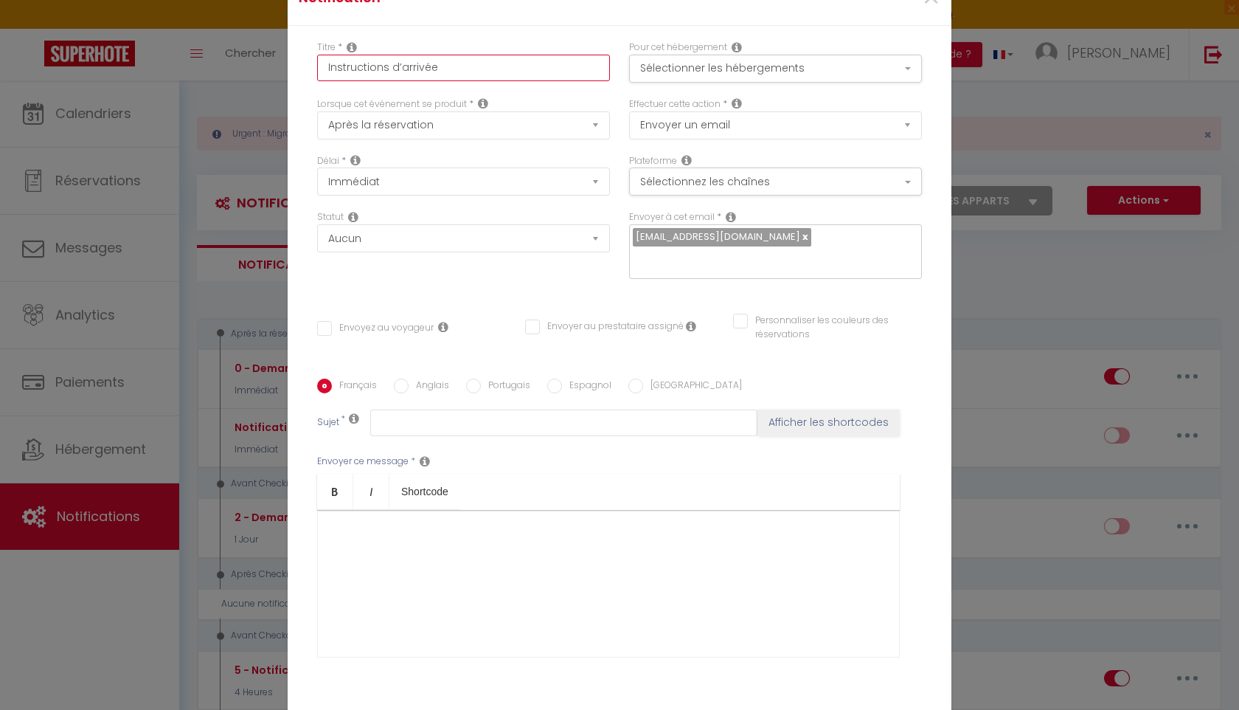
checkbox input "false"
type input "Instructions d’arrivée"
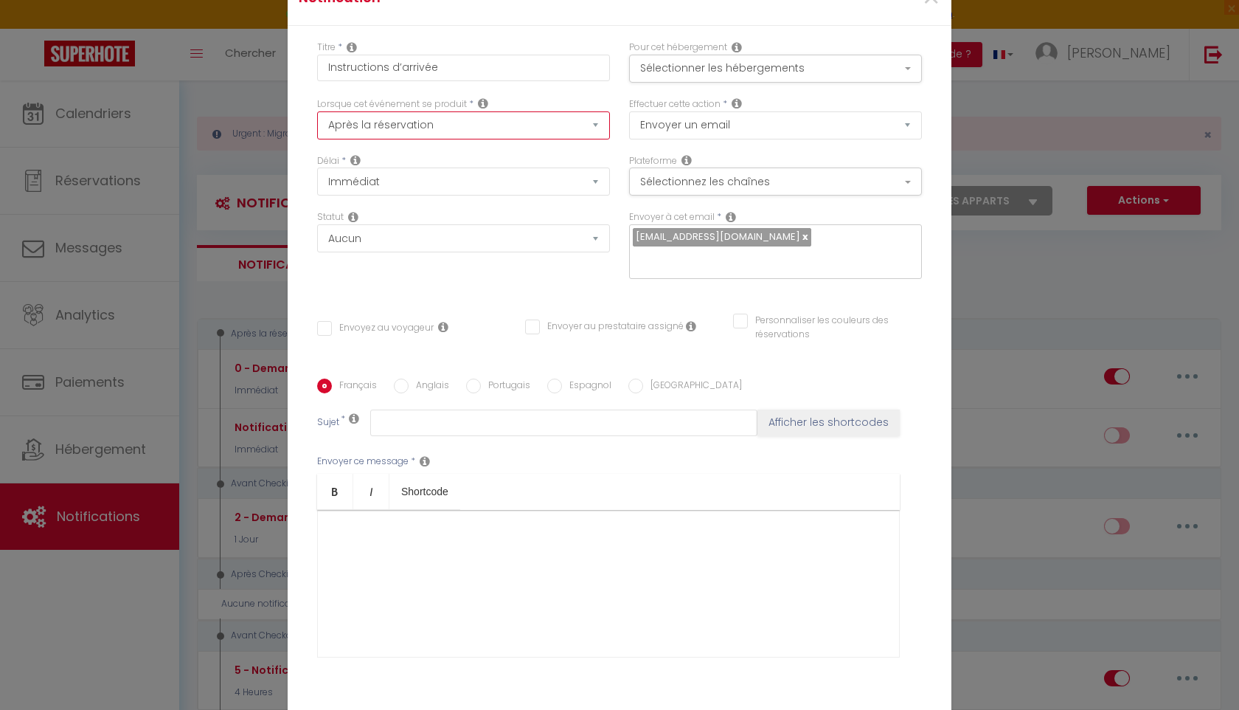
click at [458, 127] on select "Après la réservation Avant Checkin (à partir de 12h00) Après Checkin (à partir …" at bounding box center [463, 125] width 293 height 28
select select "2"
click at [317, 111] on select "Après la réservation Avant Checkin (à partir de 12h00) Après Checkin (à partir …" at bounding box center [463, 125] width 293 height 28
checkbox input "false"
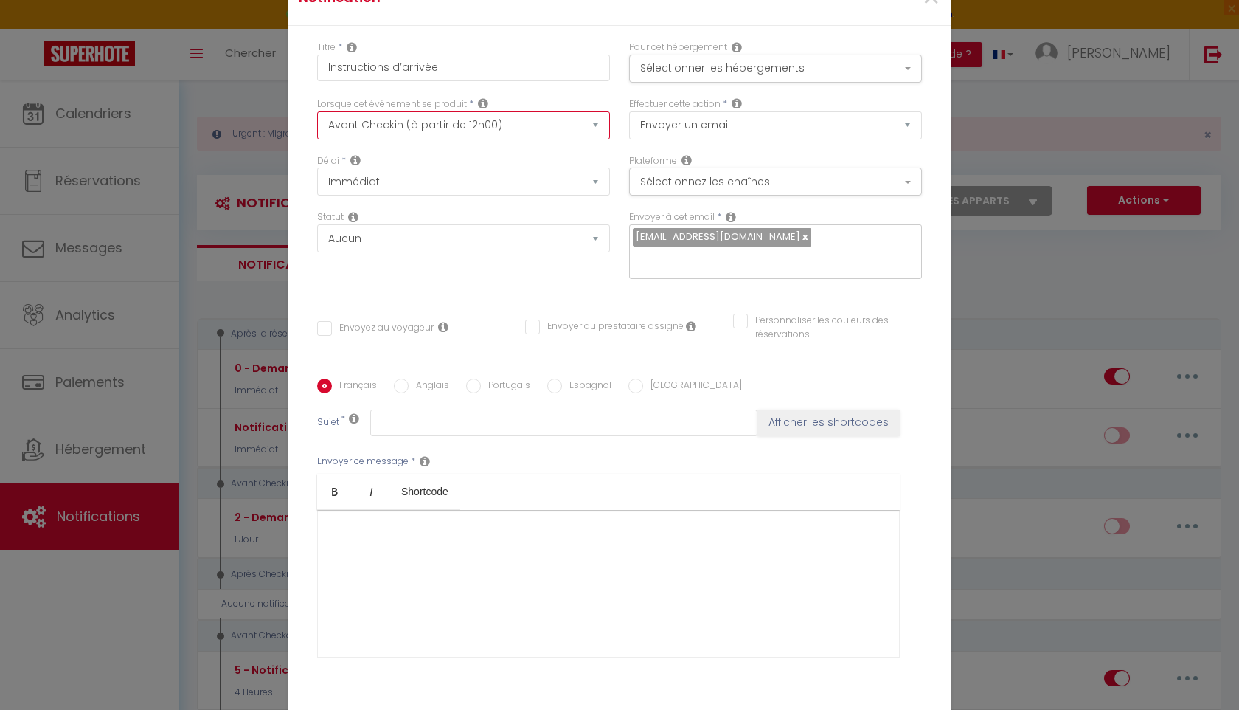
checkbox input "false"
click at [436, 178] on select "Immédiat - 10 Minutes - 1 Heure - 2 Heures - 3 Heures - 4 Heures - 5 Heures - 6…" at bounding box center [463, 181] width 293 height 28
click at [317, 167] on select "Immédiat - 10 Minutes - 1 Heure - 2 Heures - 3 Heures - 4 Heures - 5 Heures - 6…" at bounding box center [463, 181] width 293 height 28
click at [492, 255] on div "Statut Aucun Si la réservation est payée Si réservation non payée Si la caution…" at bounding box center [464, 251] width 312 height 83
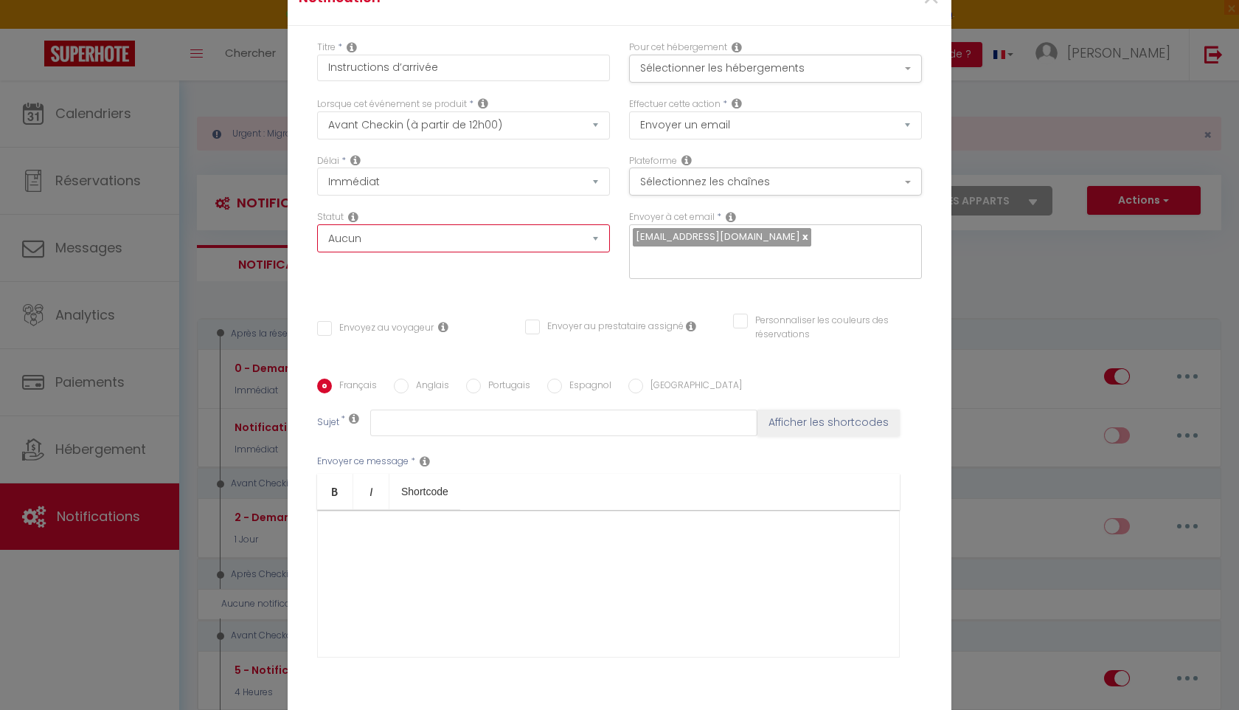
click at [492, 243] on select "Aucun Si la réservation est payée Si réservation non payée Si la caution a été …" at bounding box center [463, 238] width 293 height 28
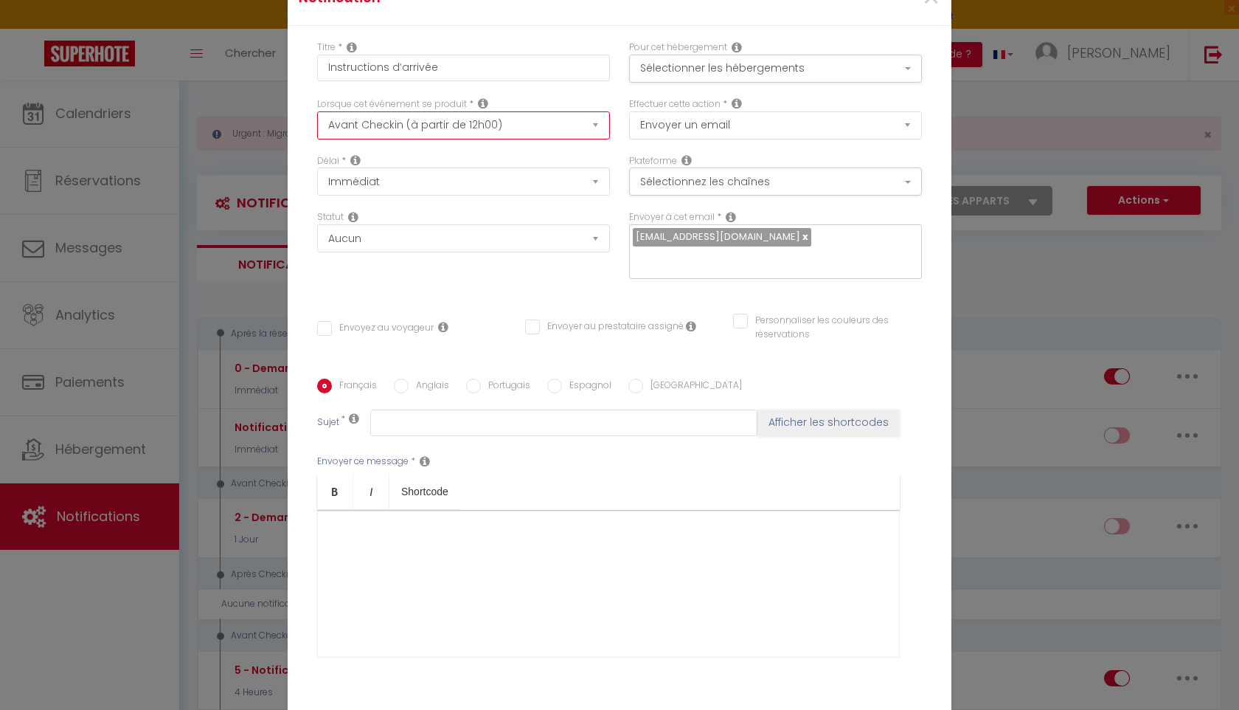
click at [552, 129] on select "Après la réservation Avant Checkin (à partir de 12h00) Après Checkin (à partir …" at bounding box center [463, 125] width 293 height 28
select select "3"
click at [317, 111] on select "Après la réservation Avant Checkin (à partir de 12h00) Après Checkin (à partir …" at bounding box center [463, 125] width 293 height 28
checkbox input "false"
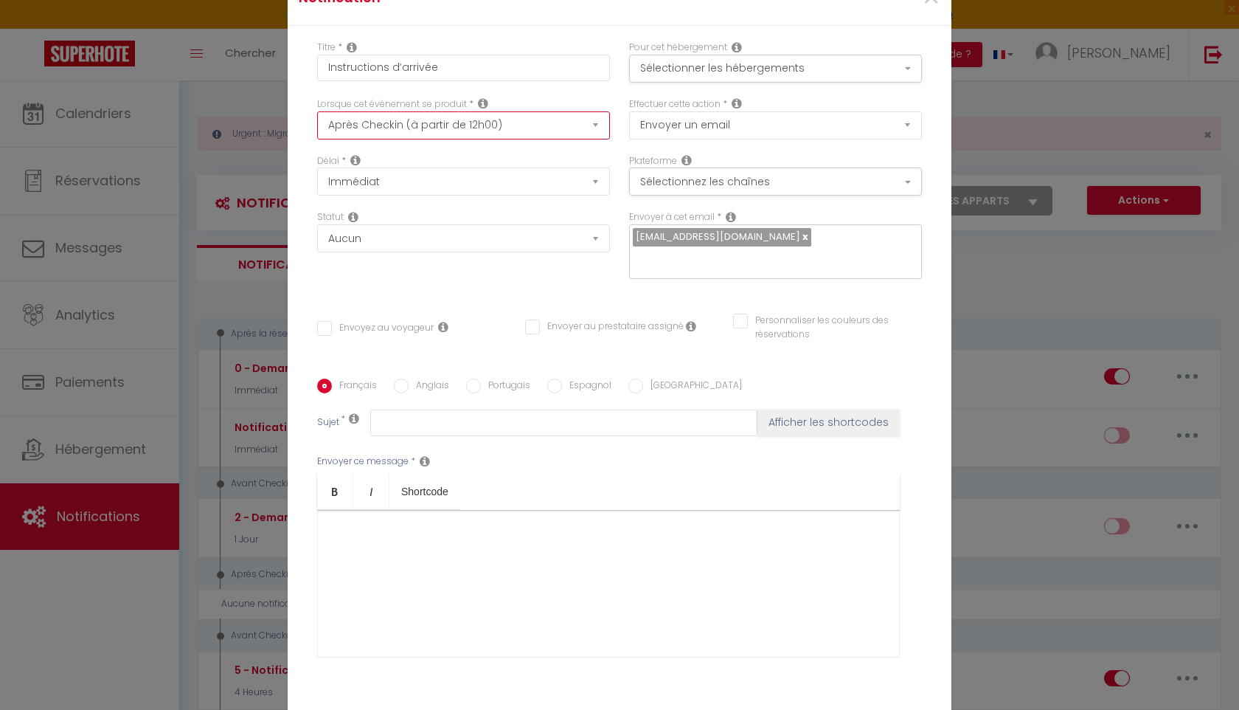
checkbox input "false"
click at [547, 170] on select "Immédiat + 10 Minutes + 1 Heure + 2 Heures + 3 Heures + 4 Heures + 5 Heures + 6…" at bounding box center [463, 181] width 293 height 28
click at [547, 128] on select "Après la réservation Avant Checkin (à partir de 12h00) Après Checkin (à partir …" at bounding box center [463, 125] width 293 height 28
select select "2"
click at [317, 111] on select "Après la réservation Avant Checkin (à partir de 12h00) Après Checkin (à partir …" at bounding box center [463, 125] width 293 height 28
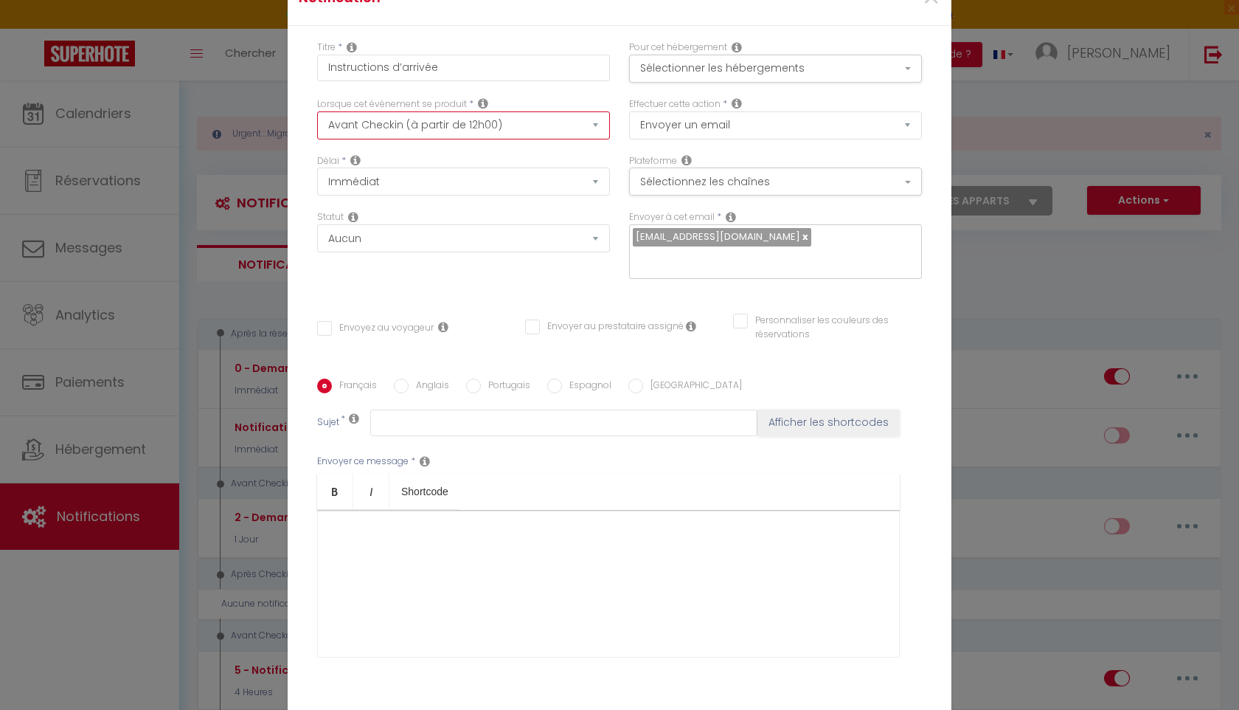
checkbox input "false"
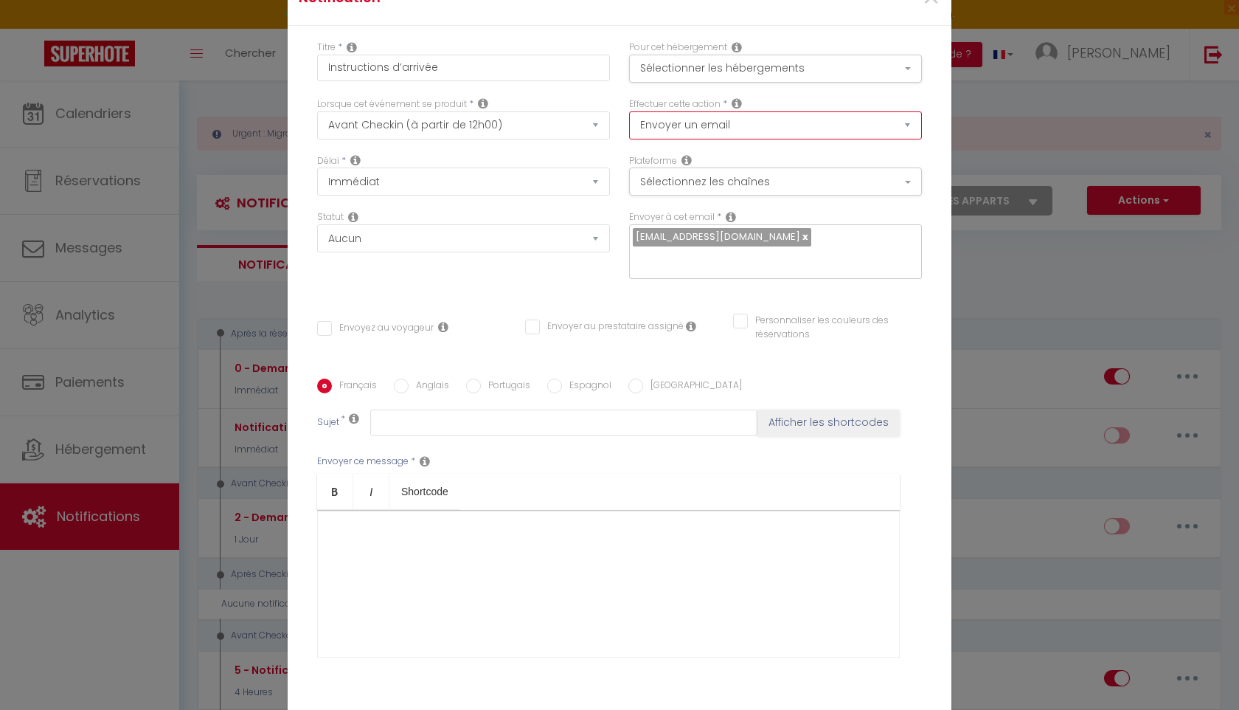
click at [688, 125] on select "Envoyer un email Envoyer un SMS Envoyer une notification push" at bounding box center [775, 125] width 293 height 28
click at [791, 120] on select "Envoyer un email Envoyer un SMS Envoyer une notification push" at bounding box center [775, 125] width 293 height 28
select select "notification"
click at [629, 111] on select "Envoyer un email Envoyer un SMS Envoyer une notification push" at bounding box center [775, 125] width 293 height 28
checkbox input "false"
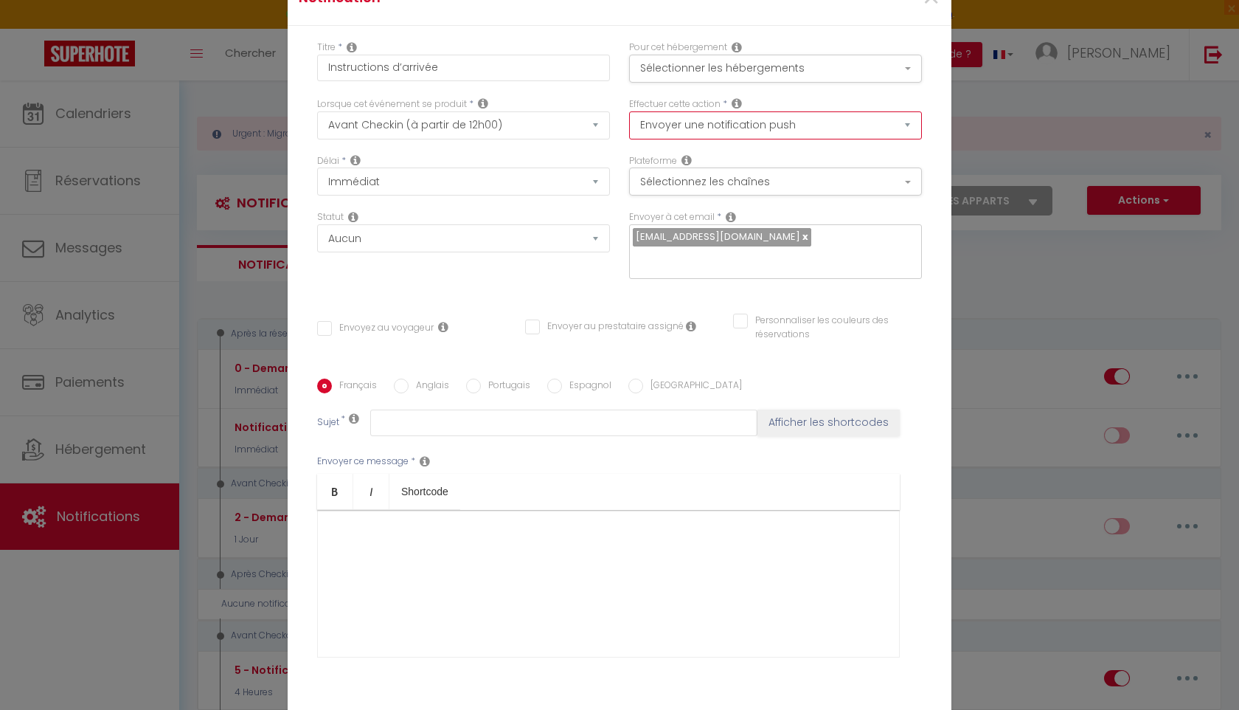
checkbox input "false"
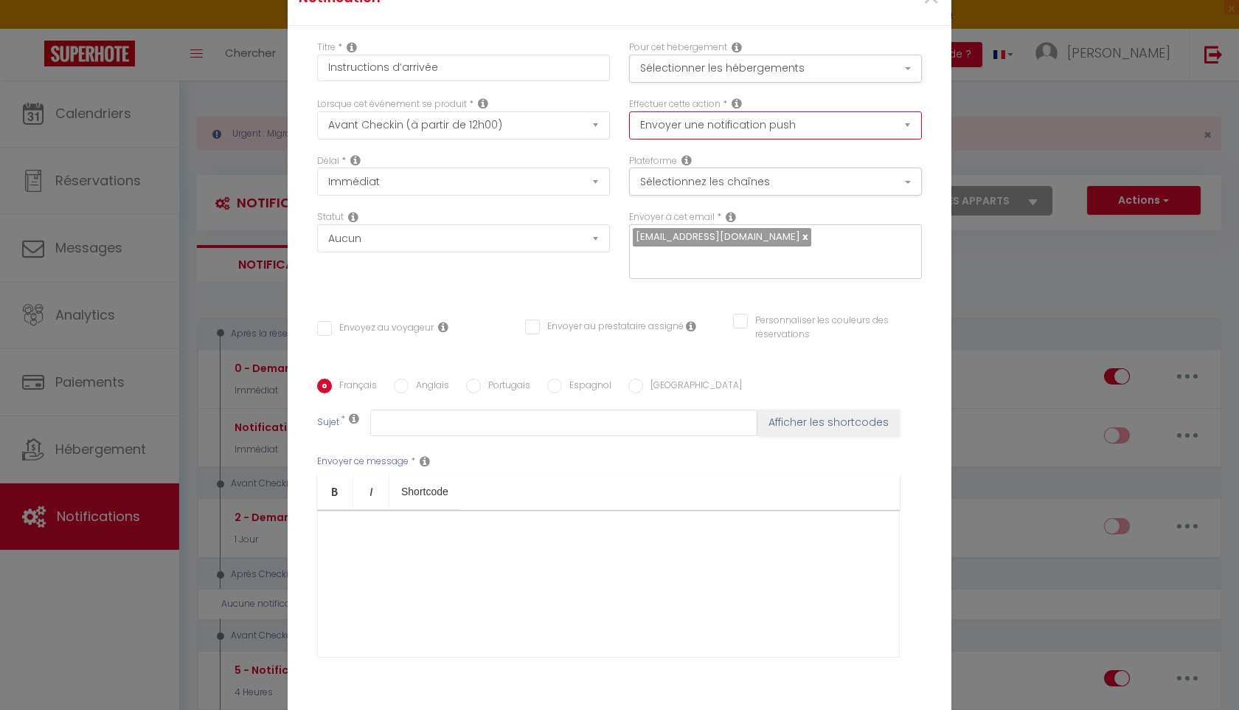
checkbox input "false"
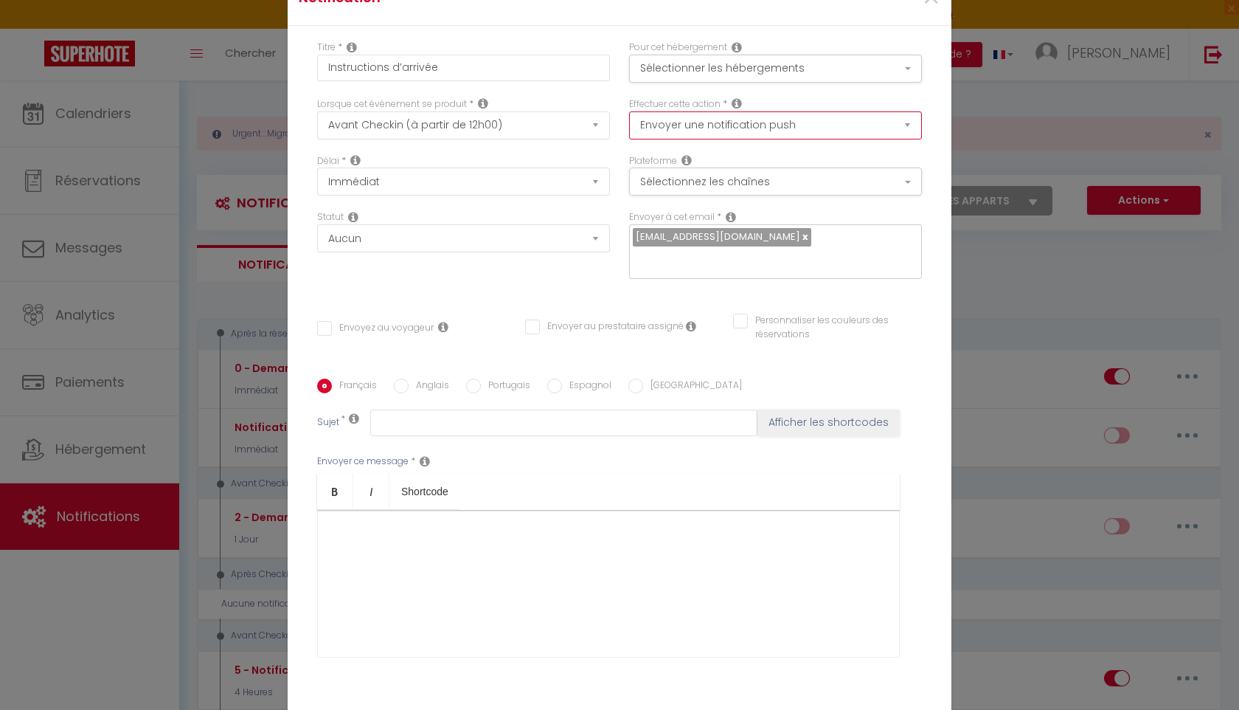
checkbox input "false"
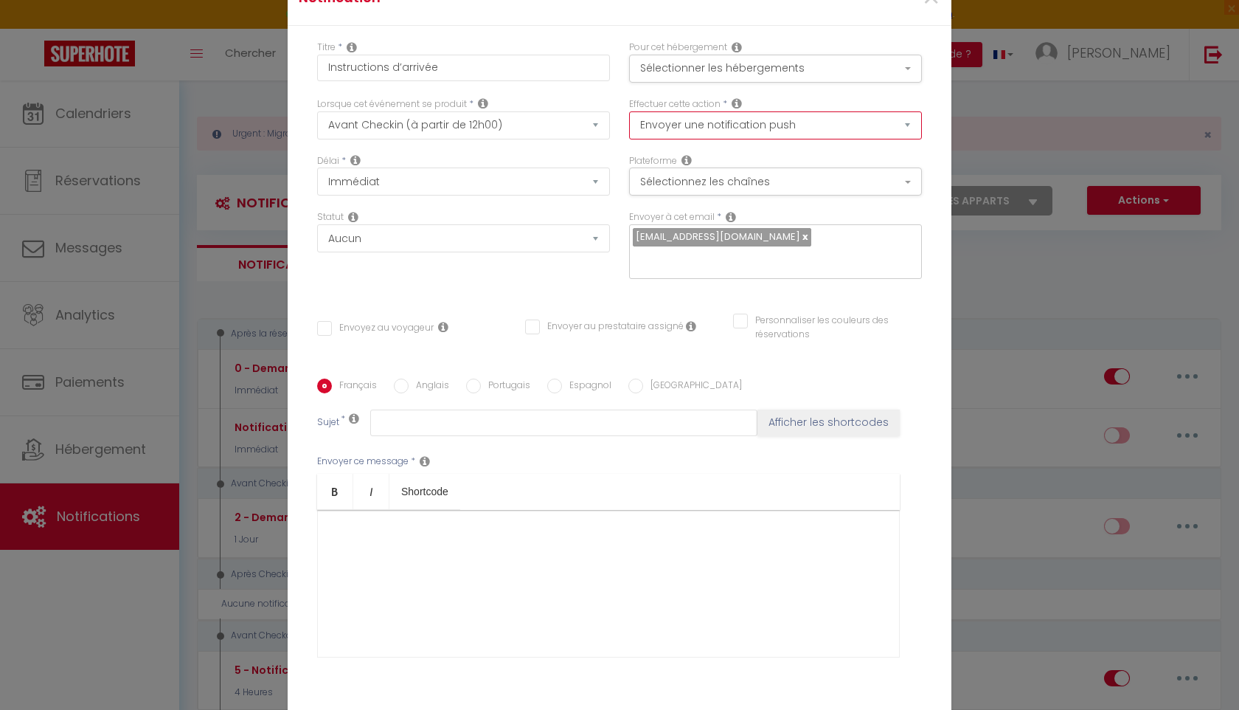
checkbox input "false"
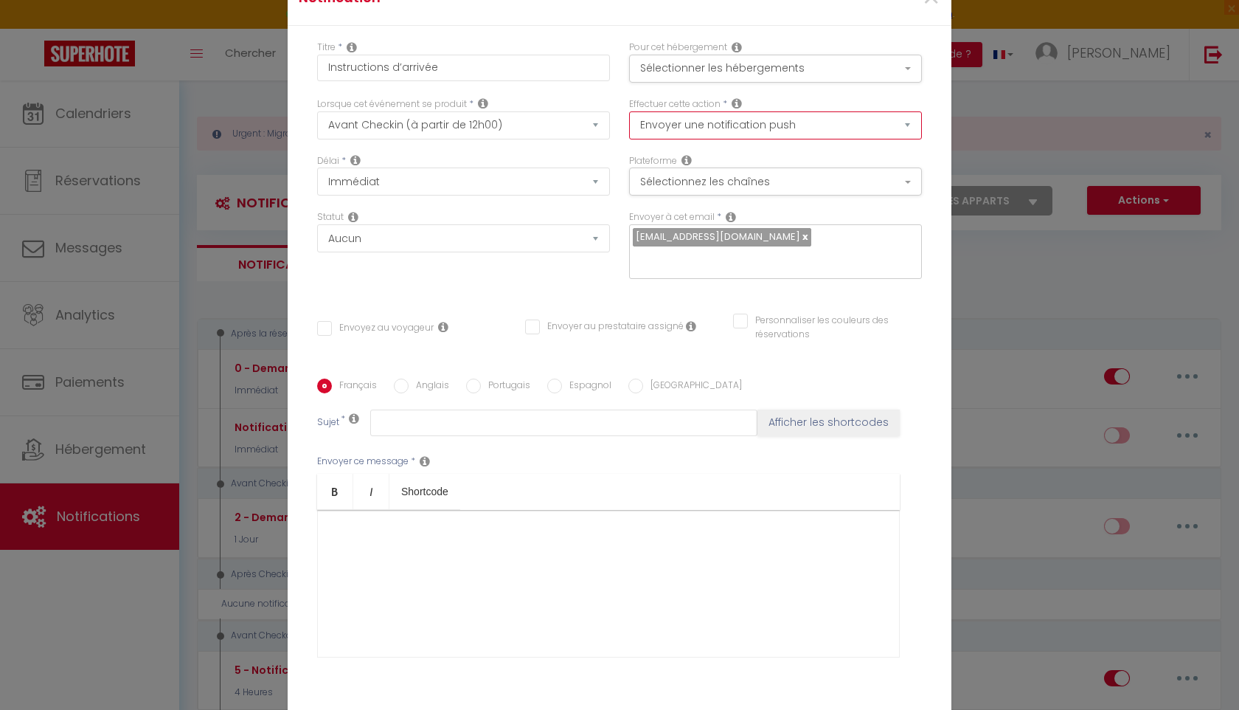
checkbox input "false"
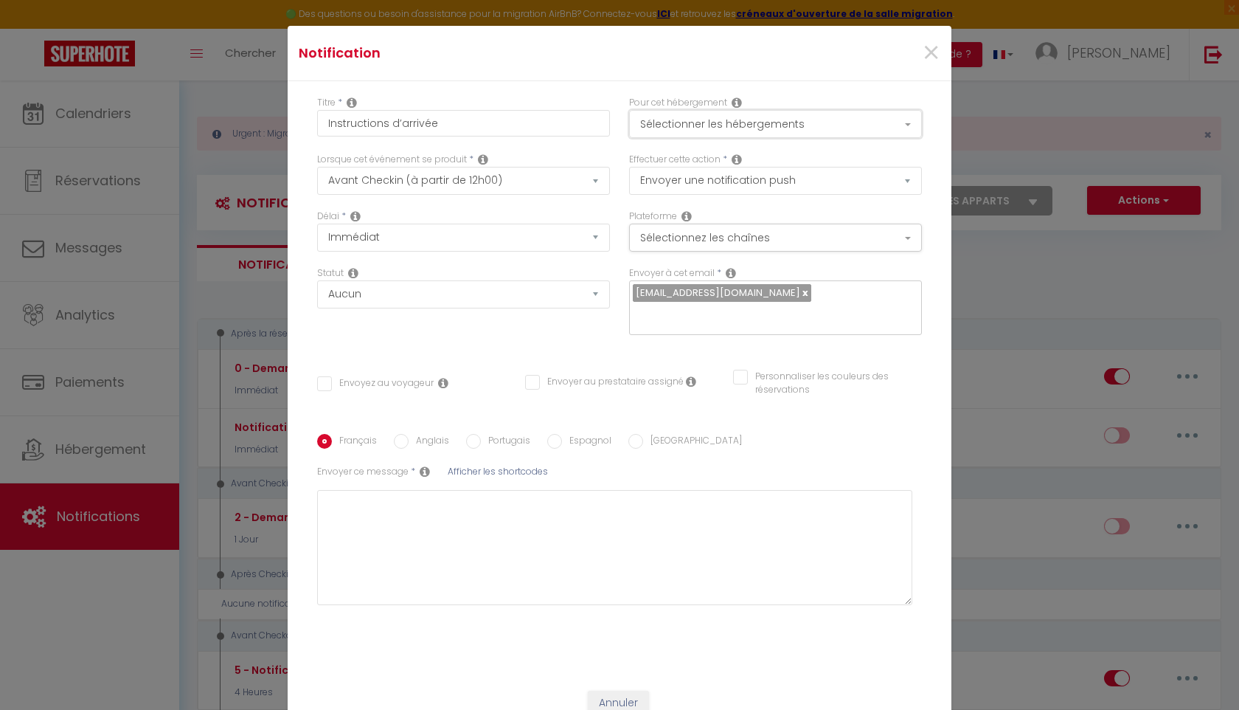
click at [802, 125] on button "Sélectionner les hébergements" at bounding box center [775, 124] width 293 height 28
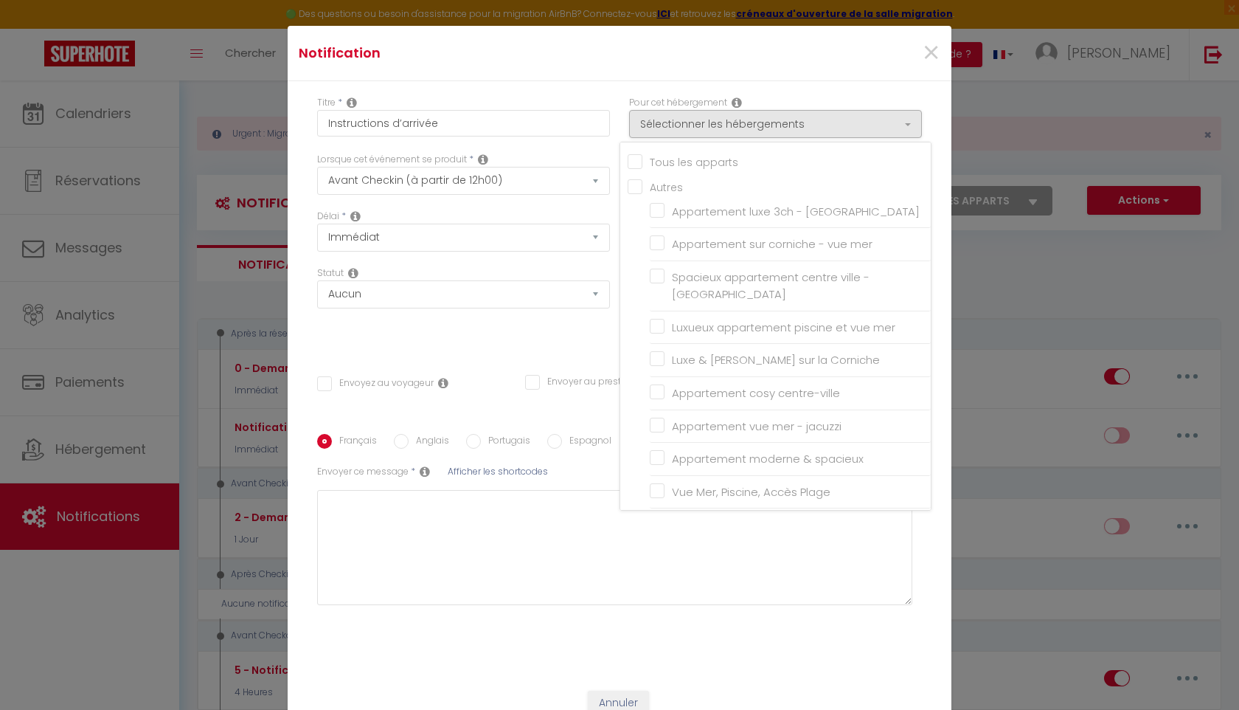
click at [693, 159] on input "Tous les apparts" at bounding box center [779, 160] width 303 height 15
checkbox input "true"
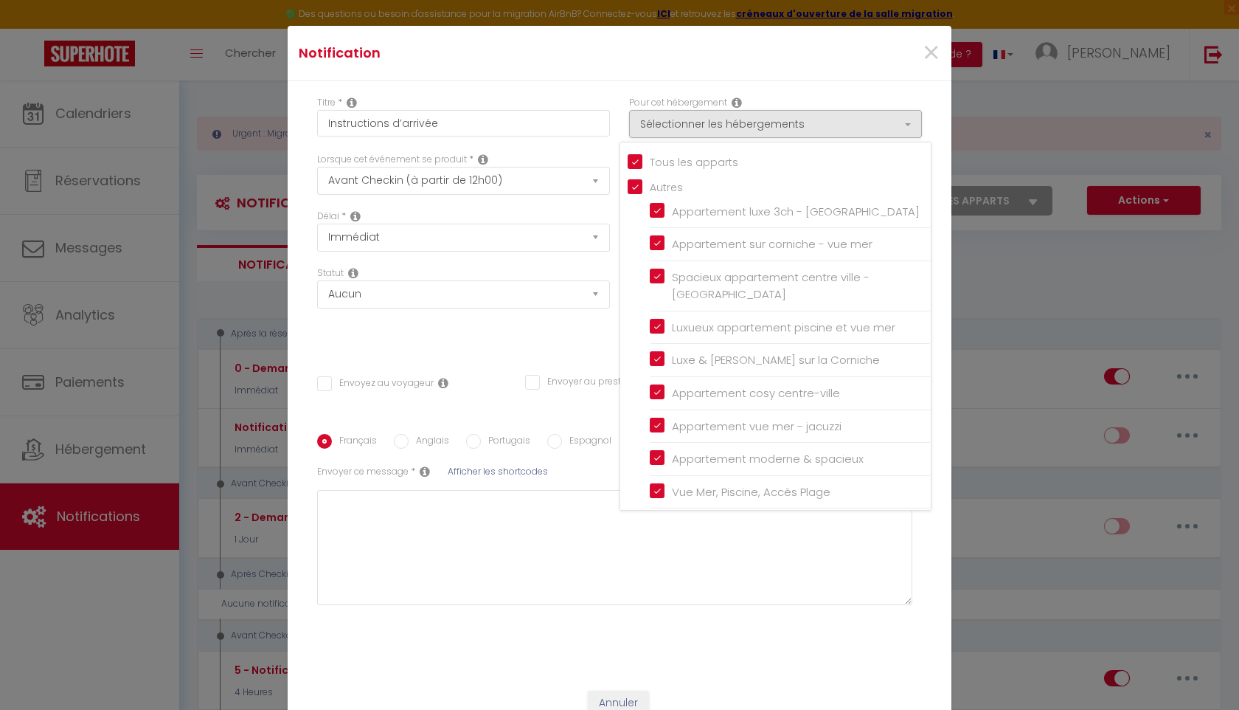
checkbox input "true"
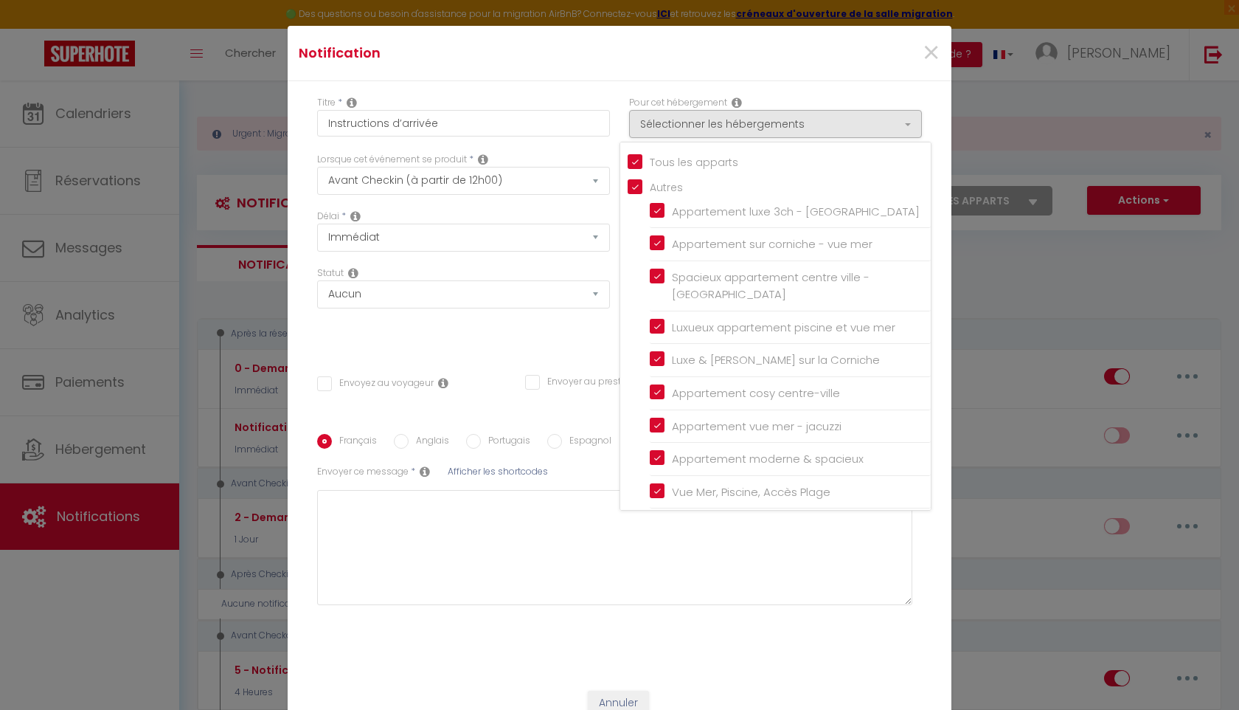
checkbox input "true"
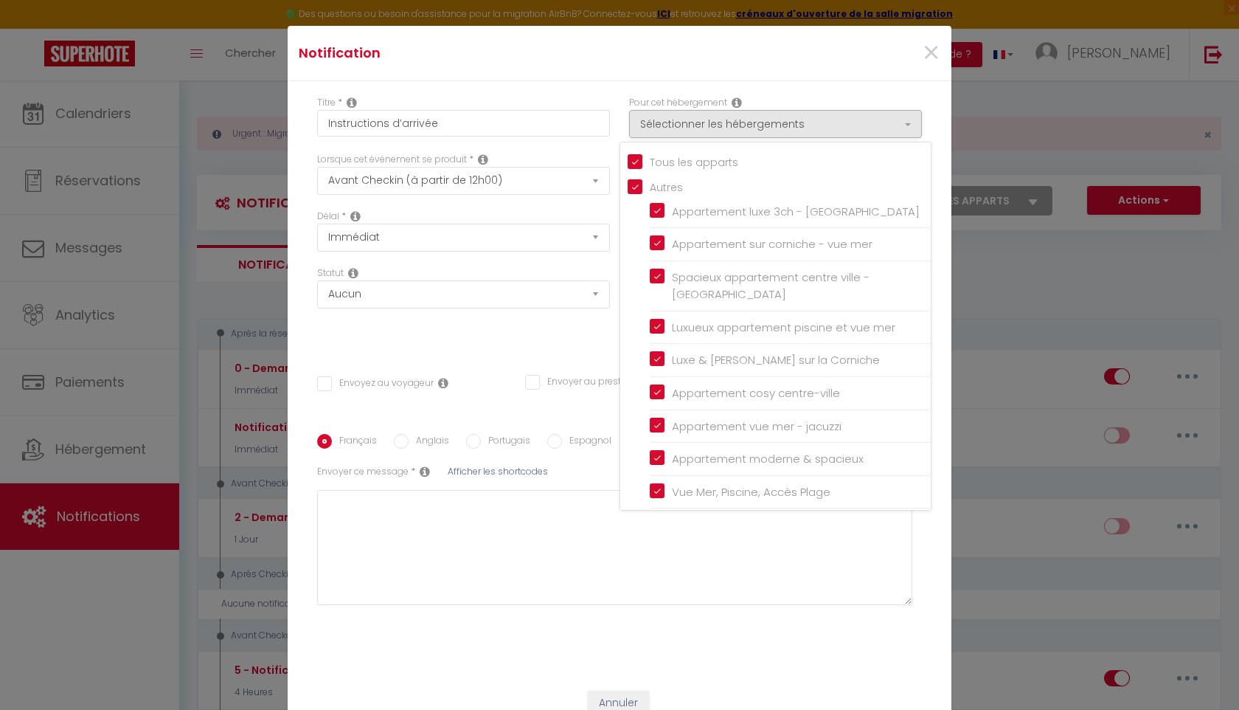
checkbox input "true"
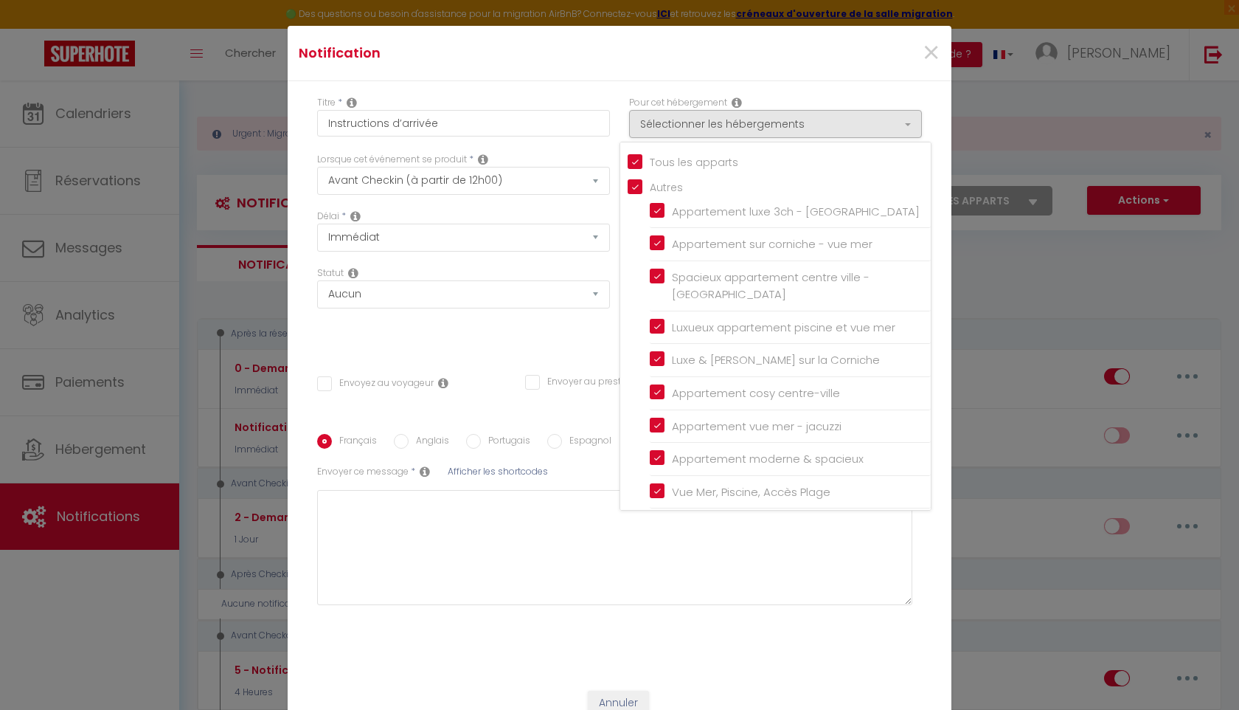
checkbox input "true"
checkbox input "false"
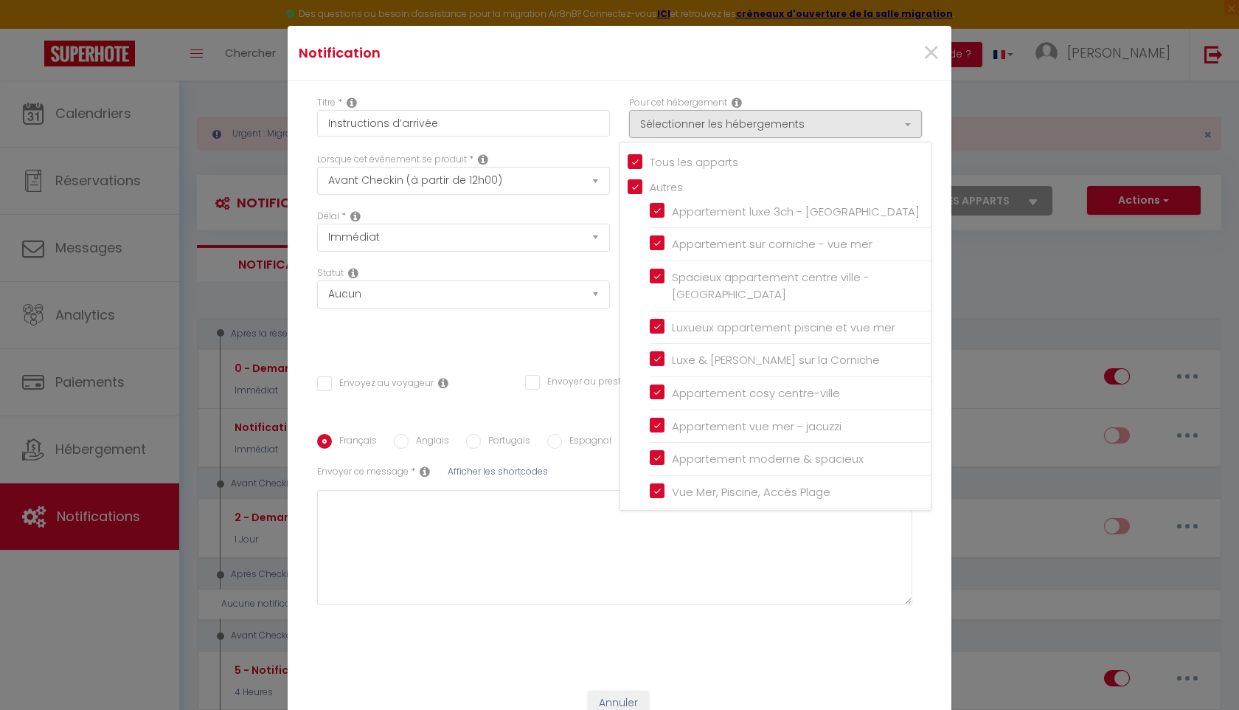
click at [691, 162] on input "Tous les apparts" at bounding box center [779, 160] width 303 height 15
checkbox input "false"
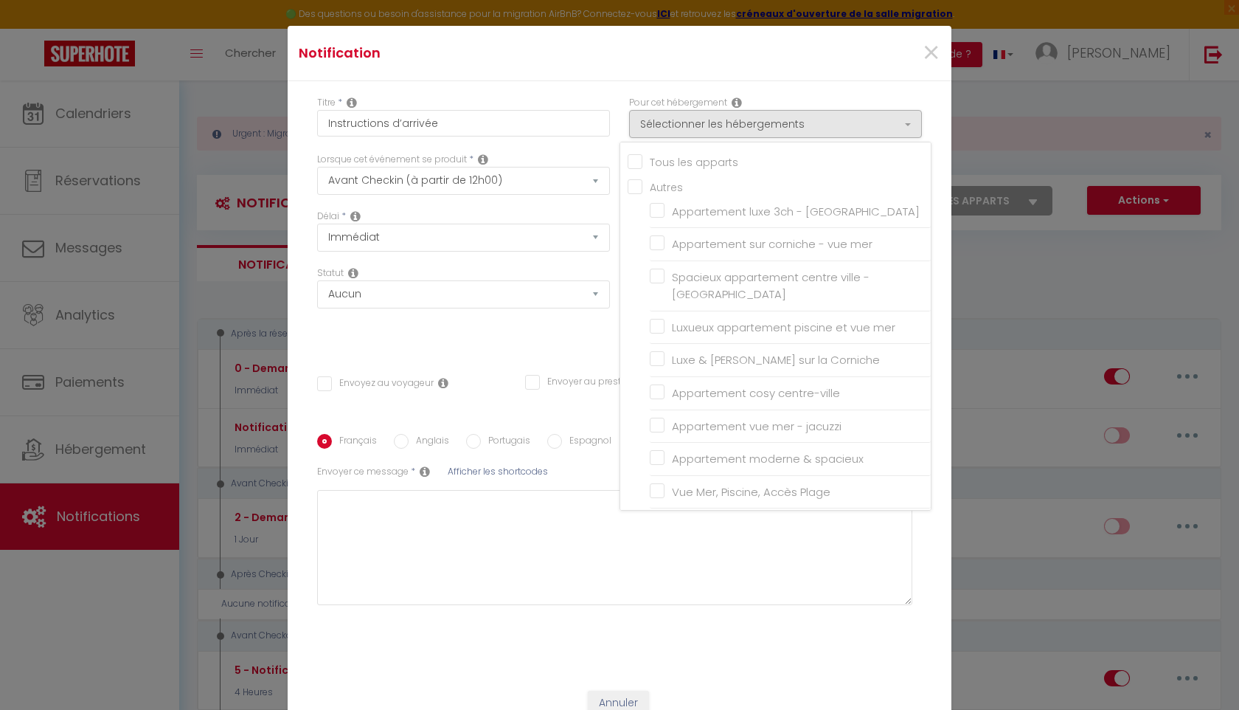
checkbox input "false"
click at [702, 246] on input "Appartement sur corniche - vue mer" at bounding box center [790, 244] width 281 height 15
click at [723, 324] on input "Luxueux appartement piscine et vue mer" at bounding box center [790, 327] width 281 height 15
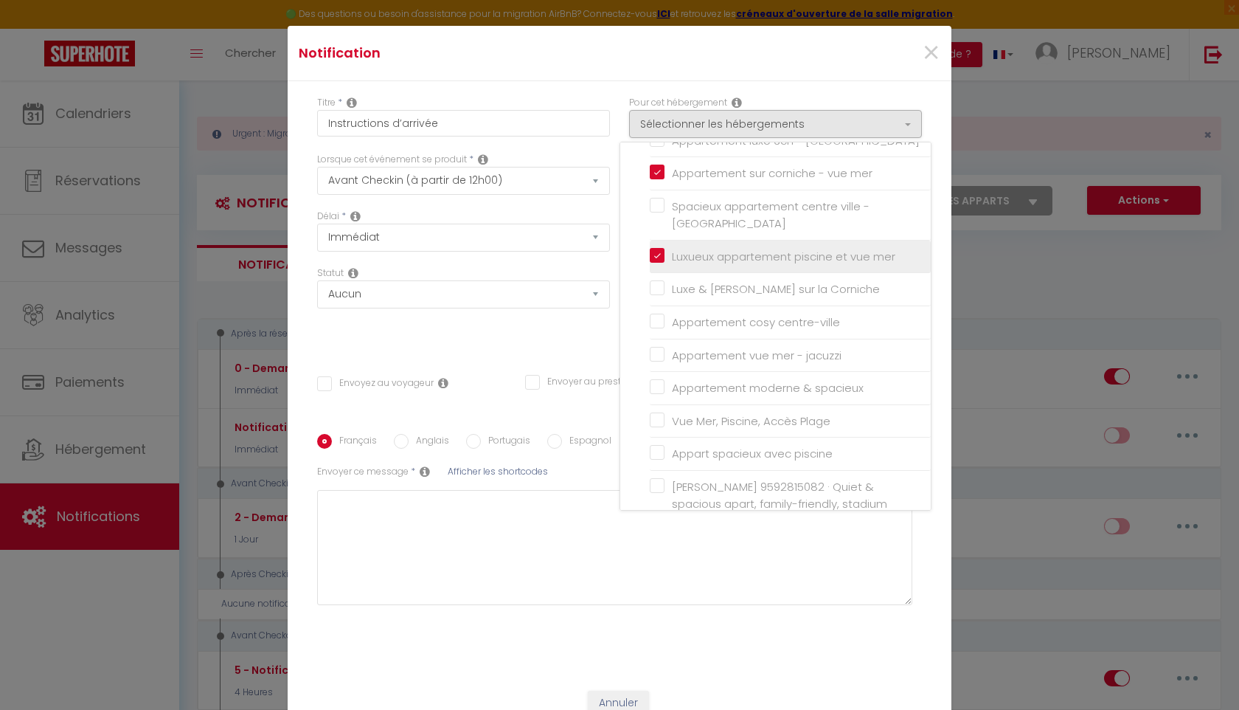
scroll to position [72, 0]
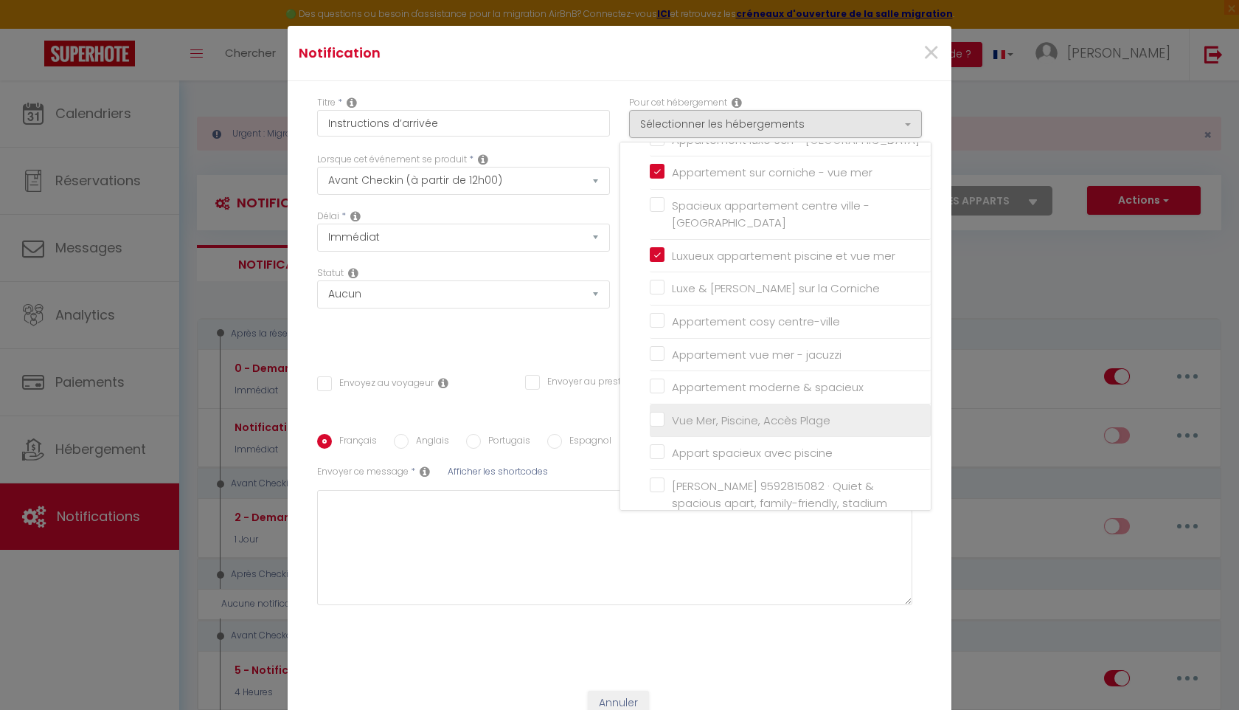
click at [768, 413] on input "Vue Mer, Piscine, Accès Plage" at bounding box center [790, 419] width 281 height 15
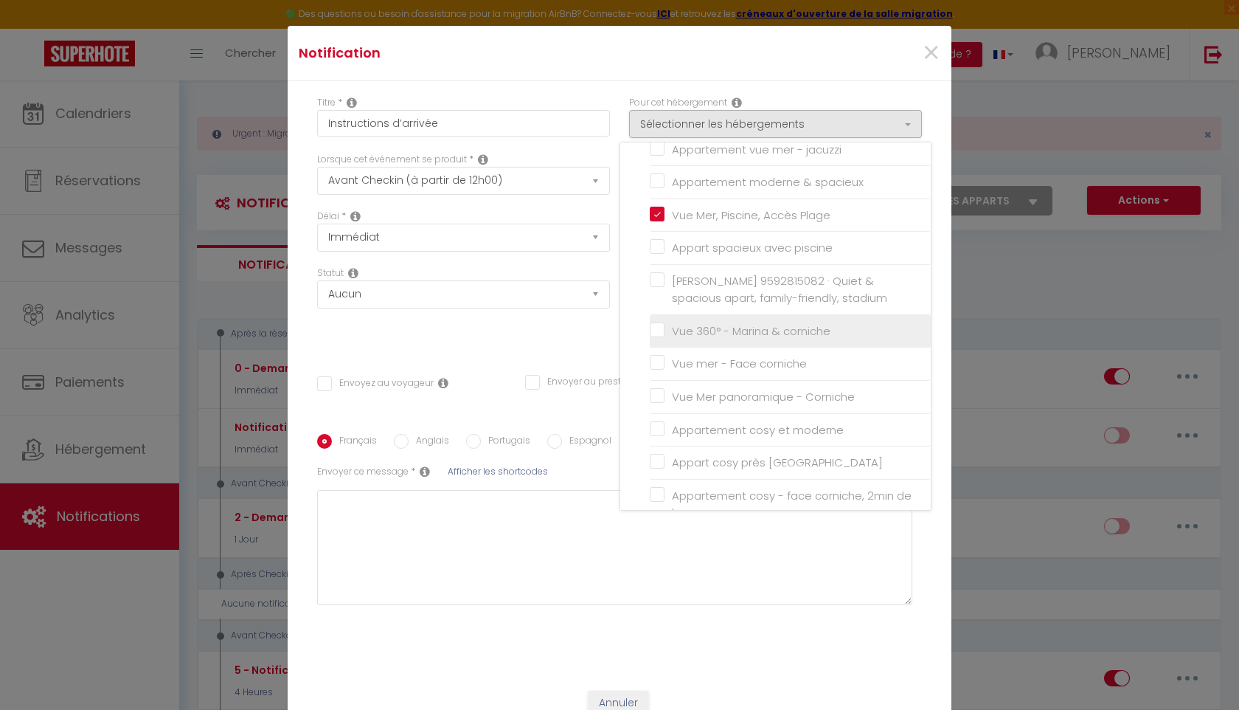
scroll to position [302, 0]
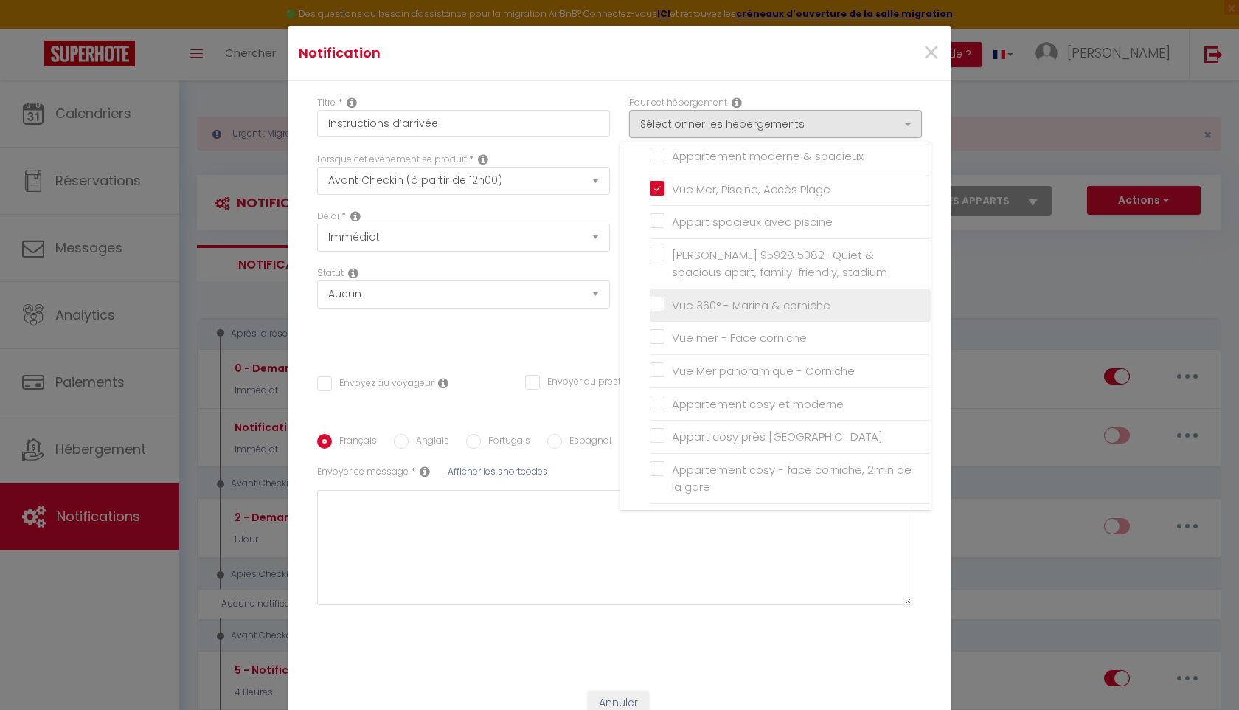
click at [706, 299] on input "Vue 360° - Marina & corniche" at bounding box center [790, 305] width 281 height 15
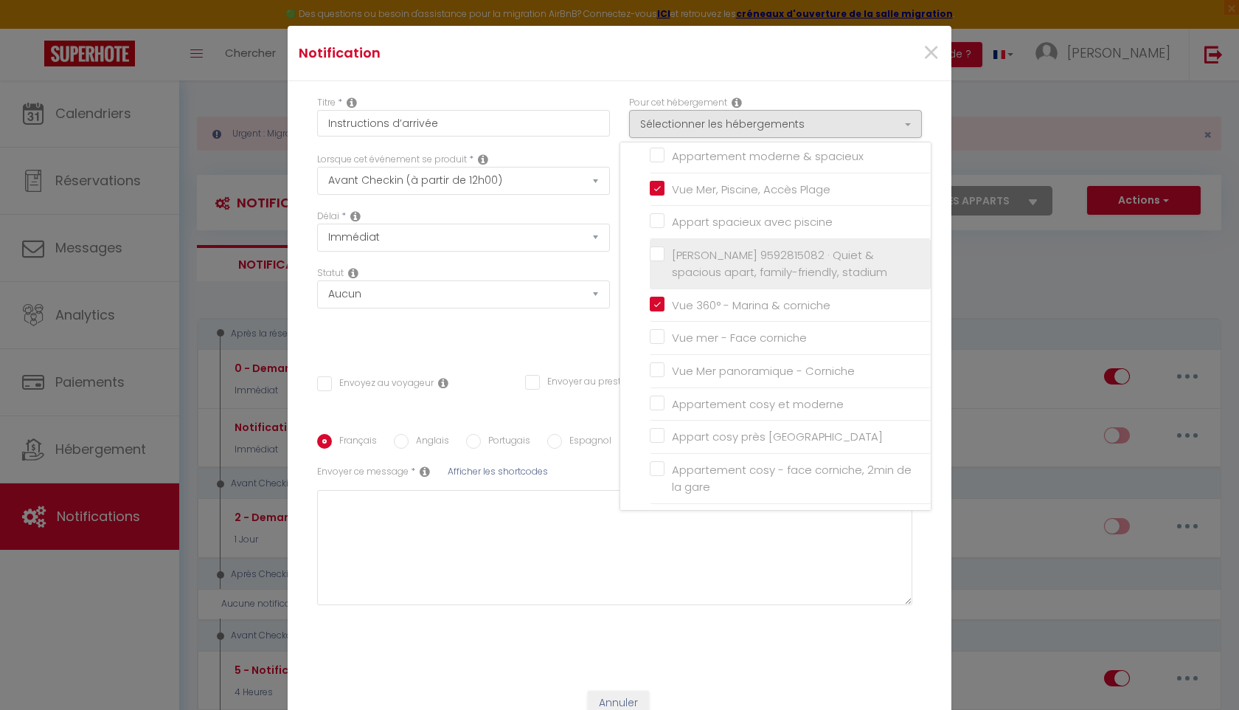
click at [696, 250] on span "[PERSON_NAME] 9592815082 · Quiet & spacious apart, family-friendly, stadium" at bounding box center [779, 263] width 215 height 33
click at [696, 256] on input "[PERSON_NAME] 9592815082 · Quiet & spacious apart, family-friendly, stadium" at bounding box center [790, 263] width 281 height 15
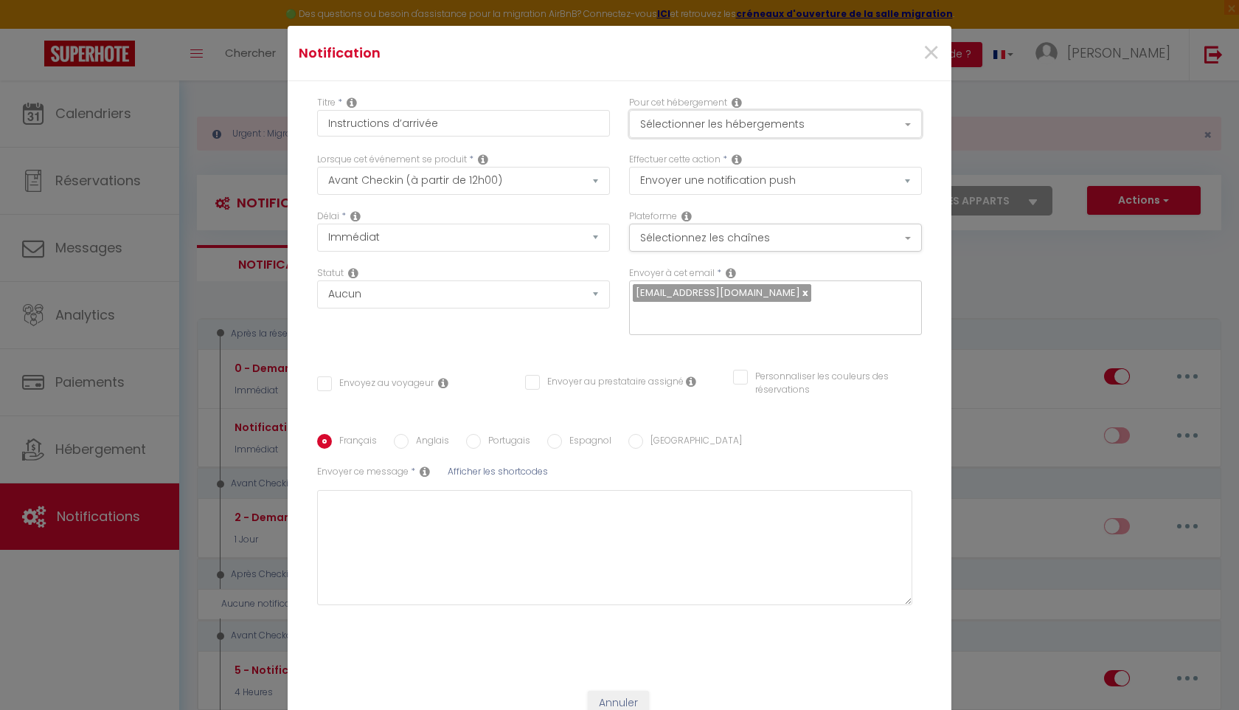
click at [801, 126] on button "Sélectionner les hébergements" at bounding box center [775, 124] width 293 height 28
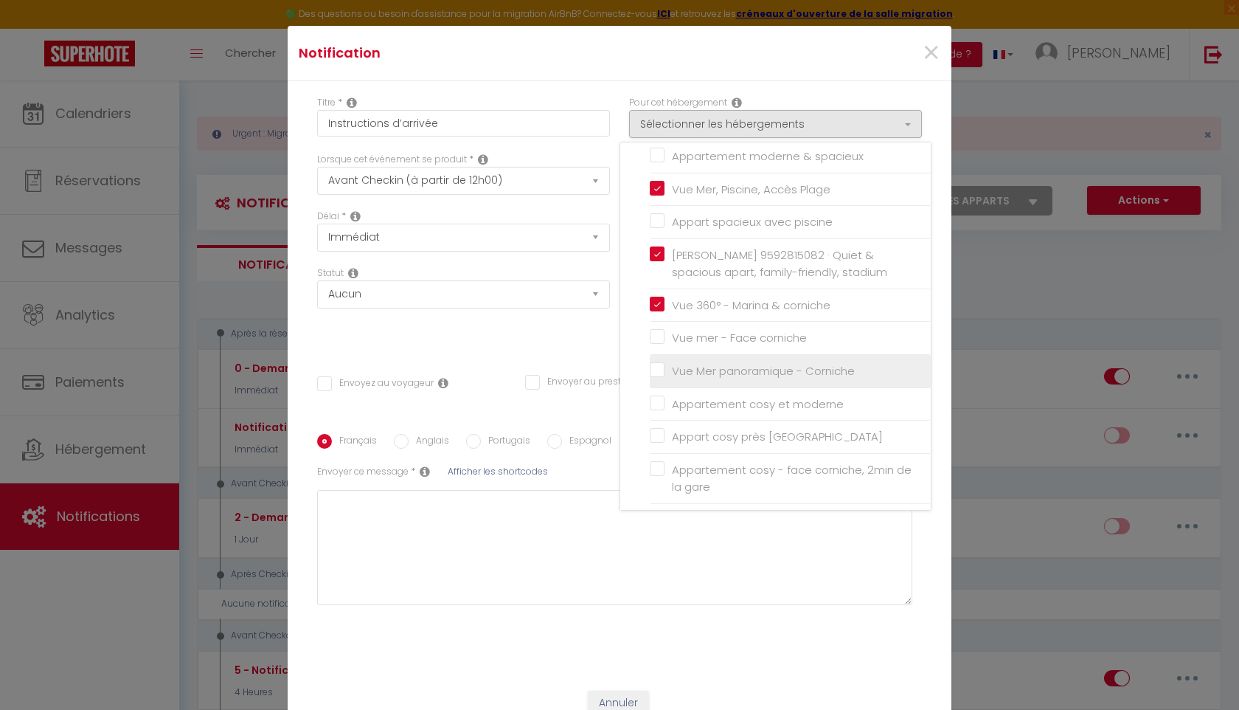
click at [715, 370] on input "Vue Mer panoramique - Corniche" at bounding box center [790, 371] width 281 height 15
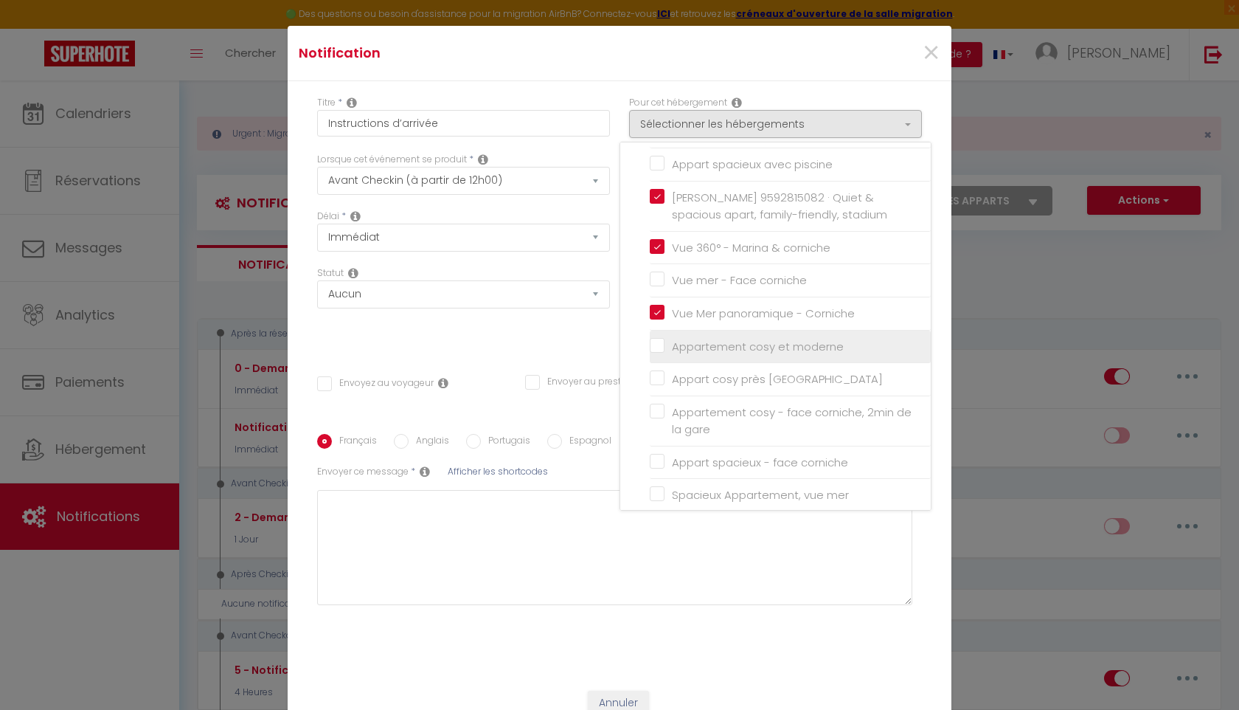
scroll to position [373, 0]
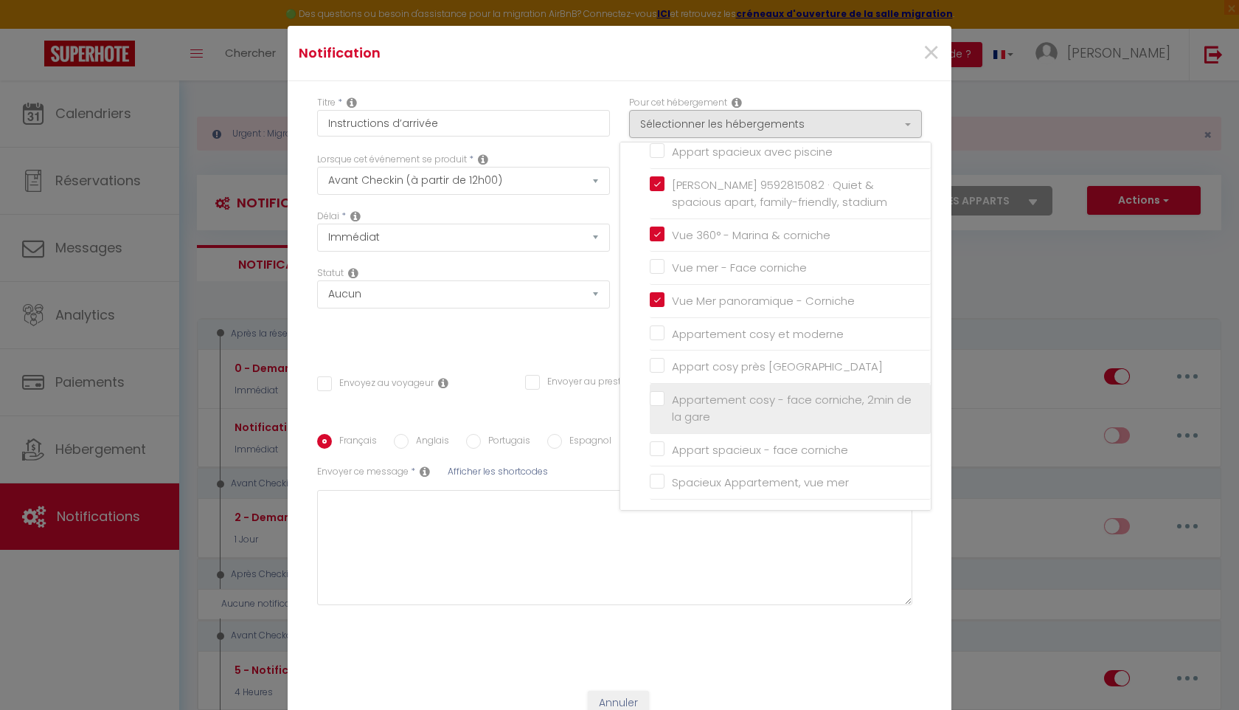
click at [718, 407] on input "Appartement cosy - face corniche, 2min de la gare" at bounding box center [790, 408] width 281 height 15
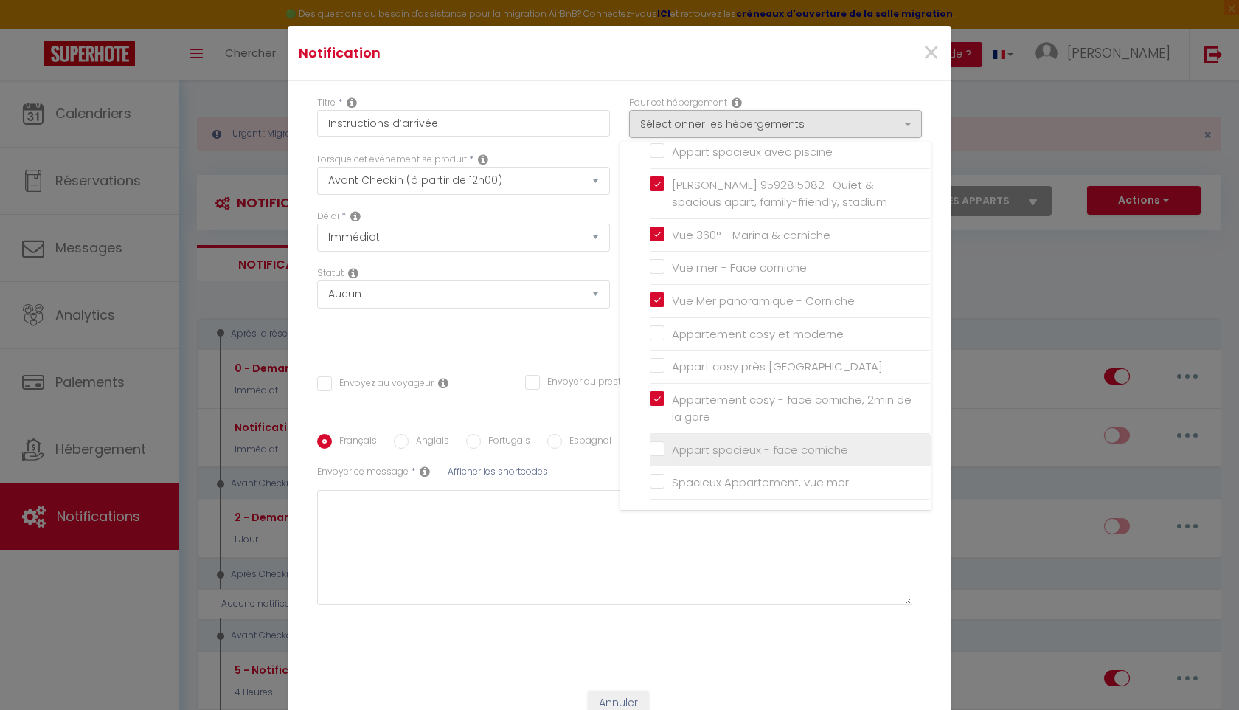
click at [729, 443] on input "Appart spacieux - face corniche" at bounding box center [790, 450] width 281 height 15
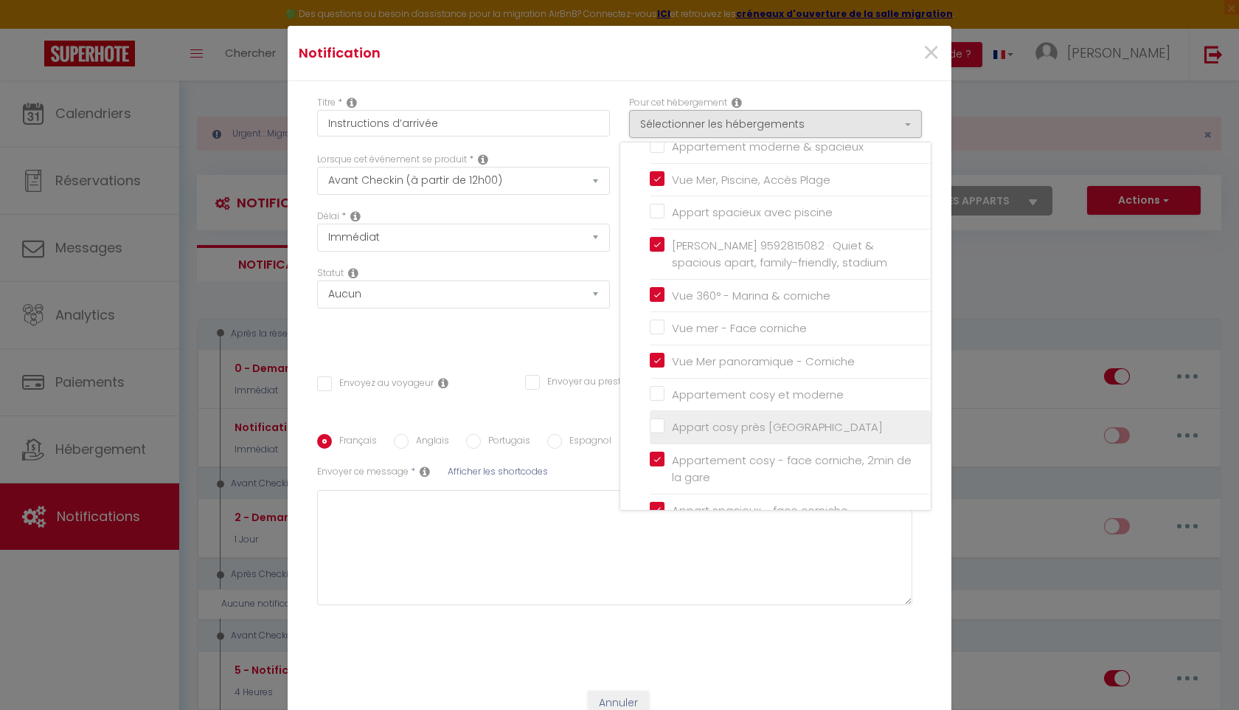
scroll to position [306, 0]
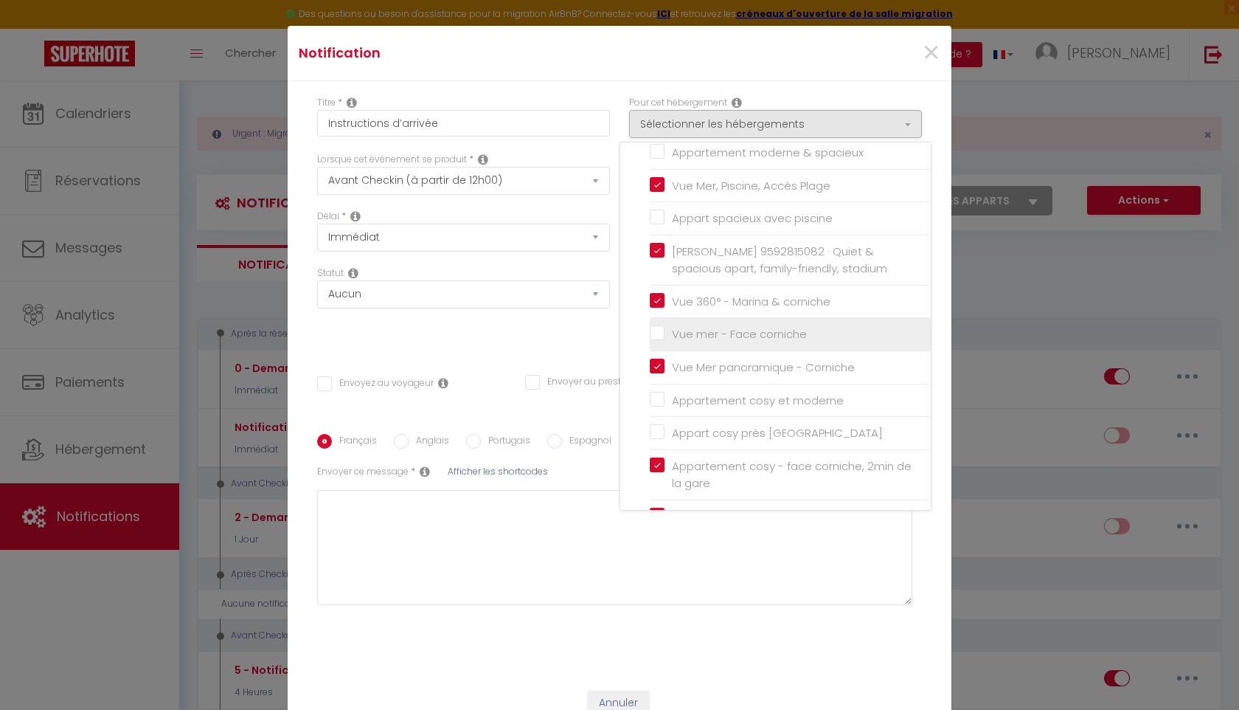
click at [751, 337] on input "Vue mer - Face corniche" at bounding box center [790, 334] width 281 height 15
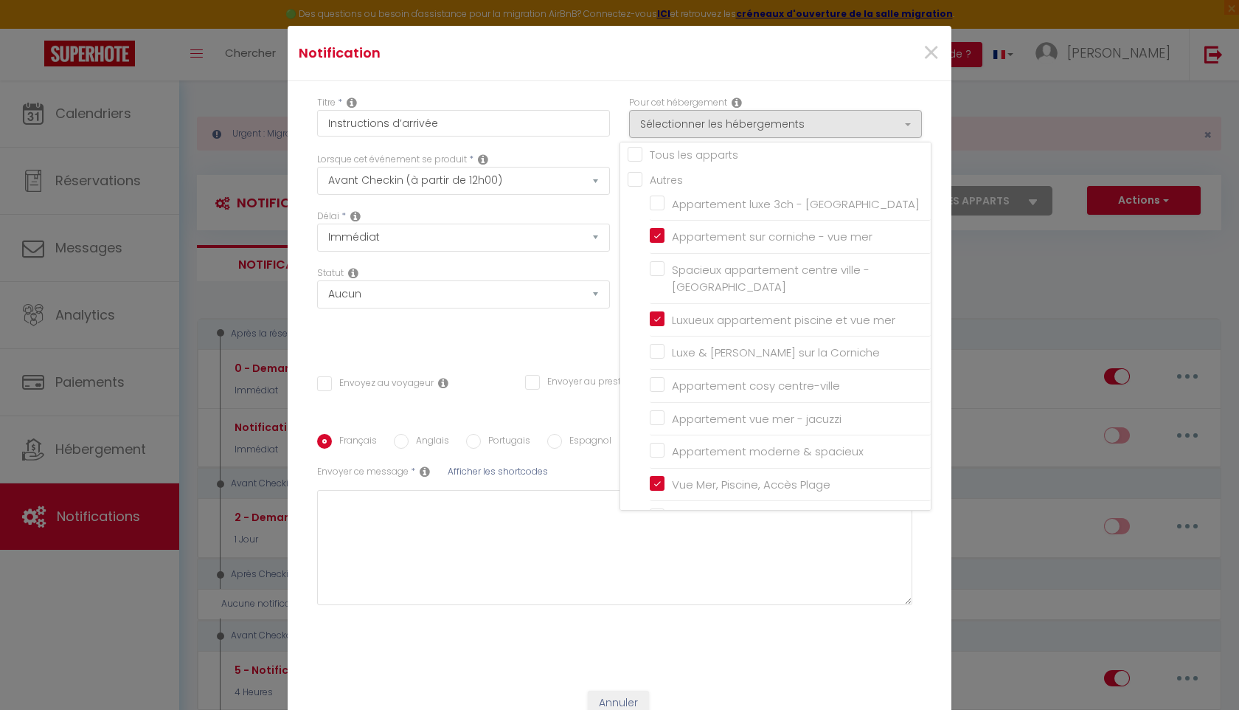
scroll to position [0, 0]
click at [575, 341] on div "Statut Aucun Si la réservation est payée Si réservation non payée Si la caution…" at bounding box center [464, 307] width 312 height 83
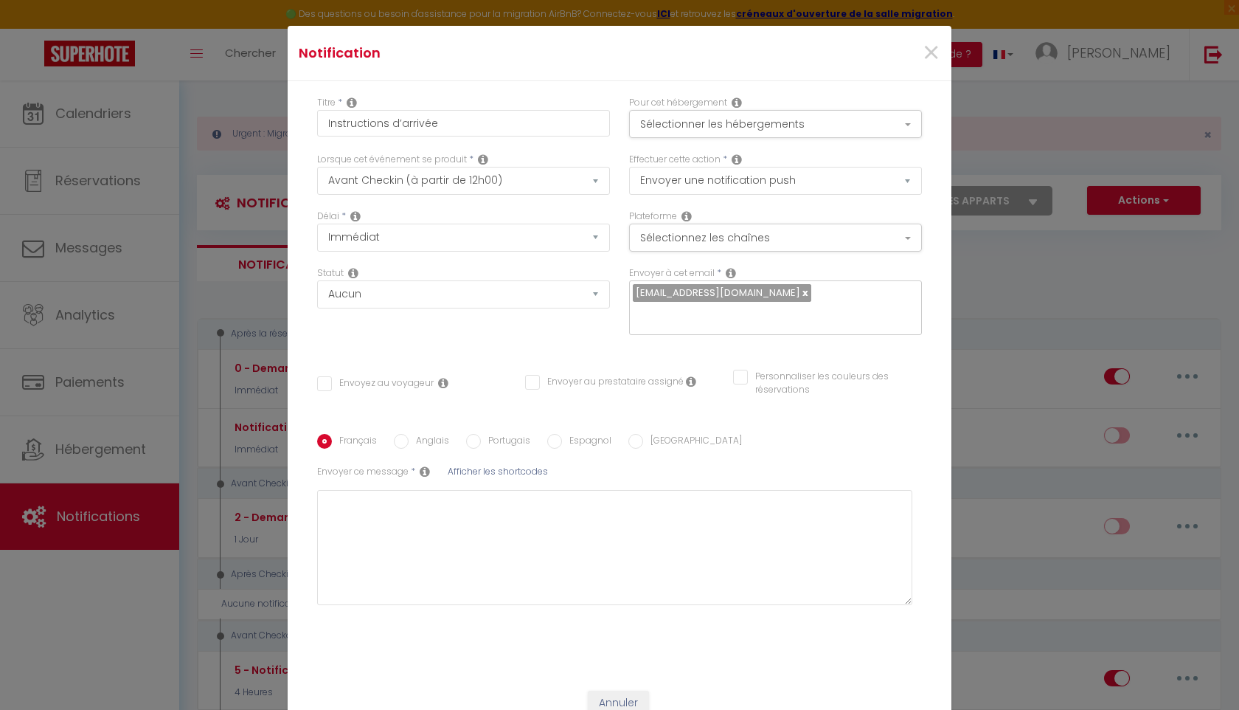
click at [367, 380] on input "Envoyez au voyageur" at bounding box center [375, 383] width 117 height 15
click at [725, 245] on button "Sélectionnez les chaînes" at bounding box center [775, 238] width 293 height 28
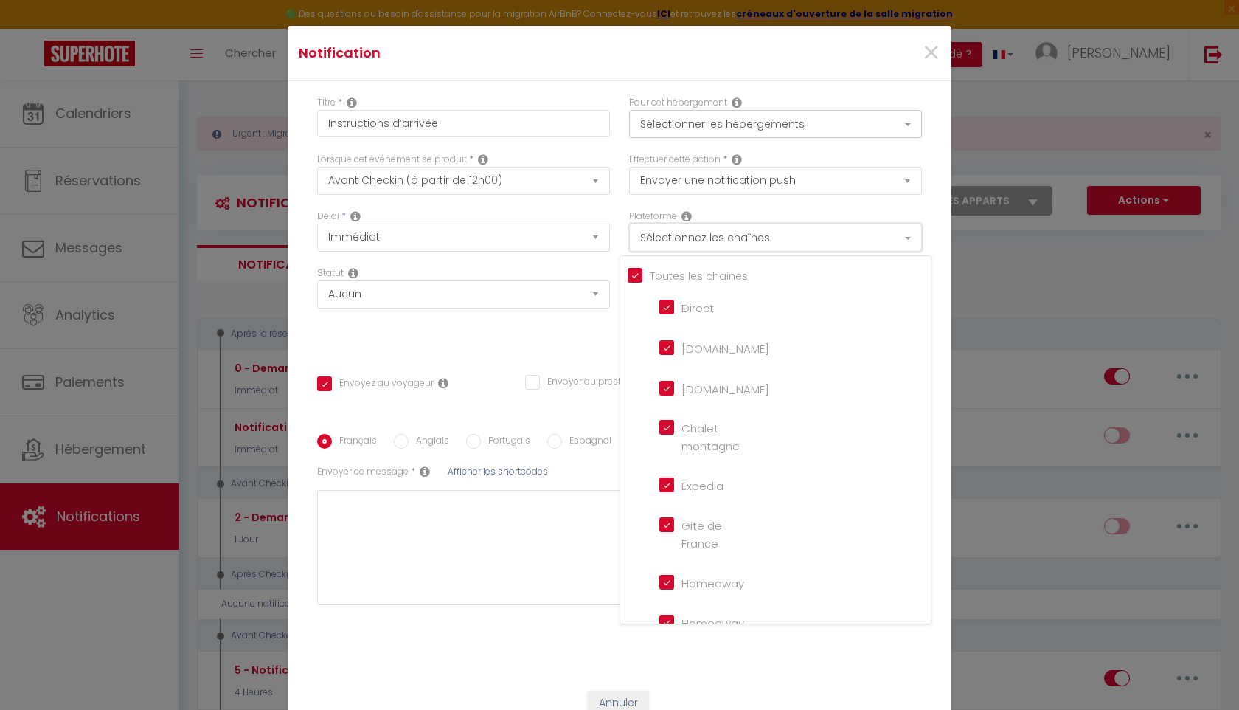
click at [739, 240] on button "Sélectionnez les chaînes" at bounding box center [775, 238] width 293 height 28
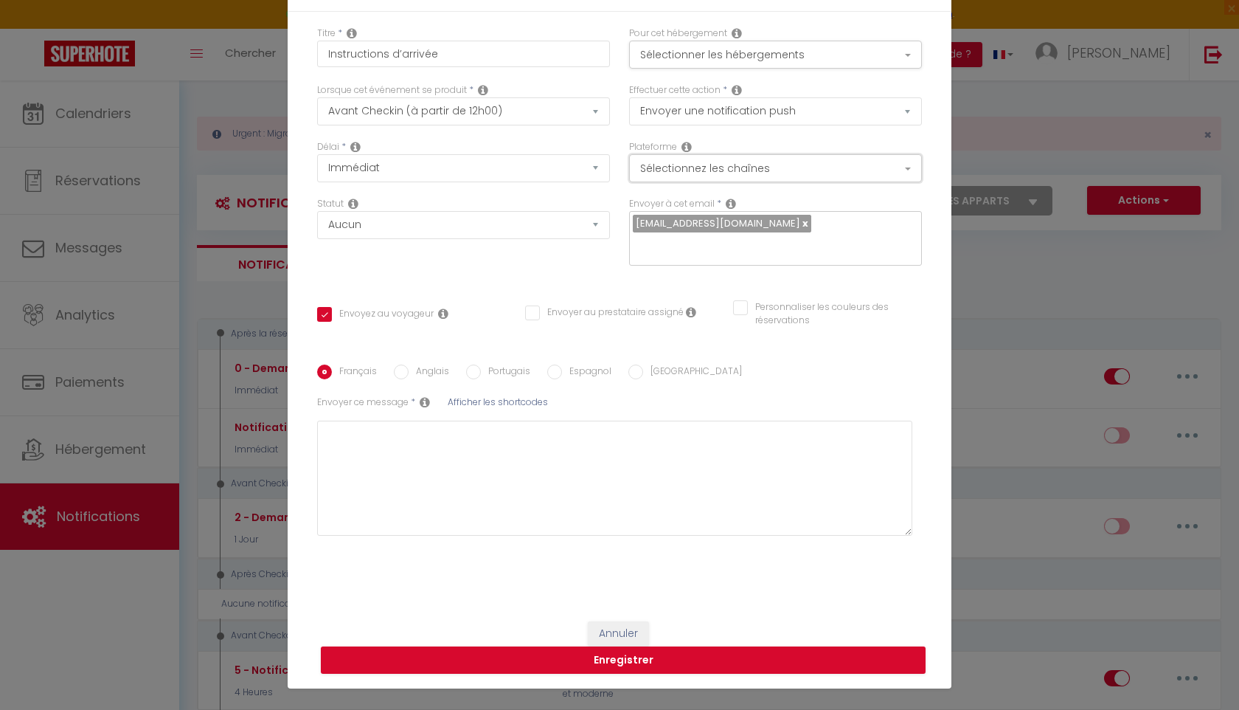
scroll to position [75, 0]
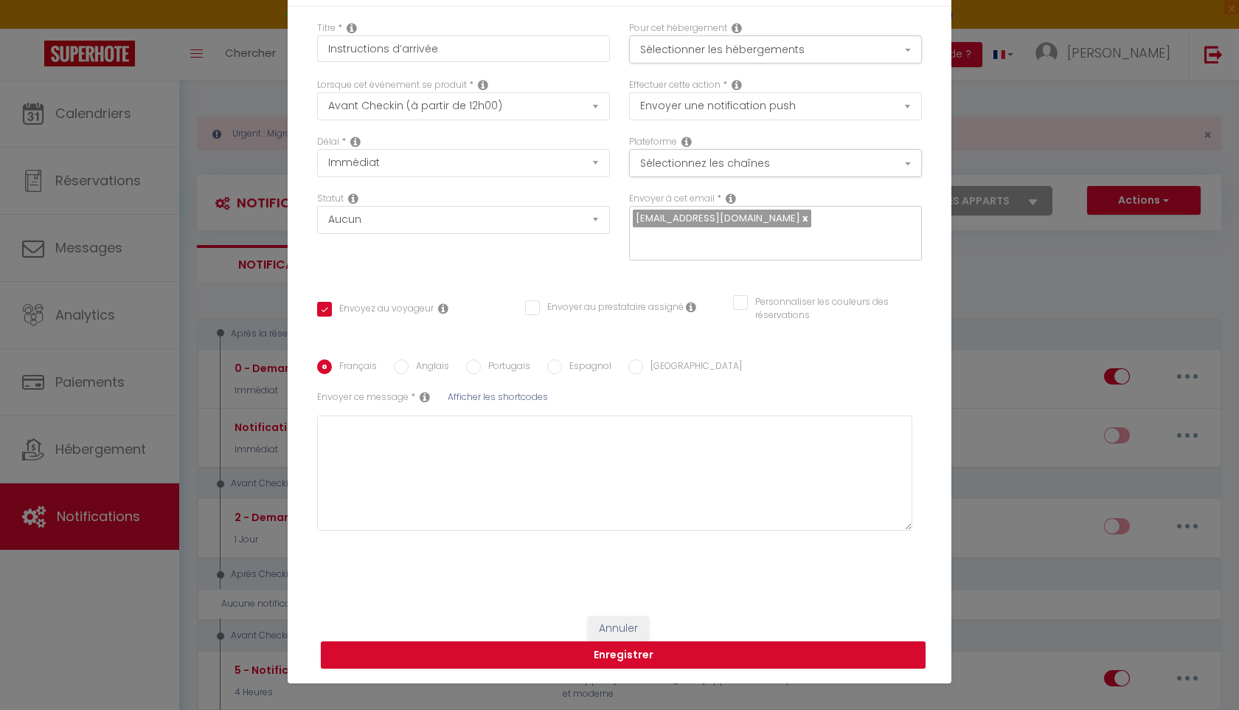
click at [506, 395] on span "Afficher les shortcodes" at bounding box center [498, 396] width 100 height 13
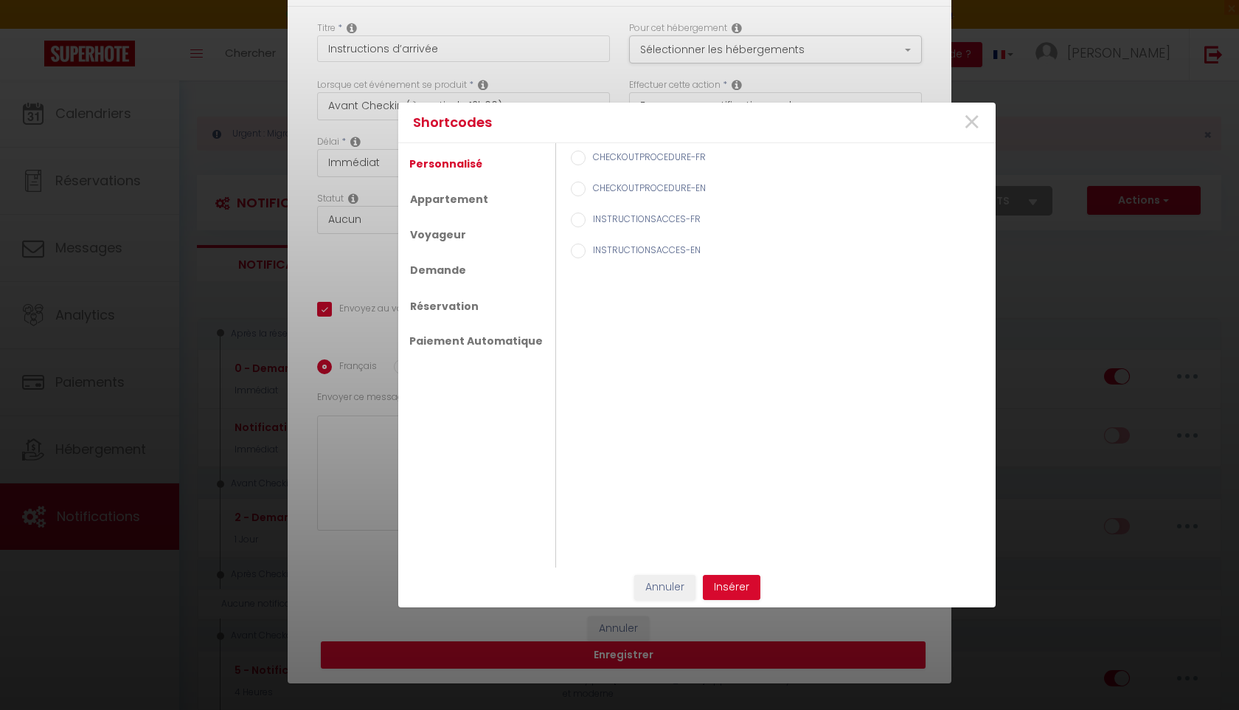
click at [586, 217] on label "INSTRUCTIONSACCES-FR" at bounding box center [643, 220] width 115 height 16
click at [583, 217] on input "INSTRUCTIONSACCES-FR" at bounding box center [578, 219] width 15 height 15
click at [741, 581] on button "Insérer" at bounding box center [732, 587] width 58 height 25
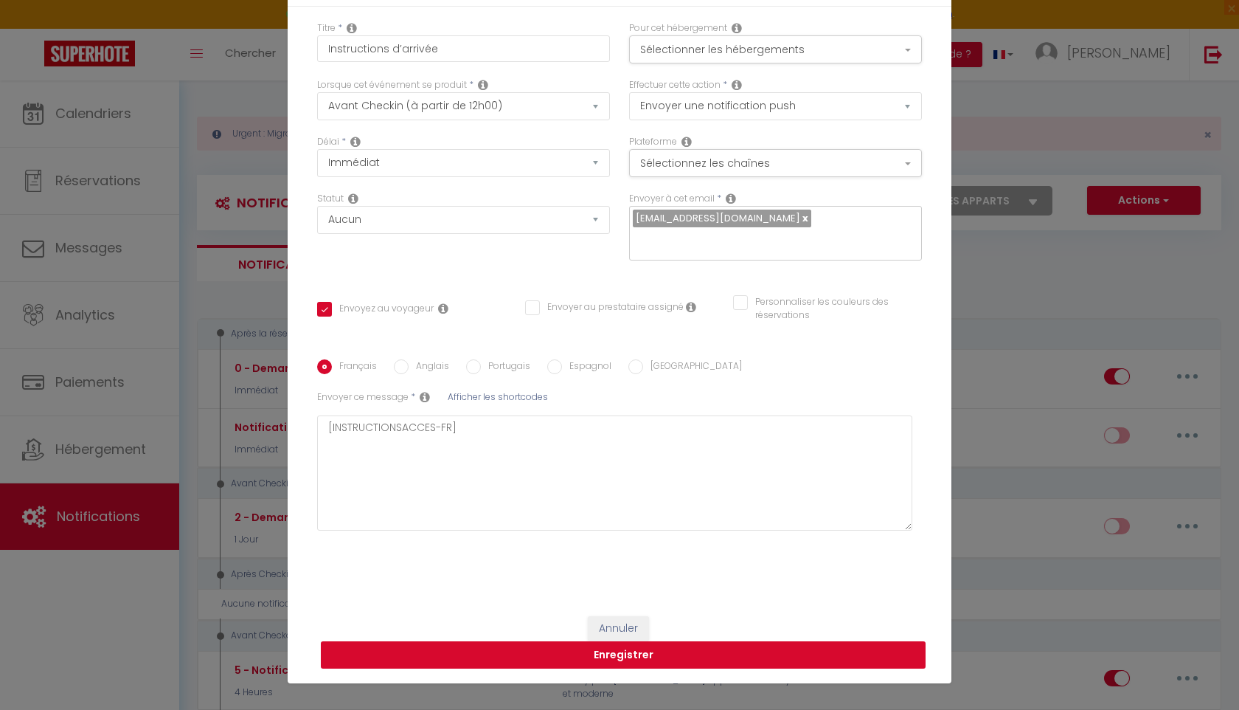
click at [635, 654] on button "Enregistrer" at bounding box center [623, 655] width 605 height 28
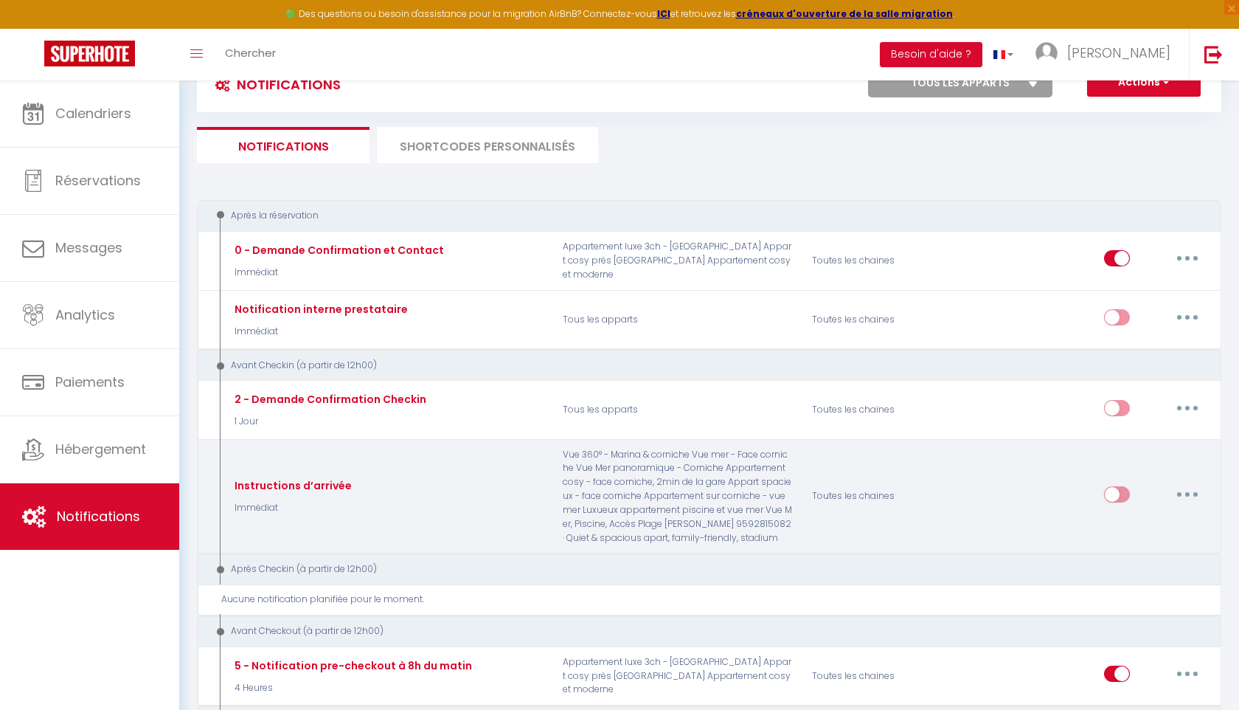
scroll to position [114, 0]
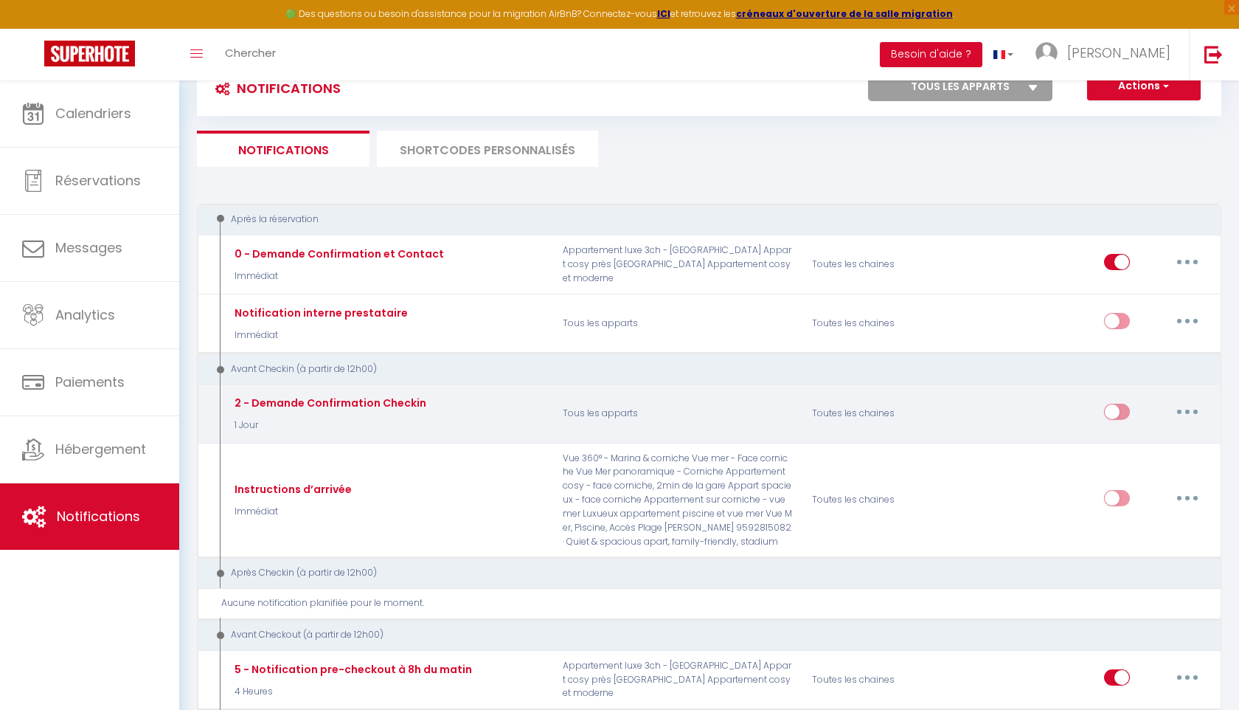
click at [1182, 415] on button "button" at bounding box center [1187, 412] width 41 height 24
click at [1145, 443] on link "Editer" at bounding box center [1149, 444] width 109 height 25
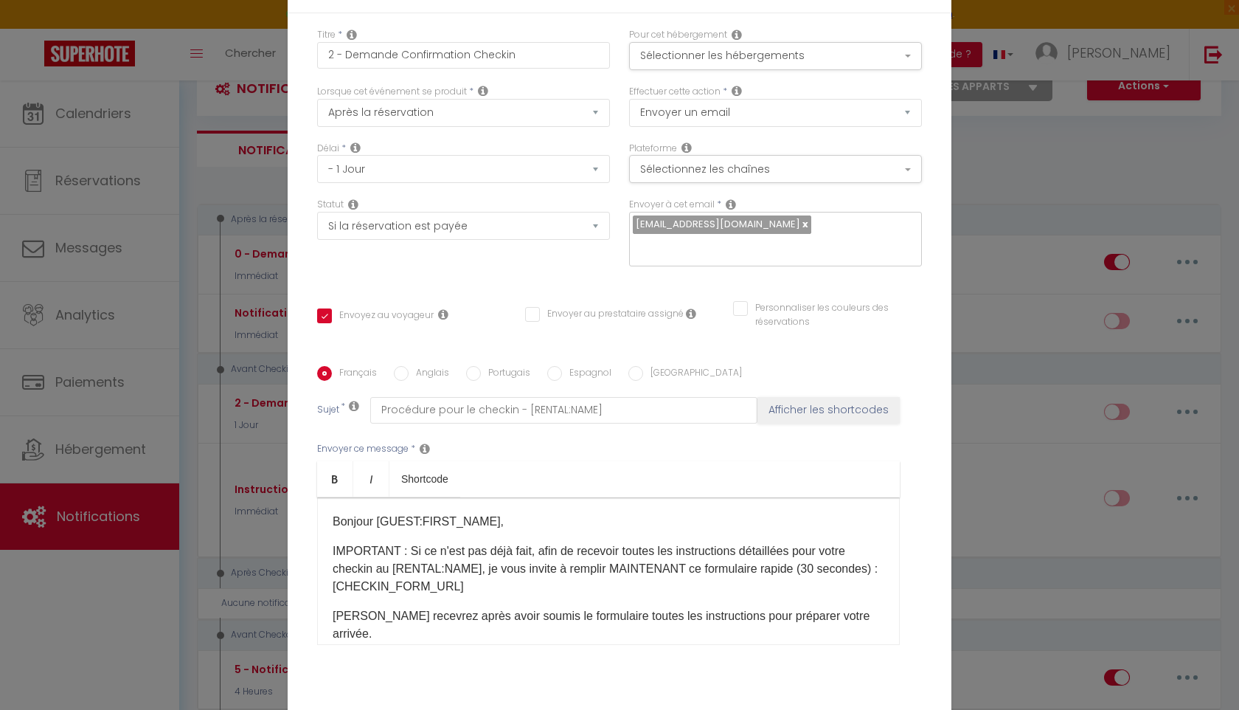
scroll to position [0, 0]
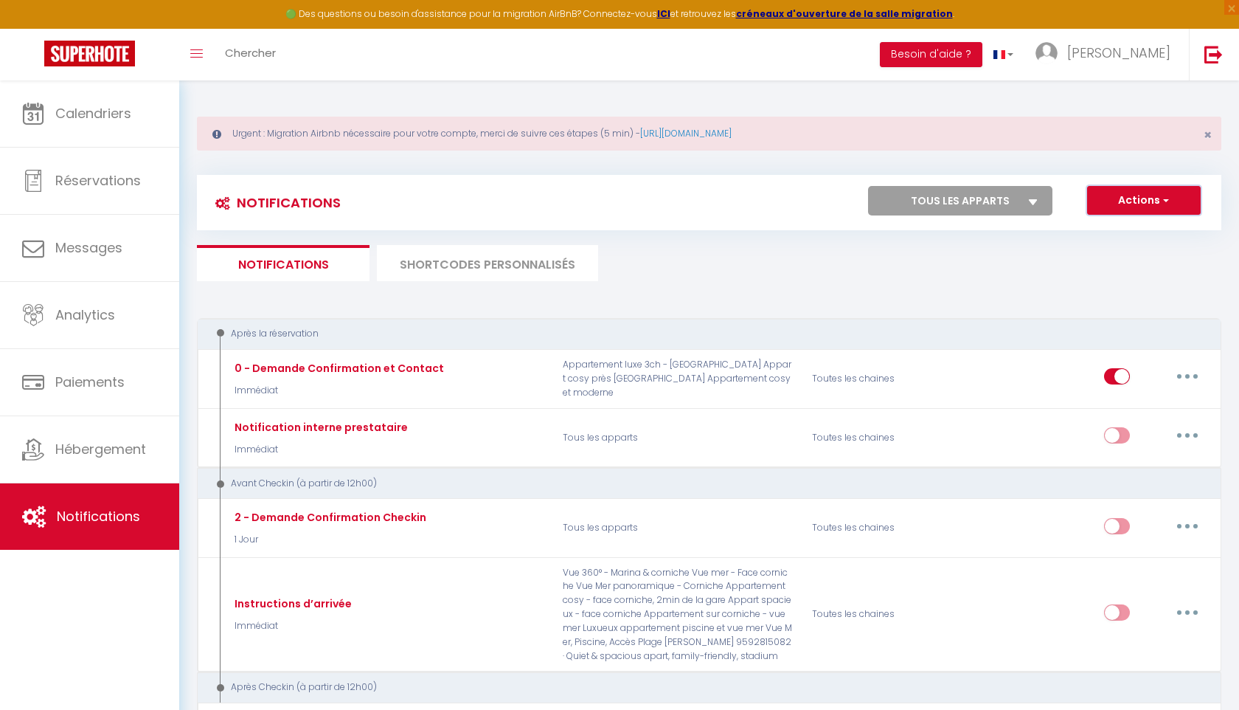
click at [1115, 201] on button "Actions" at bounding box center [1144, 201] width 114 height 30
click at [988, 263] on ul "Notifications SHORTCODES PERSONNALISÉS" at bounding box center [709, 263] width 1025 height 36
